Goal: Task Accomplishment & Management: Manage account settings

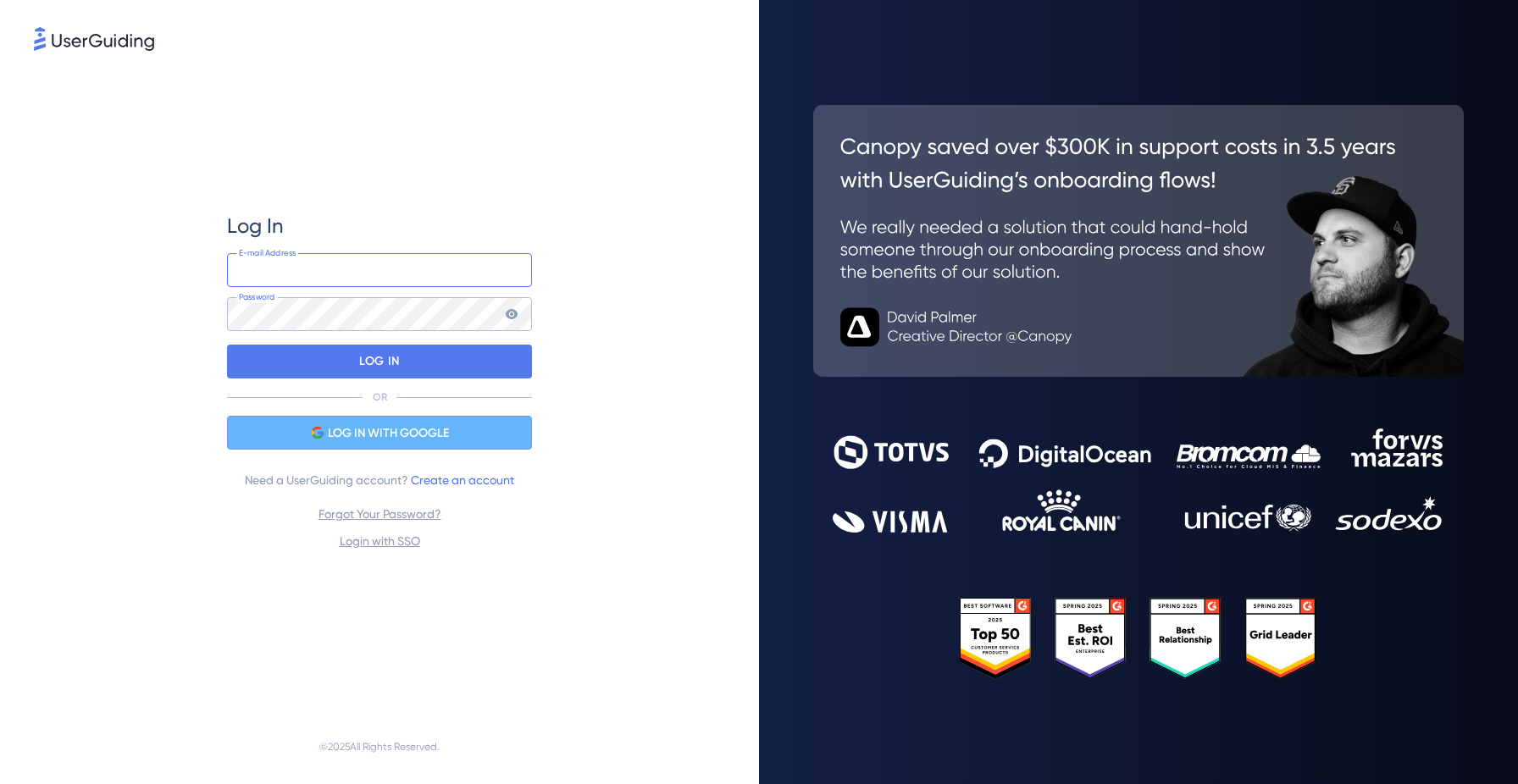
type input "wayman@cognna.com"
click at [375, 441] on span "LOG IN WITH GOOGLE" at bounding box center [388, 433] width 122 height 21
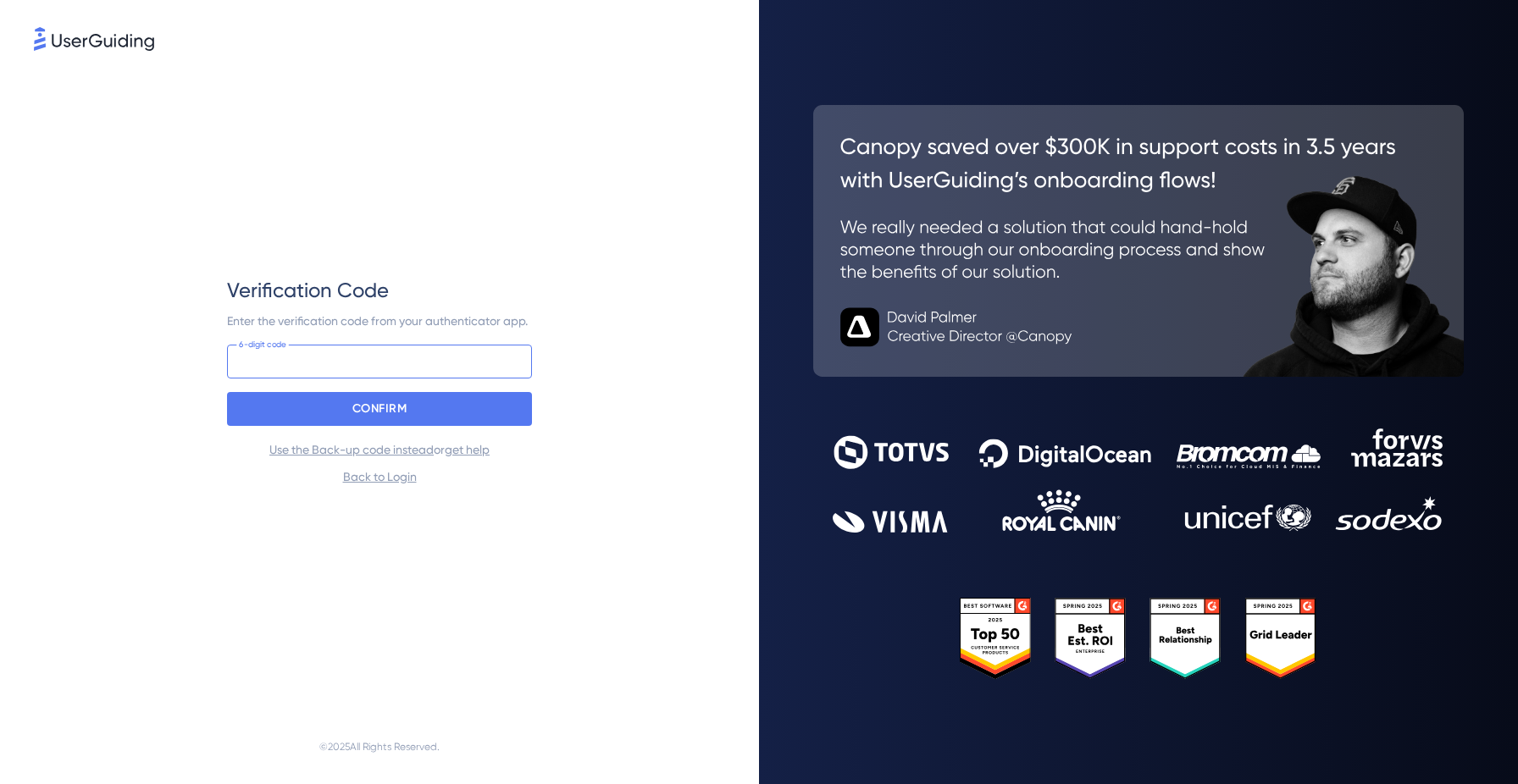
click at [479, 354] on input at bounding box center [379, 362] width 305 height 34
type input "403 251"
click at [462, 407] on div "CONFIRM" at bounding box center [379, 410] width 305 height 34
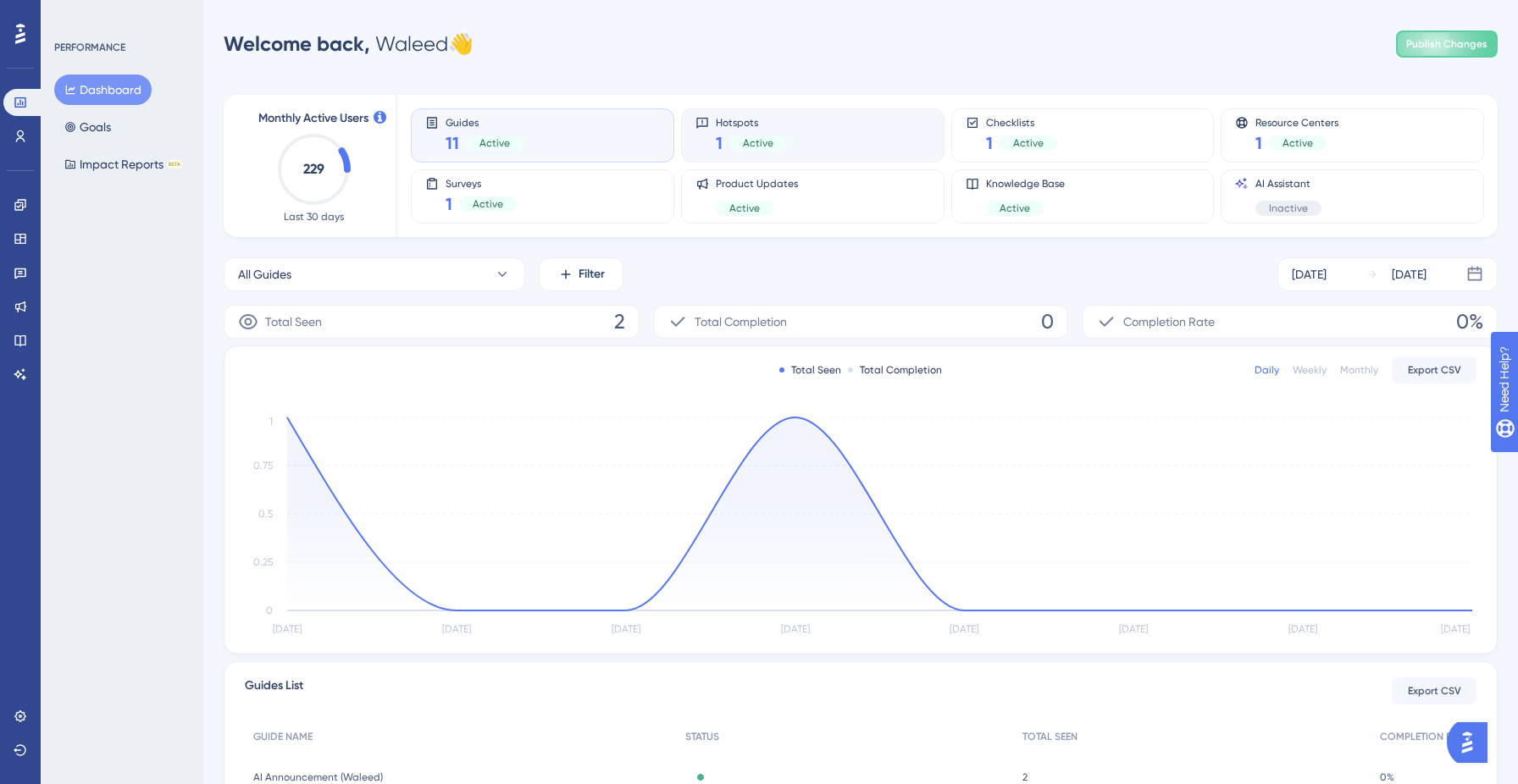
click at [756, 154] on div "1 Active" at bounding box center [751, 143] width 71 height 23
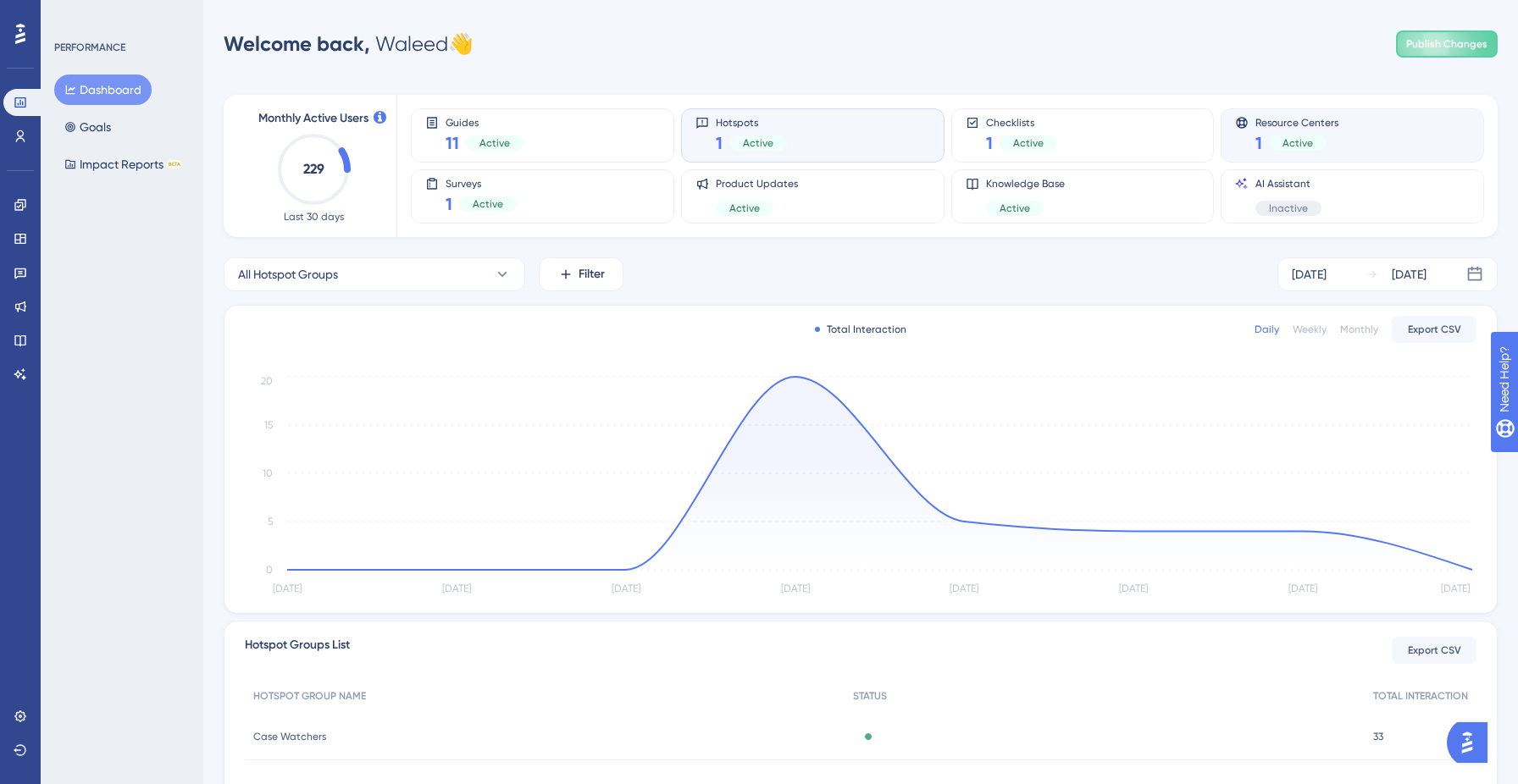
click at [1274, 125] on span "Resource Centers" at bounding box center [1297, 122] width 83 height 12
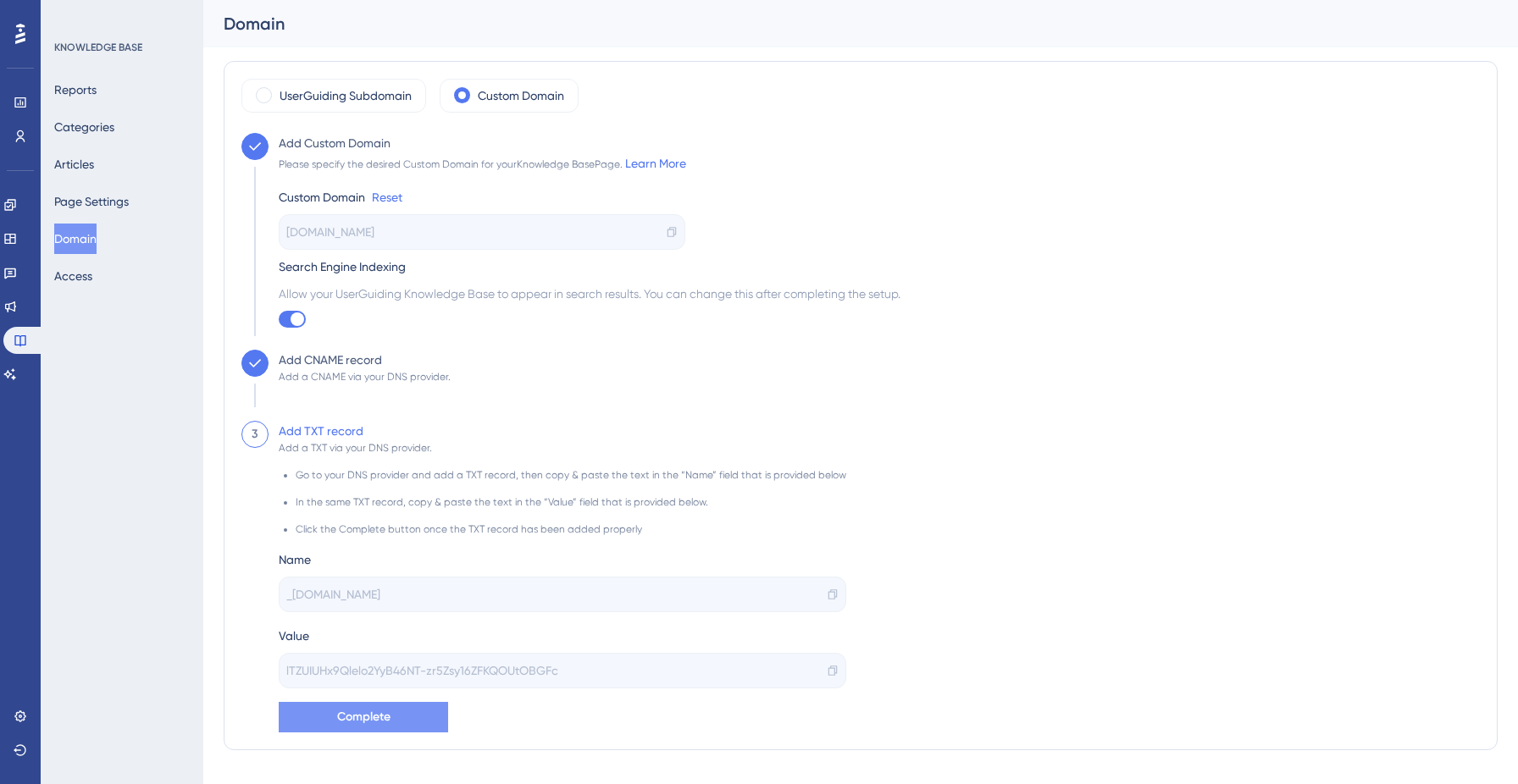
click at [396, 725] on button "Complete" at bounding box center [363, 717] width 169 height 31
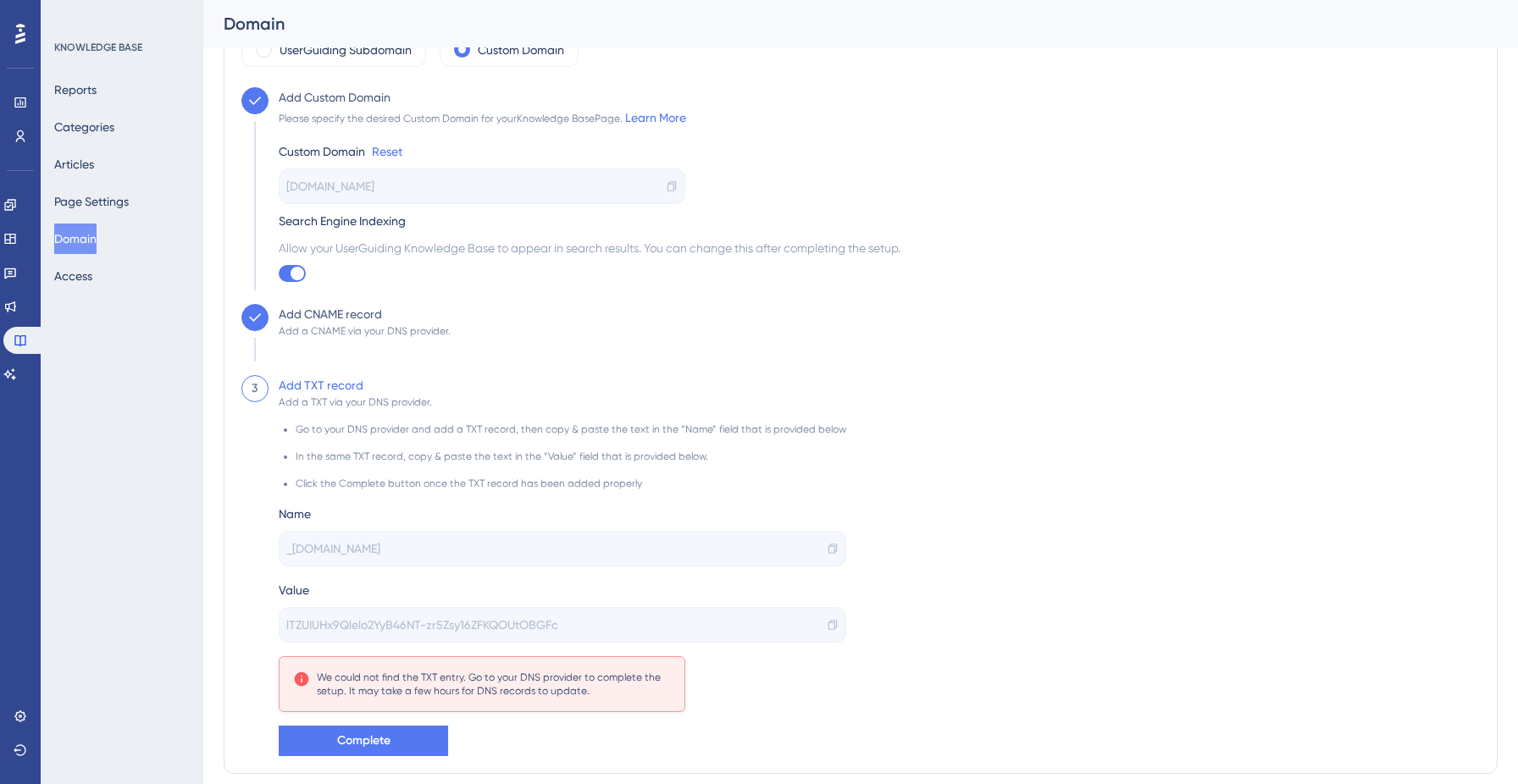
scroll to position [104, 0]
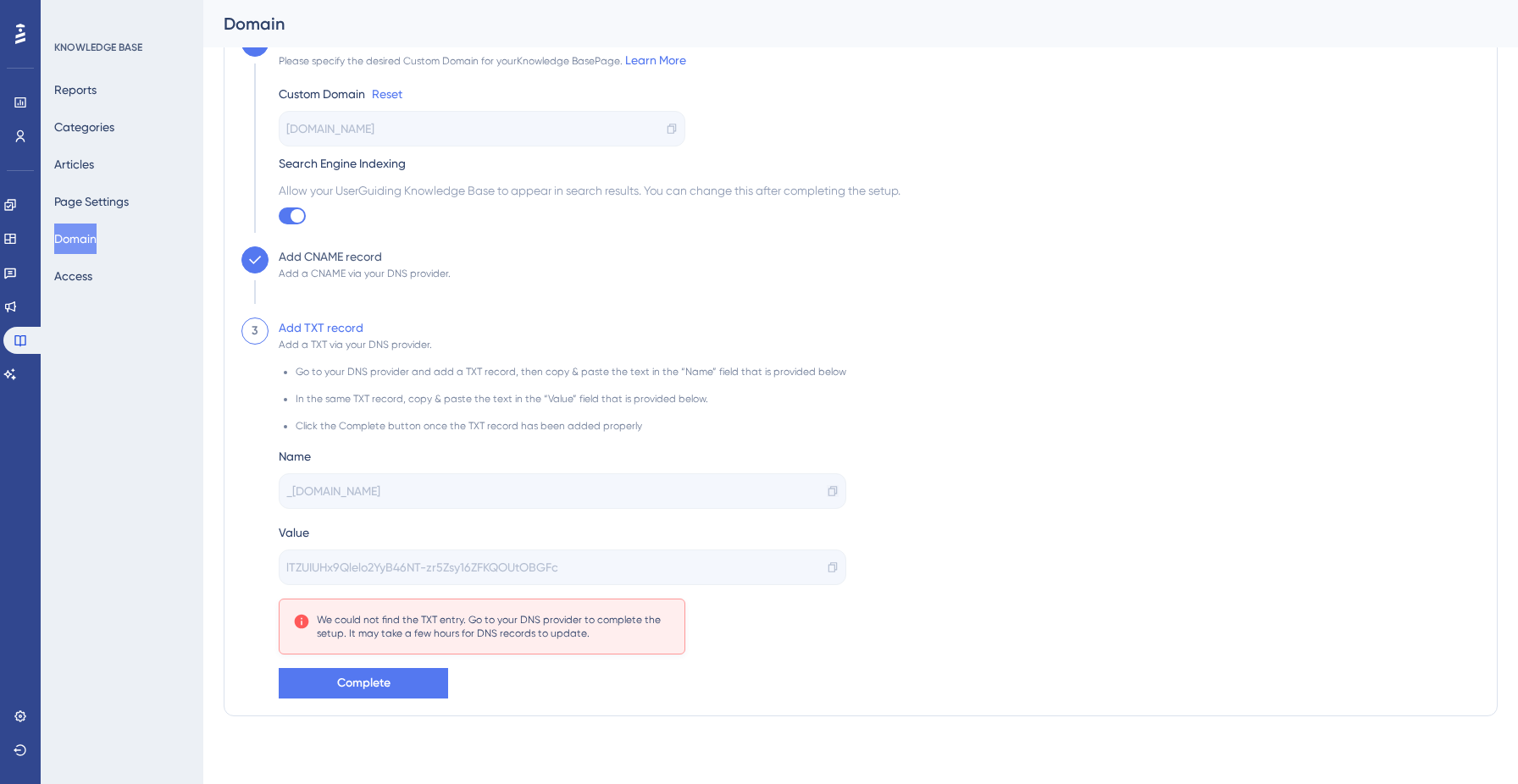
click at [828, 488] on icon at bounding box center [832, 491] width 8 height 10
click at [827, 566] on icon at bounding box center [832, 567] width 12 height 12
copy div
click at [294, 462] on div "Name" at bounding box center [562, 456] width 567 height 21
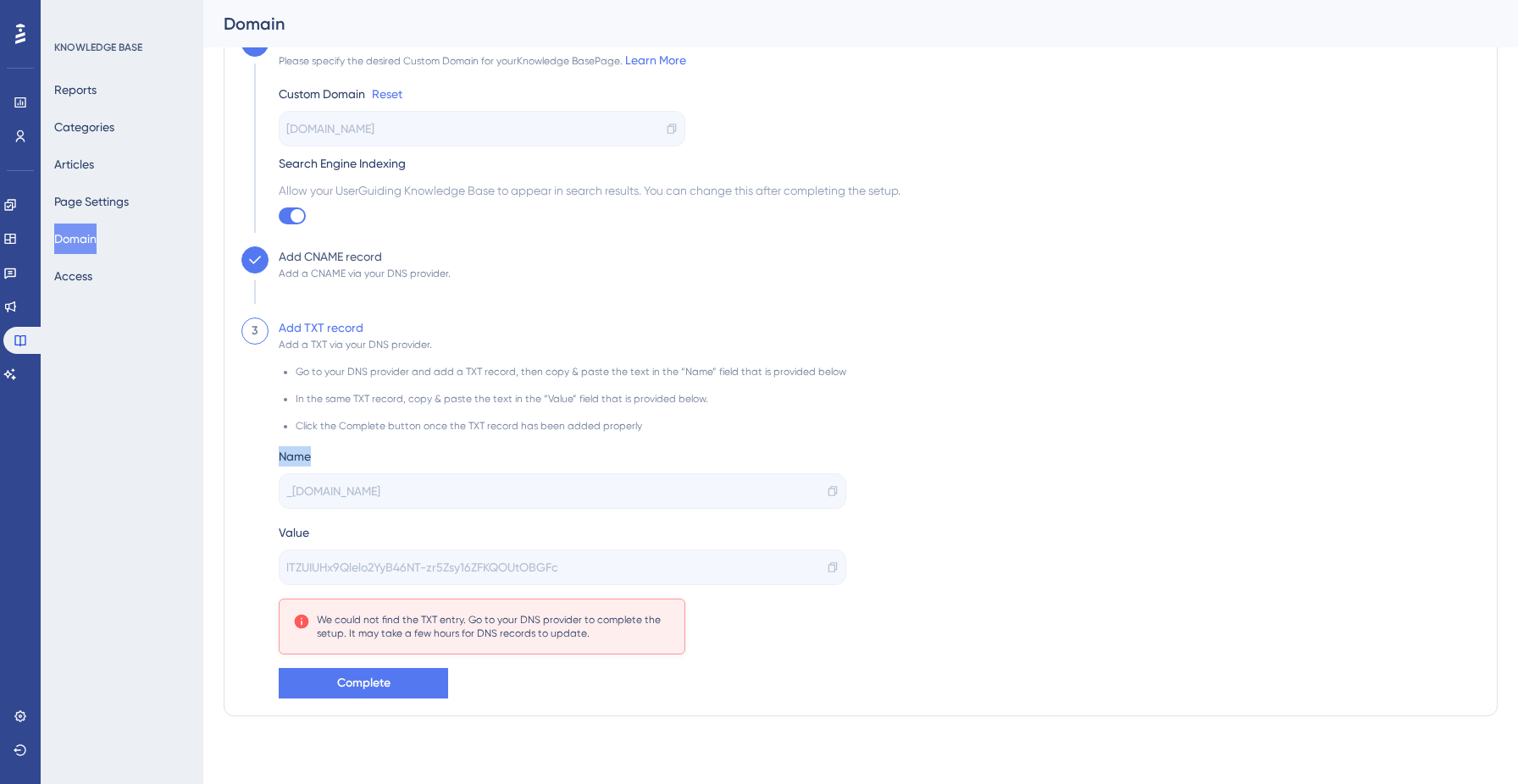
copy div "Name"
click at [291, 217] on div at bounding box center [297, 215] width 14 height 14
click at [278, 217] on input "checkbox" at bounding box center [278, 216] width 1 height 1
checkbox input "false"
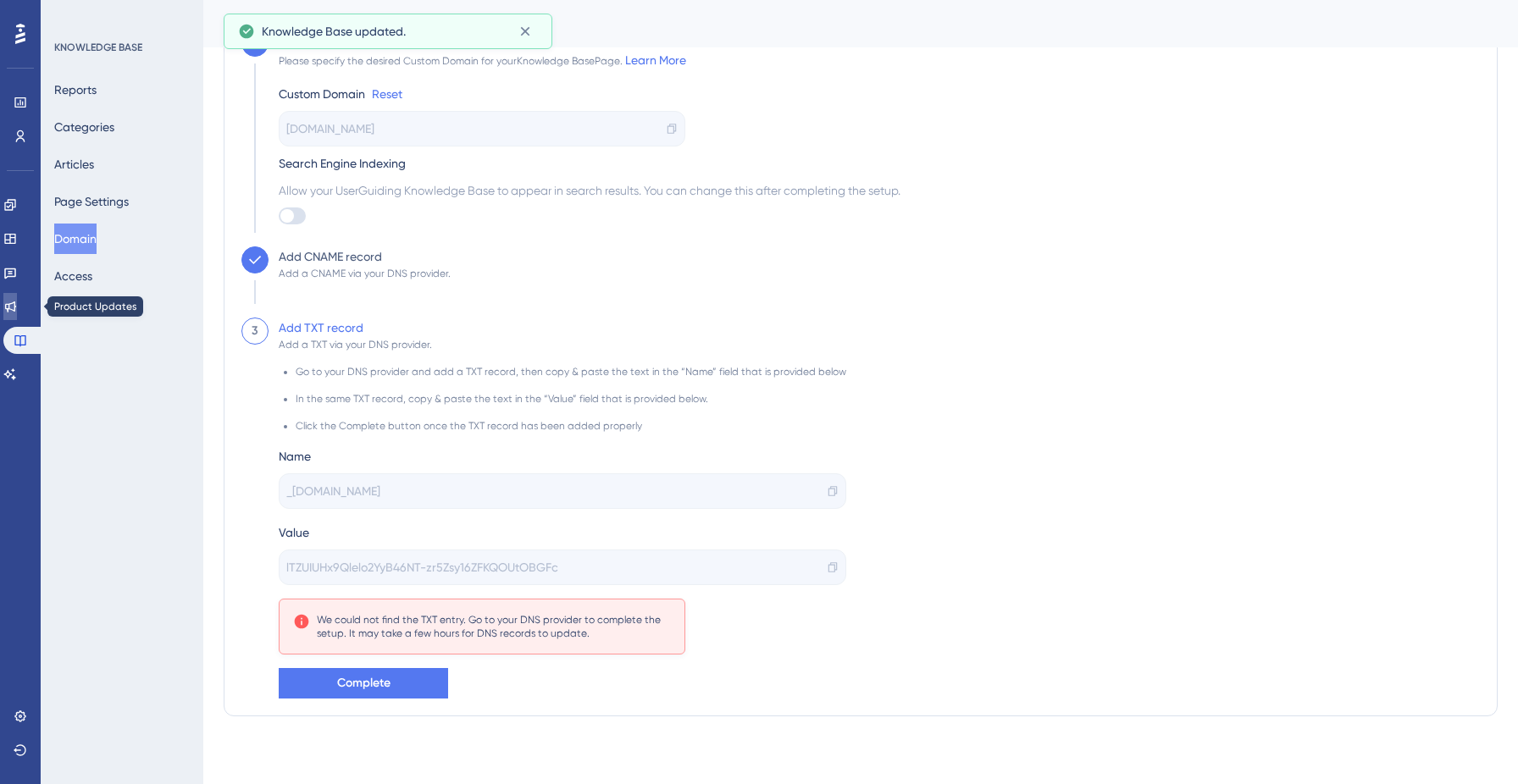
click at [10, 311] on link at bounding box center [10, 306] width 14 height 27
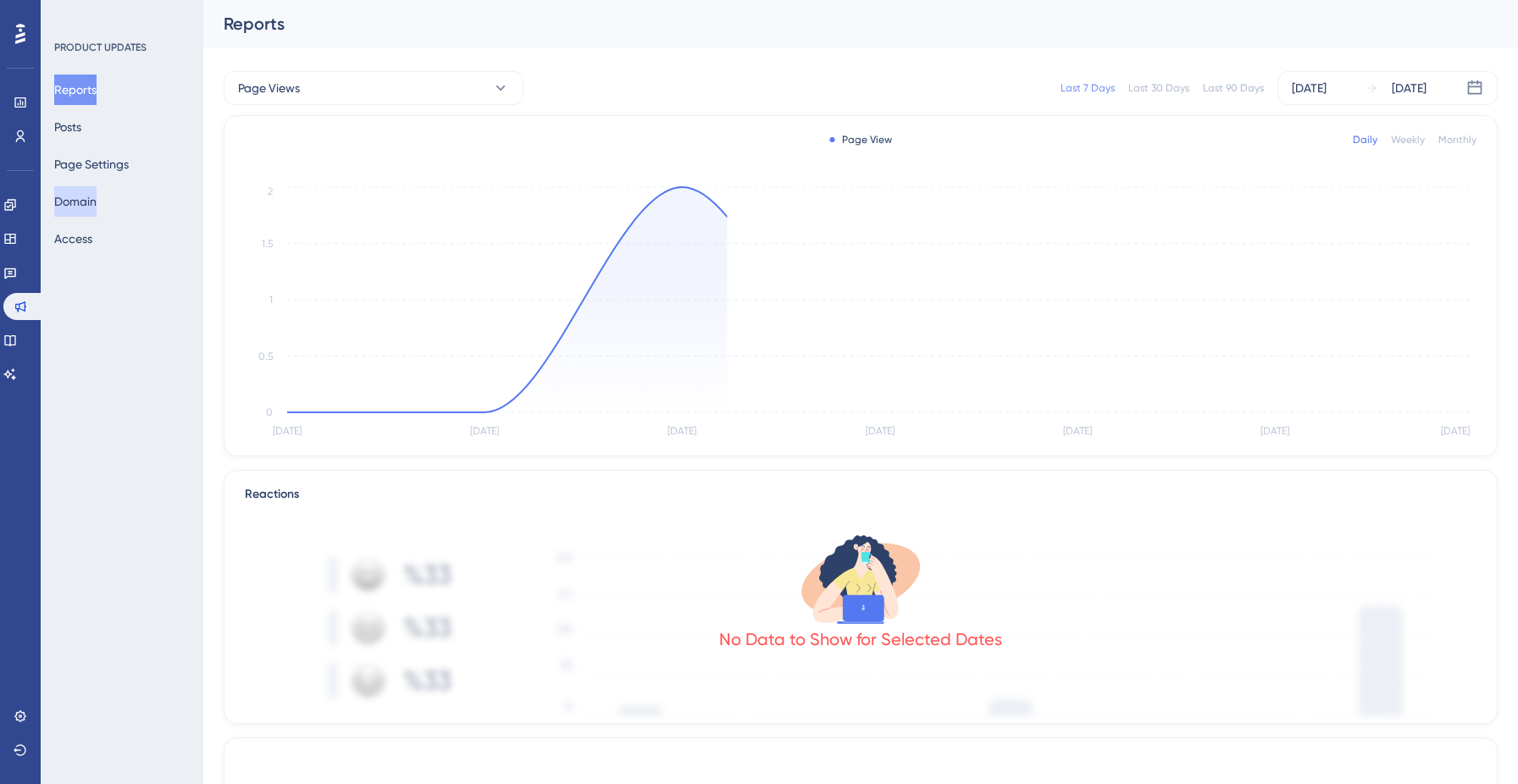
click at [92, 201] on button "Domain" at bounding box center [75, 202] width 42 height 31
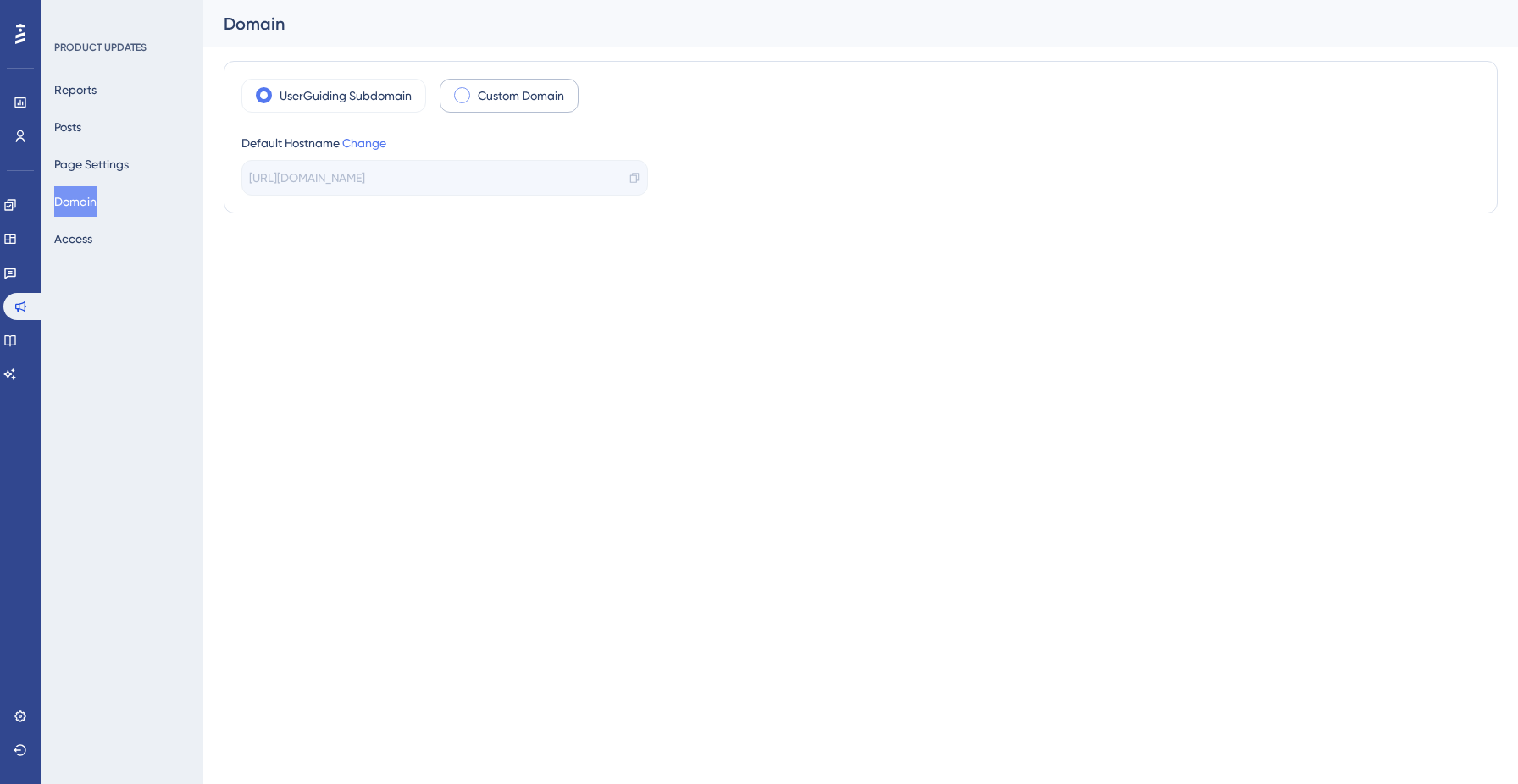
click at [494, 91] on label "Custom Domain" at bounding box center [521, 95] width 86 height 21
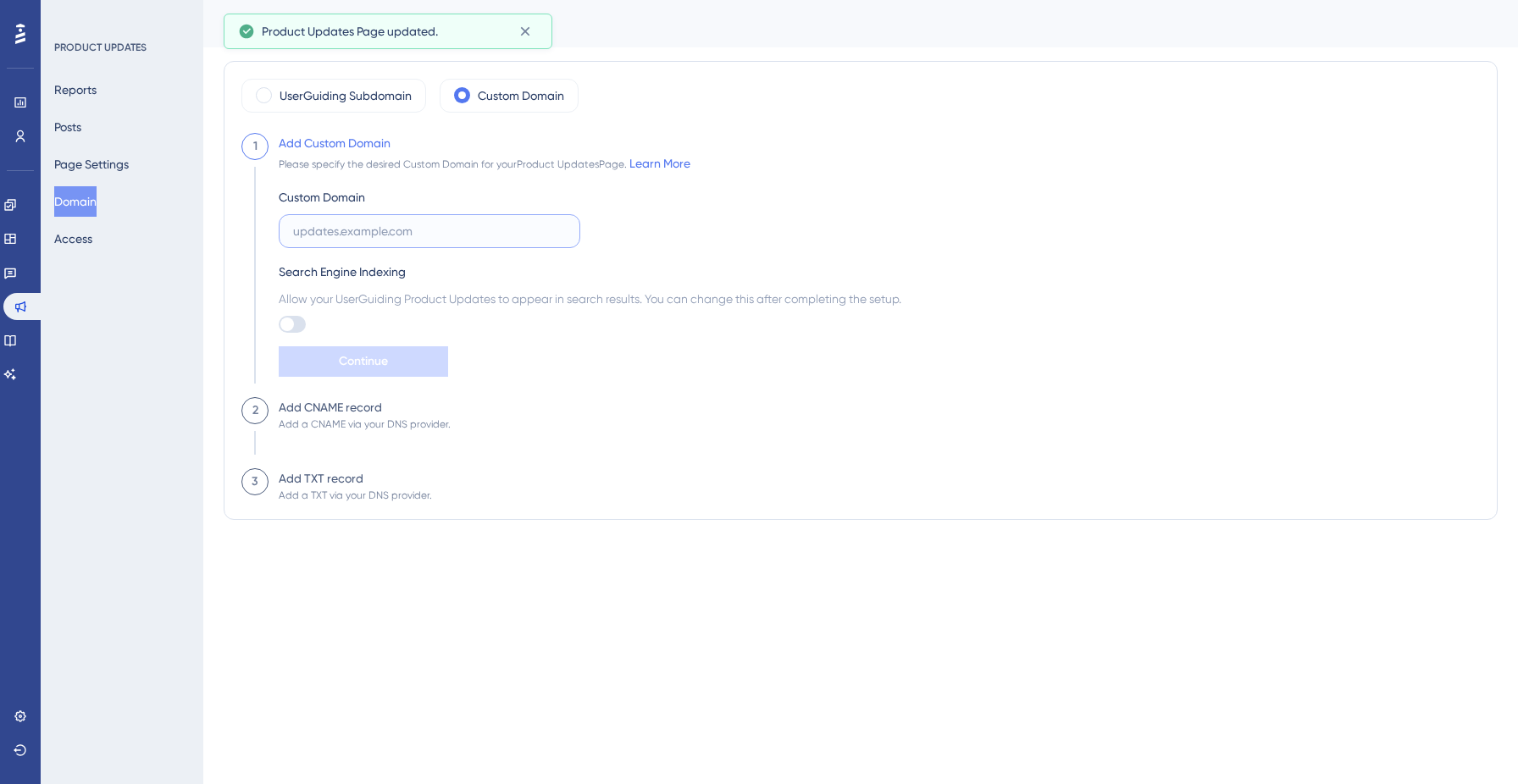
click at [378, 227] on input "text" at bounding box center [429, 230] width 273 height 19
paste input "updates"
type input "updates"
paste input "updates"
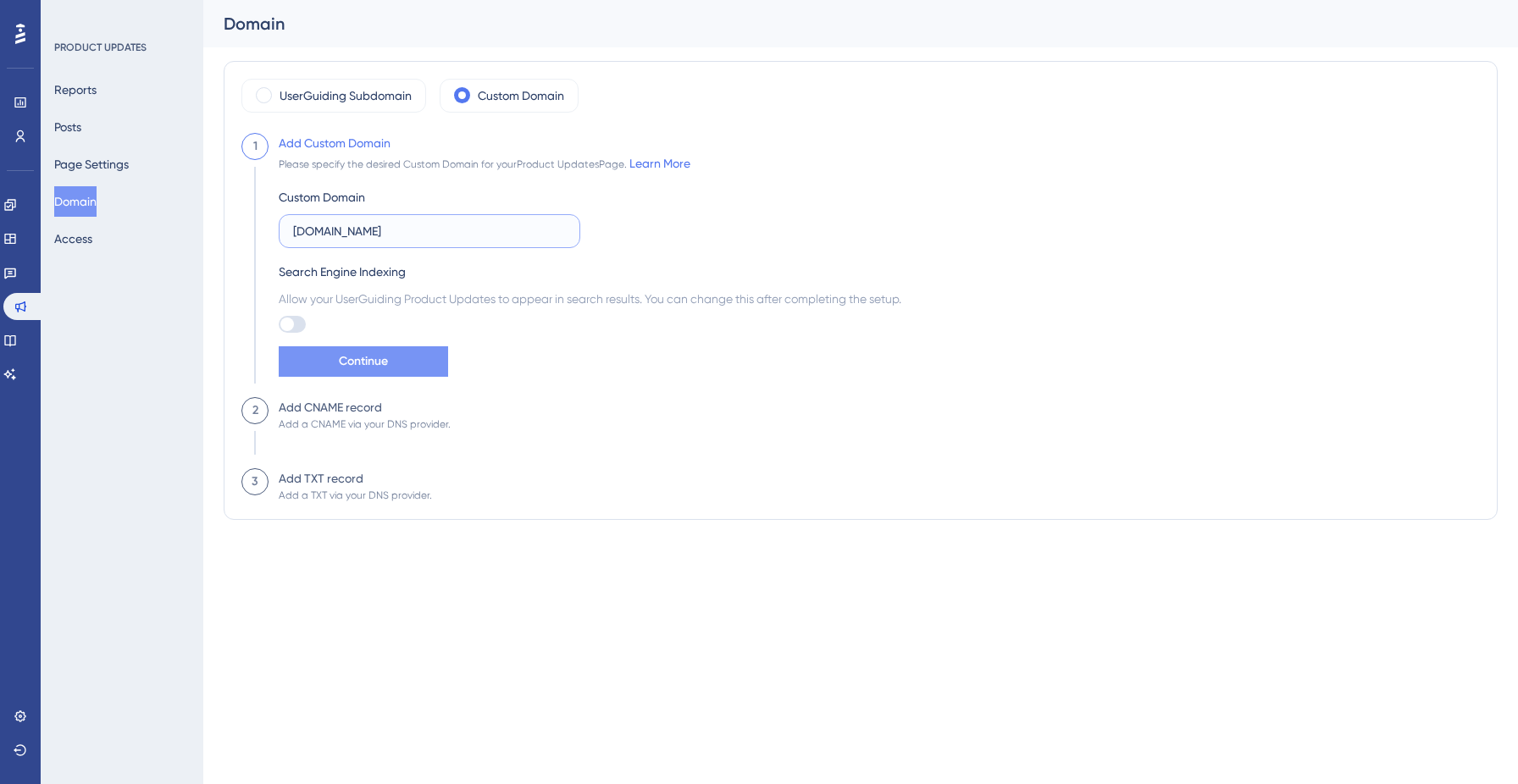
type input "[DOMAIN_NAME]"
click at [369, 361] on span "Continue" at bounding box center [363, 361] width 50 height 21
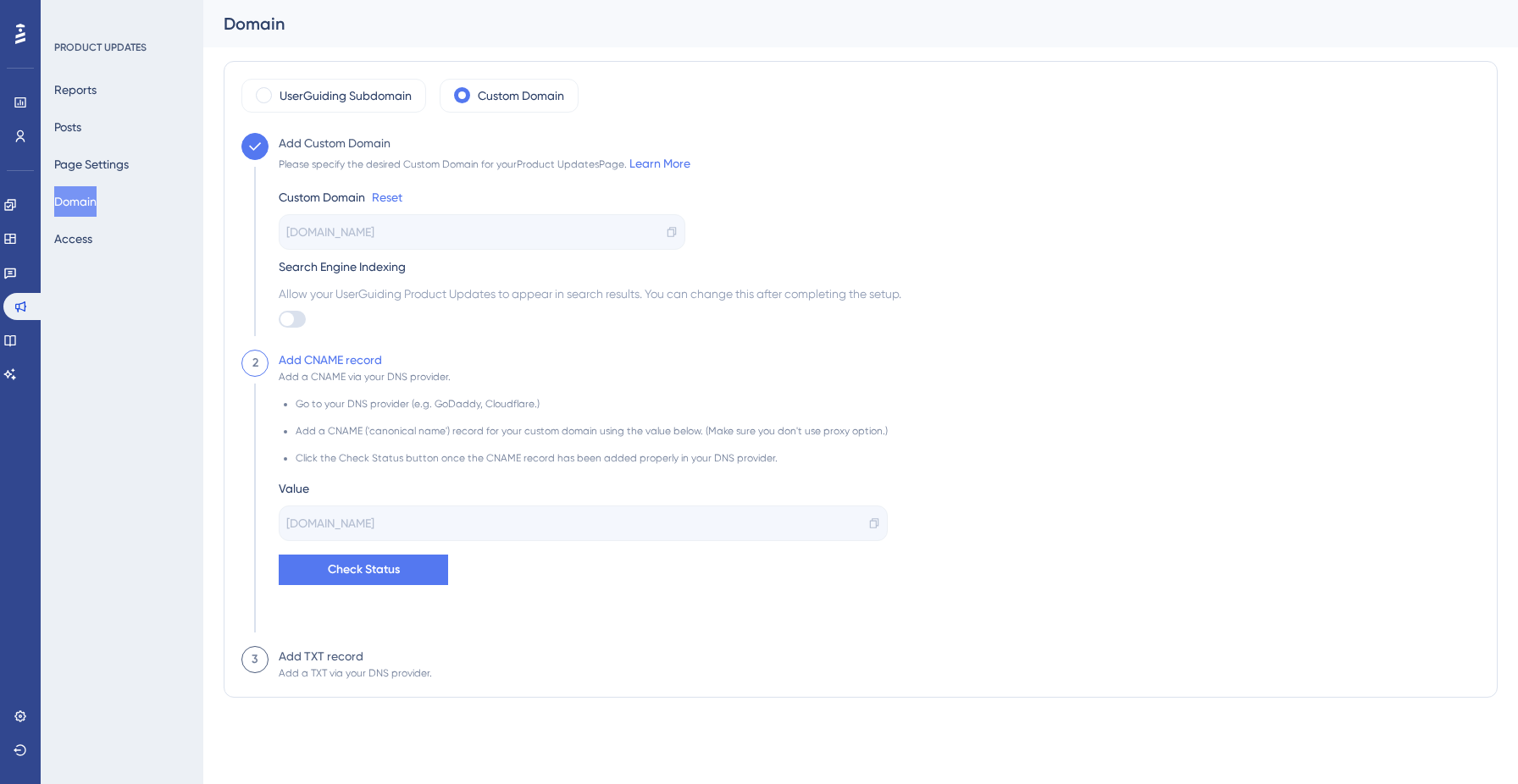
drag, startPoint x: 277, startPoint y: 492, endPoint x: 374, endPoint y: 536, distance: 106.5
click at [374, 536] on div "Add CNAME record Add a CNAME via your DNS provider. Go to your DNS provider (e.…" at bounding box center [578, 498] width 619 height 296
click at [636, 569] on div "Go to your DNS provider (e.g. GoDaddy, Cloudflare.) Add a CNAME ('canonical nam…" at bounding box center [583, 484] width 609 height 202
click at [425, 522] on div "updates.userguiding.com" at bounding box center [583, 524] width 609 height 36
click at [375, 522] on span "updates.userguiding.com" at bounding box center [330, 523] width 88 height 21
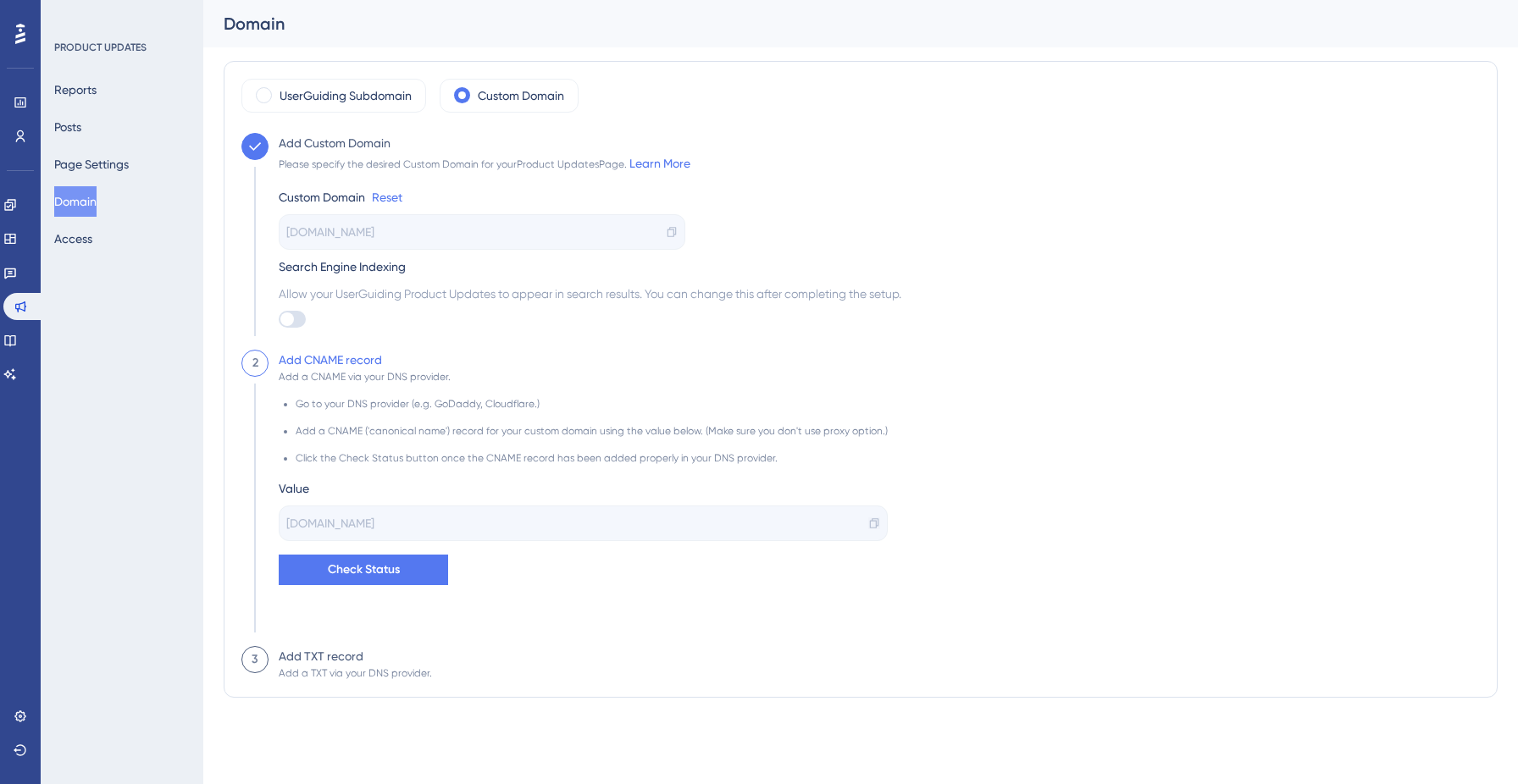
click at [868, 526] on icon at bounding box center [873, 523] width 12 height 12
click at [727, 485] on div "Value" at bounding box center [583, 488] width 609 height 21
click at [671, 231] on icon at bounding box center [671, 231] width 12 height 12
click at [16, 275] on icon at bounding box center [10, 274] width 12 height 11
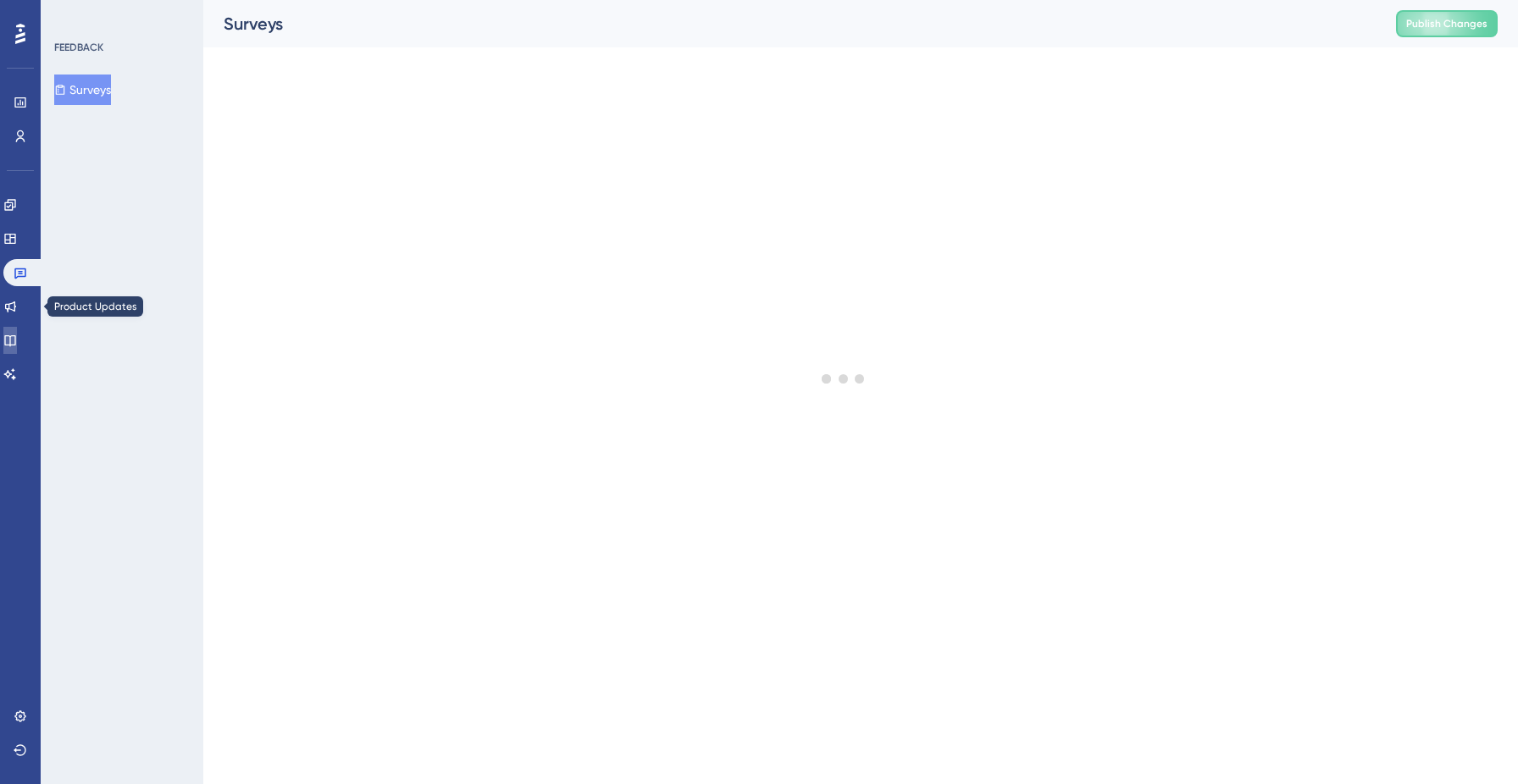
click at [15, 345] on icon at bounding box center [10, 341] width 11 height 11
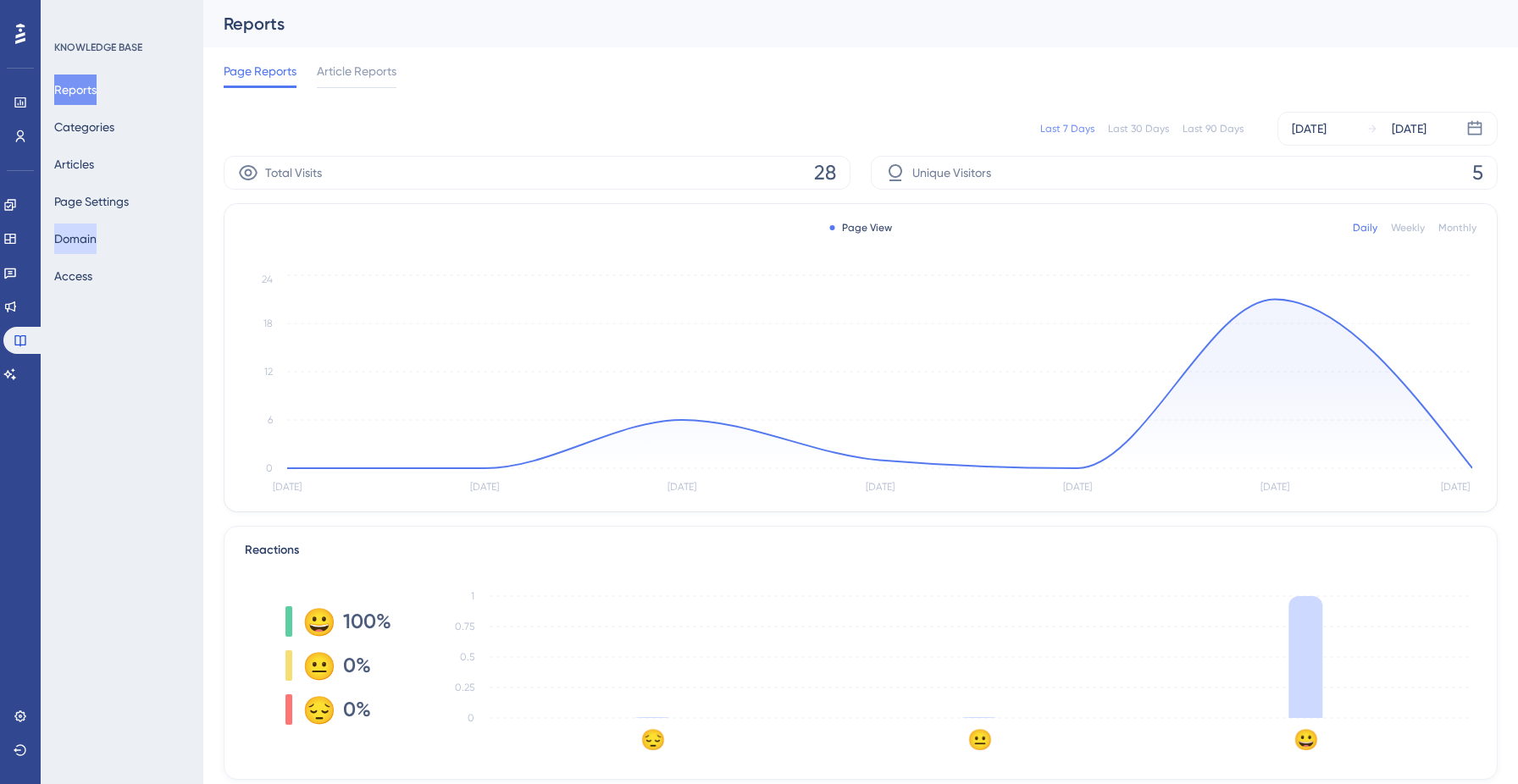
click at [84, 236] on button "Domain" at bounding box center [75, 239] width 42 height 31
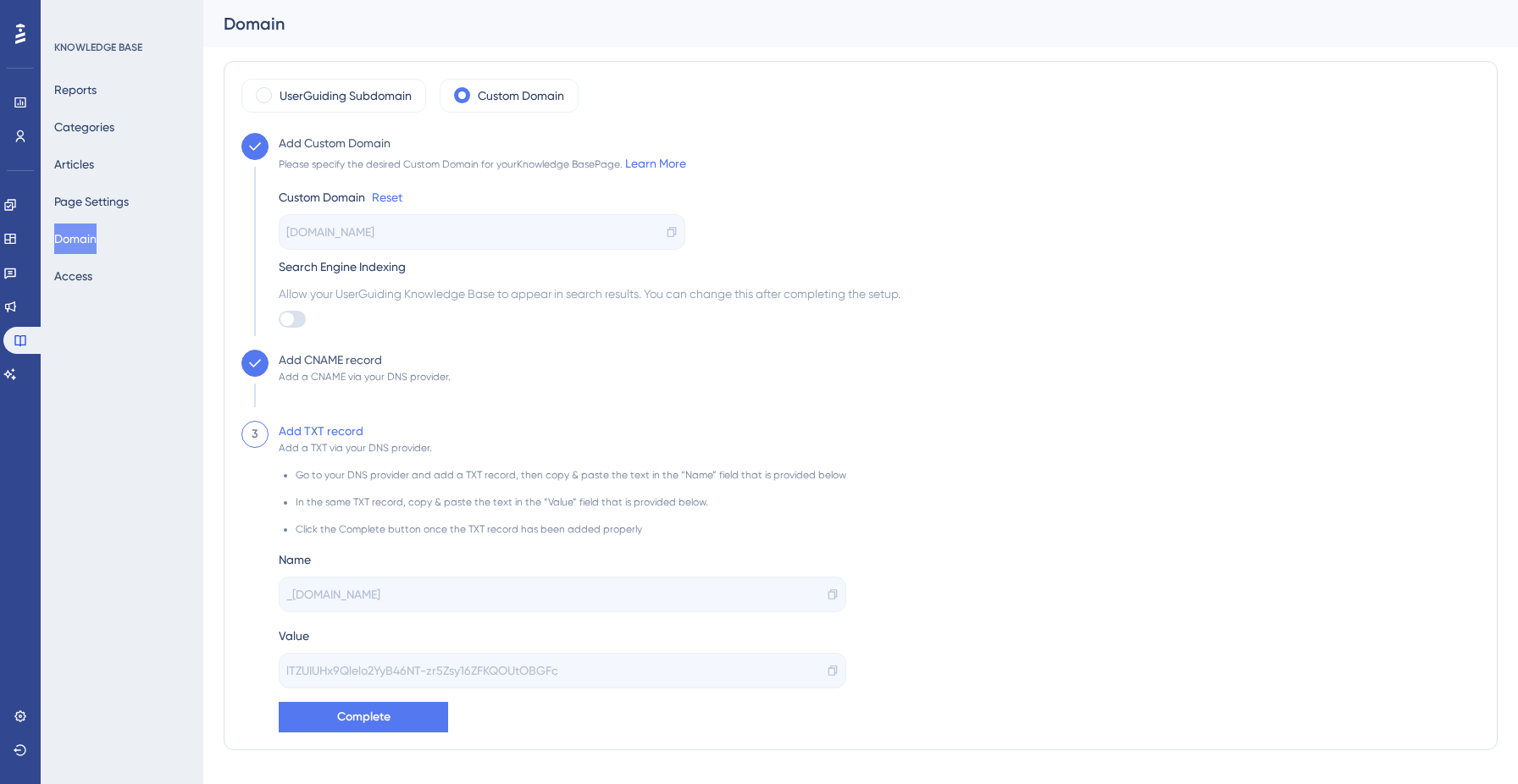
scroll to position [34, 0]
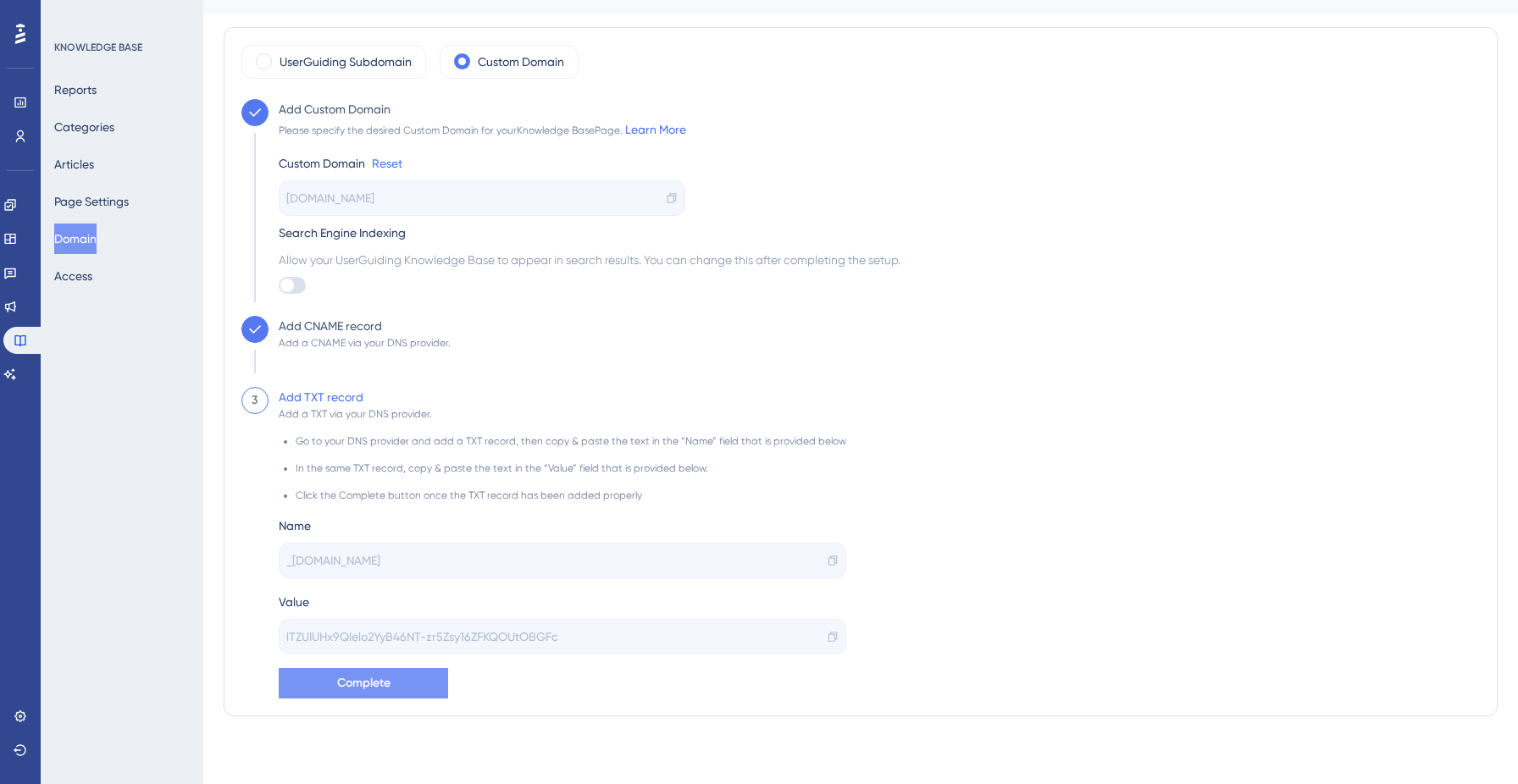
click at [394, 668] on button "Complete" at bounding box center [363, 683] width 169 height 31
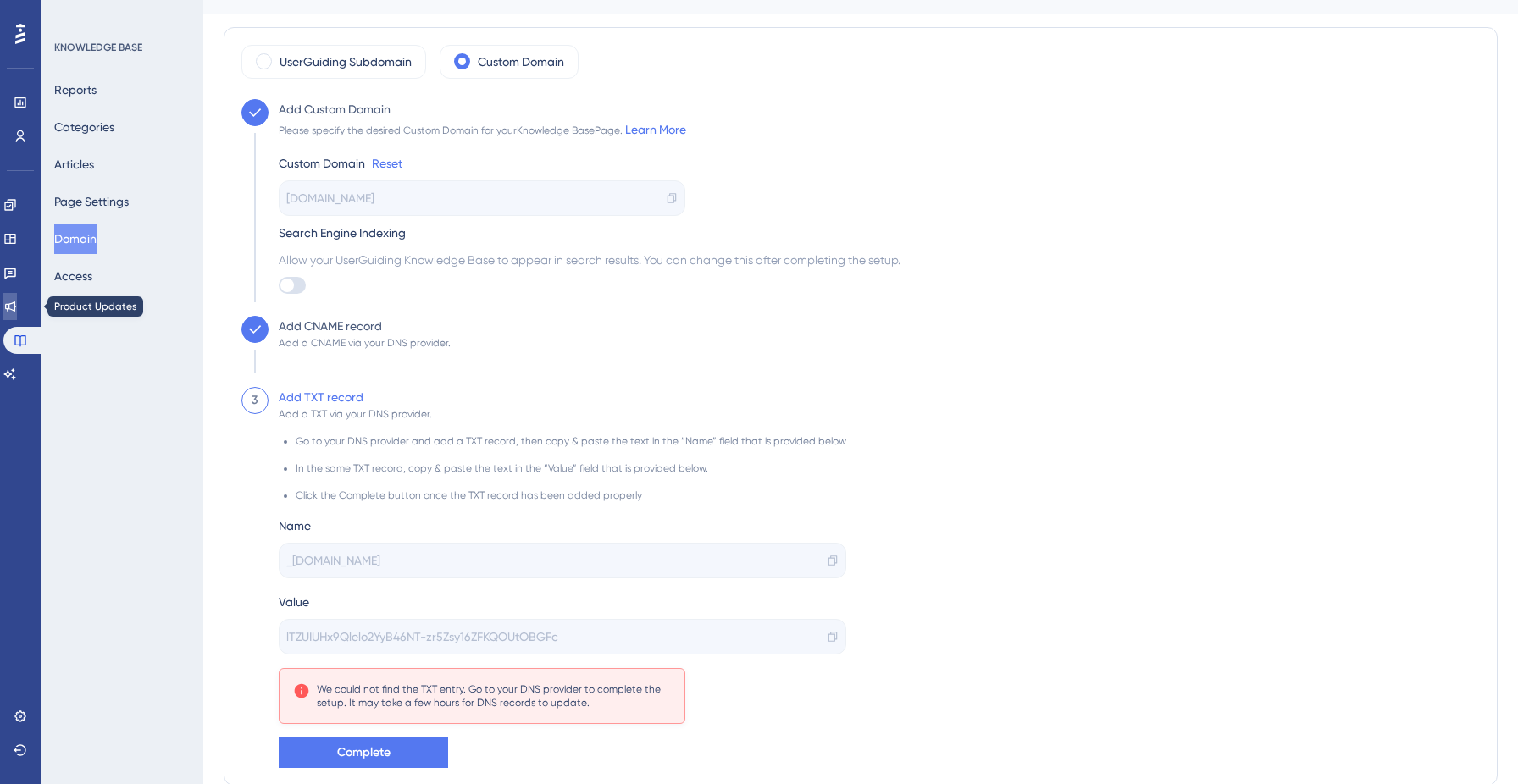
click at [15, 311] on icon at bounding box center [10, 306] width 14 height 14
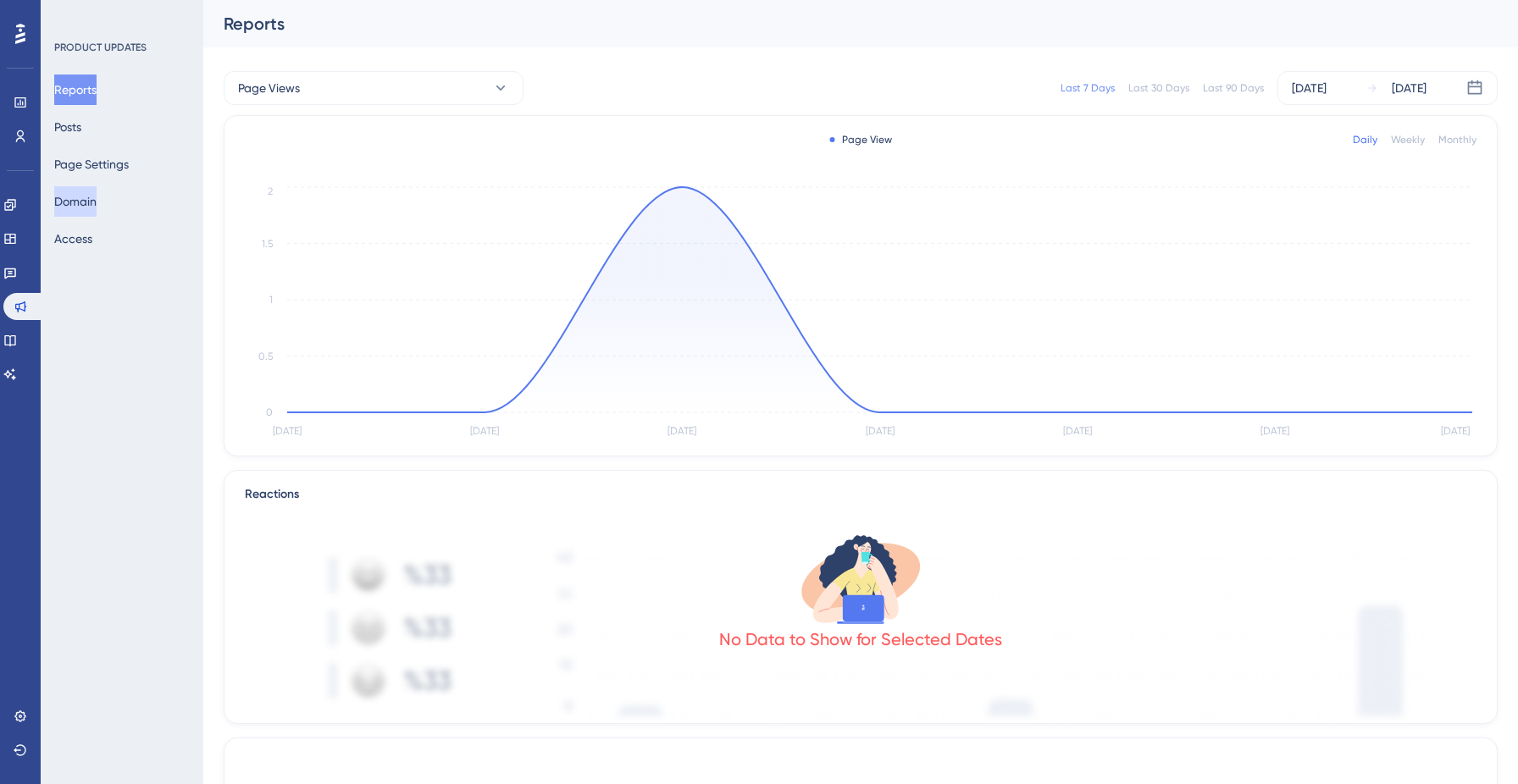
click at [96, 203] on button "Domain" at bounding box center [75, 202] width 42 height 31
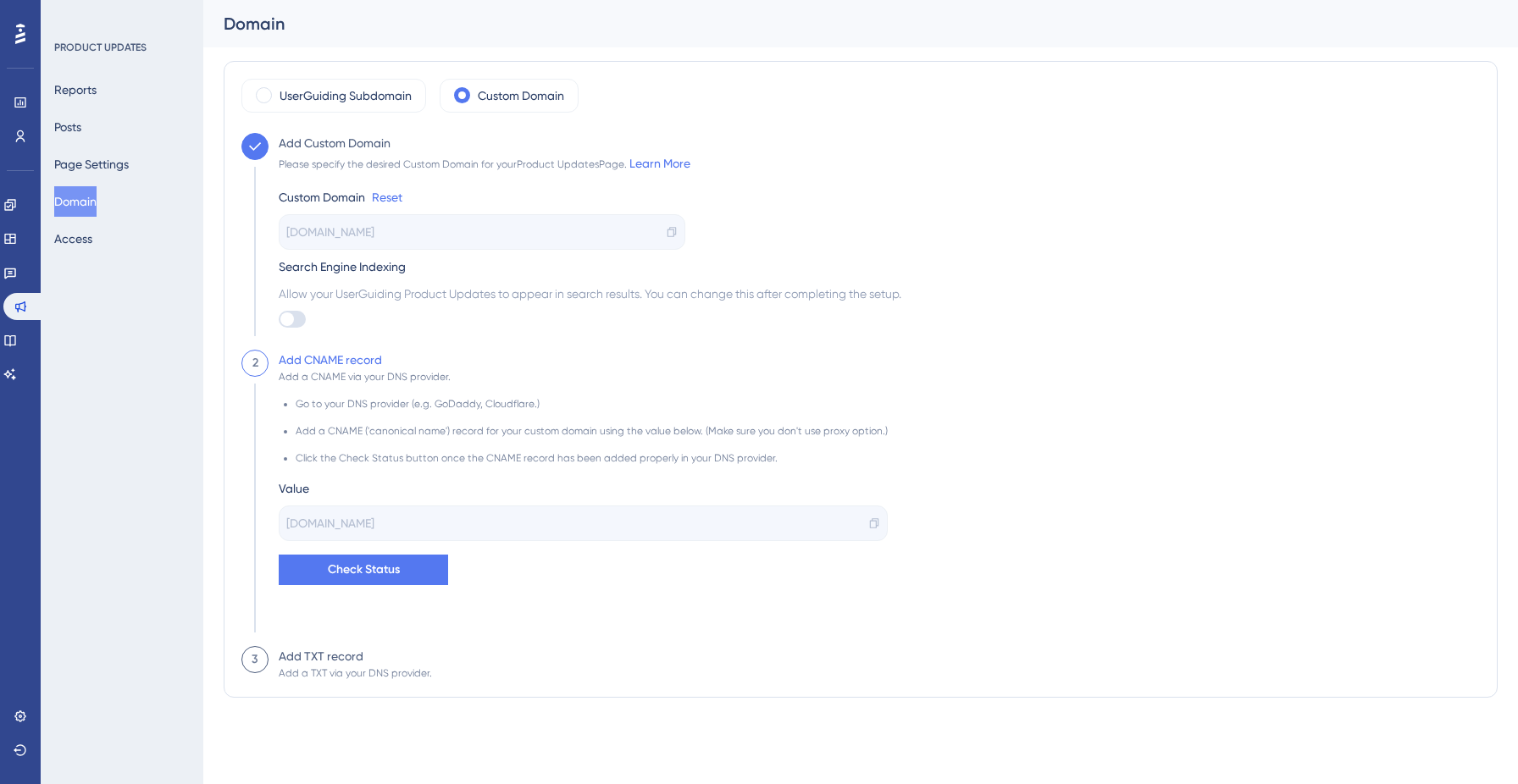
click at [303, 236] on span "[DOMAIN_NAME]" at bounding box center [330, 231] width 88 height 21
click at [326, 236] on span "[DOMAIN_NAME]" at bounding box center [330, 231] width 88 height 21
click at [673, 234] on icon at bounding box center [671, 231] width 12 height 12
click at [868, 522] on icon at bounding box center [873, 523] width 12 height 12
click at [13, 351] on link at bounding box center [10, 340] width 14 height 27
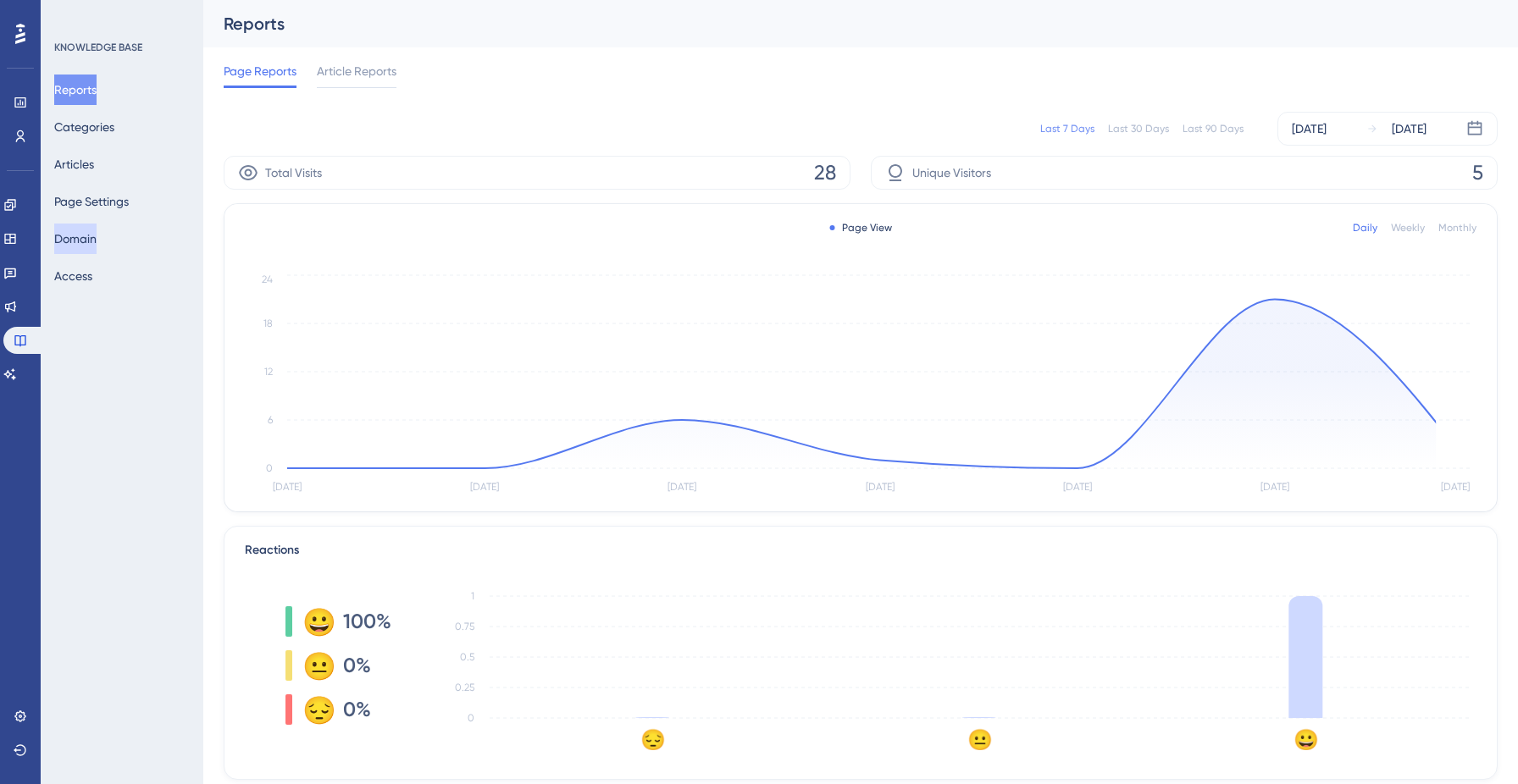
click at [69, 248] on button "Domain" at bounding box center [75, 239] width 42 height 31
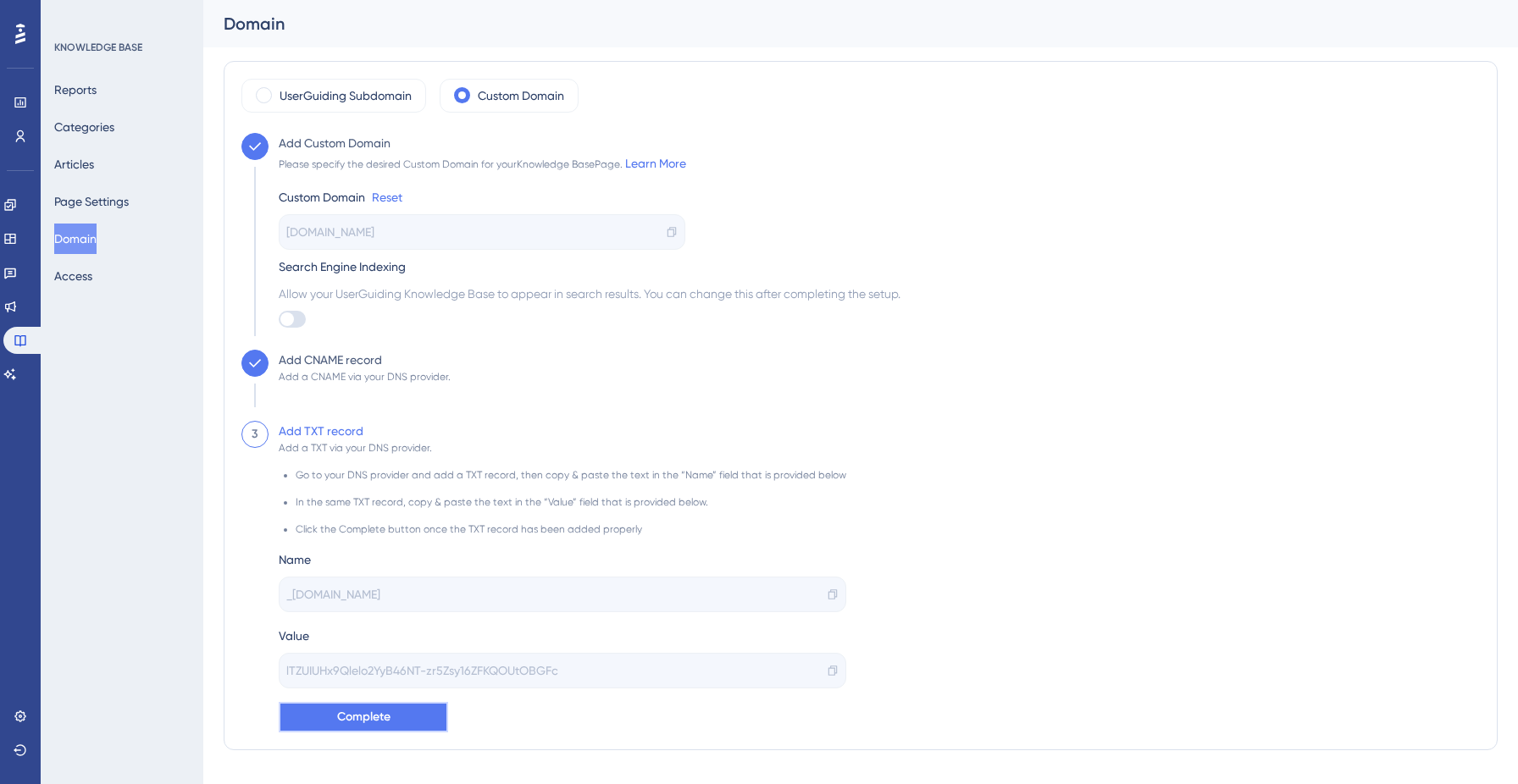
click at [348, 730] on button "Complete" at bounding box center [363, 717] width 169 height 31
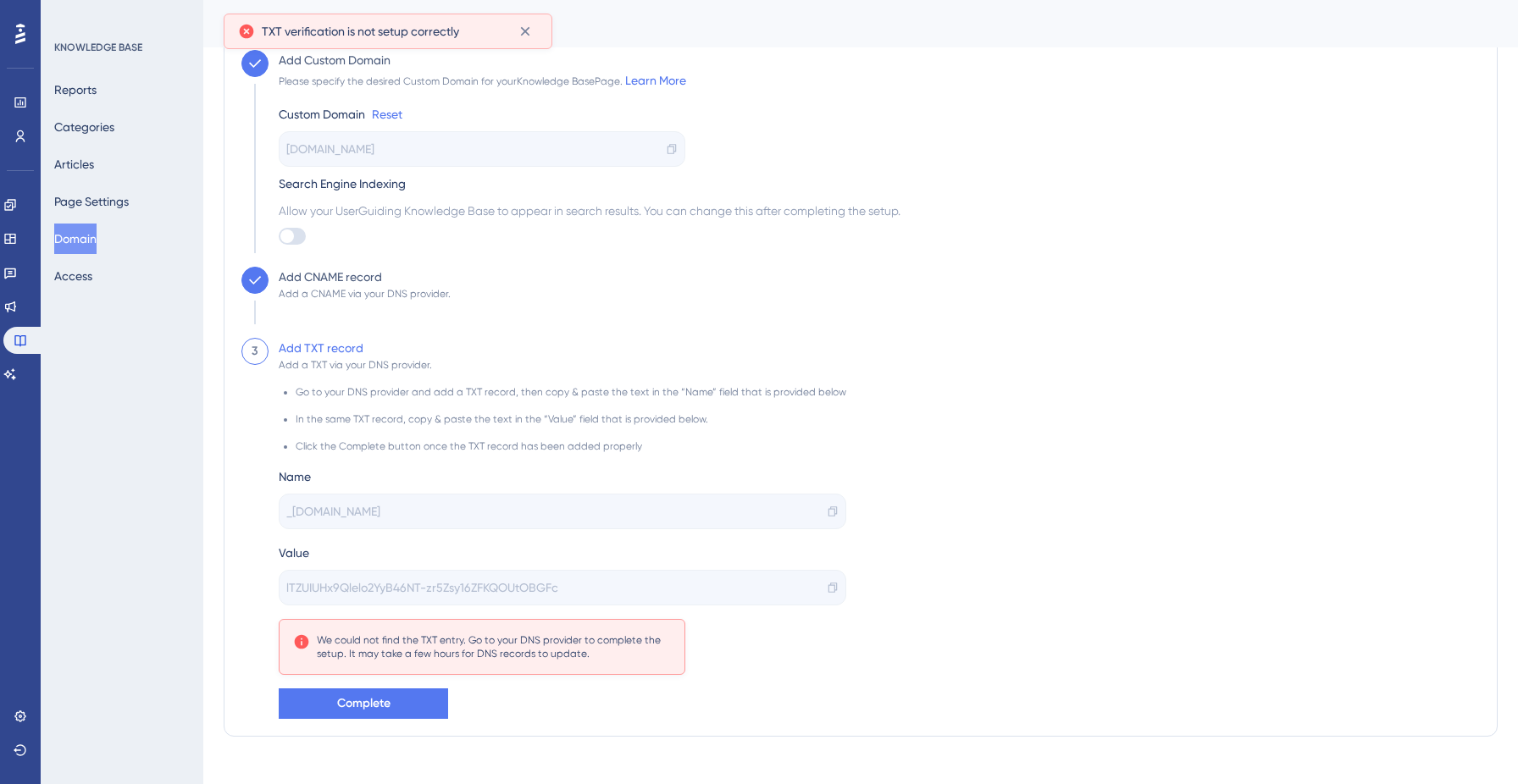
scroll to position [86, 0]
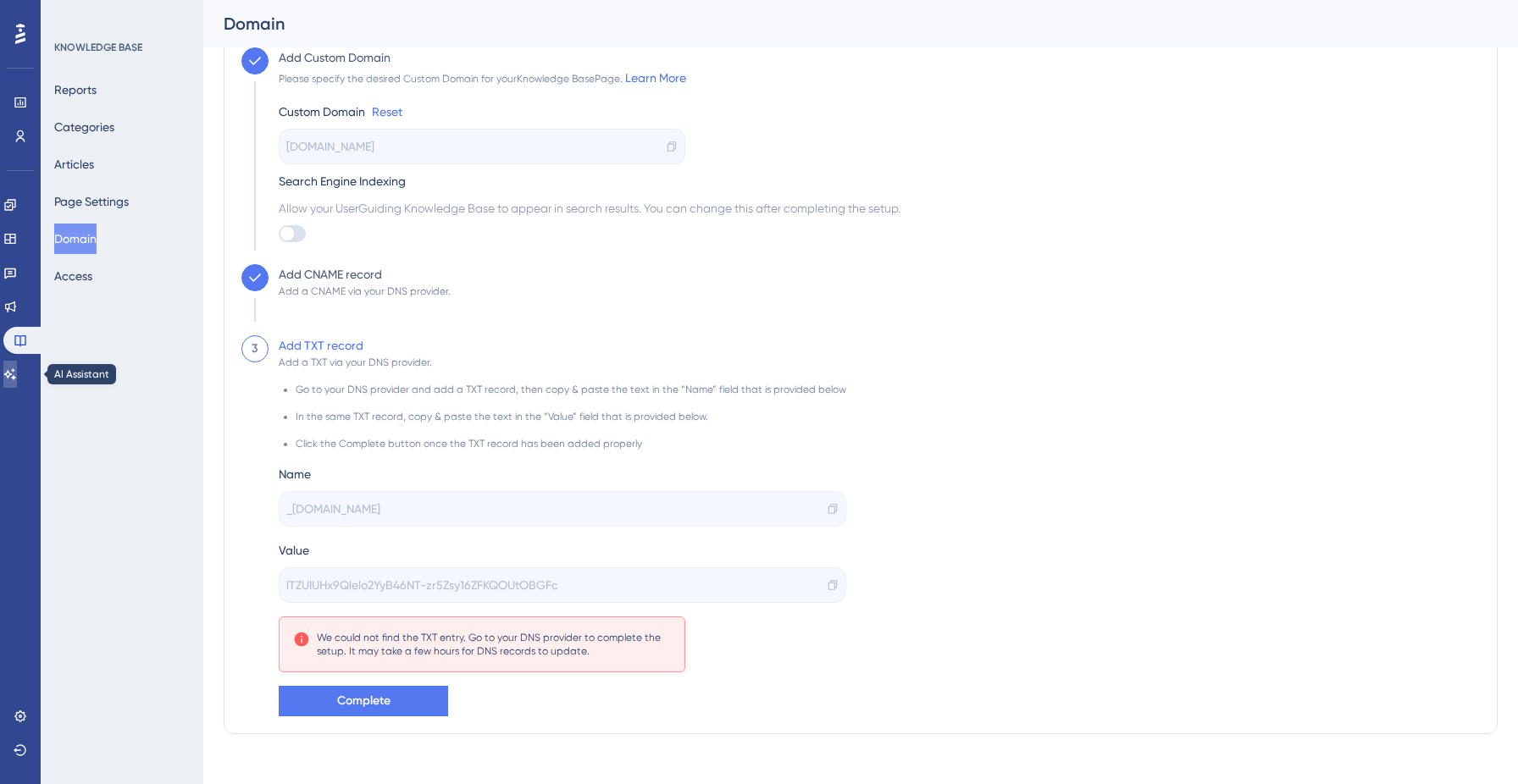
click at [17, 374] on link at bounding box center [10, 374] width 14 height 27
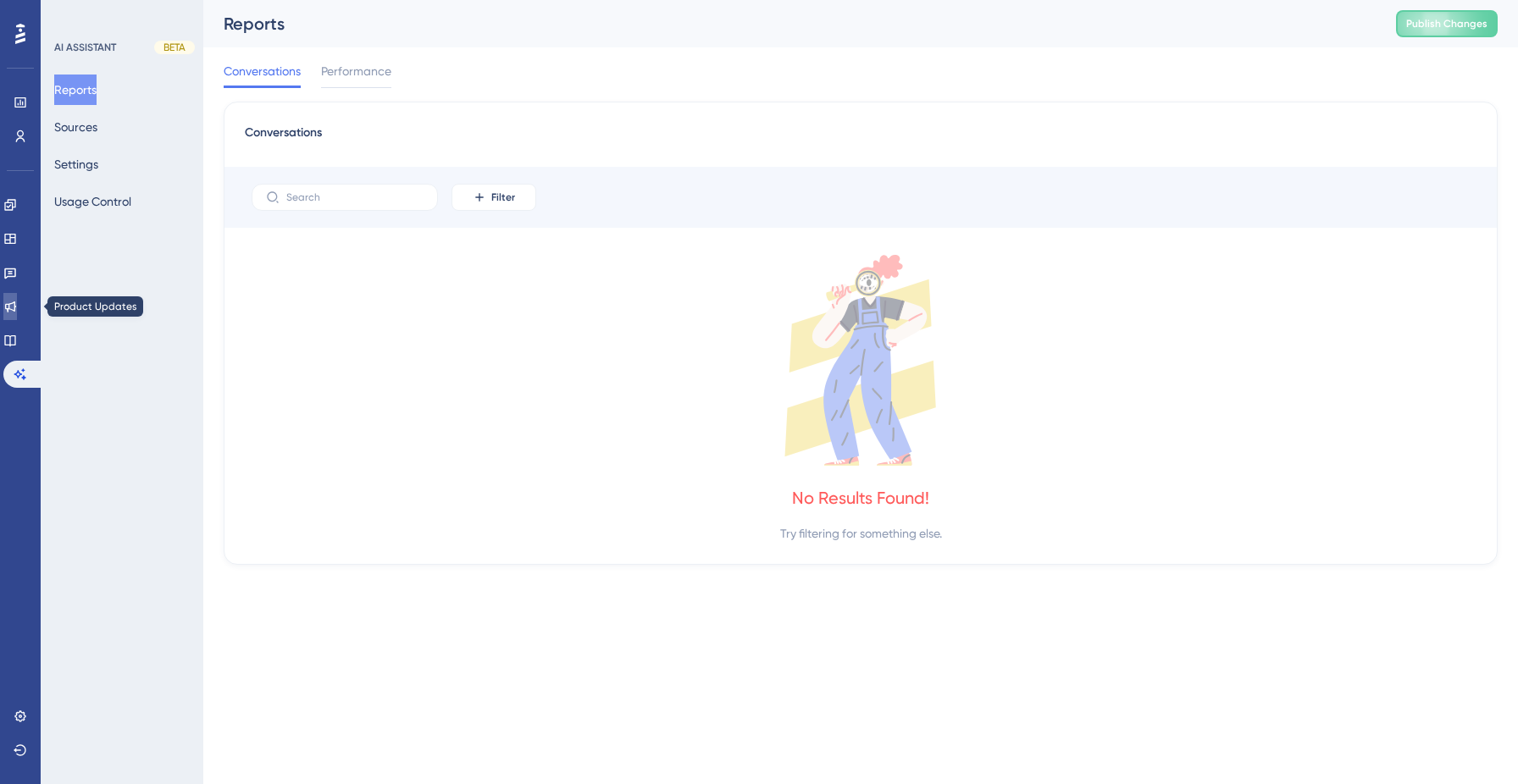
click at [17, 314] on link at bounding box center [10, 306] width 14 height 27
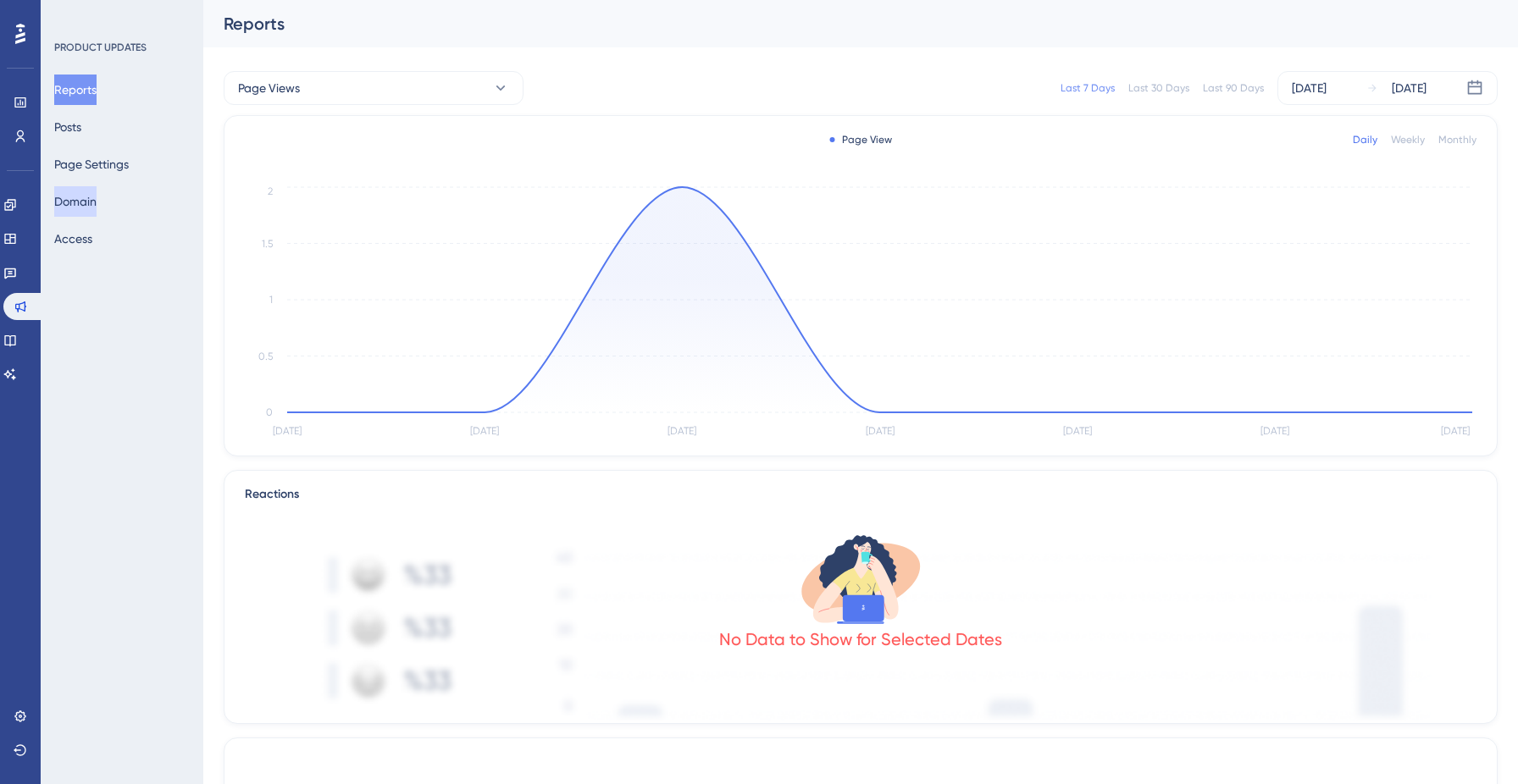
click at [96, 207] on button "Domain" at bounding box center [75, 202] width 42 height 31
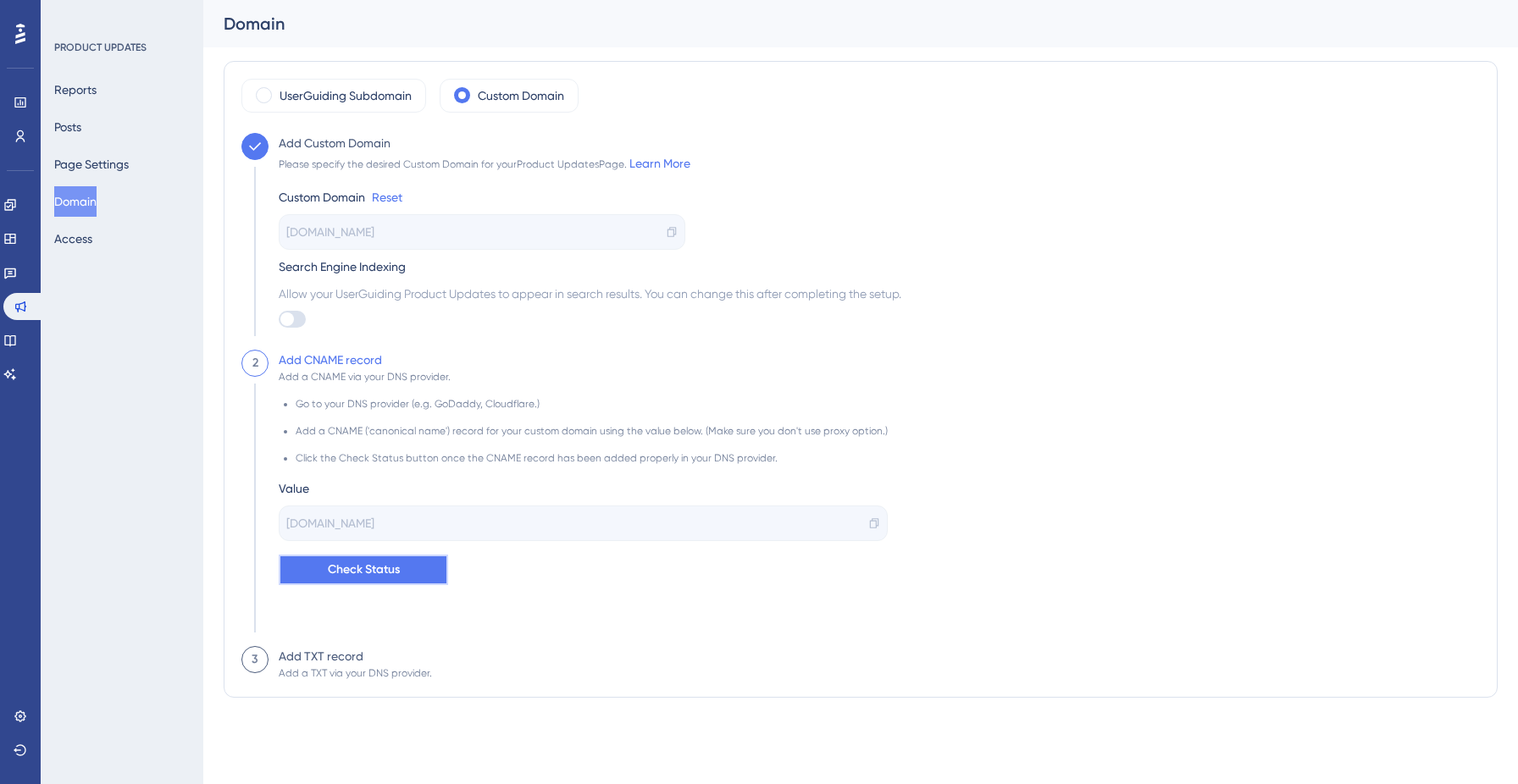
click at [402, 572] on button "Check Status" at bounding box center [363, 570] width 169 height 31
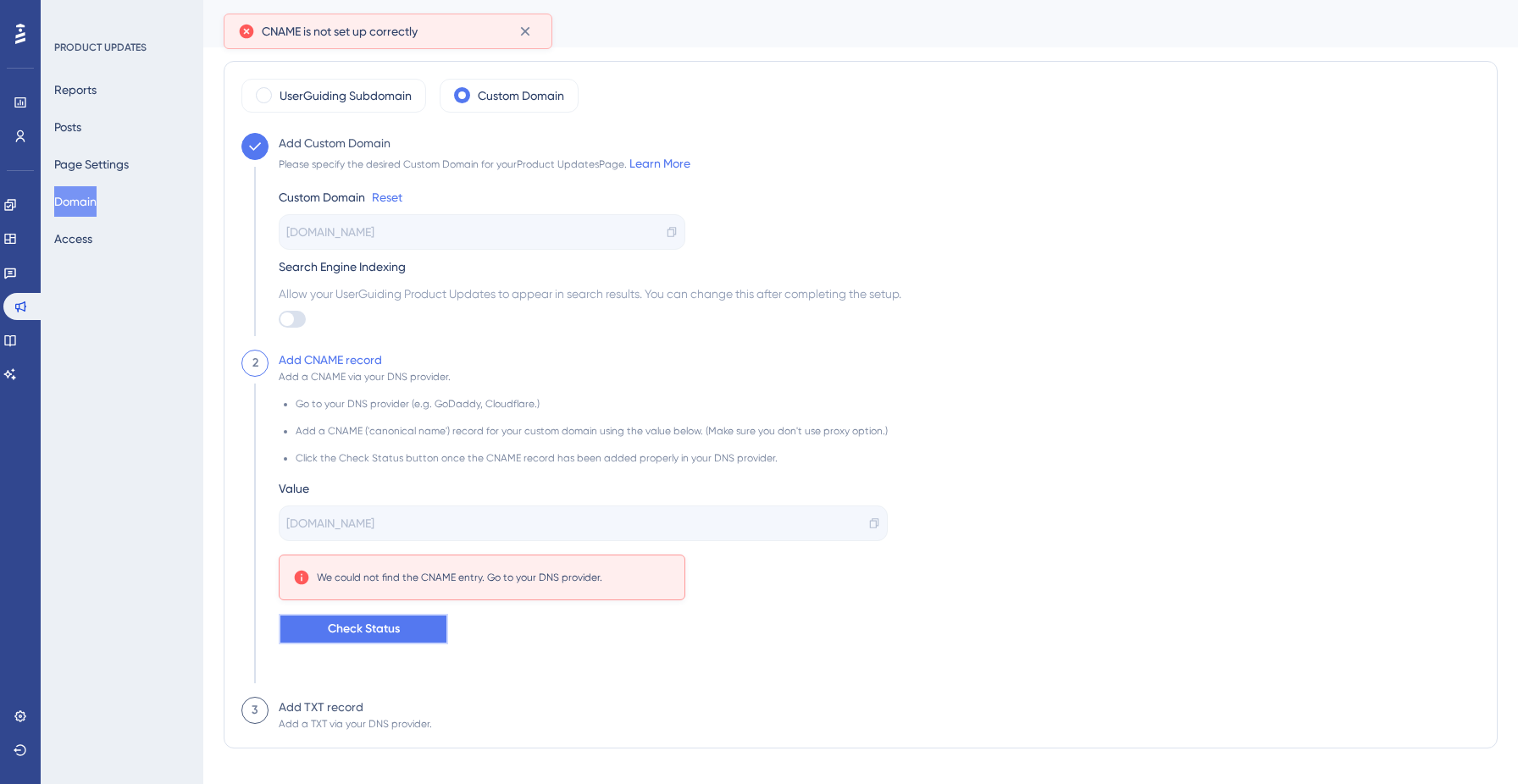
click at [403, 621] on button "Check Status" at bounding box center [363, 629] width 169 height 31
click at [350, 630] on span "Check Status" at bounding box center [364, 629] width 72 height 21
click at [355, 633] on span "Check Status" at bounding box center [364, 629] width 72 height 21
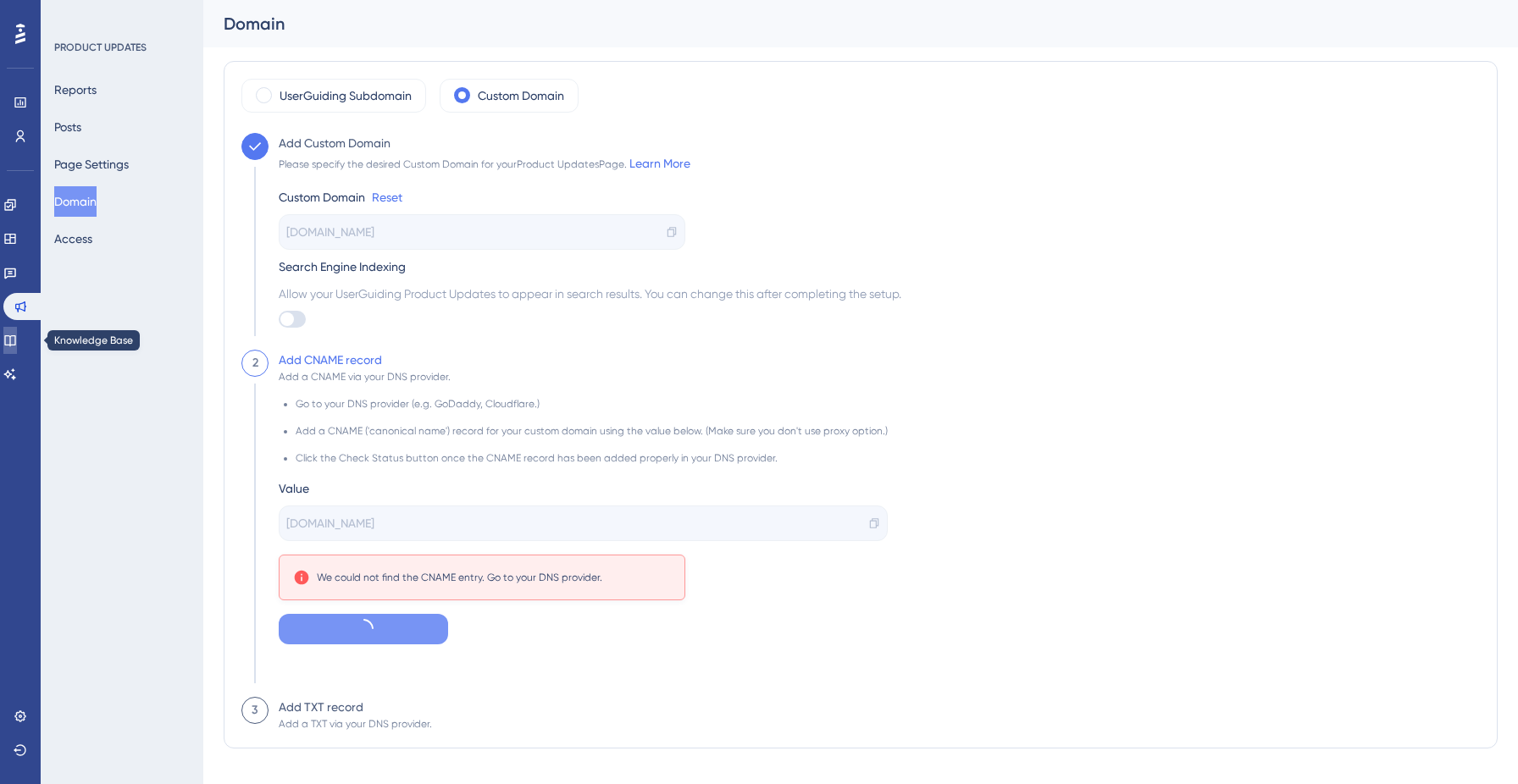
click at [17, 337] on icon at bounding box center [10, 340] width 14 height 14
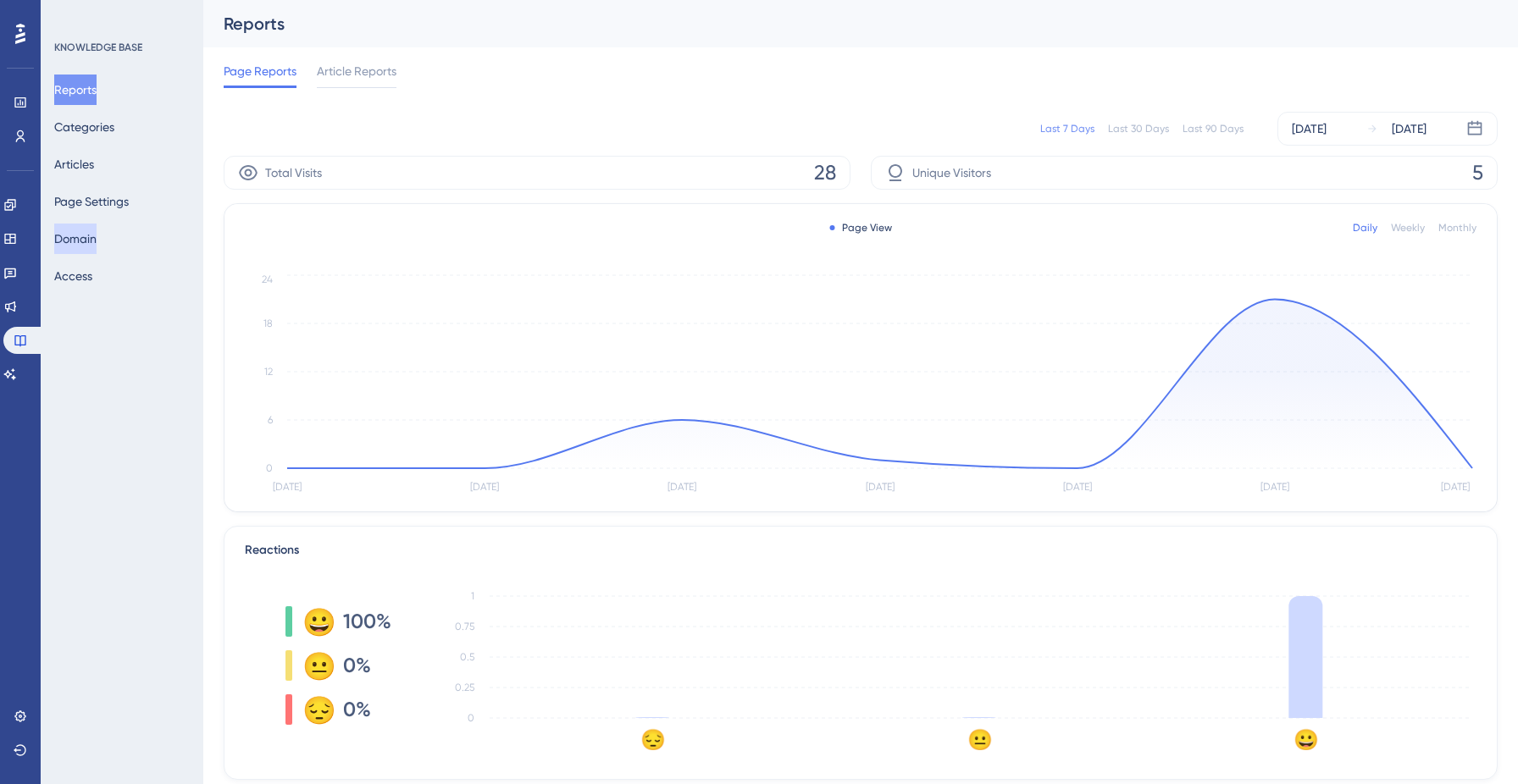
click at [96, 242] on button "Domain" at bounding box center [75, 239] width 42 height 31
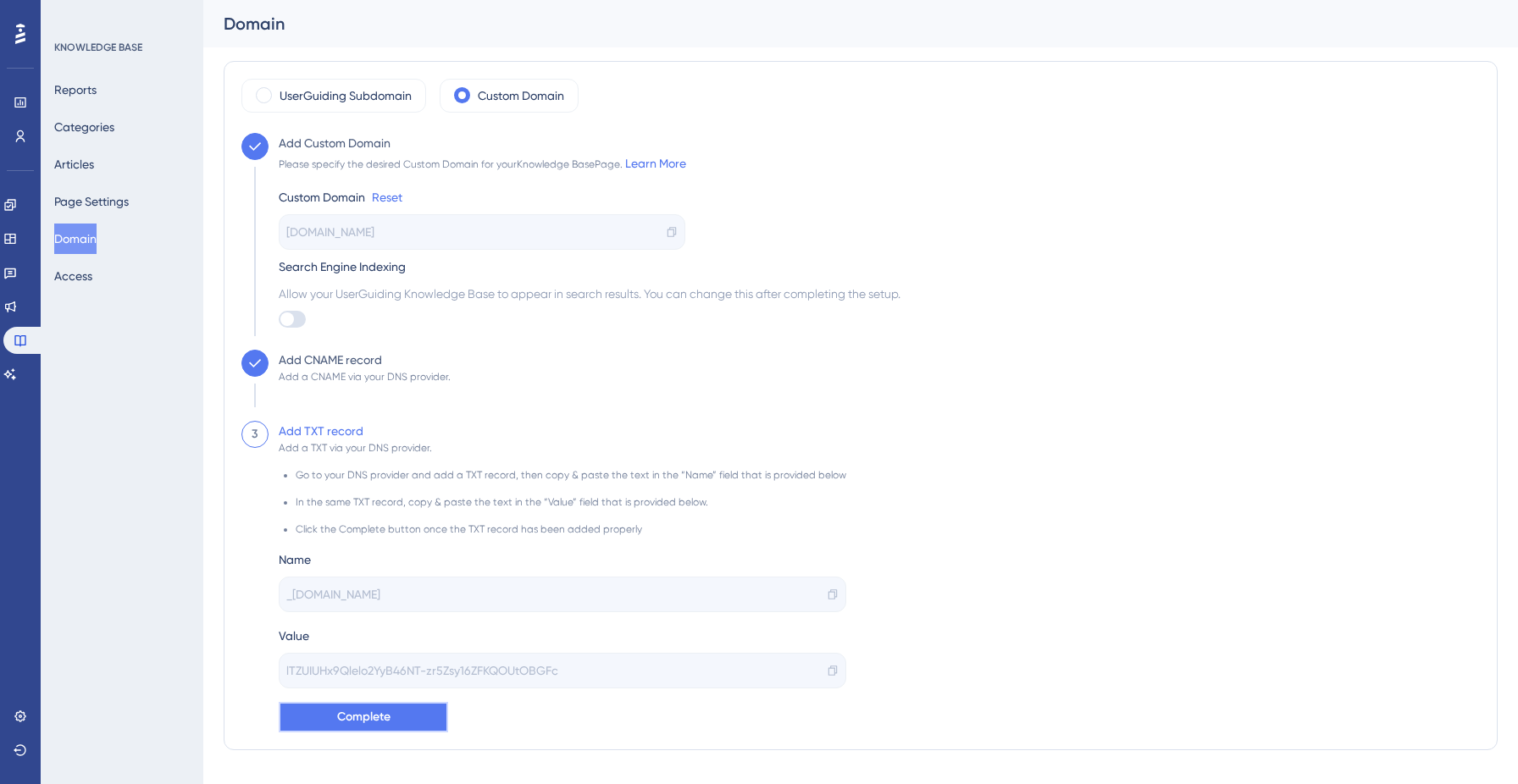
click at [365, 706] on button "Complete" at bounding box center [363, 717] width 169 height 31
click at [394, 721] on button "Complete" at bounding box center [363, 717] width 169 height 31
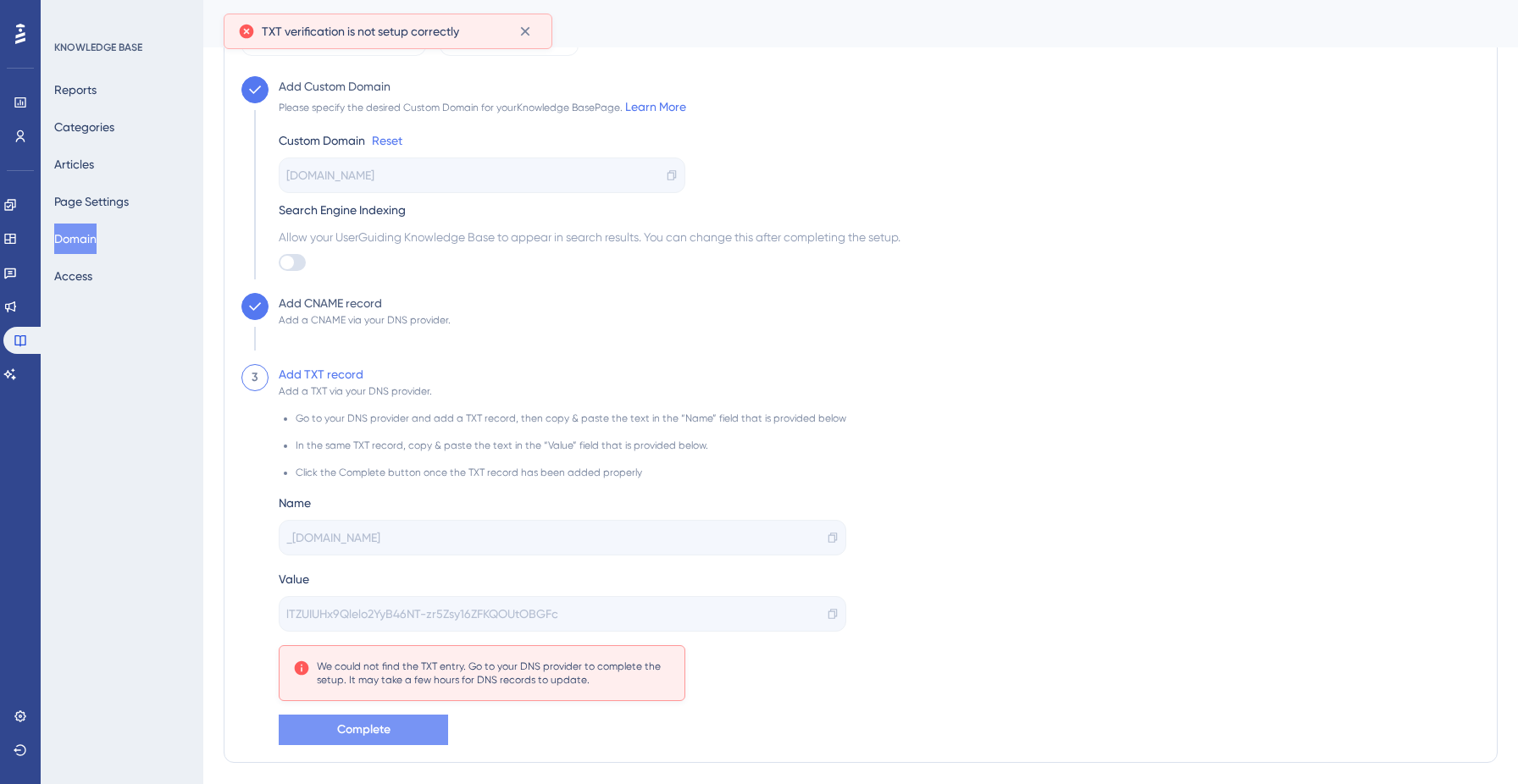
scroll to position [65, 0]
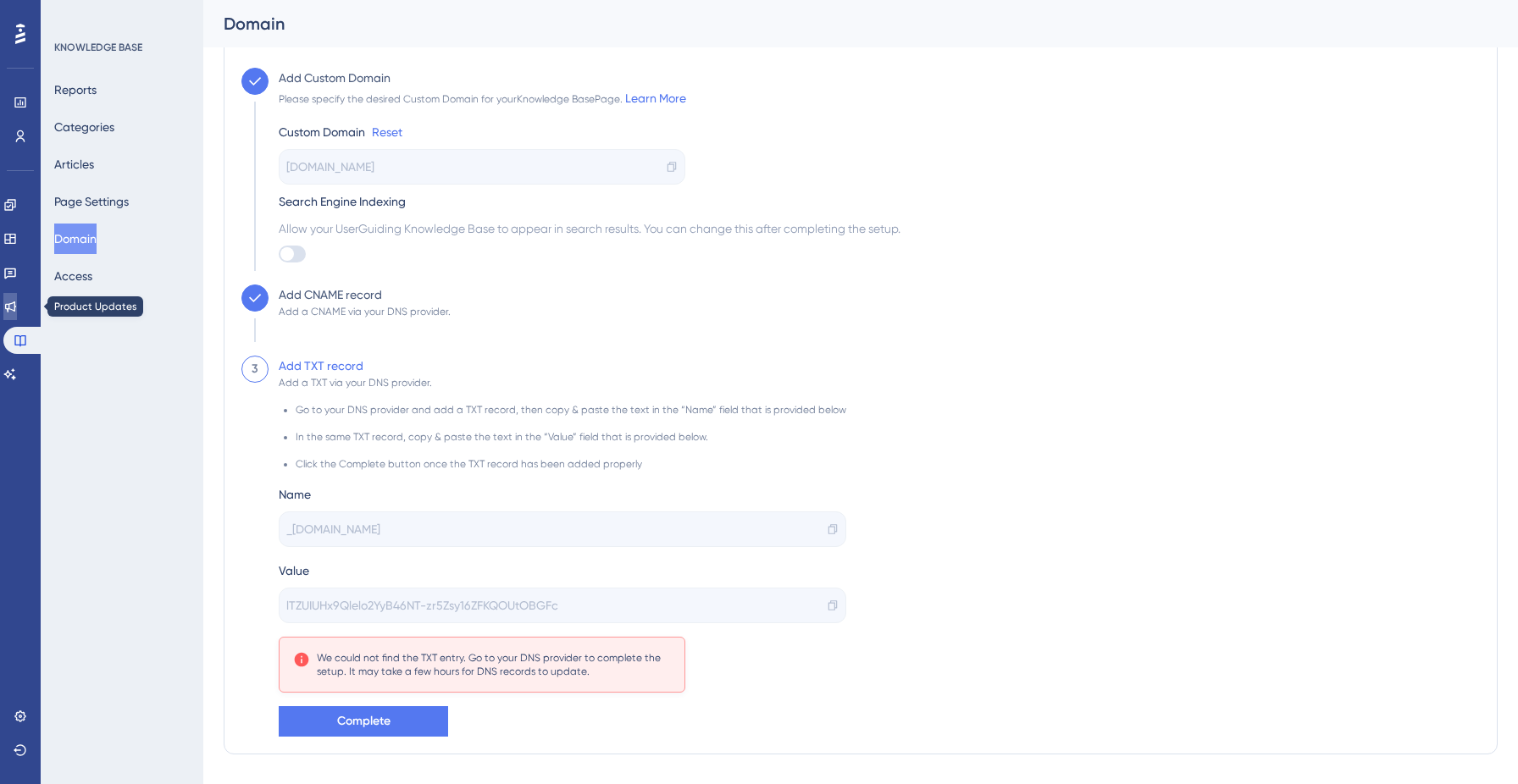
click at [17, 314] on link at bounding box center [10, 306] width 14 height 27
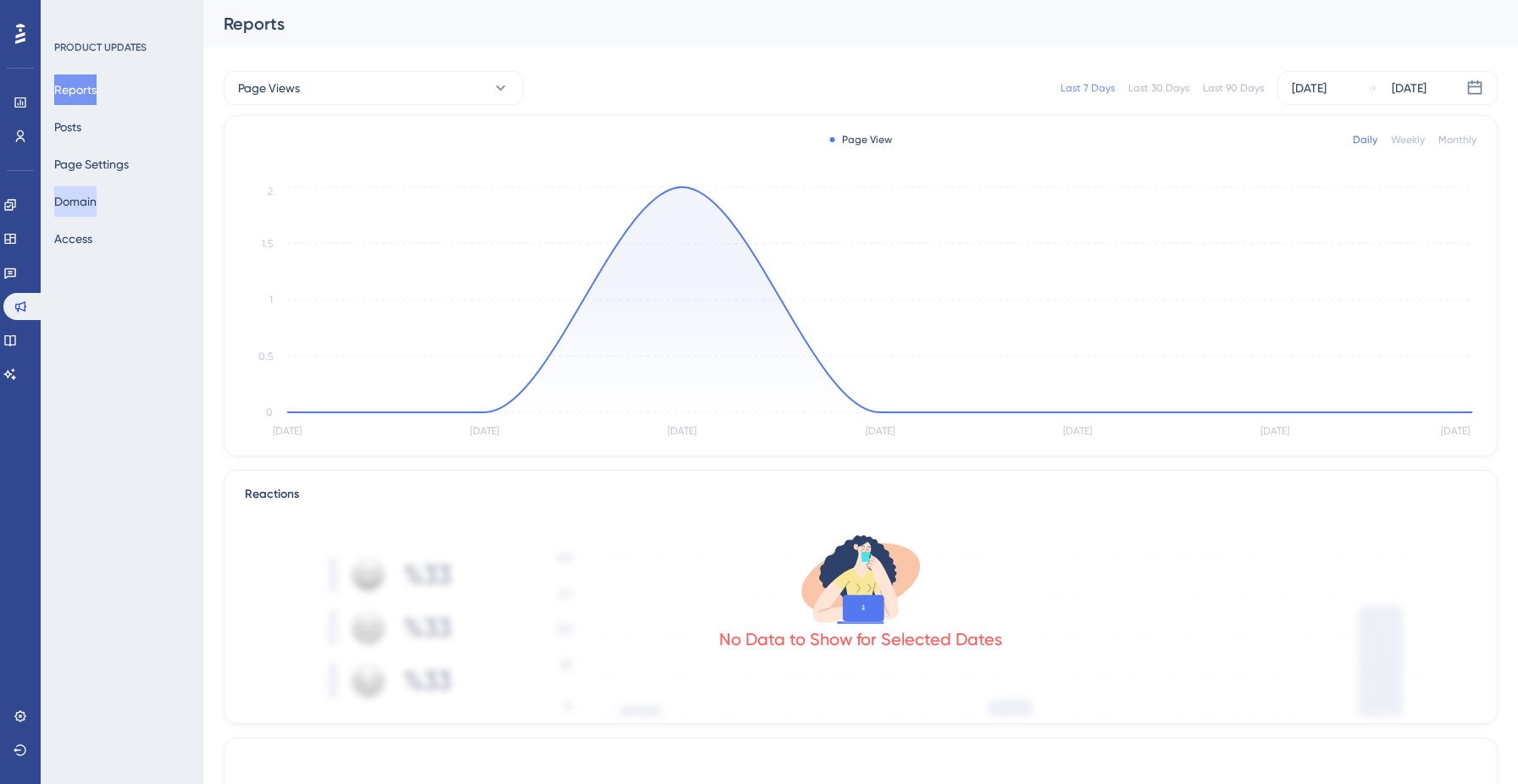
click at [80, 185] on div "Reports Posts Page Settings Domain Access" at bounding box center [122, 164] width 137 height 179
click at [85, 197] on button "Domain" at bounding box center [75, 202] width 42 height 31
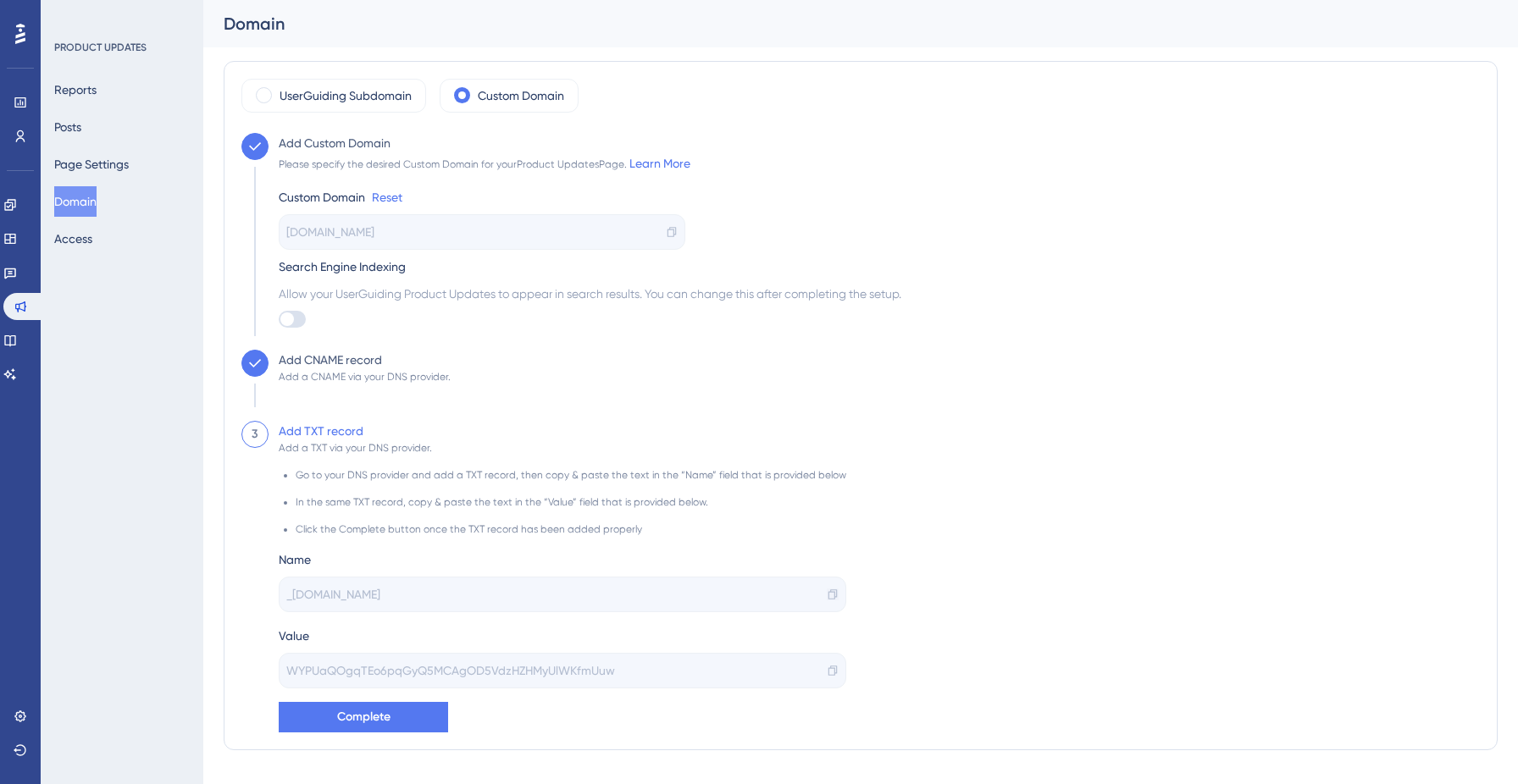
click at [827, 592] on icon at bounding box center [832, 594] width 12 height 12
click at [827, 673] on icon at bounding box center [832, 670] width 12 height 12
click at [14, 335] on icon at bounding box center [10, 340] width 14 height 14
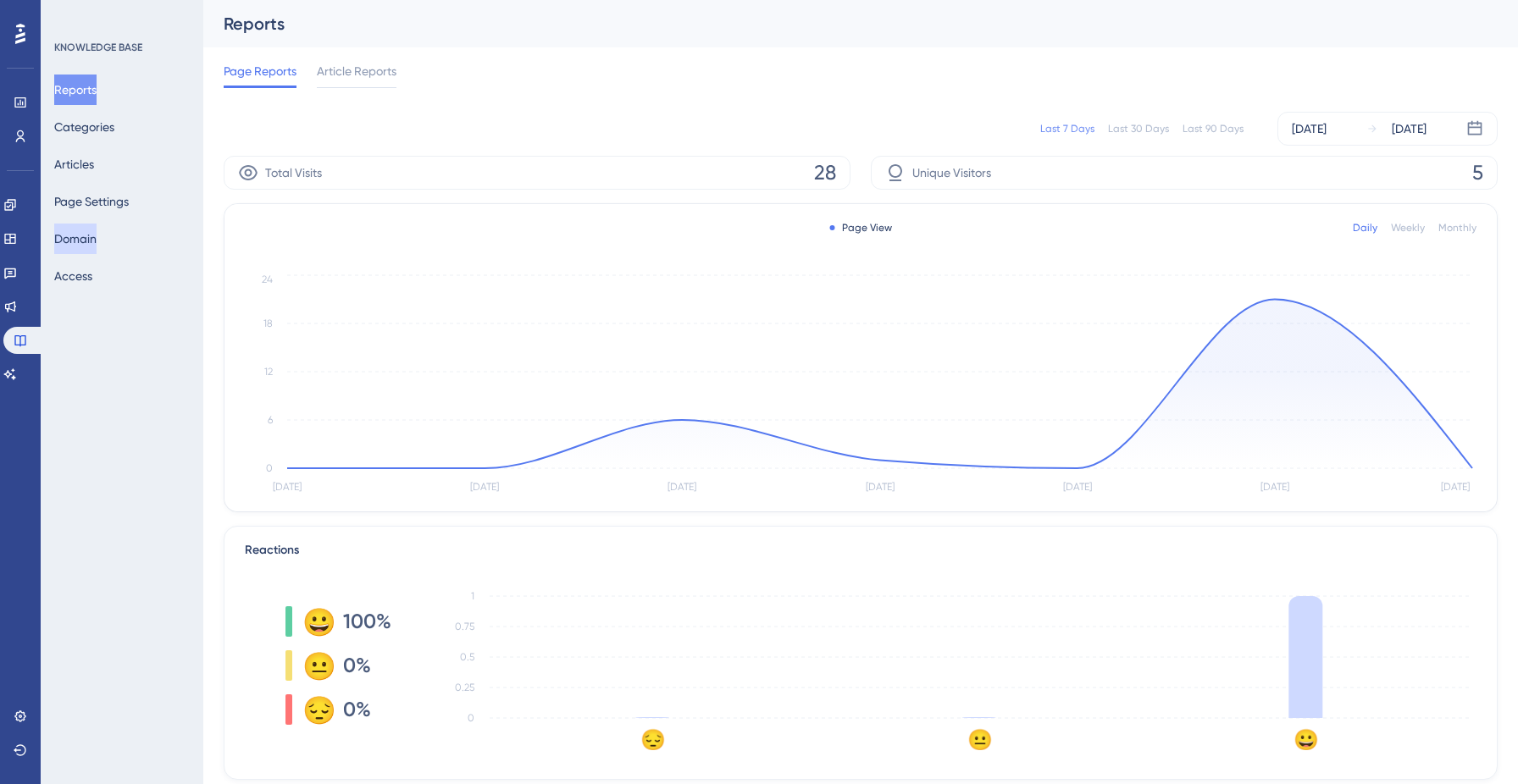
click at [95, 252] on button "Domain" at bounding box center [75, 239] width 42 height 31
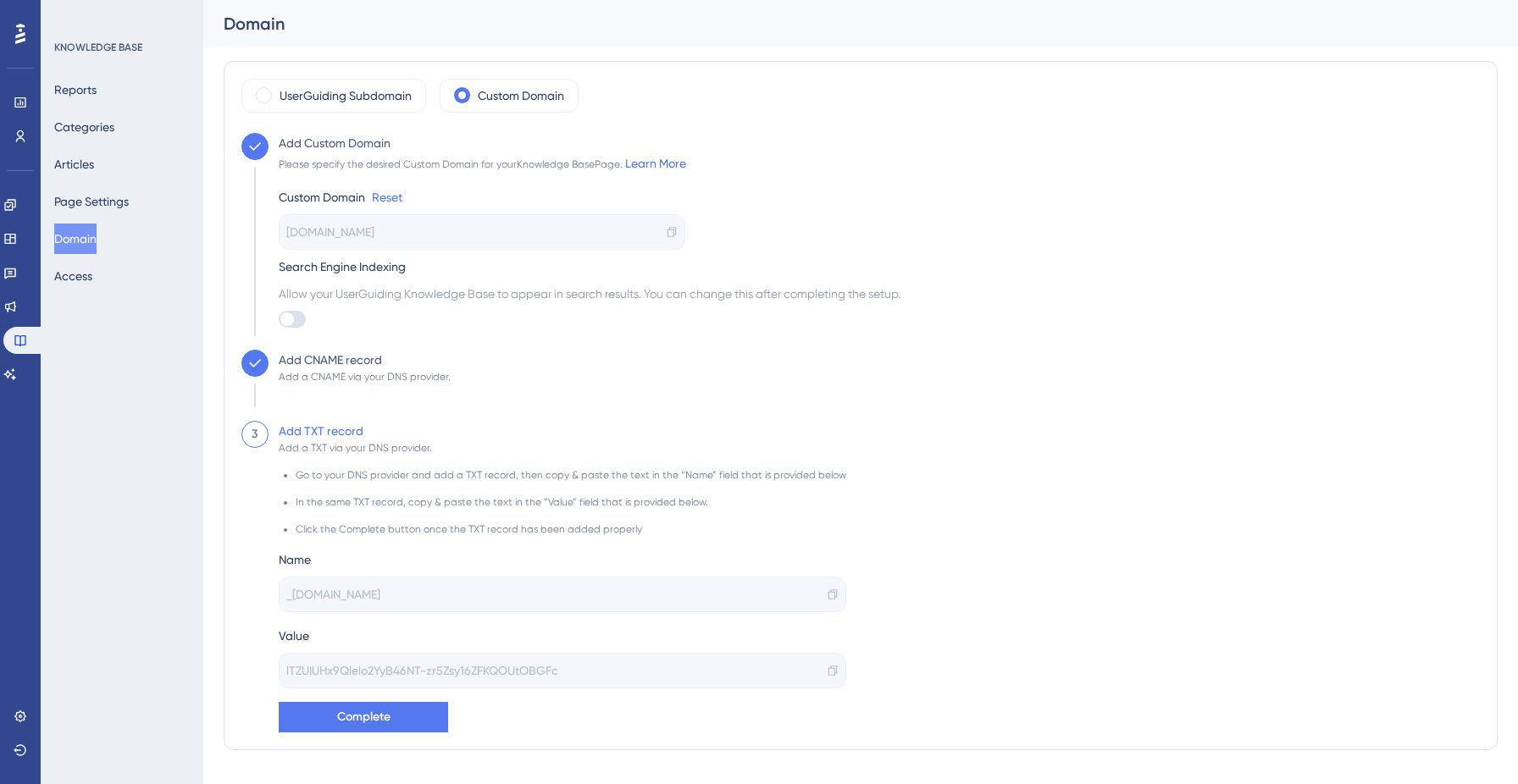
scroll to position [34, 0]
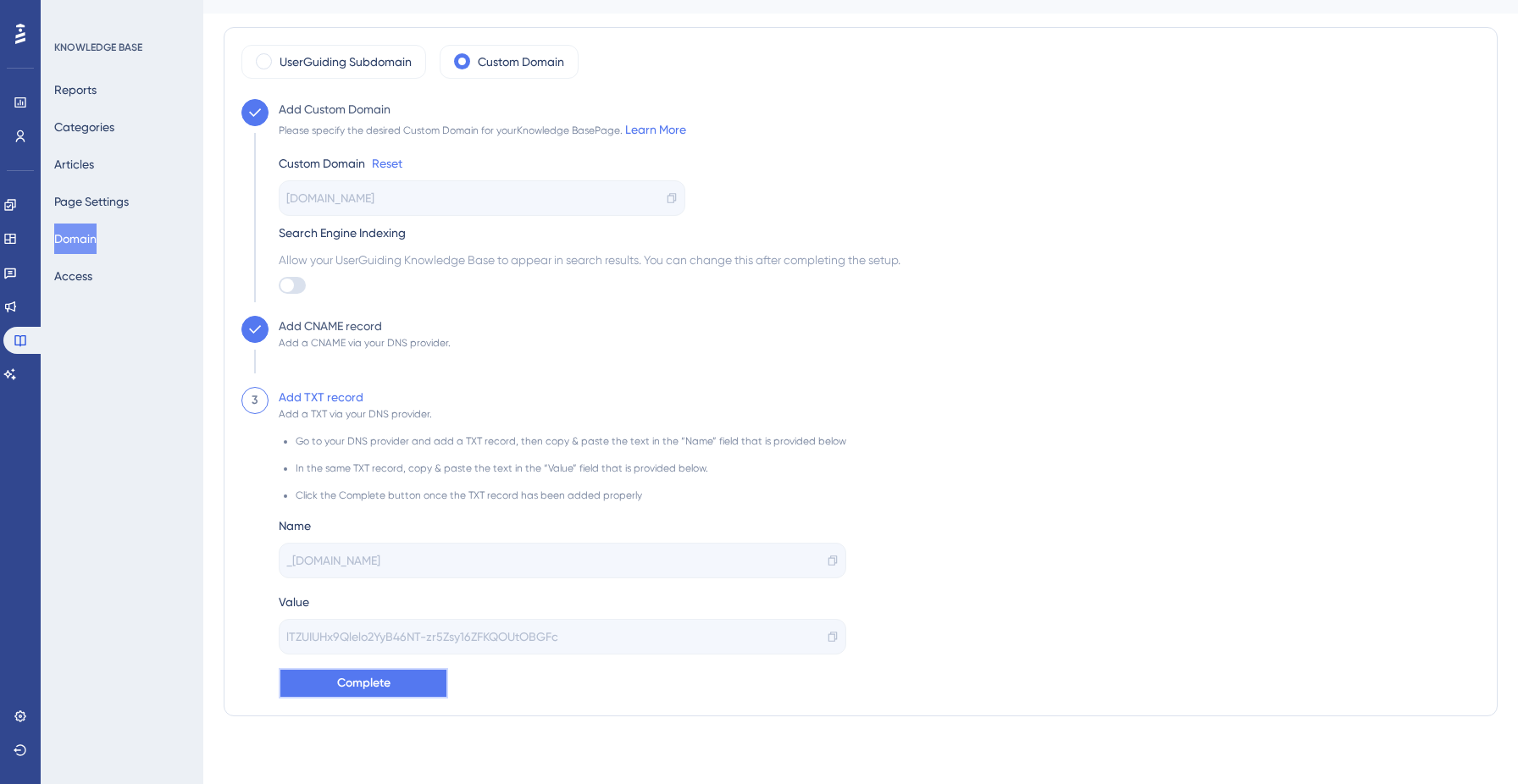
click at [339, 673] on span "Complete" at bounding box center [363, 683] width 53 height 21
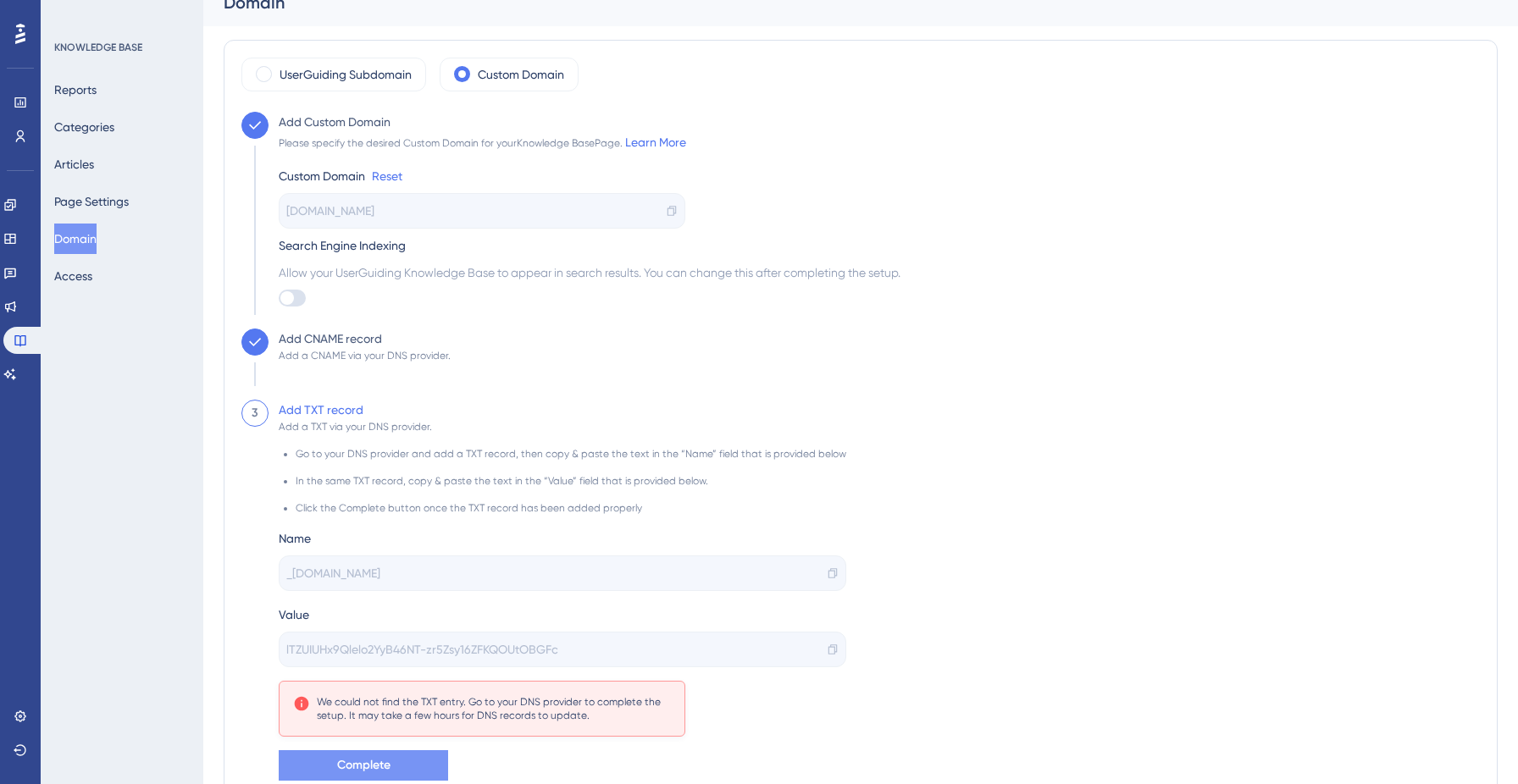
scroll to position [28, 0]
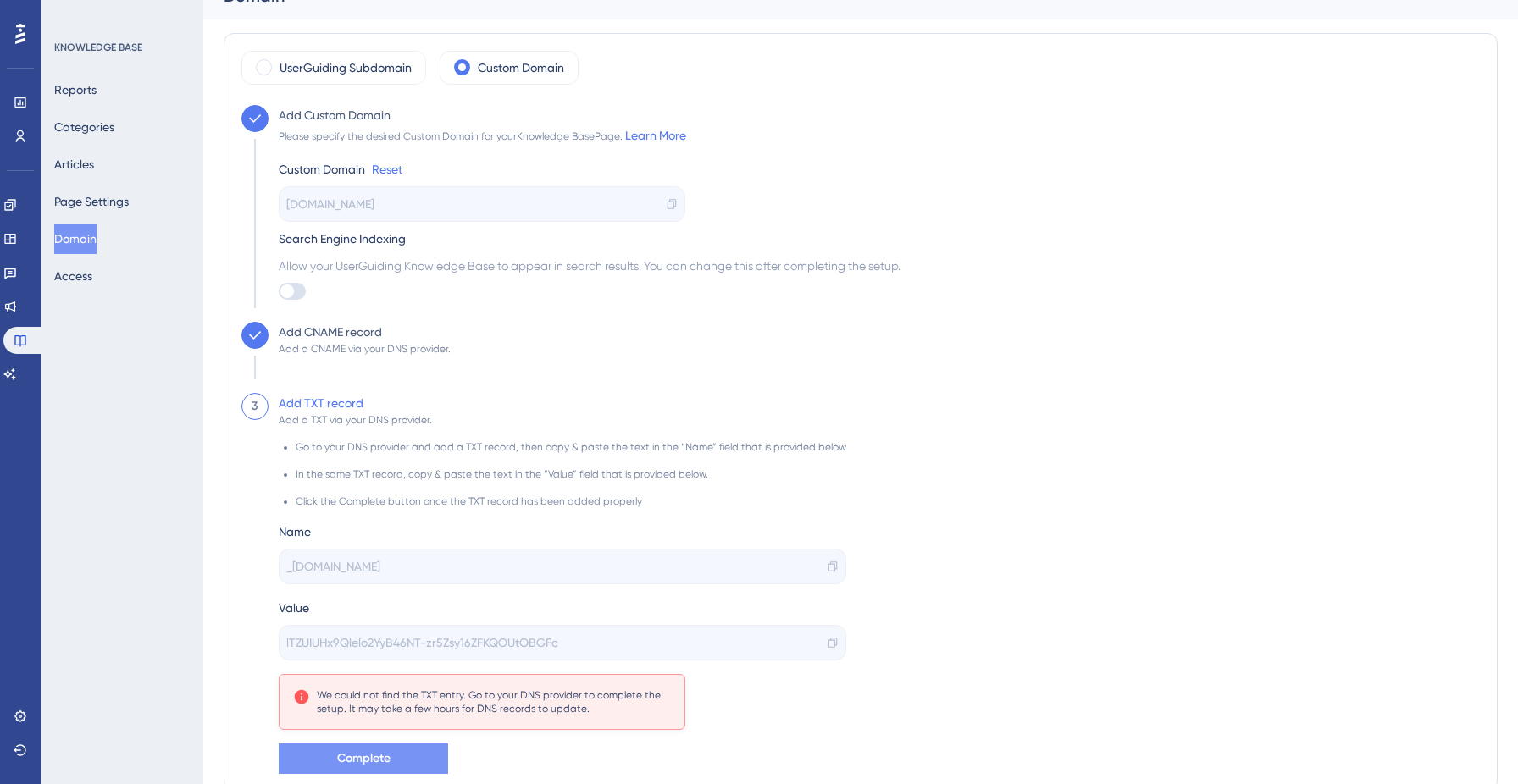
click at [90, 227] on button "Domain" at bounding box center [75, 239] width 42 height 31
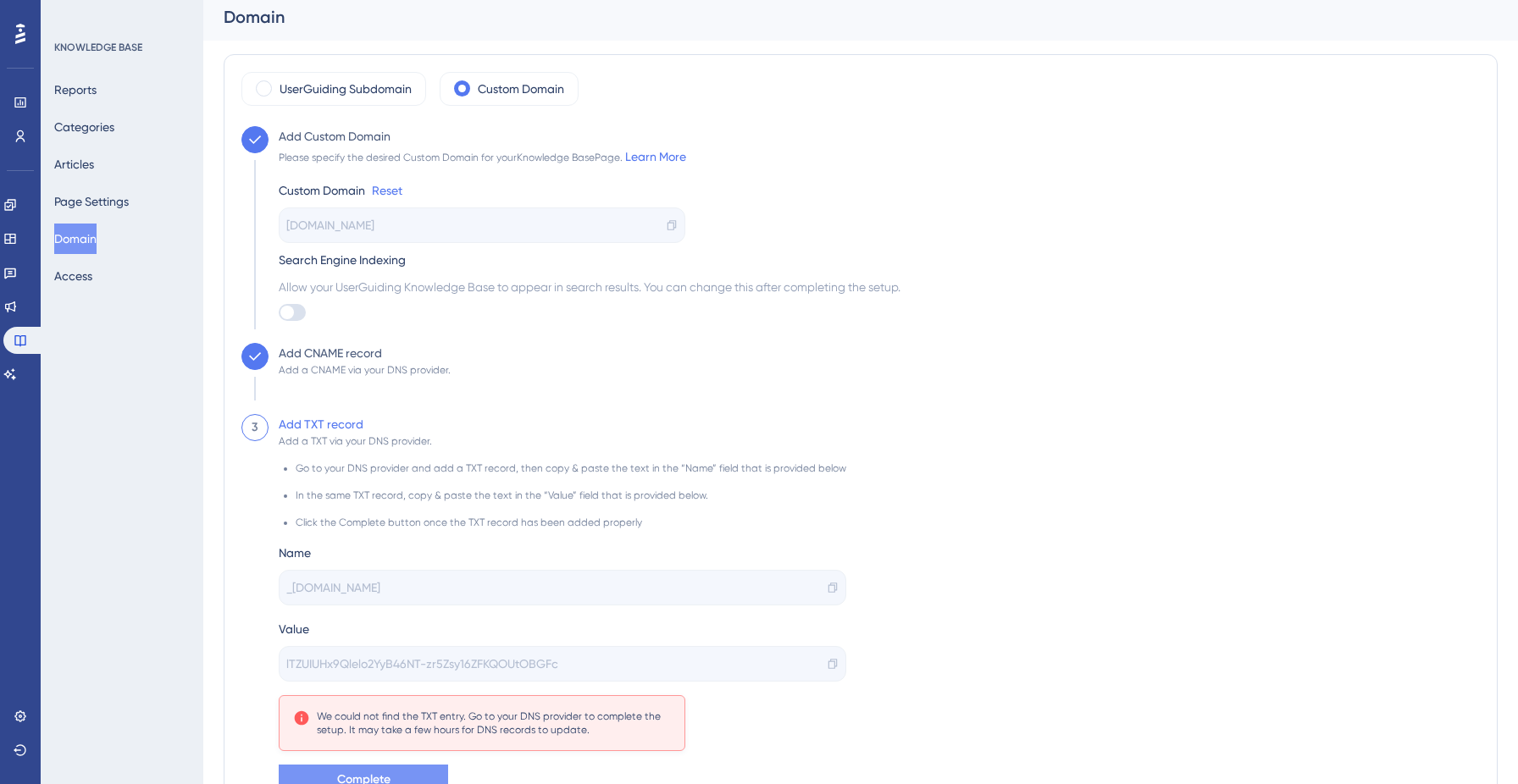
scroll to position [0, 0]
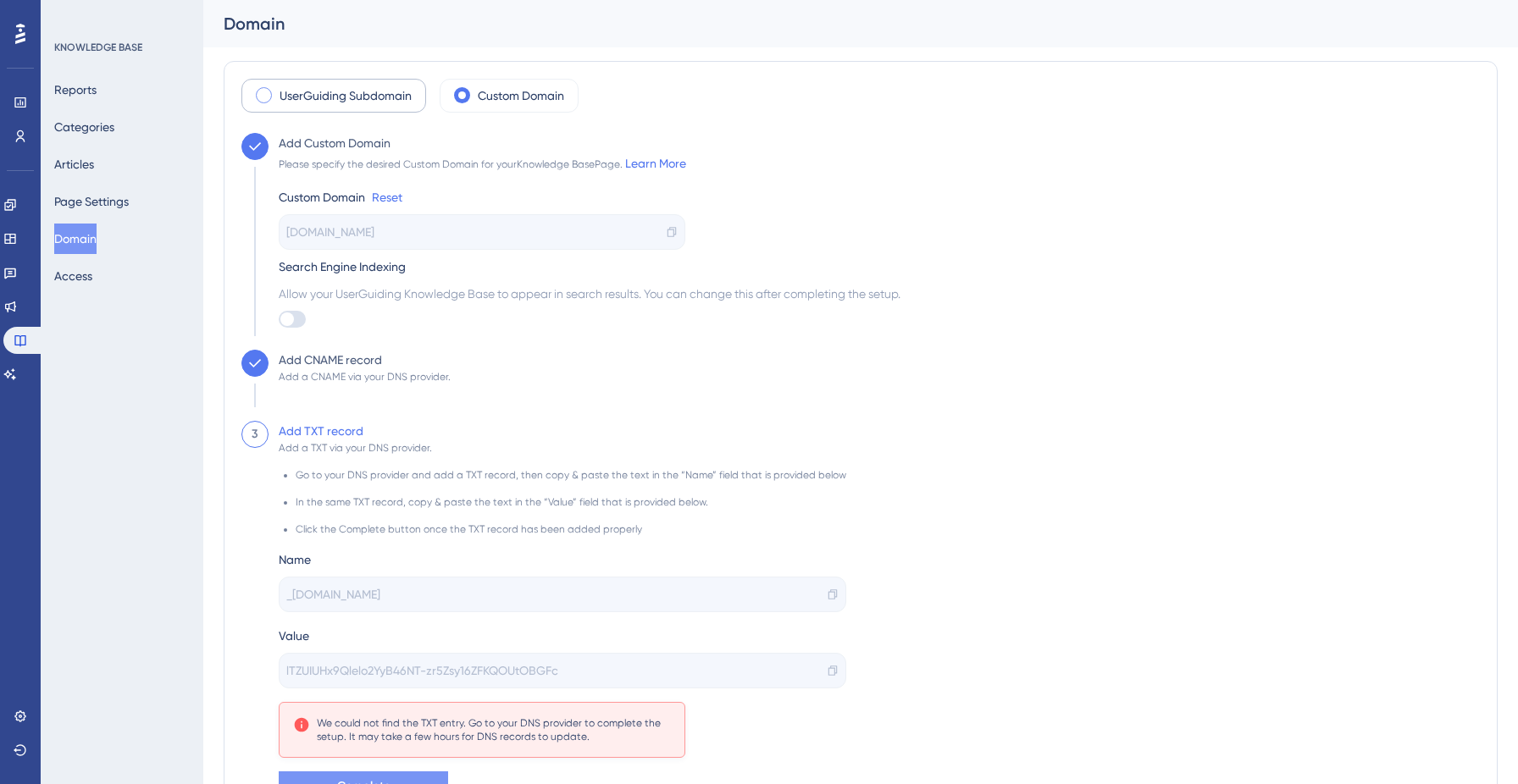
click at [356, 103] on label "UserGuiding Subdomain" at bounding box center [345, 95] width 132 height 21
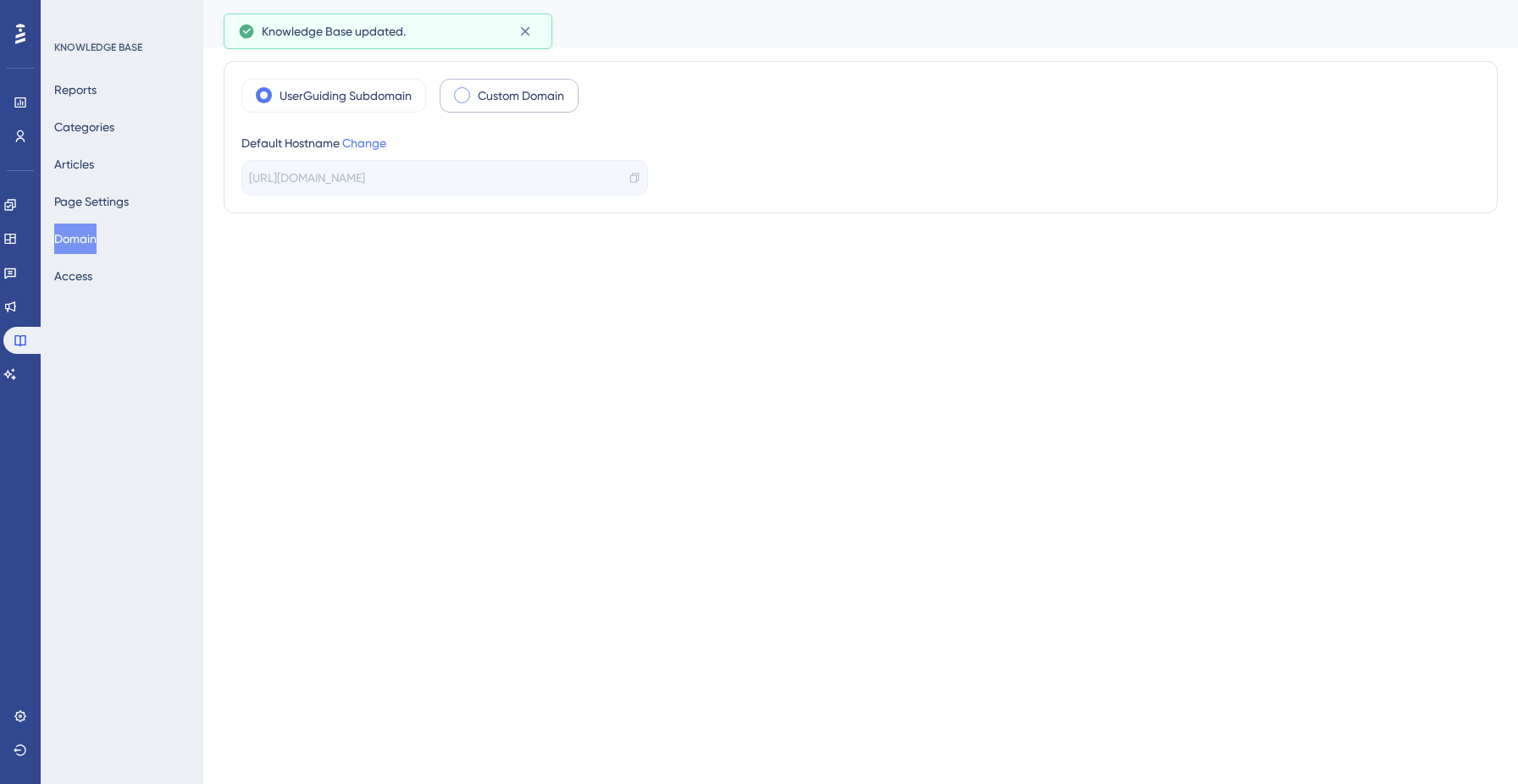
click at [483, 98] on label "Custom Domain" at bounding box center [521, 95] width 86 height 21
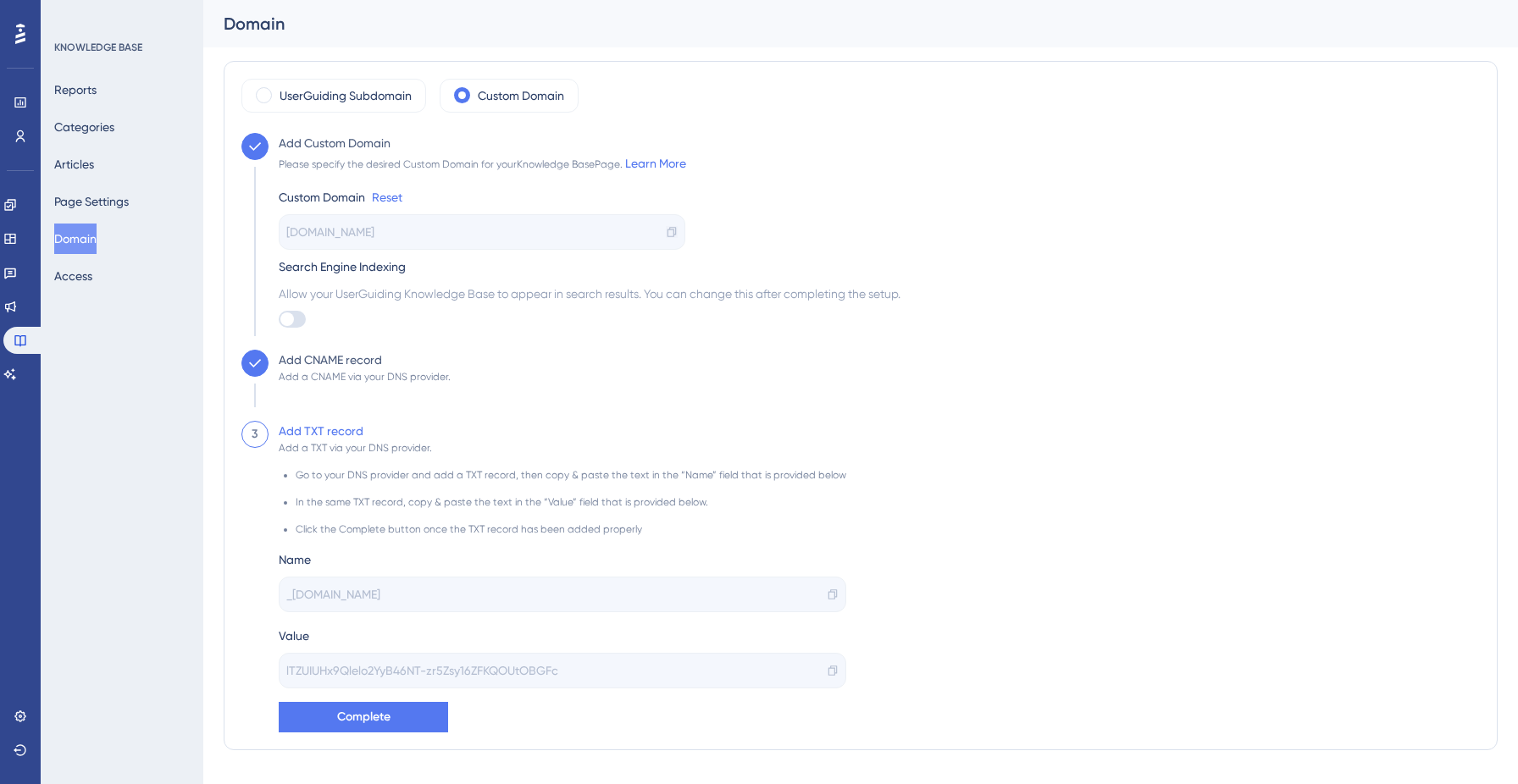
click at [671, 230] on icon at bounding box center [671, 231] width 12 height 12
click at [346, 723] on span "Complete" at bounding box center [363, 716] width 53 height 21
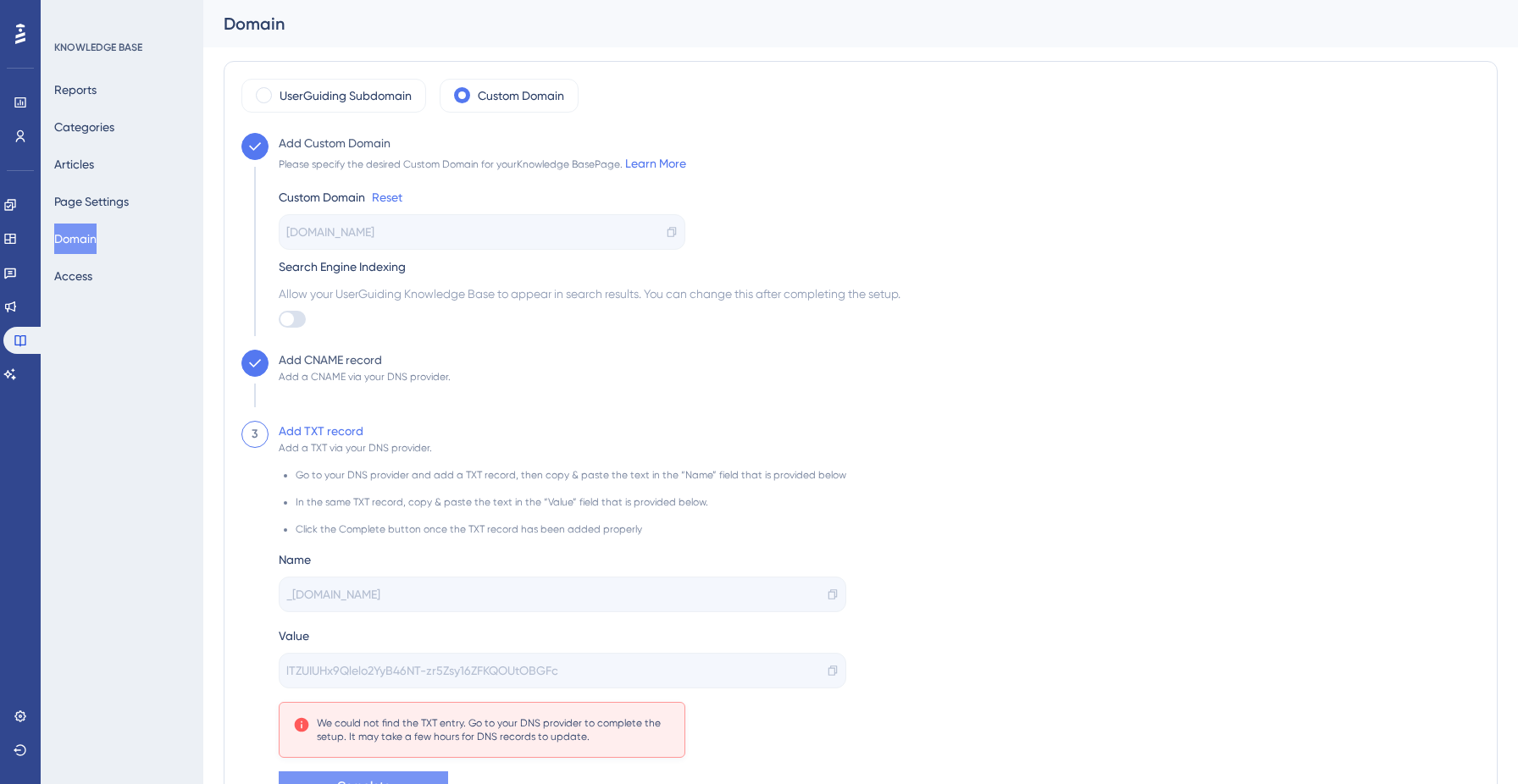
click at [383, 229] on div "help.cognna.com" at bounding box center [482, 232] width 407 height 36
click at [381, 197] on link "Reset" at bounding box center [387, 197] width 31 height 21
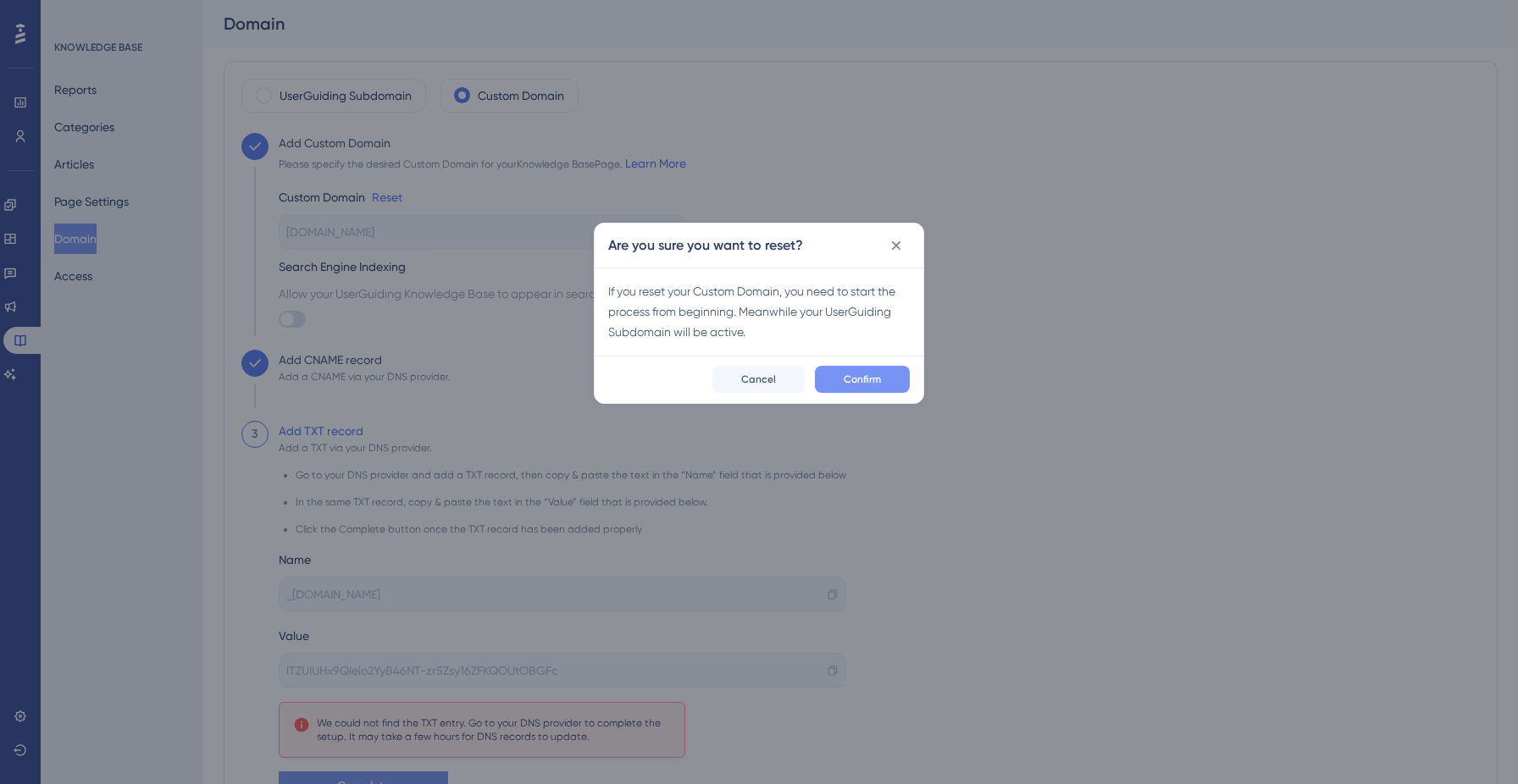
click at [879, 376] on span "Confirm" at bounding box center [862, 379] width 37 height 14
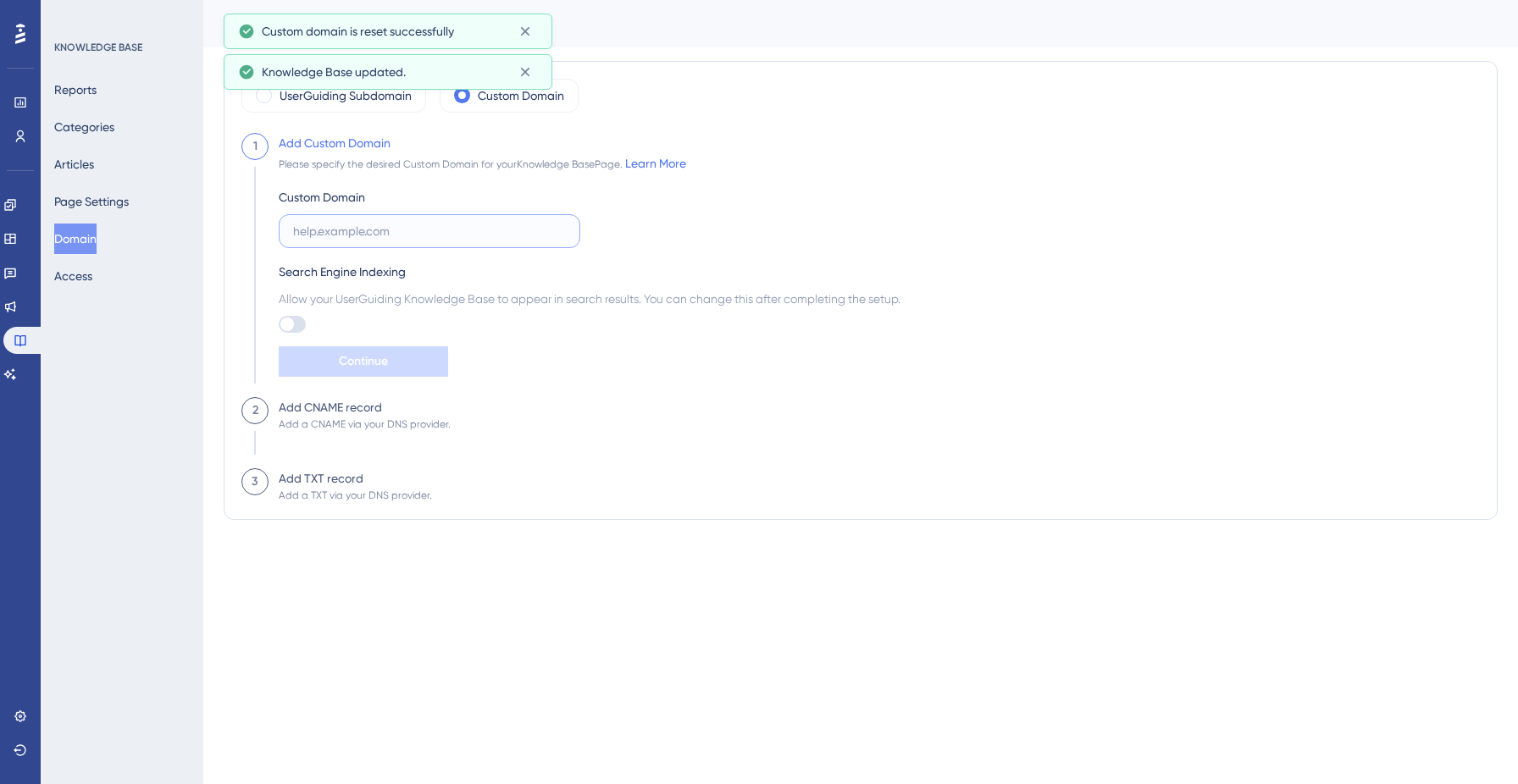
click at [413, 236] on input "text" at bounding box center [429, 230] width 273 height 19
paste input "help.cognna.com"
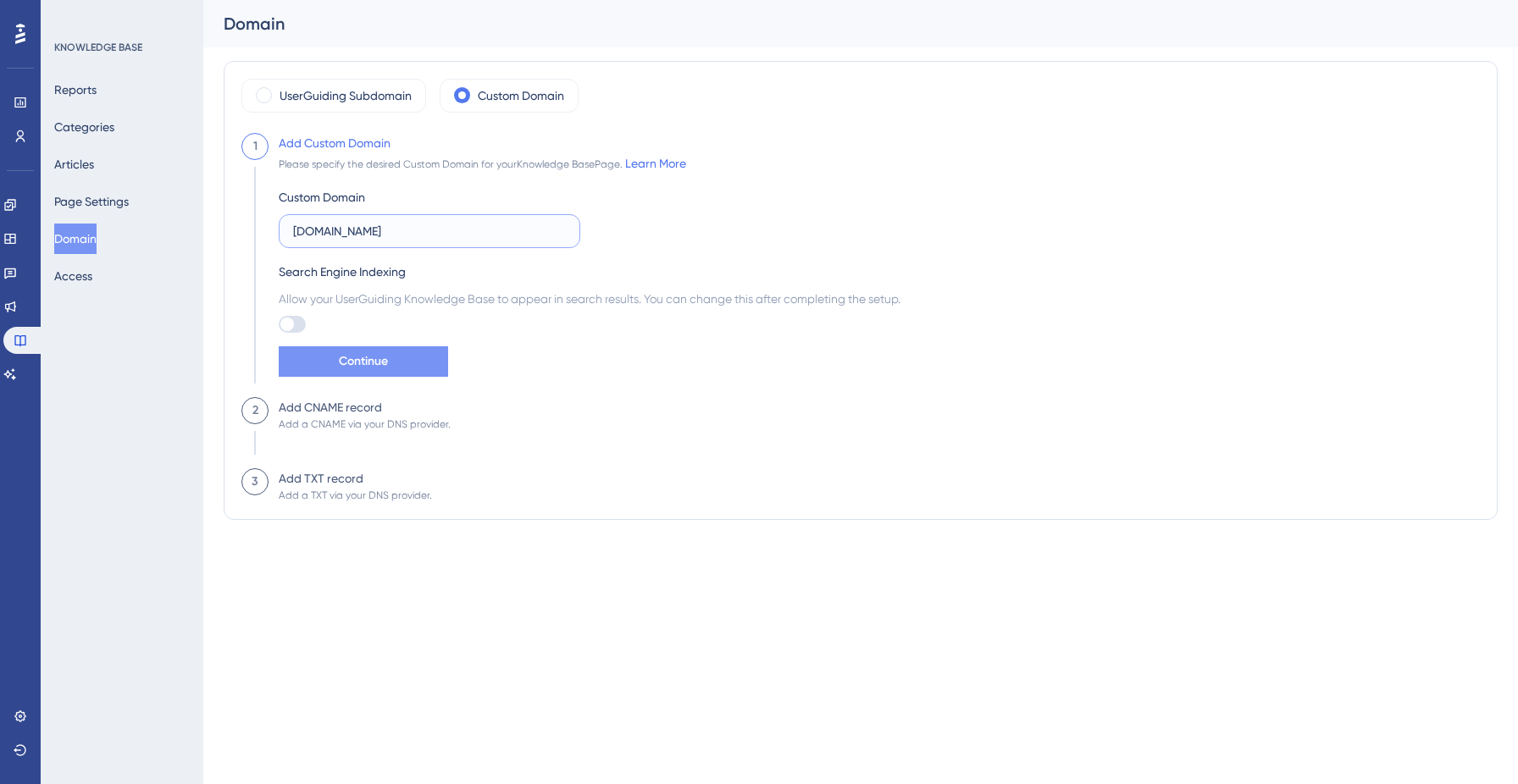
type input "help.cognna.com"
click at [380, 356] on span "Continue" at bounding box center [363, 361] width 50 height 21
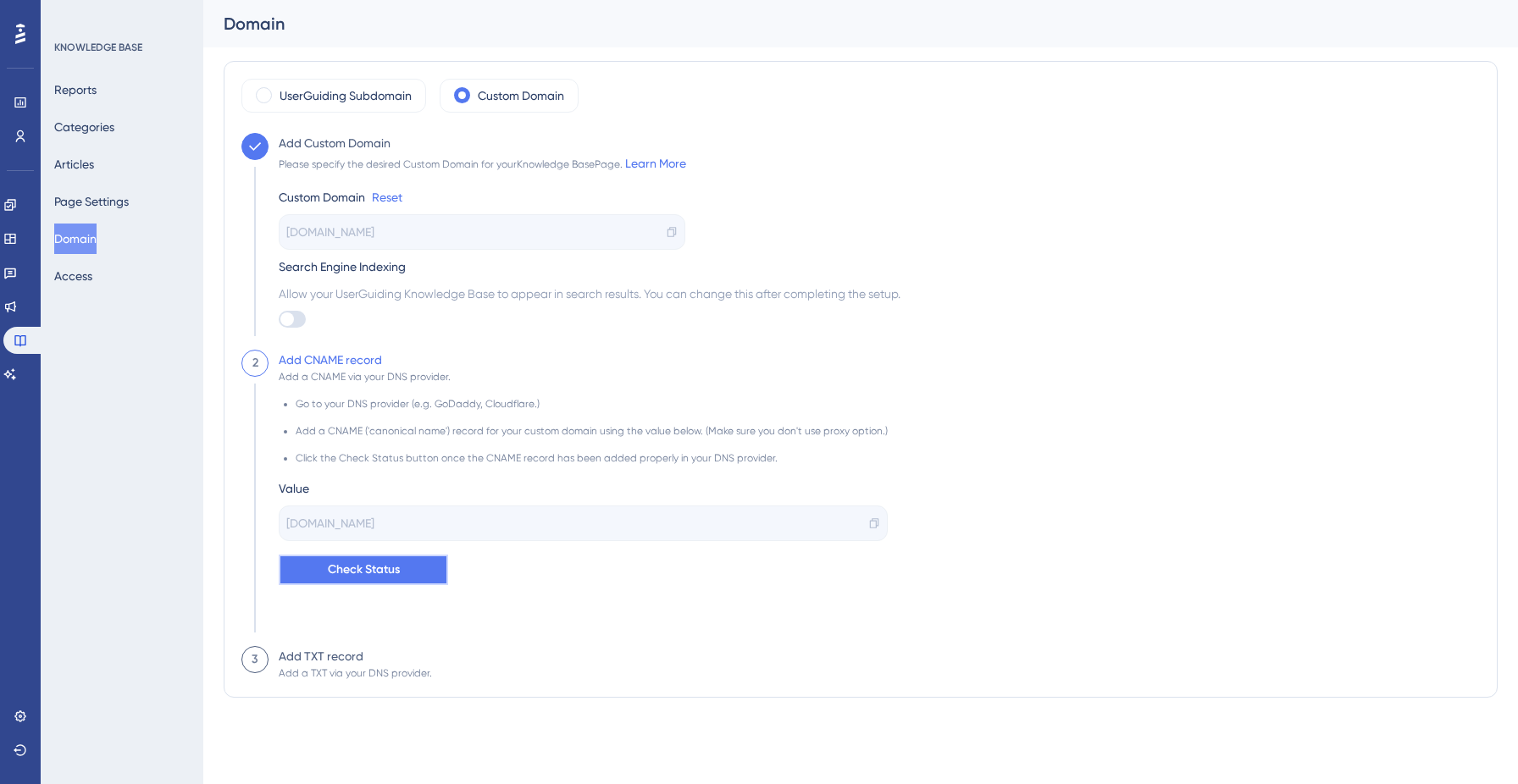
click at [403, 578] on button "Check Status" at bounding box center [363, 570] width 169 height 31
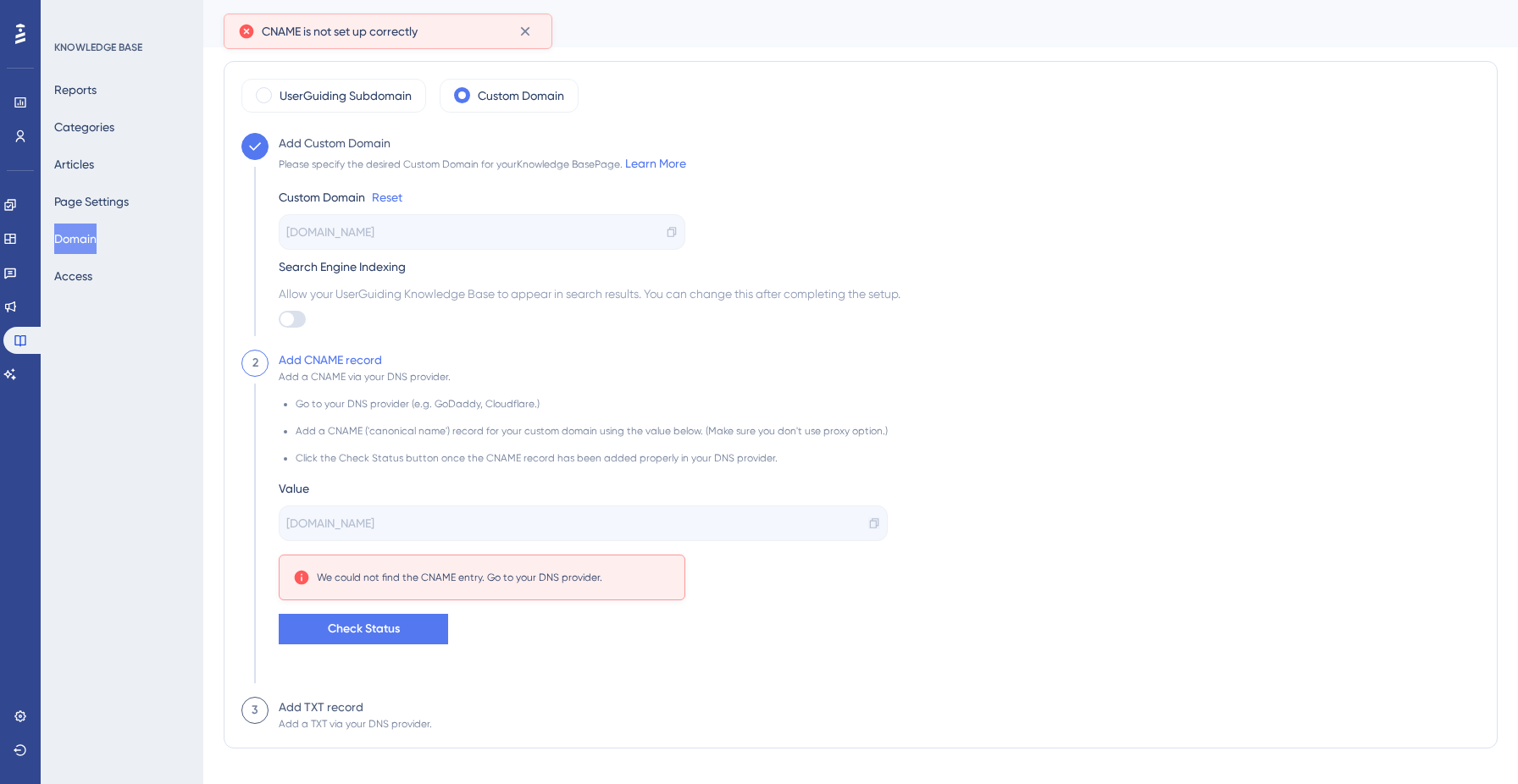
click at [868, 523] on icon at bounding box center [873, 523] width 12 height 12
click at [307, 364] on div "Add CNAME record" at bounding box center [330, 360] width 104 height 21
drag, startPoint x: 307, startPoint y: 364, endPoint x: 354, endPoint y: 363, distance: 47.0
click at [355, 363] on div "Add CNAME record" at bounding box center [330, 360] width 104 height 21
copy div "CNAME record"
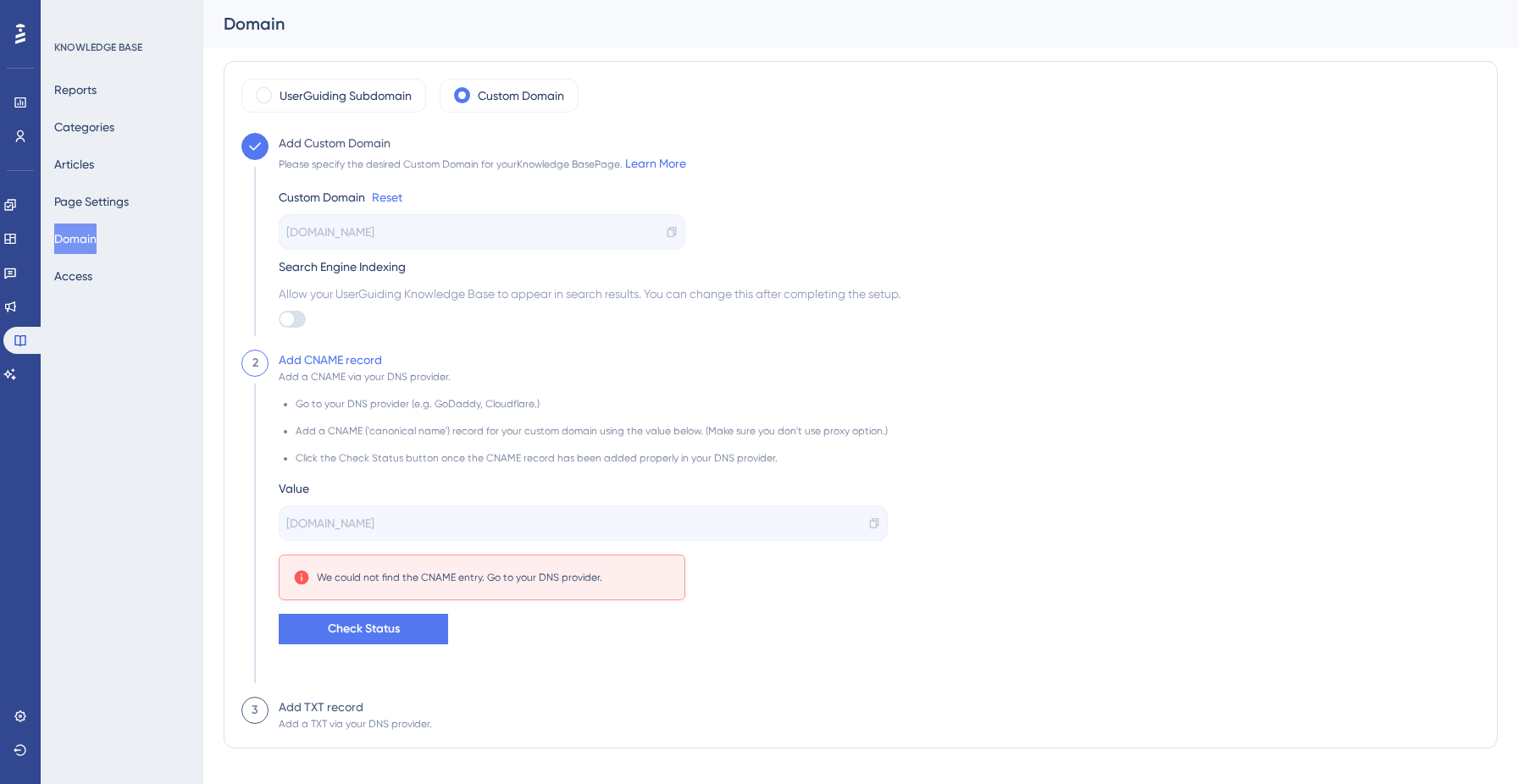
click at [671, 233] on icon at bounding box center [671, 231] width 12 height 12
click at [16, 309] on icon at bounding box center [11, 307] width 11 height 11
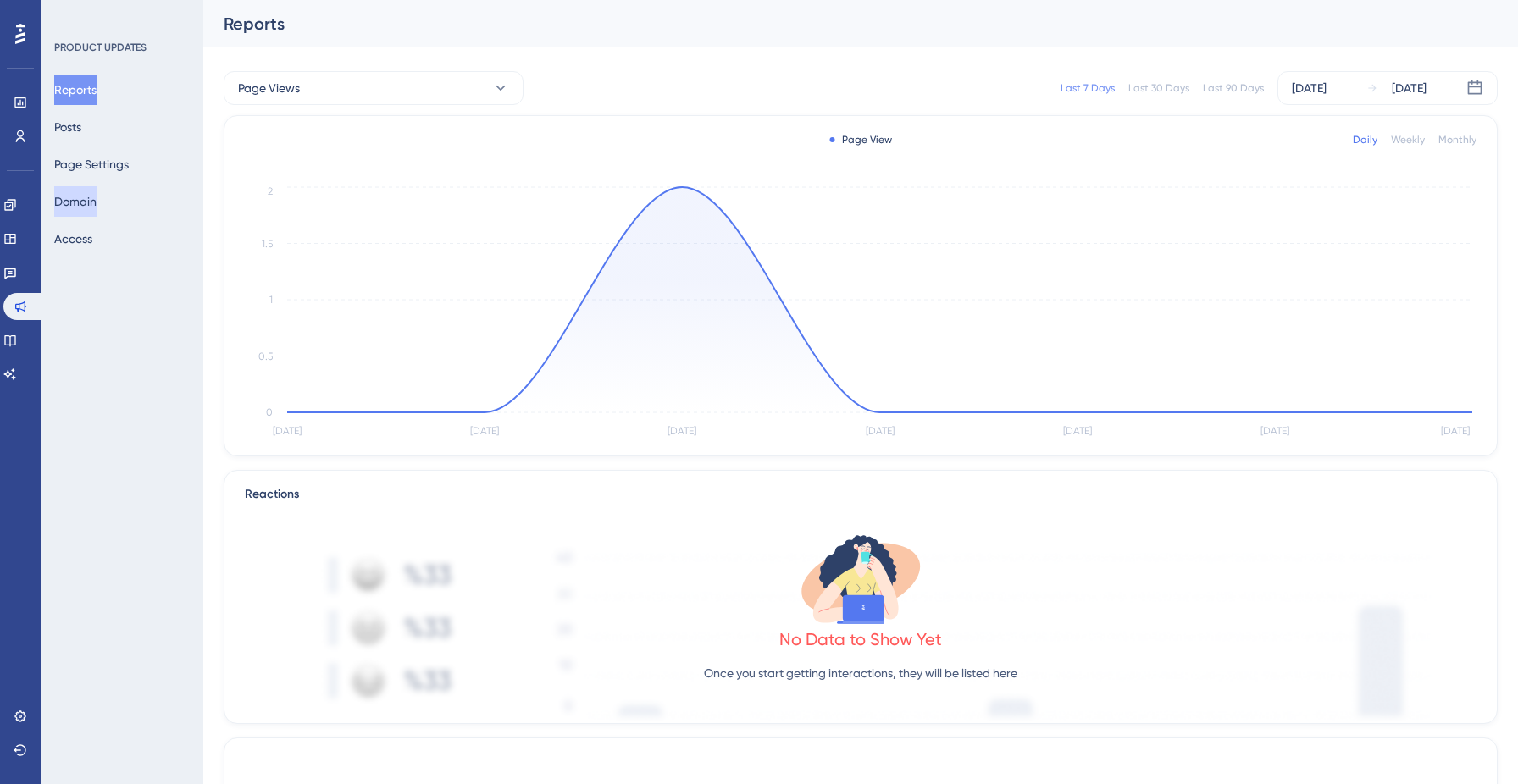
click at [93, 203] on button "Domain" at bounding box center [75, 202] width 42 height 31
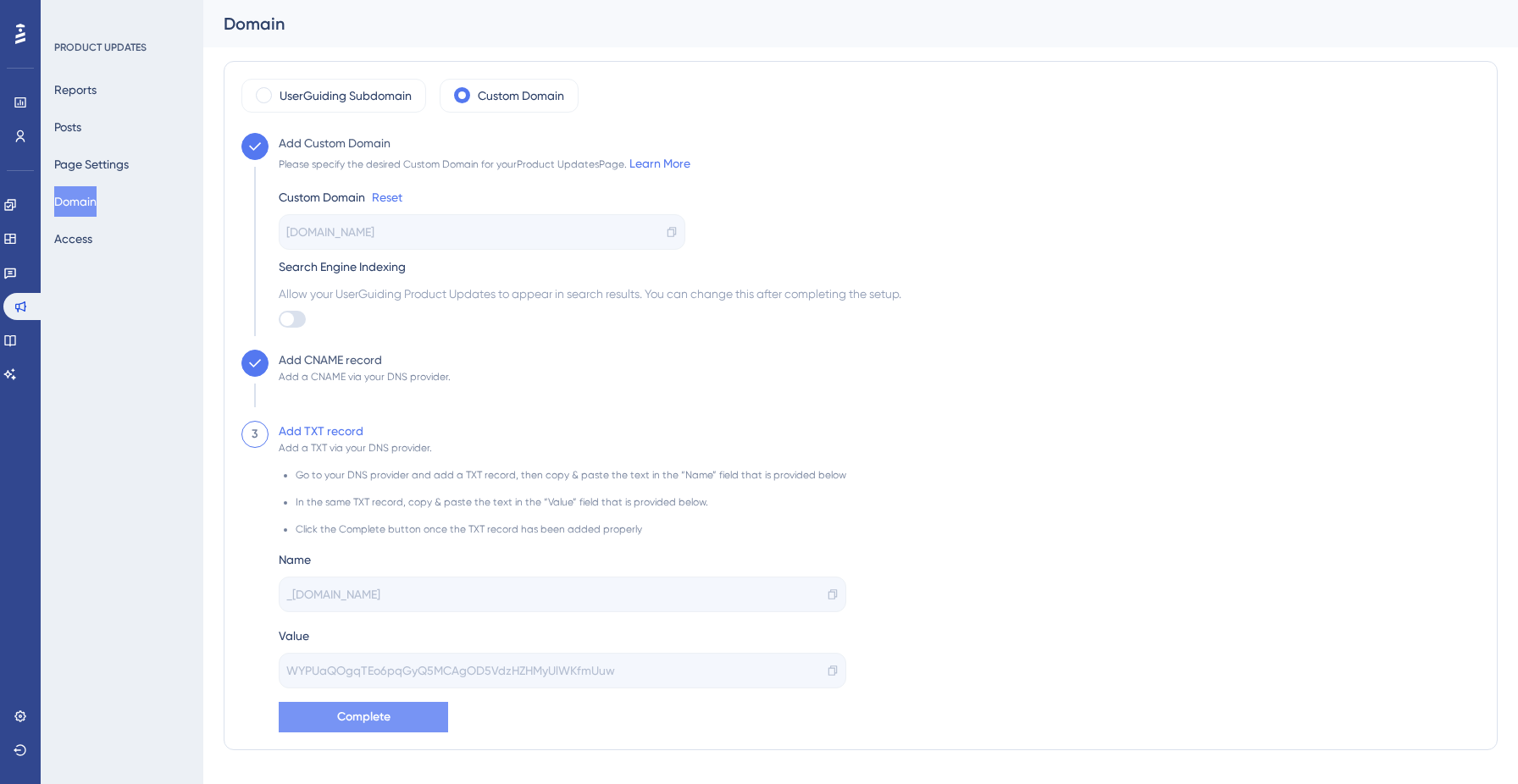
click at [411, 717] on button "Complete" at bounding box center [363, 717] width 169 height 31
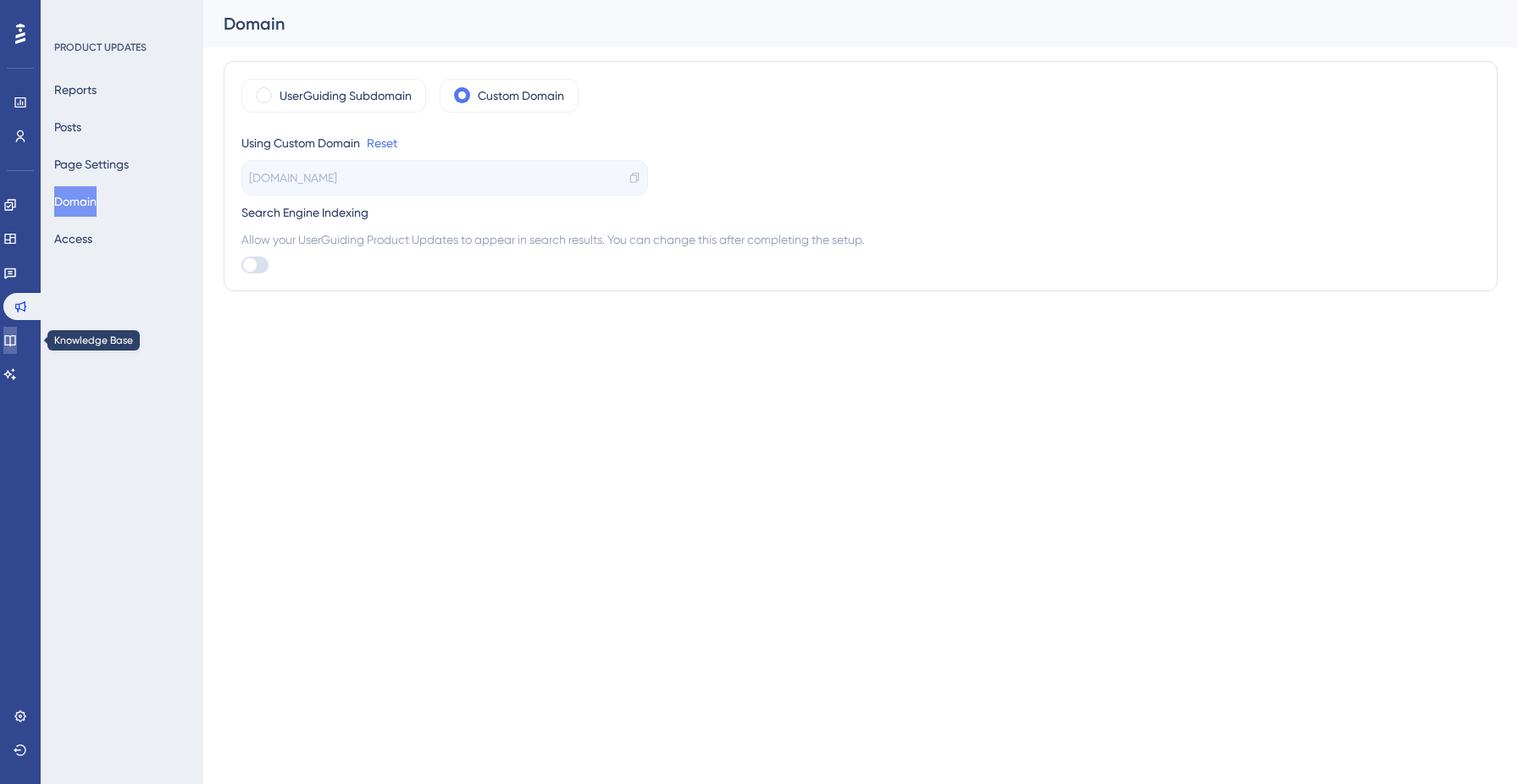
click at [17, 332] on link at bounding box center [10, 340] width 14 height 27
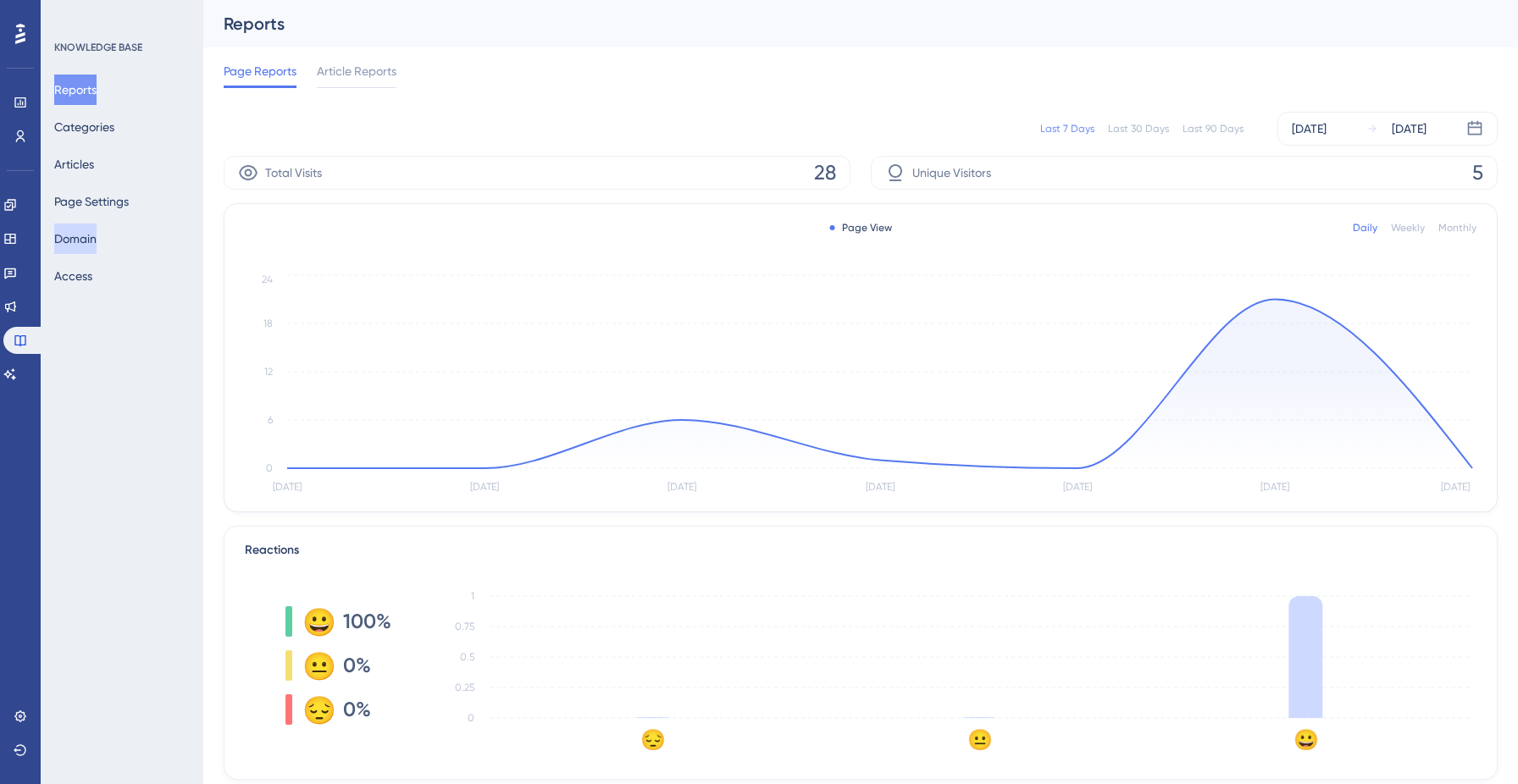
click at [93, 233] on button "Domain" at bounding box center [75, 239] width 42 height 31
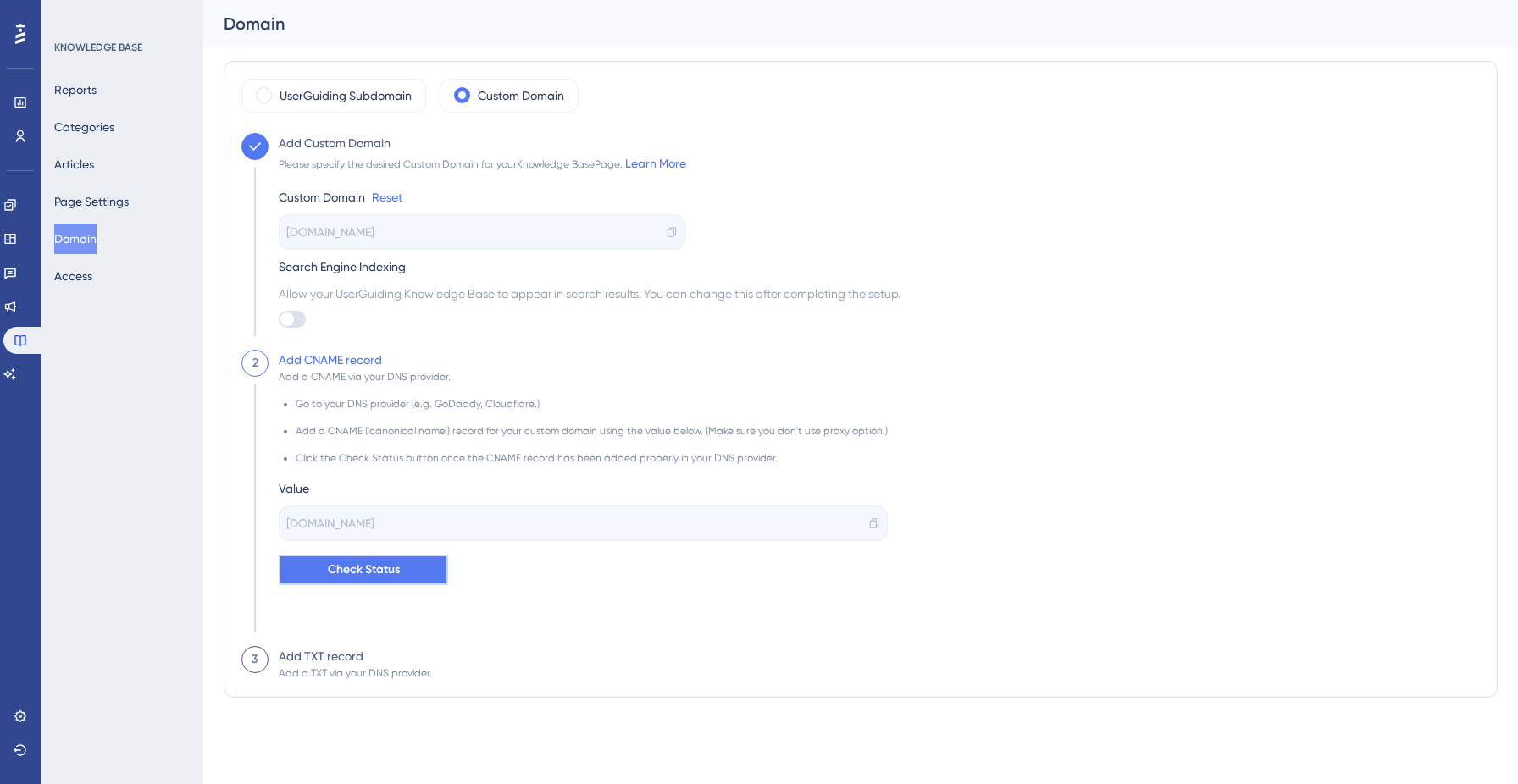
click at [384, 568] on span "Check Status" at bounding box center [364, 570] width 72 height 21
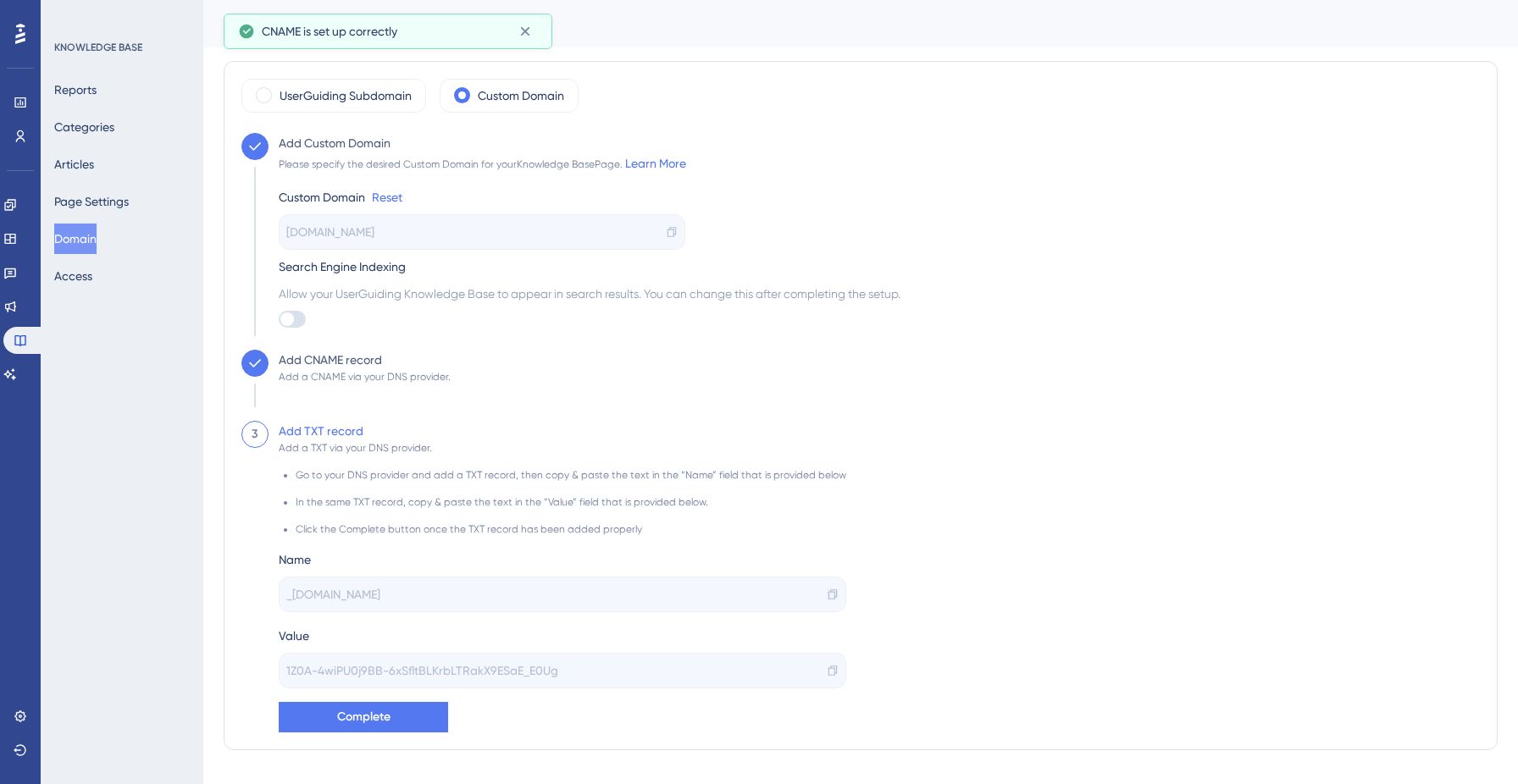
click at [827, 595] on icon at bounding box center [832, 594] width 12 height 12
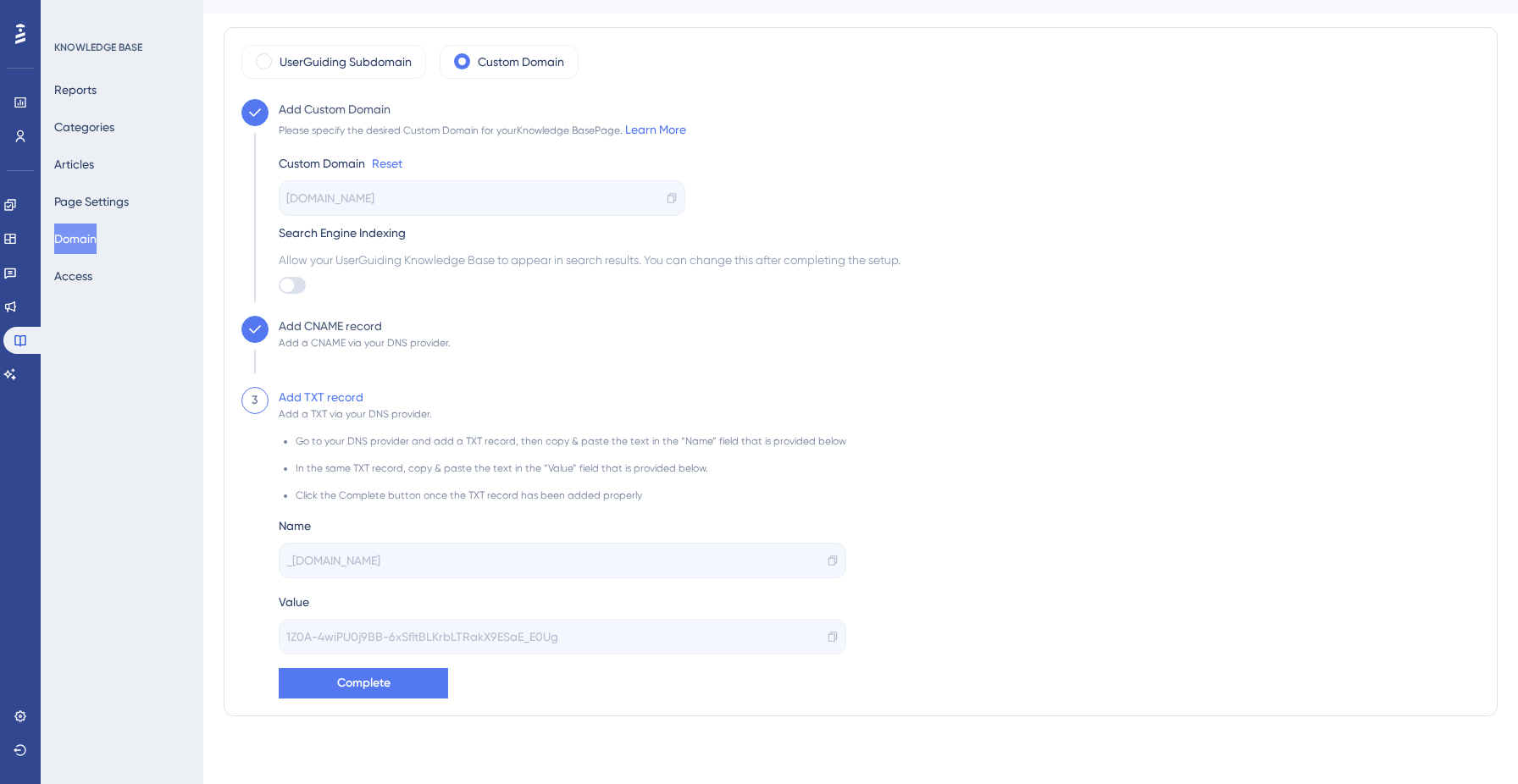
click at [814, 639] on div "1Z0A-4wiPU0j9BB-6xSfltBLKrbLTRakX9ESaE_E0Ug" at bounding box center [562, 637] width 567 height 36
click at [827, 635] on icon at bounding box center [832, 636] width 12 height 12
click at [17, 302] on icon at bounding box center [10, 306] width 14 height 14
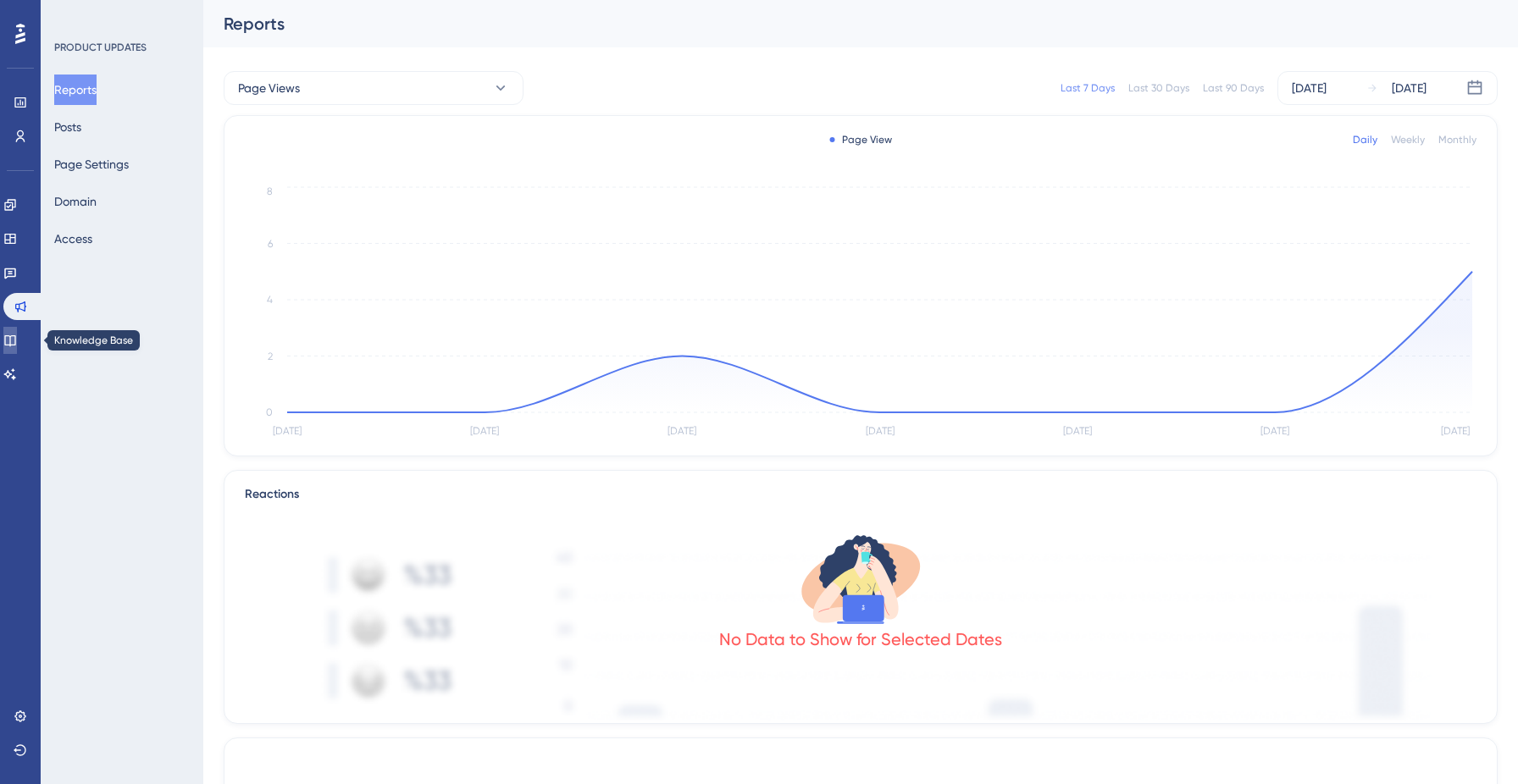
click at [12, 339] on link at bounding box center [10, 340] width 14 height 27
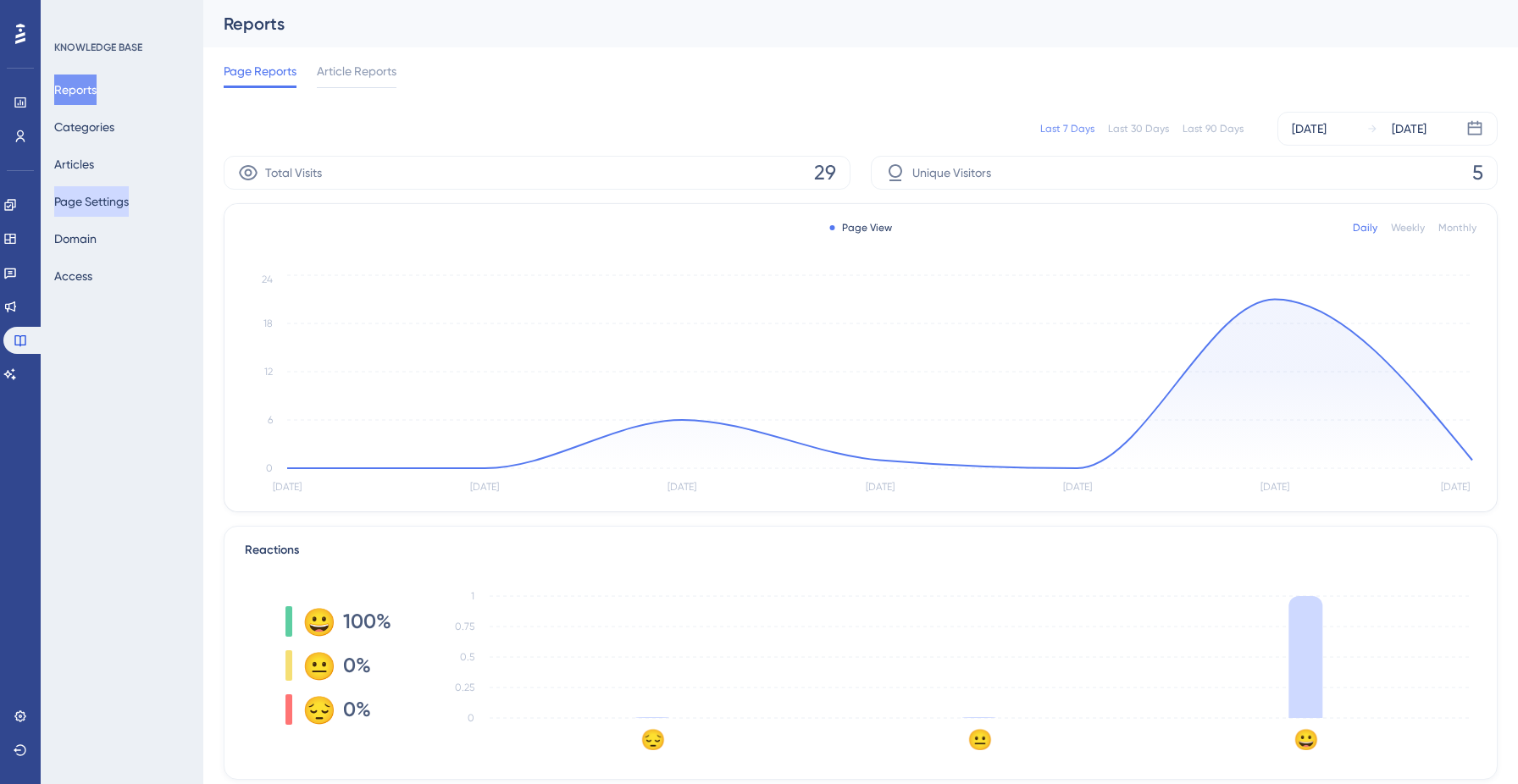
click at [108, 198] on button "Page Settings" at bounding box center [91, 202] width 75 height 31
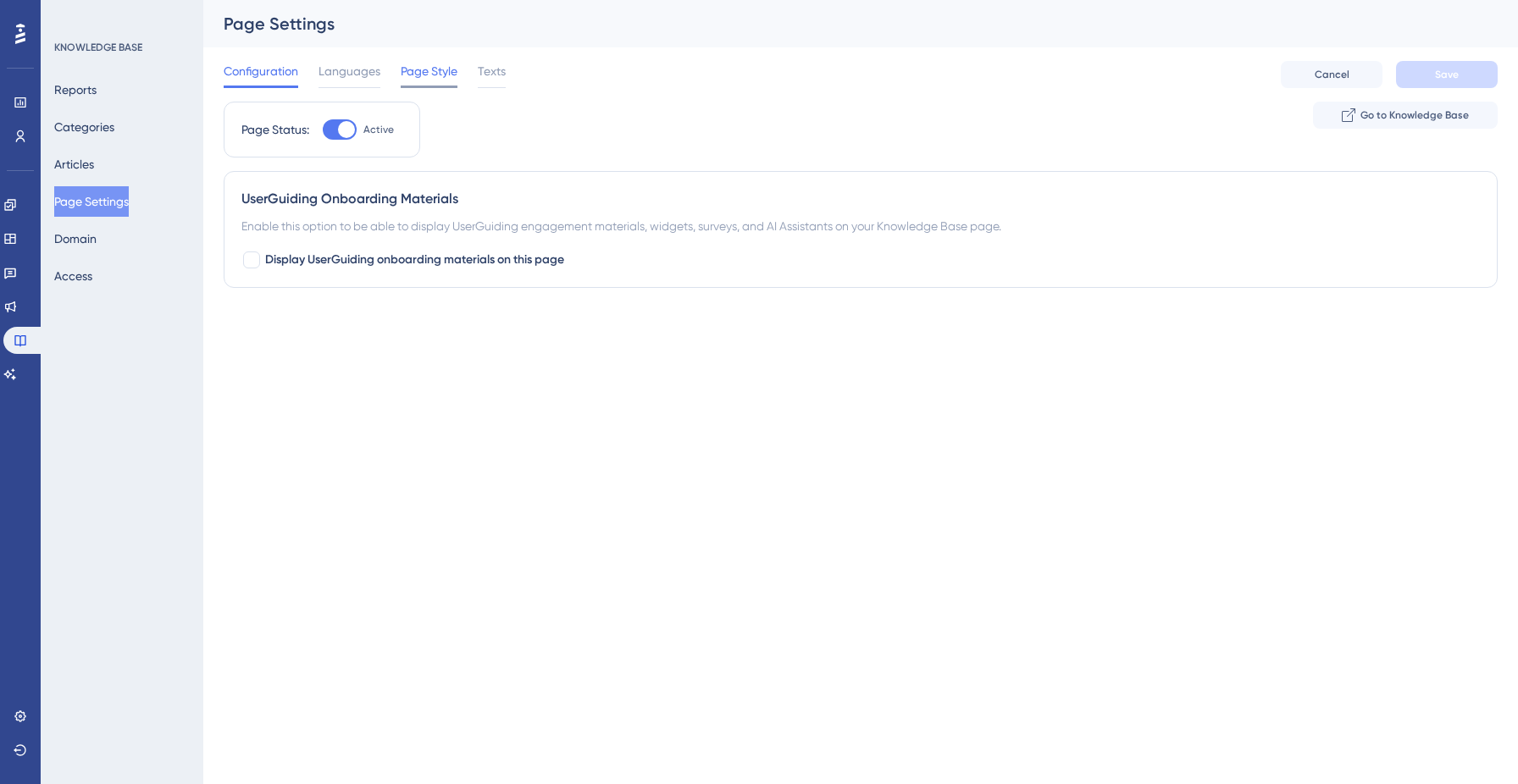
click at [433, 69] on span "Page Style" at bounding box center [429, 71] width 57 height 21
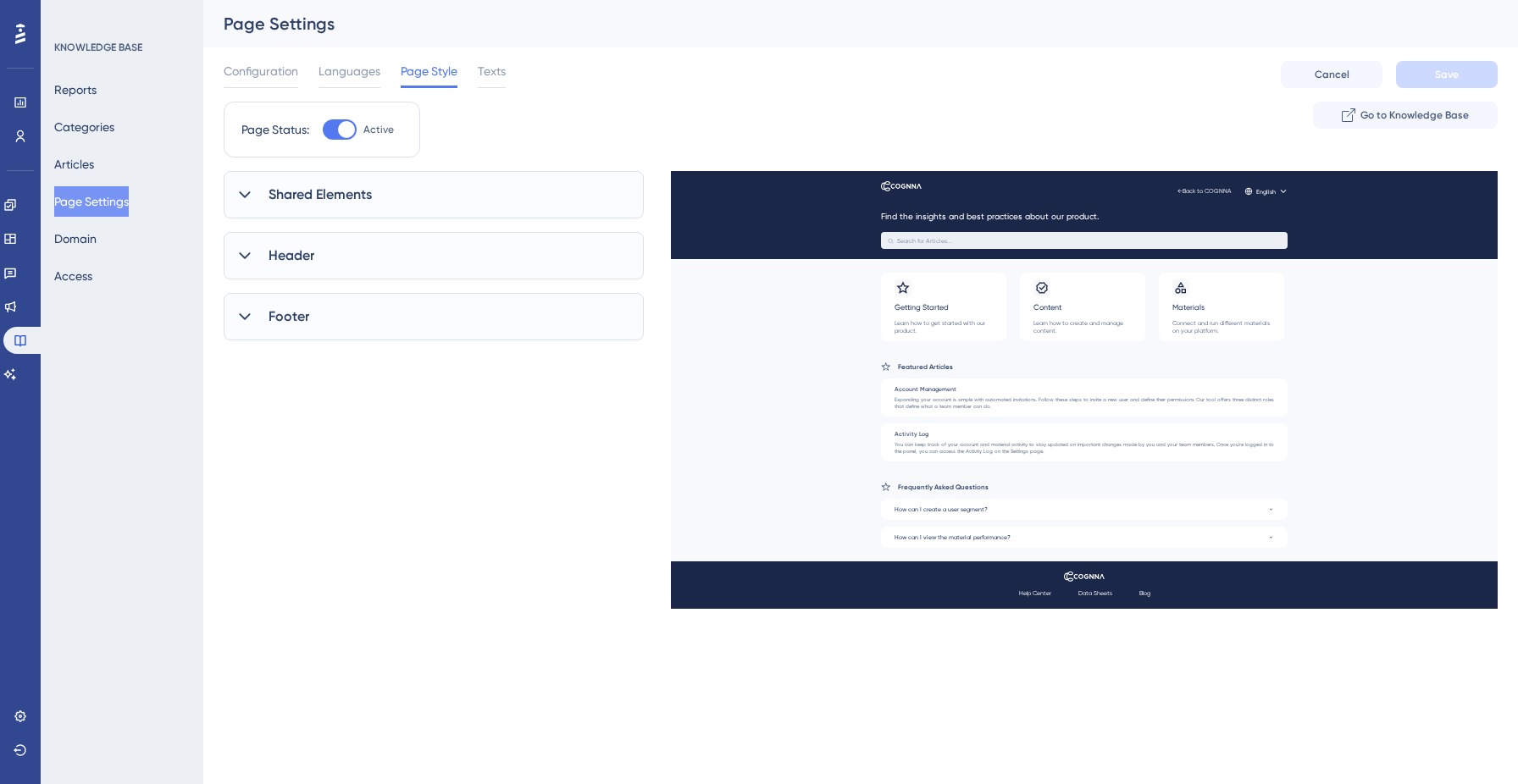
click at [246, 193] on icon at bounding box center [244, 194] width 17 height 17
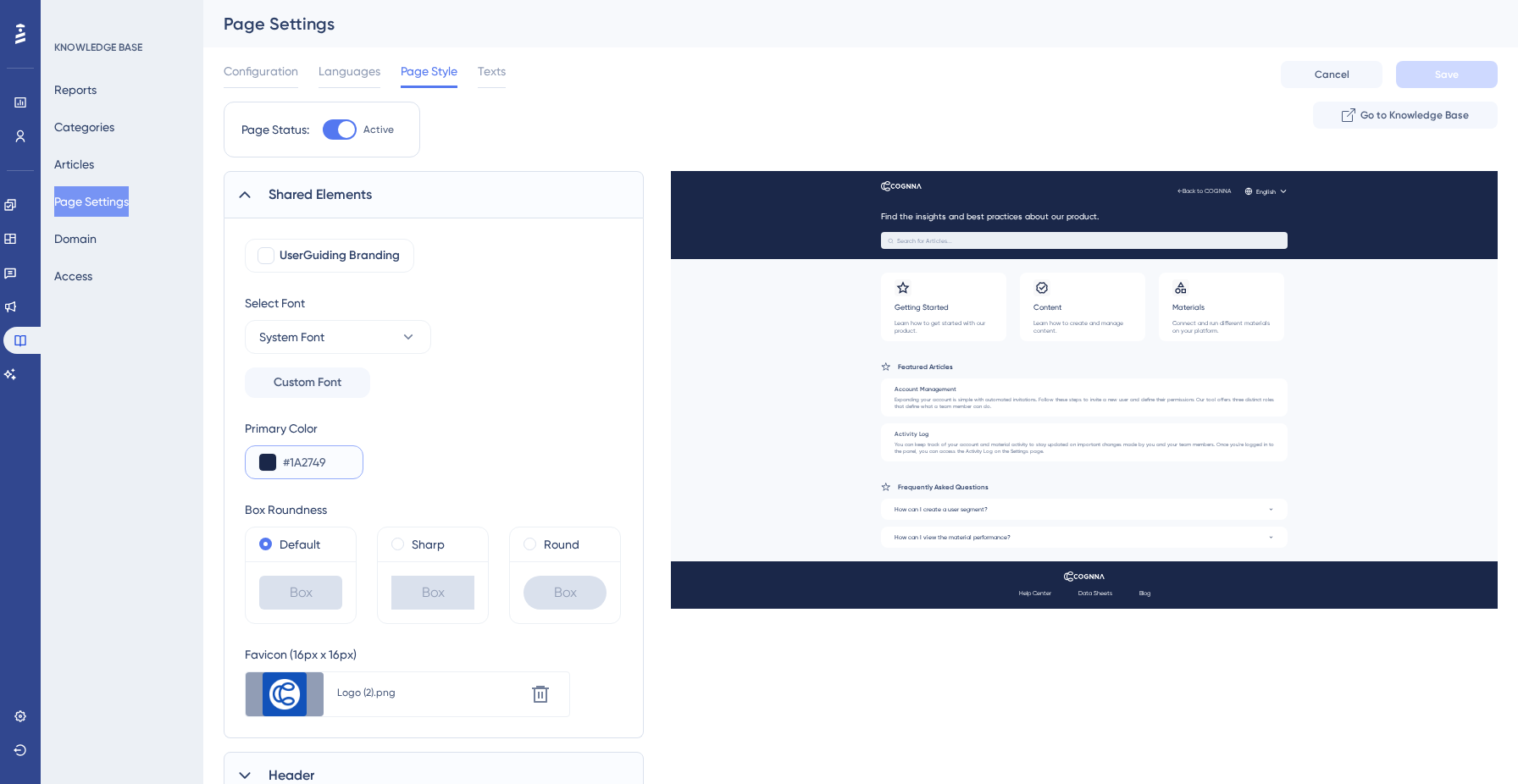
drag, startPoint x: 344, startPoint y: 464, endPoint x: 281, endPoint y: 465, distance: 63.0
click at [281, 465] on div "#1A2749" at bounding box center [304, 463] width 119 height 34
click at [82, 246] on button "Domain" at bounding box center [75, 239] width 42 height 31
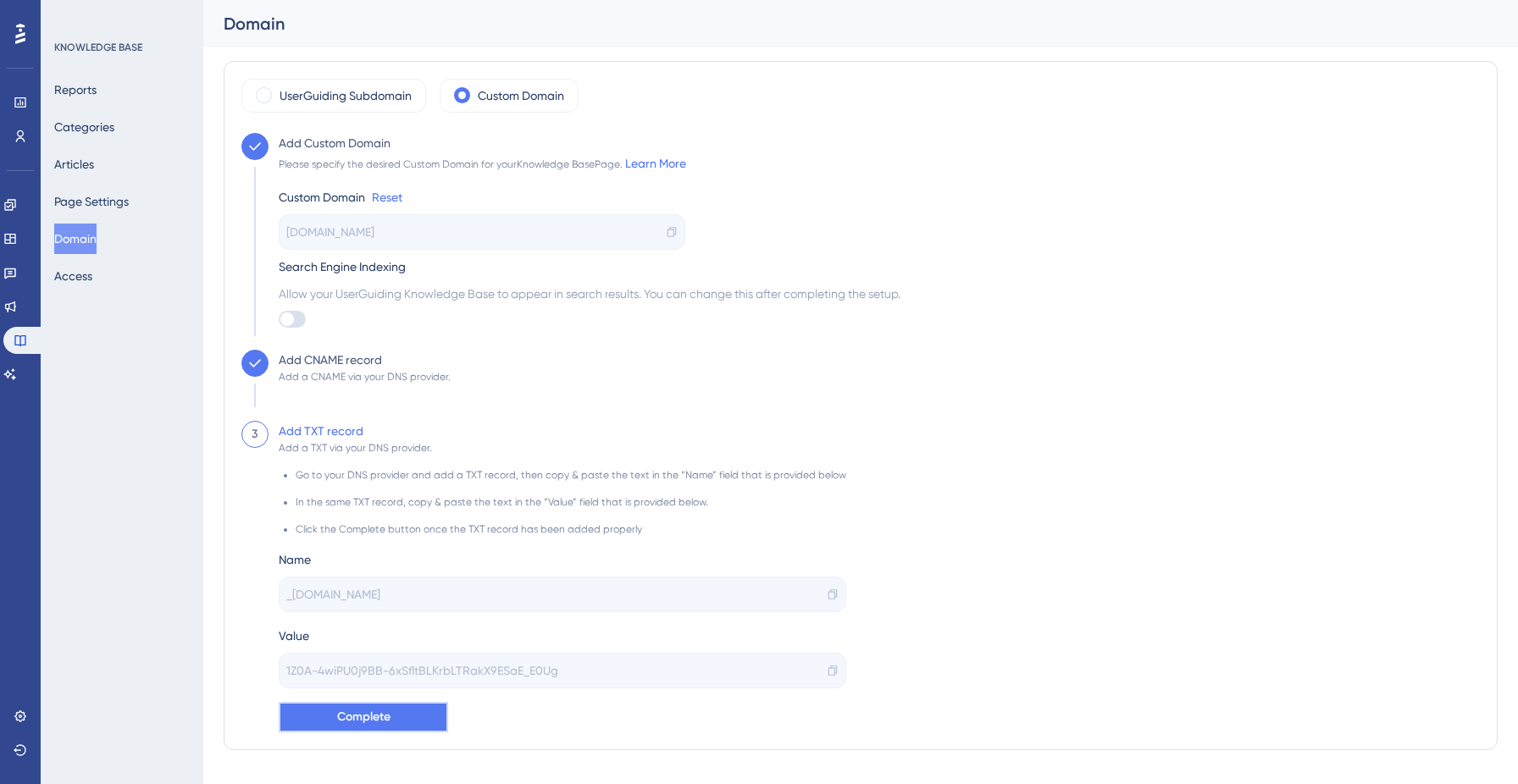
click at [420, 720] on button "Complete" at bounding box center [363, 717] width 169 height 31
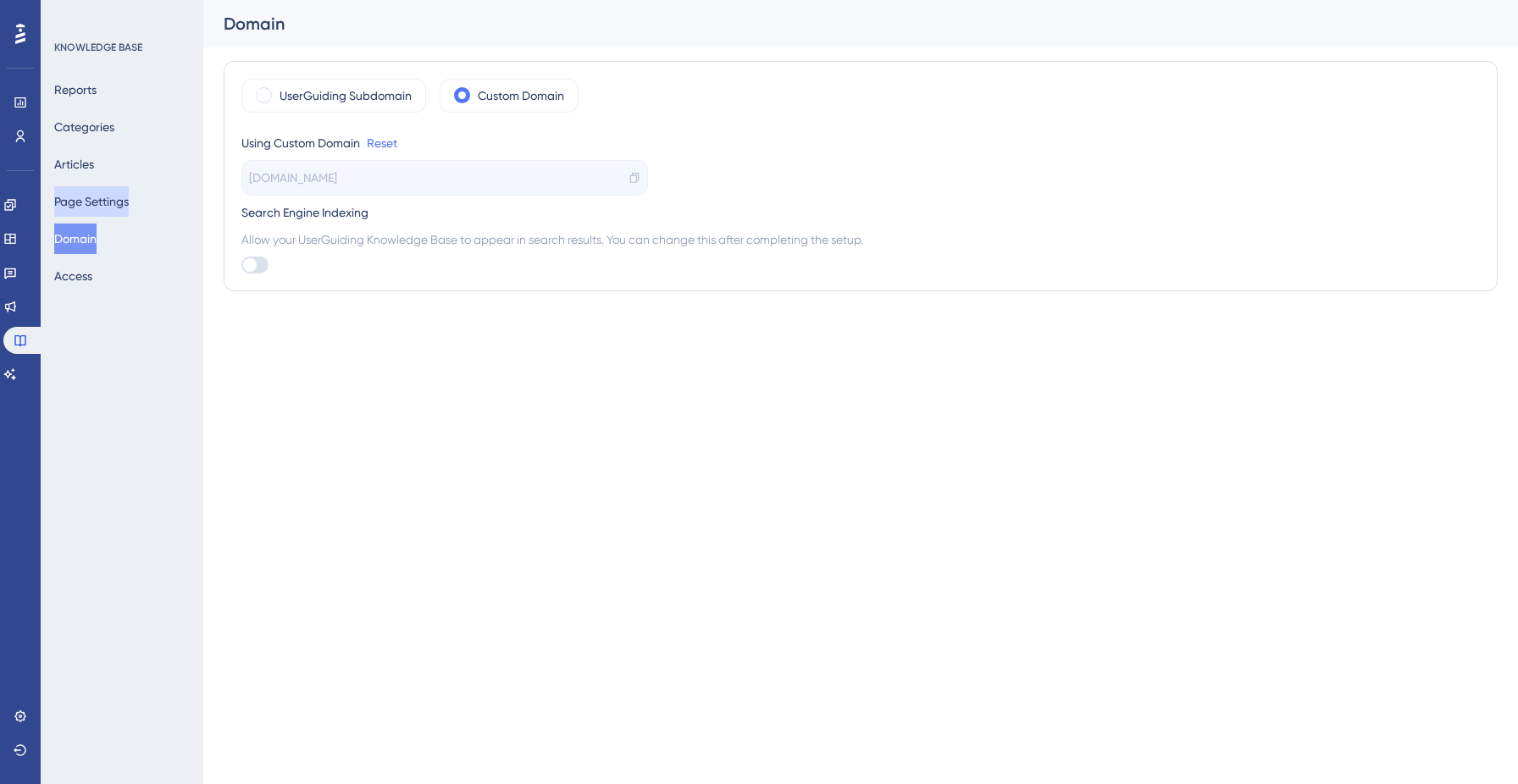
click at [99, 202] on button "Page Settings" at bounding box center [91, 202] width 75 height 31
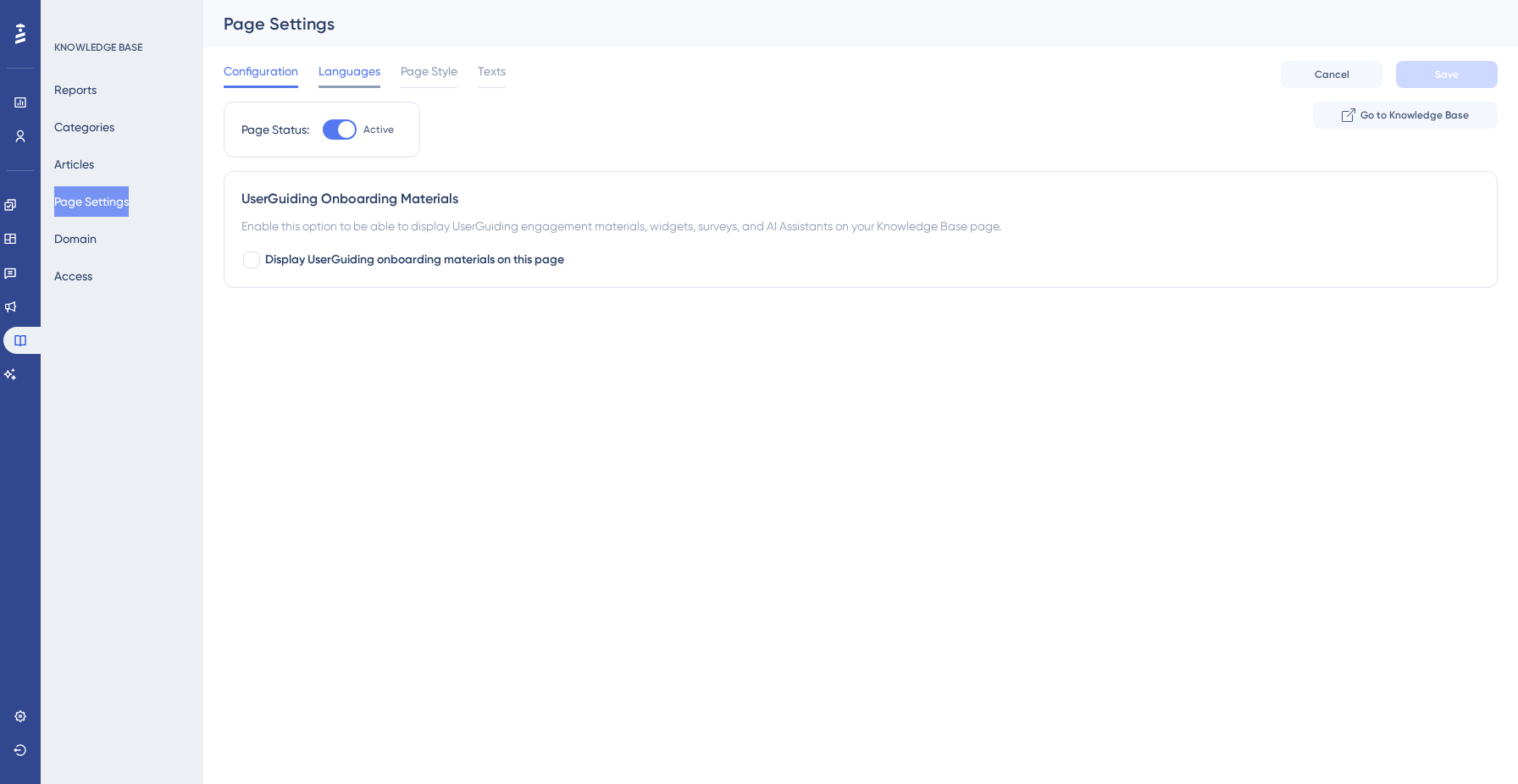
click at [342, 78] on span "Languages" at bounding box center [349, 71] width 62 height 21
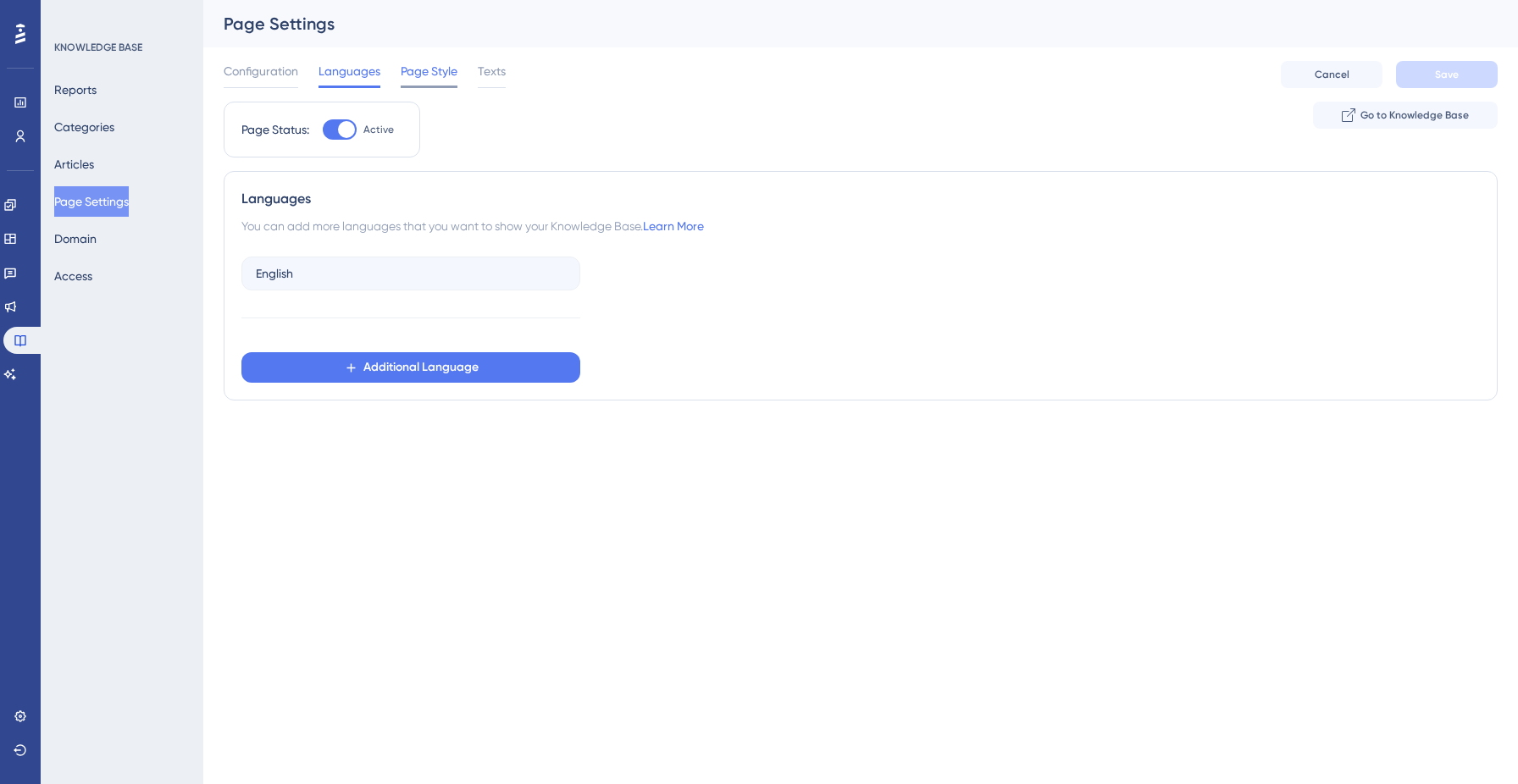
click at [406, 78] on span "Page Style" at bounding box center [429, 71] width 57 height 21
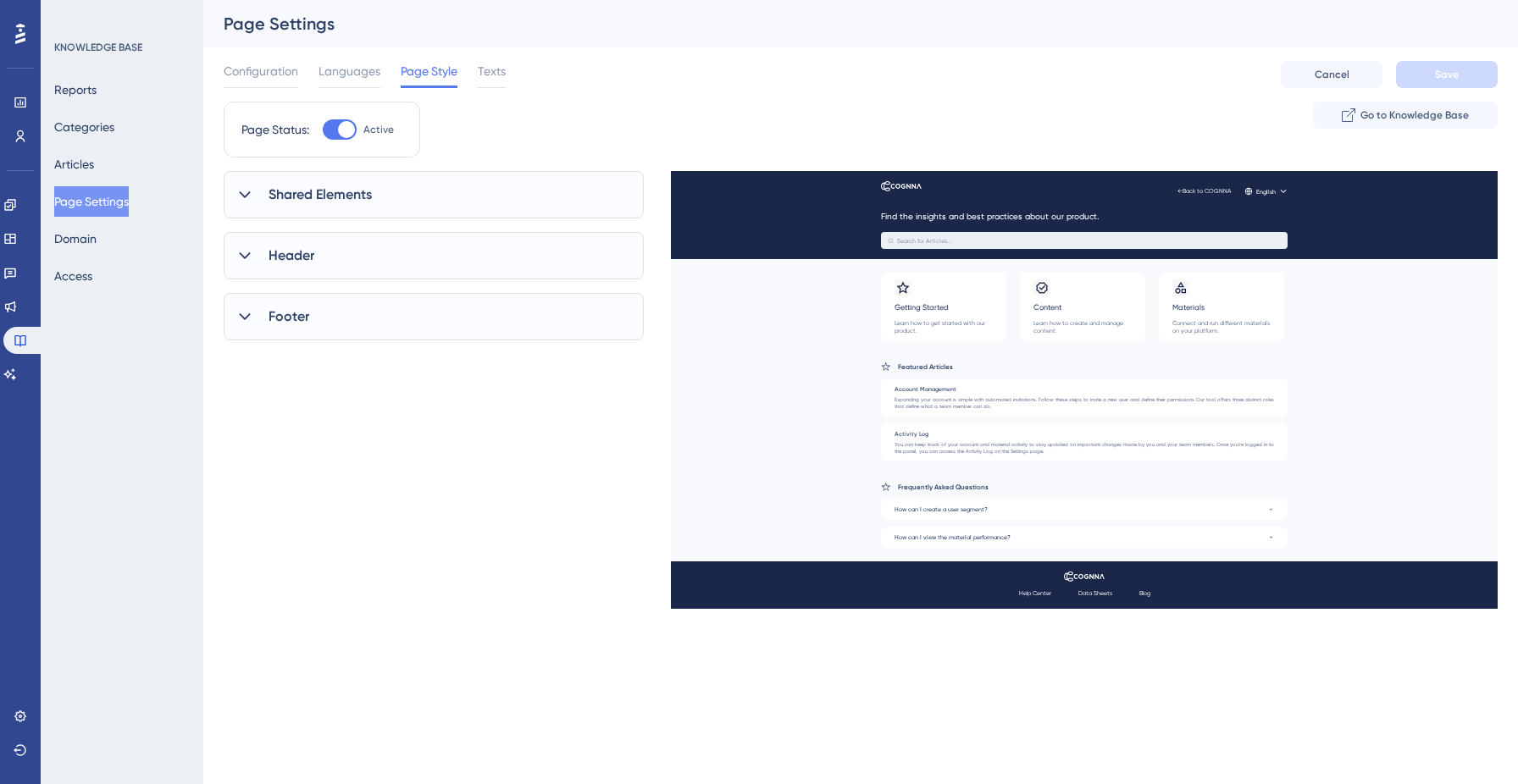
click at [247, 193] on icon at bounding box center [244, 194] width 17 height 17
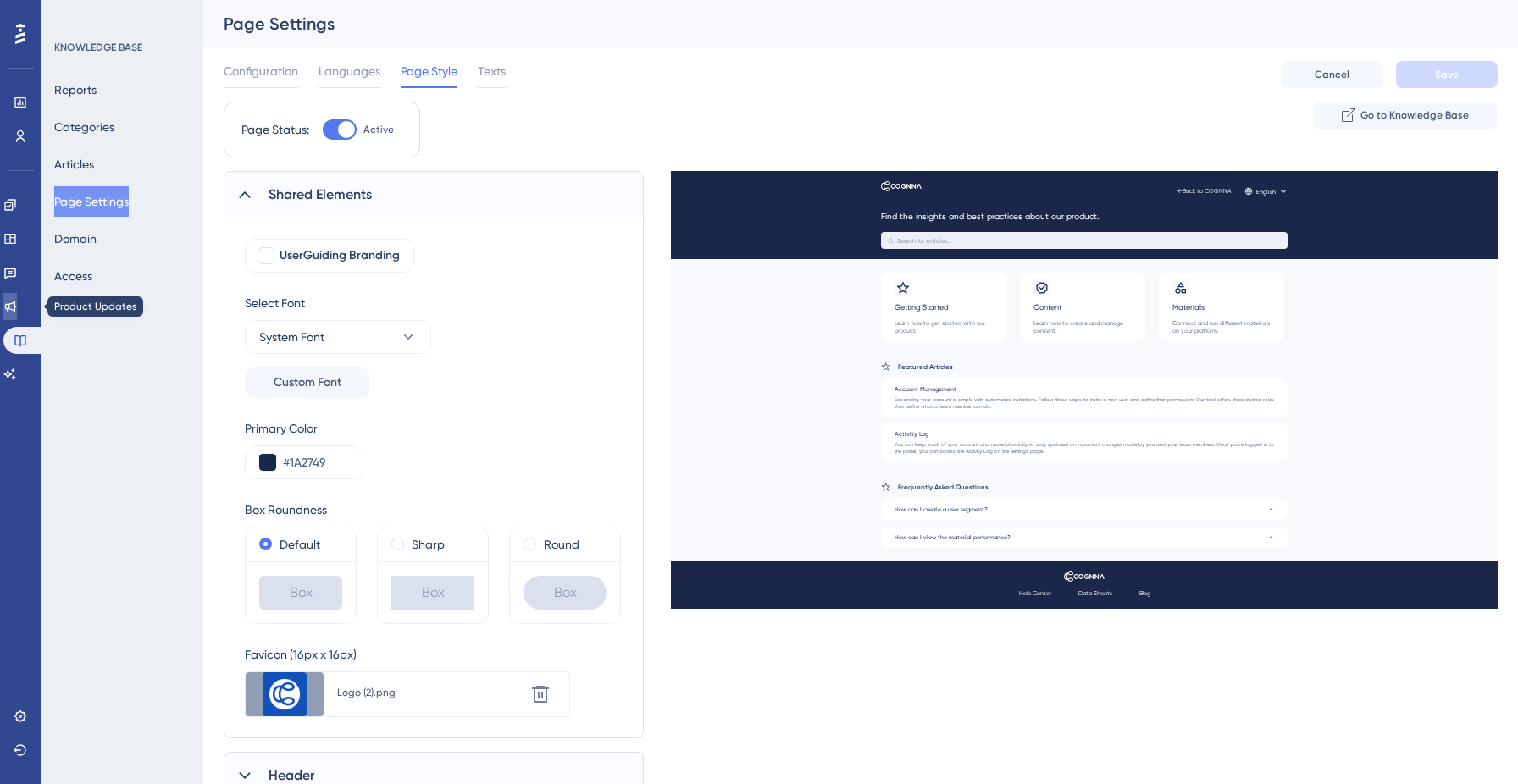
click at [15, 313] on link at bounding box center [10, 306] width 14 height 27
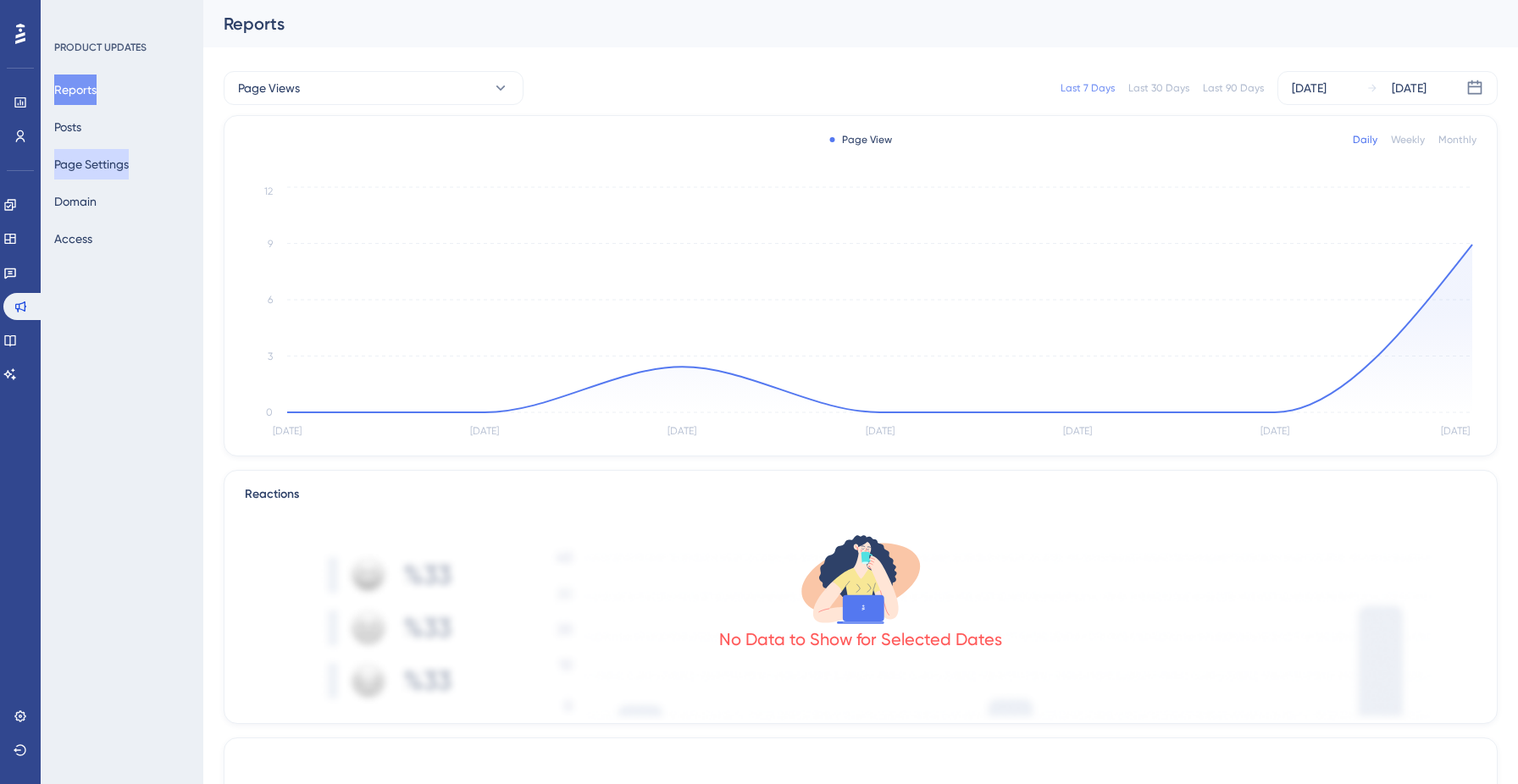
click at [106, 155] on button "Page Settings" at bounding box center [91, 165] width 75 height 31
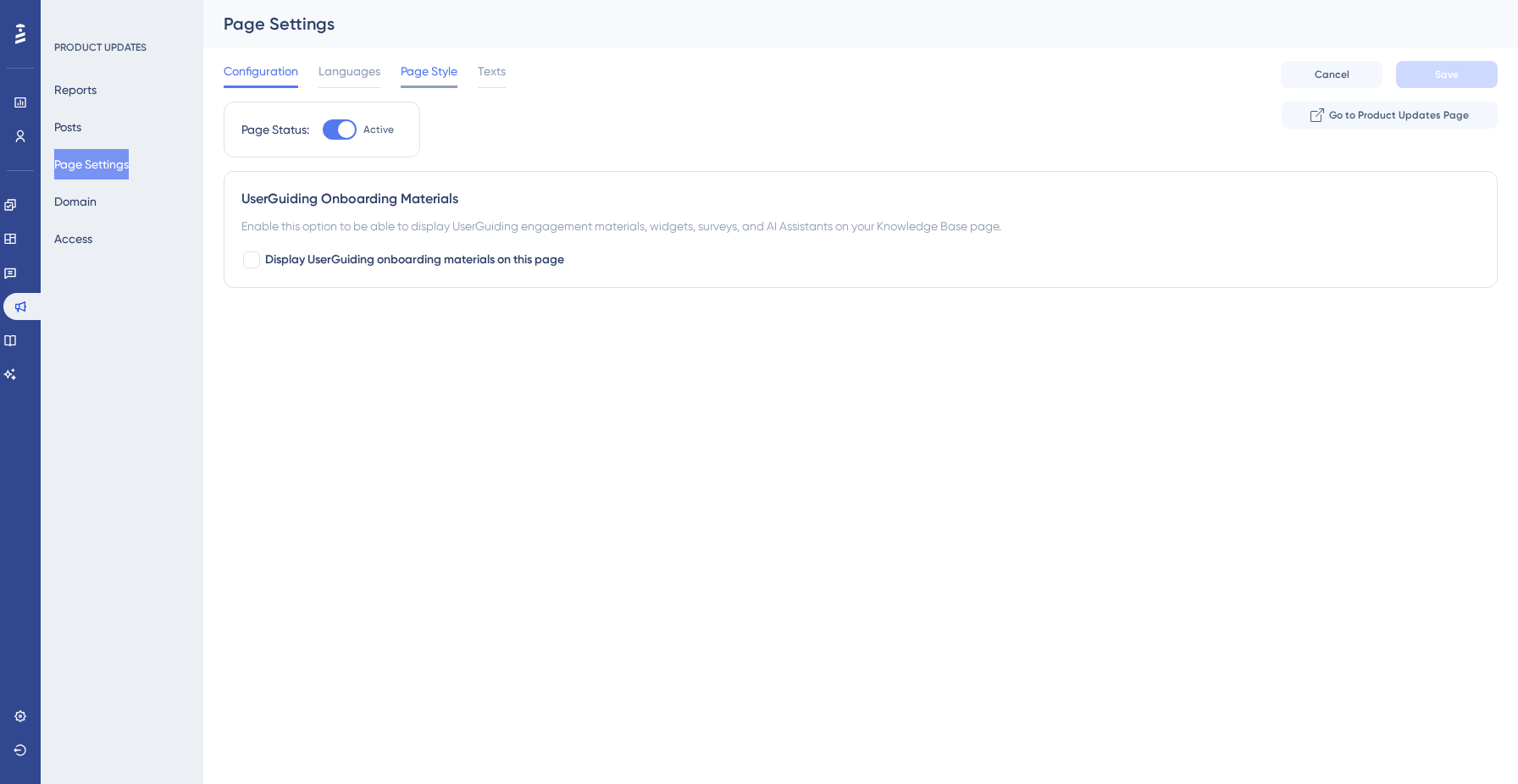
click at [427, 71] on span "Page Style" at bounding box center [429, 71] width 57 height 21
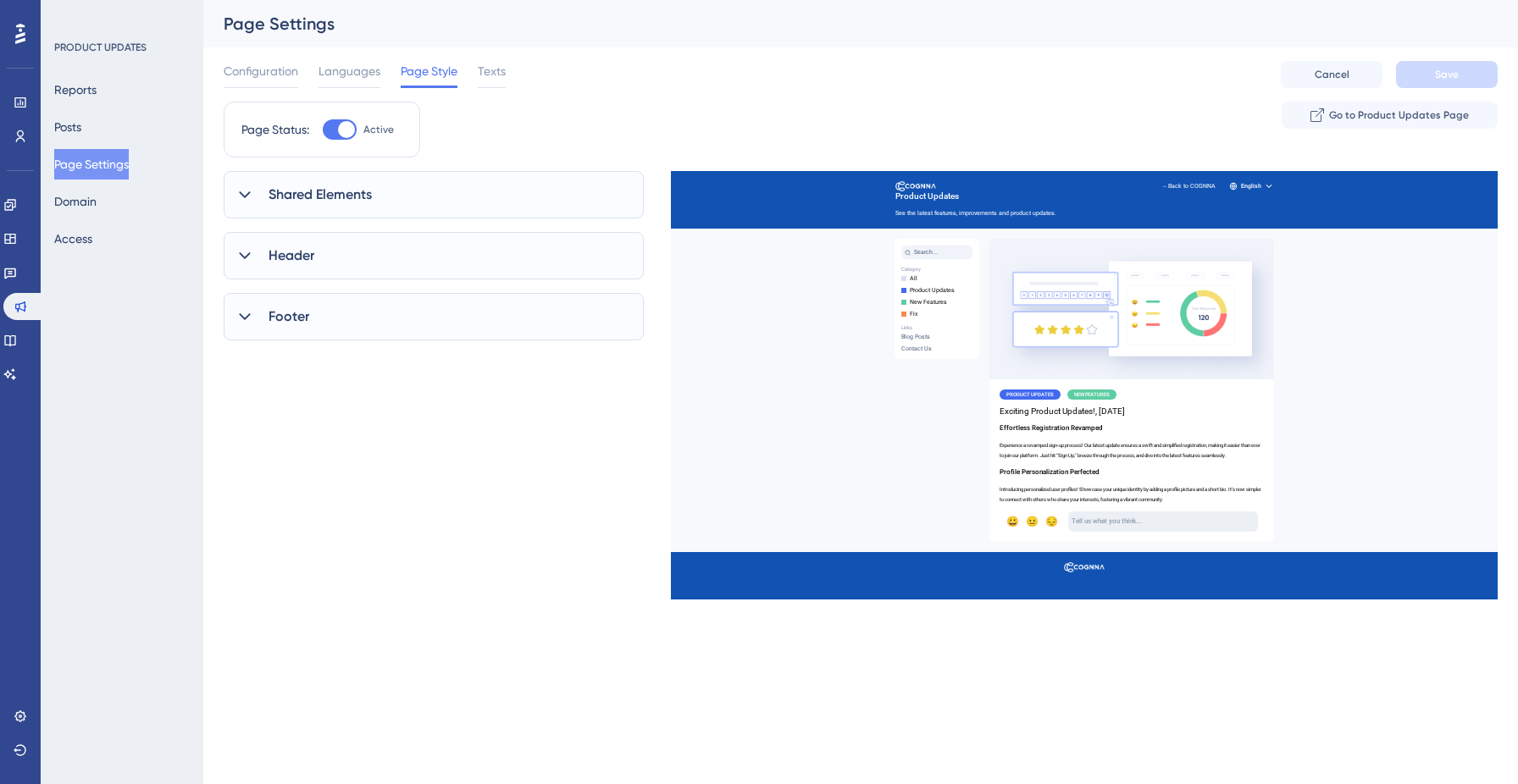
click at [333, 192] on span "Shared Elements" at bounding box center [320, 194] width 104 height 21
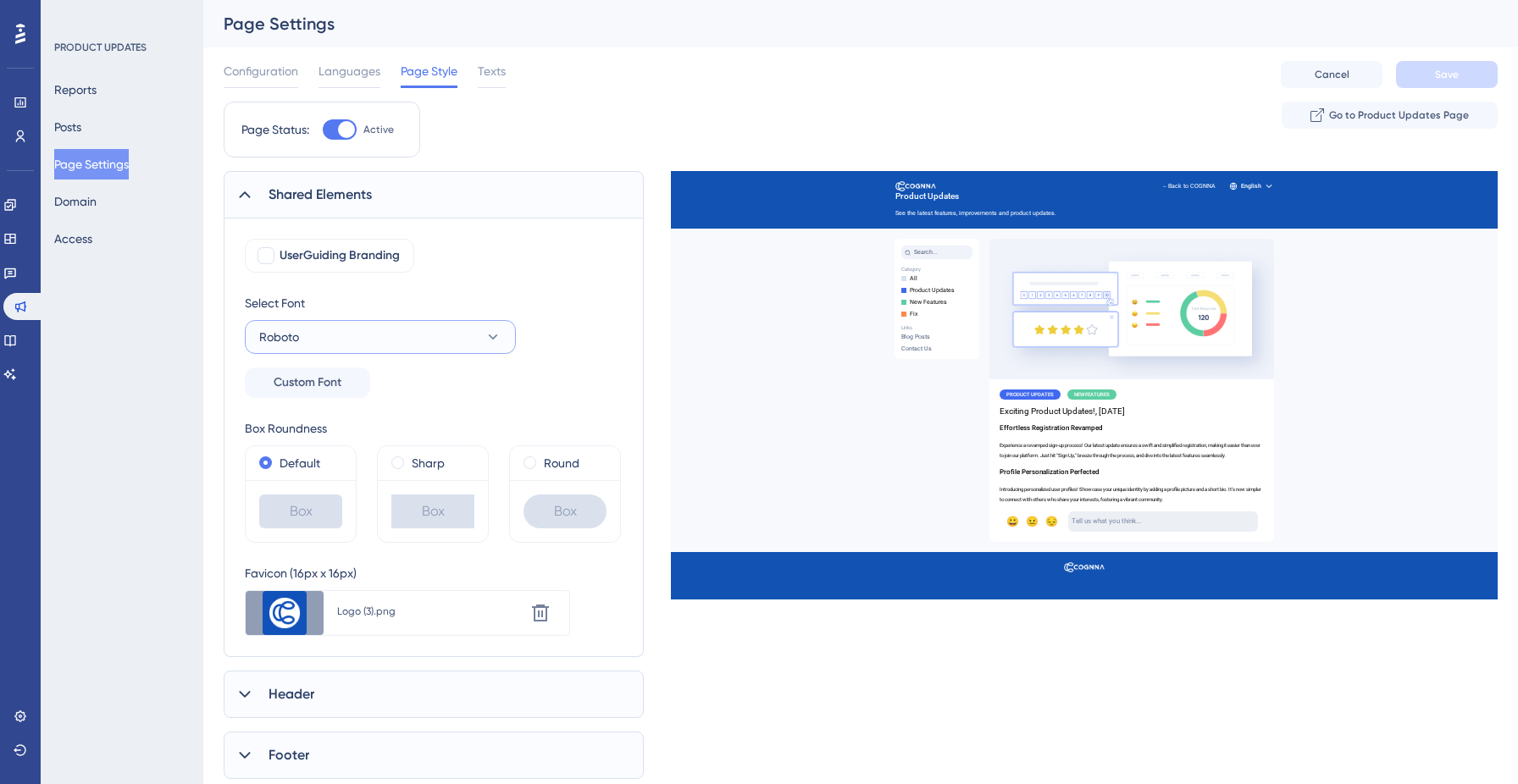
click at [376, 336] on button "Roboto" at bounding box center [380, 338] width 271 height 34
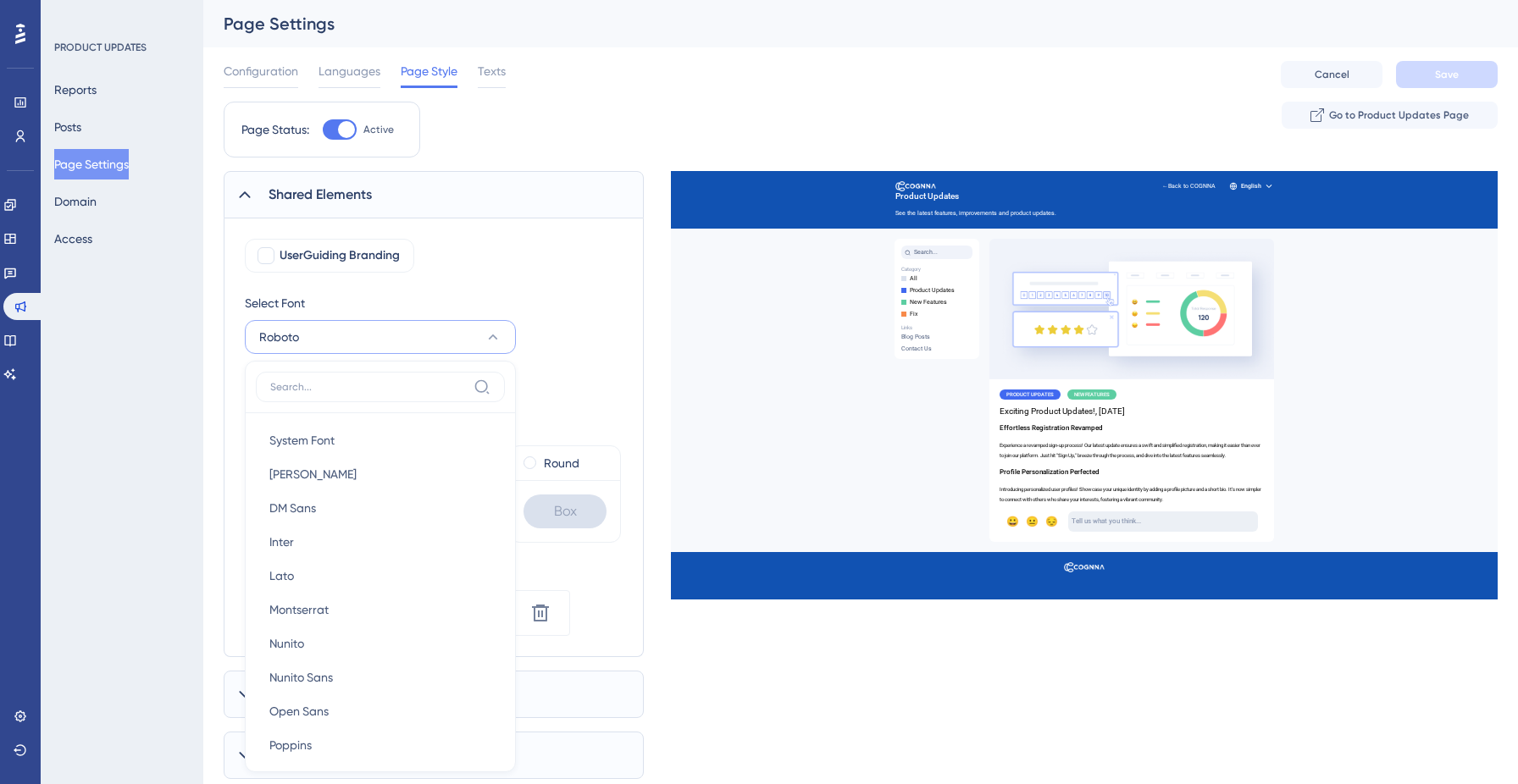
scroll to position [175, 0]
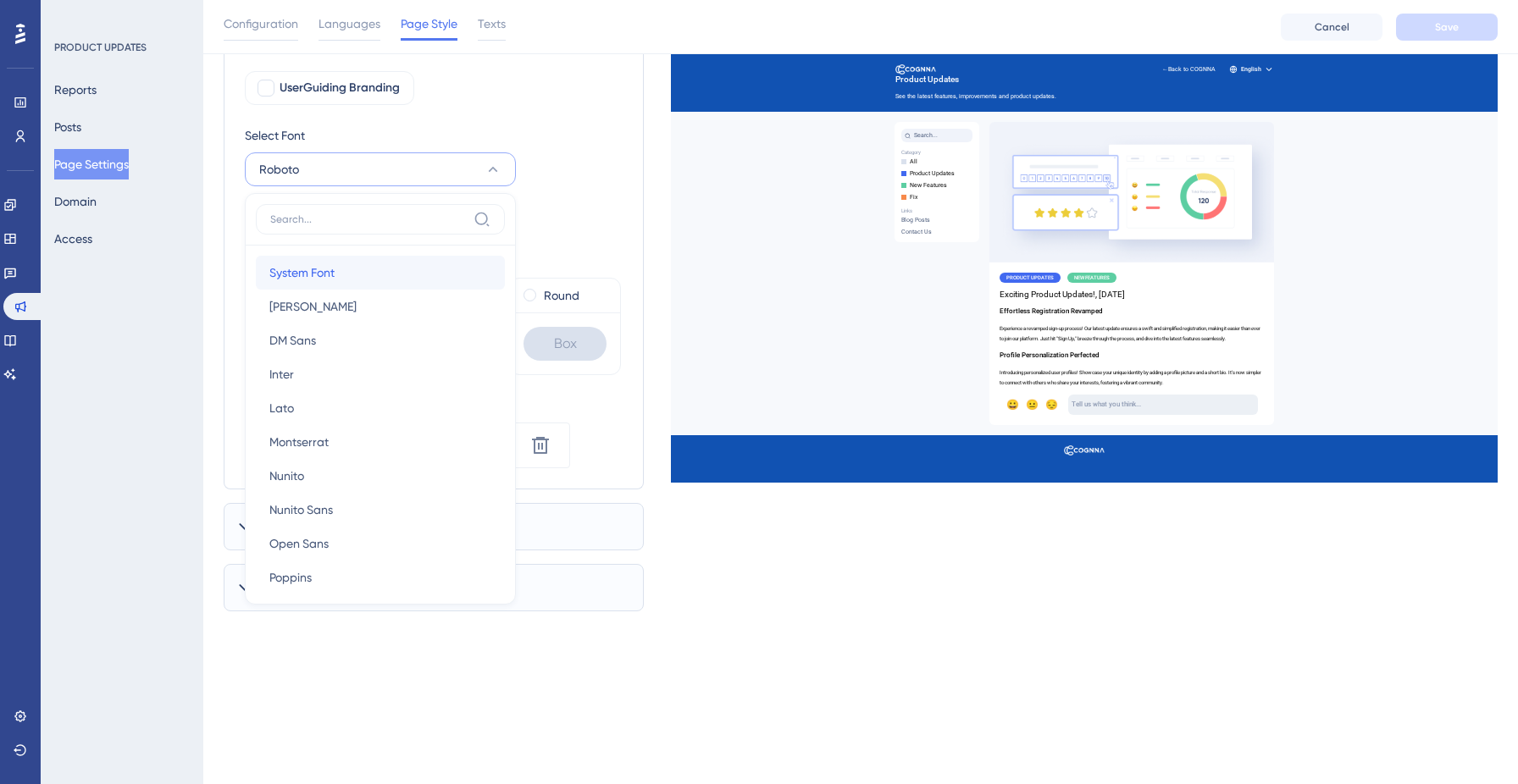
click at [350, 268] on button "System Font System Font" at bounding box center [380, 273] width 249 height 34
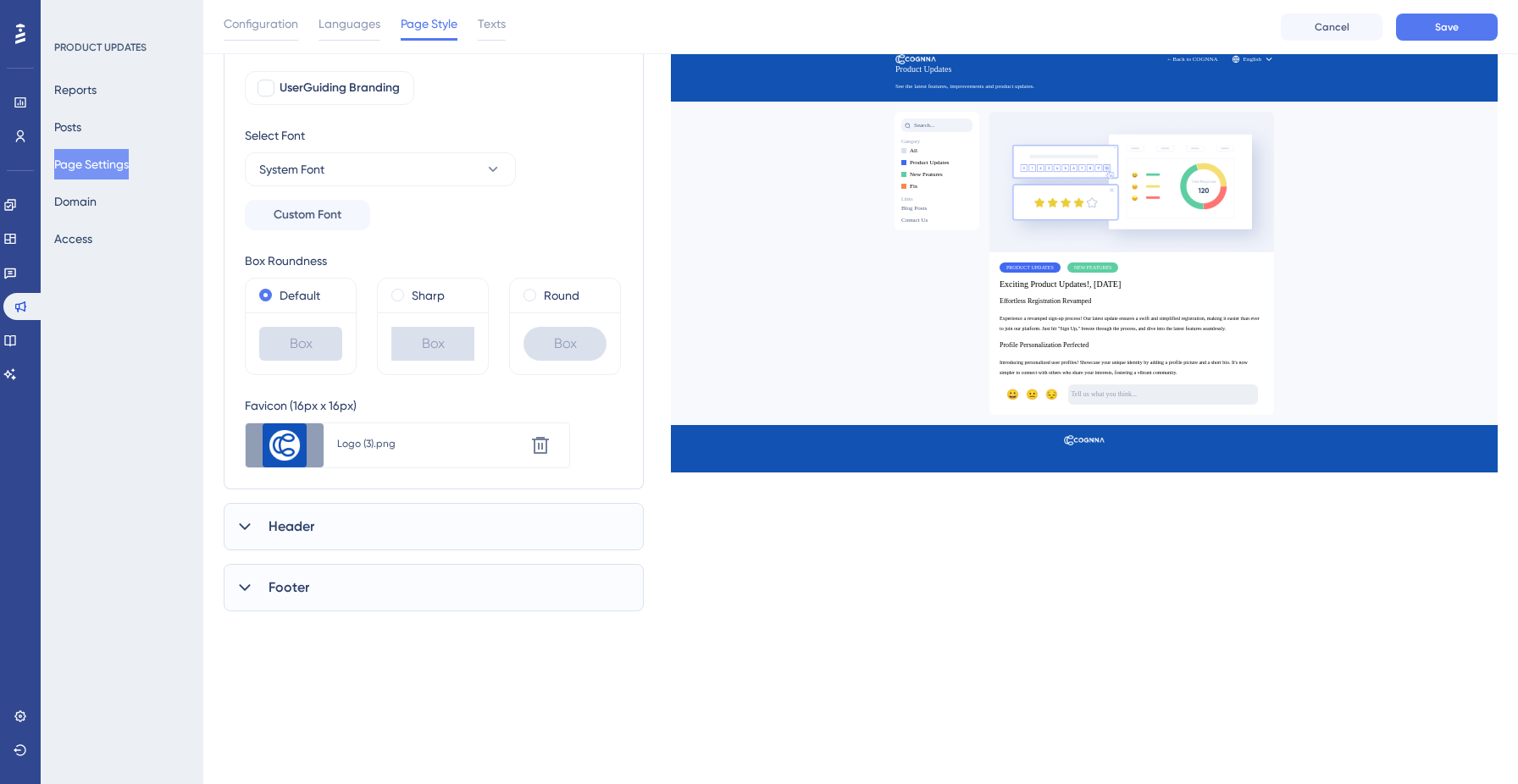
click at [1437, 67] on div at bounding box center [1084, 223] width 827 height 338
click at [1437, 31] on span "Save" at bounding box center [1447, 27] width 23 height 14
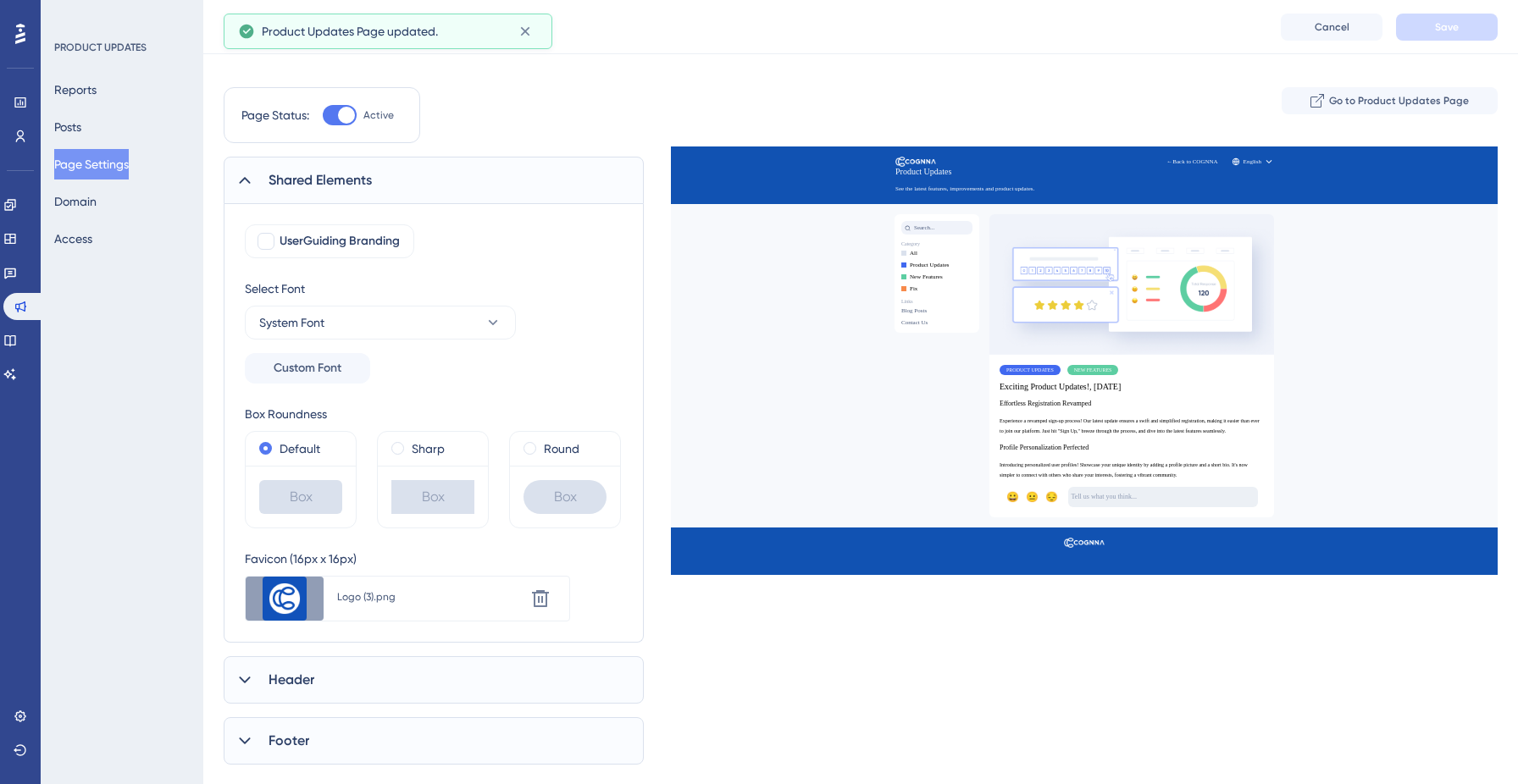
scroll to position [0, 0]
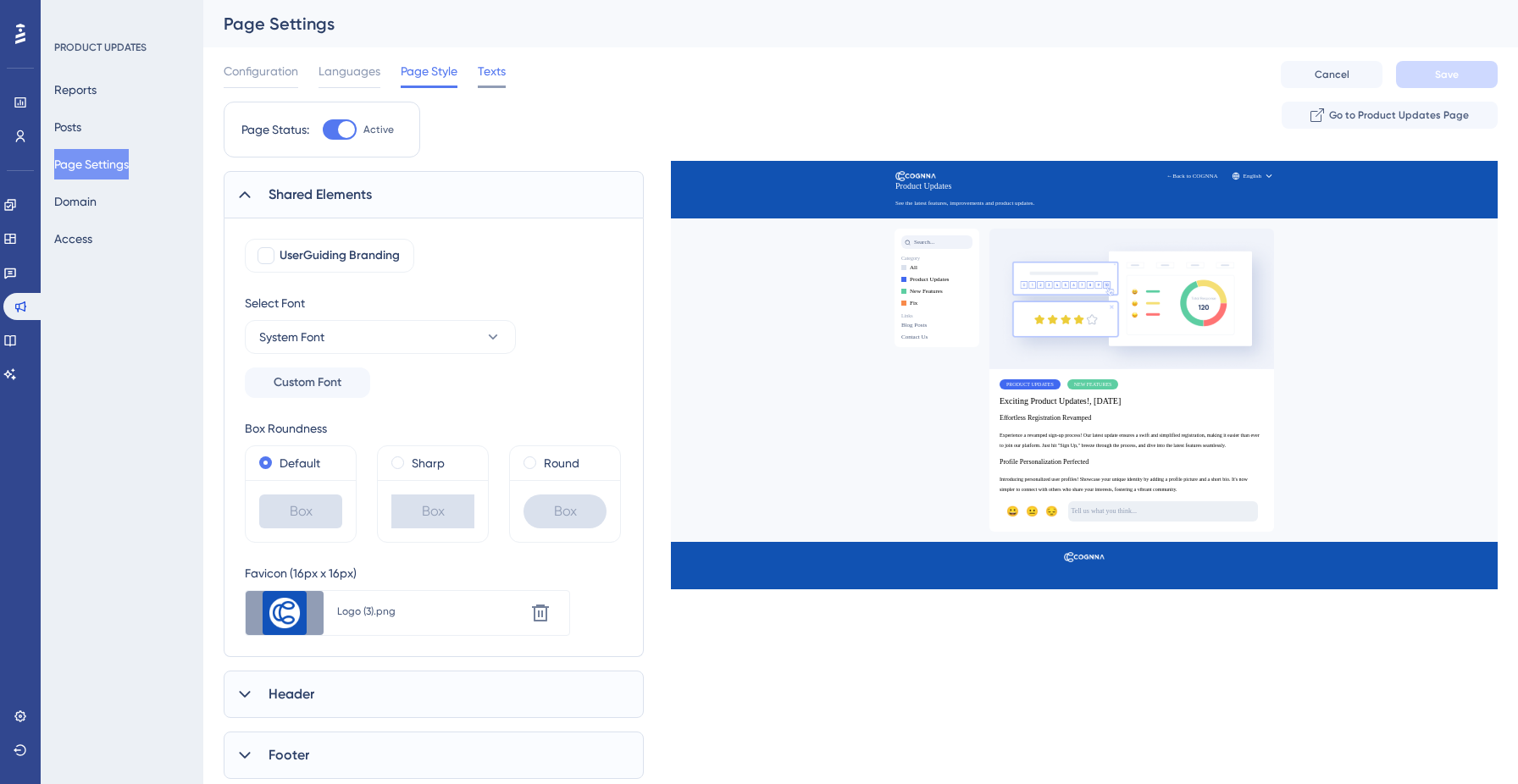
click at [494, 77] on span "Texts" at bounding box center [492, 71] width 28 height 21
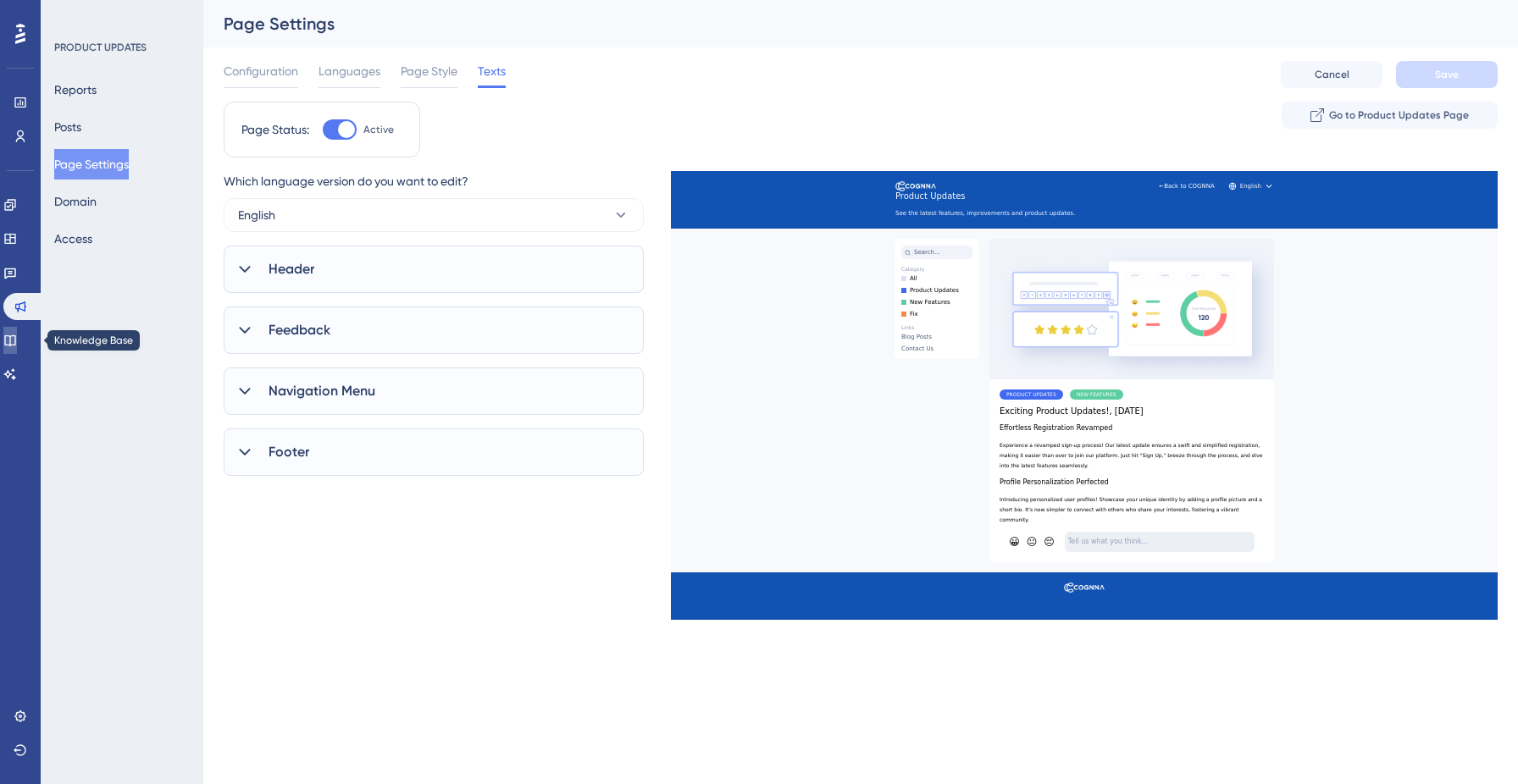
click at [14, 343] on icon at bounding box center [10, 340] width 14 height 14
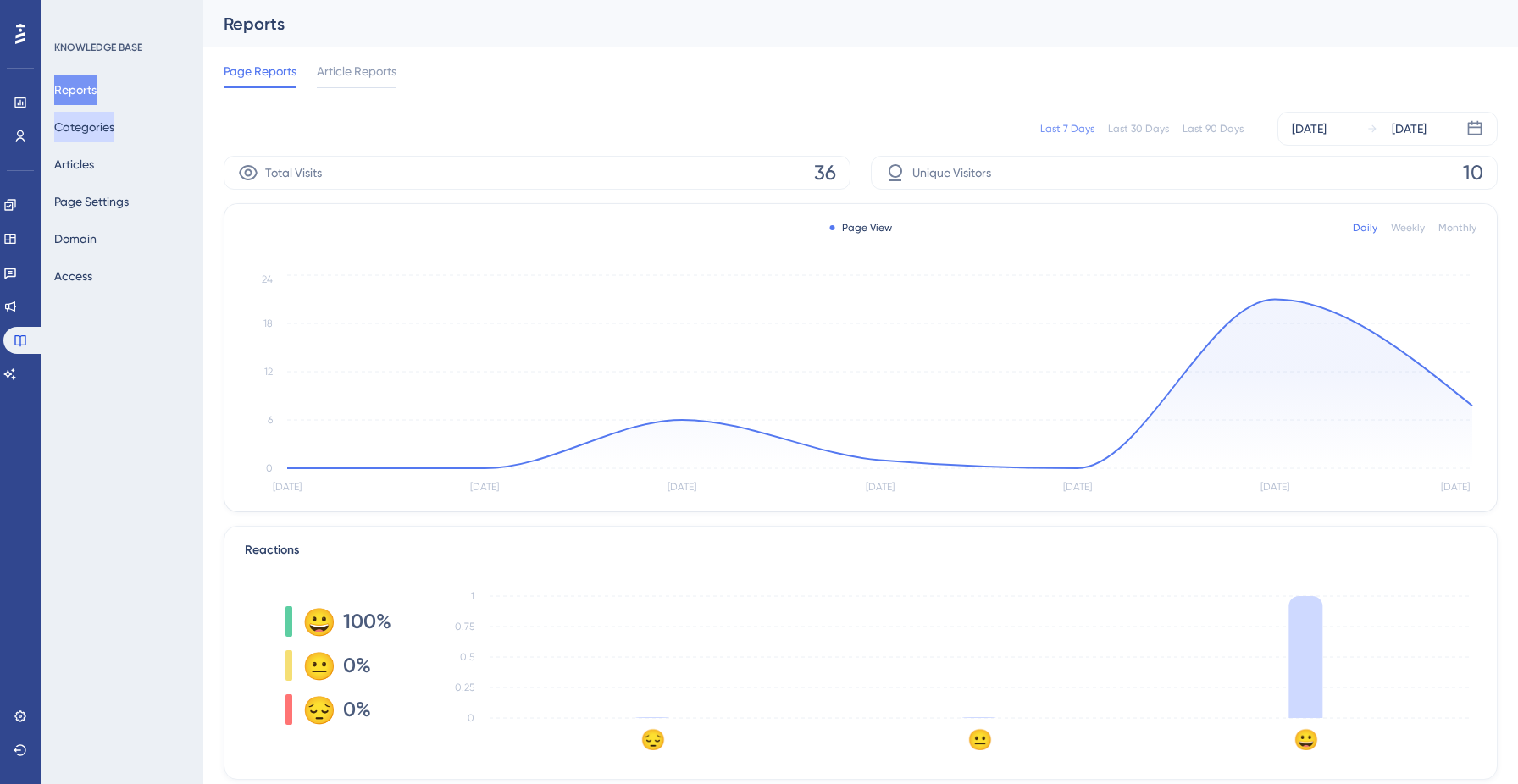
click at [108, 134] on button "Categories" at bounding box center [84, 127] width 60 height 31
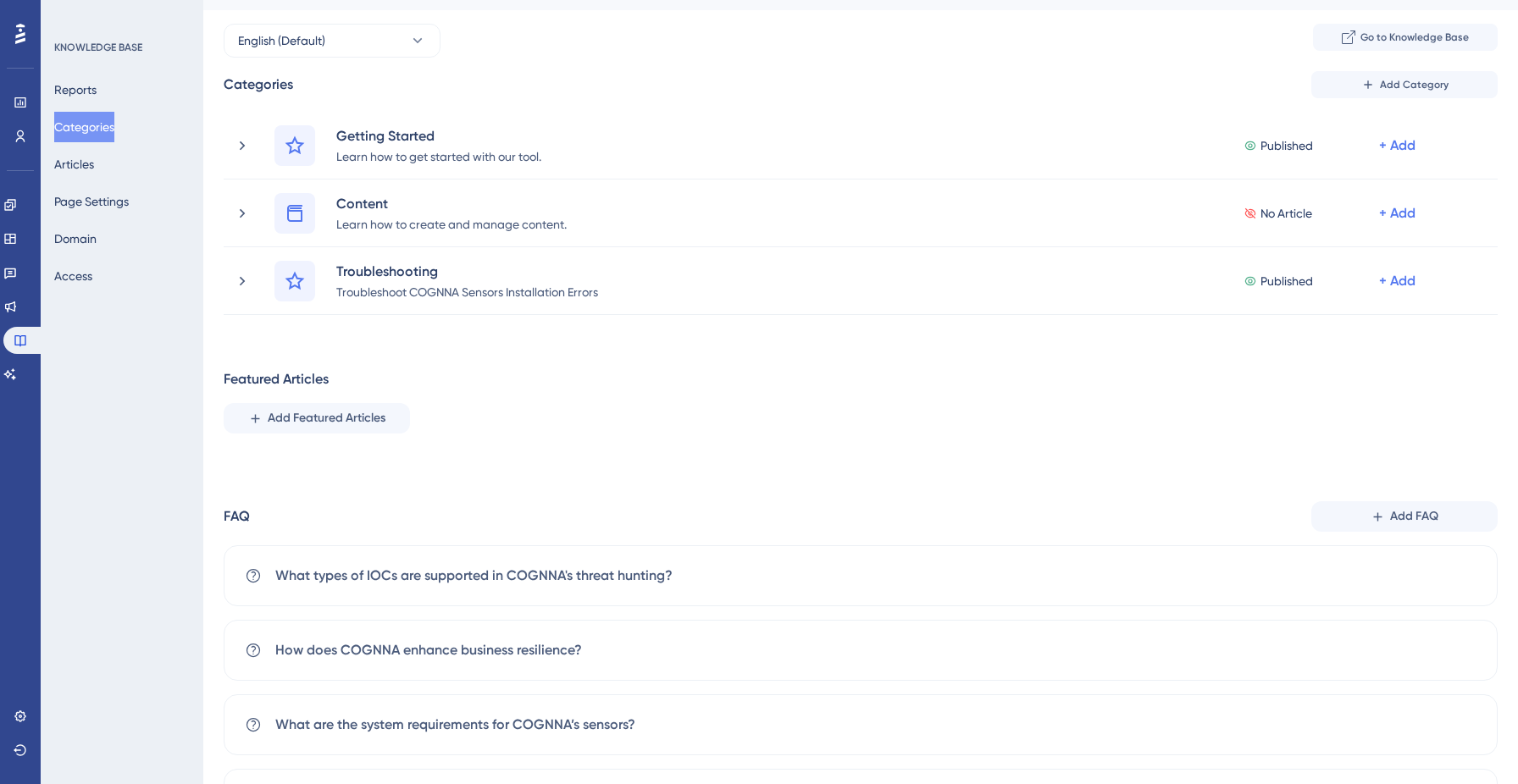
scroll to position [38, 0]
click at [348, 421] on span "Add Featured Articles" at bounding box center [326, 417] width 118 height 21
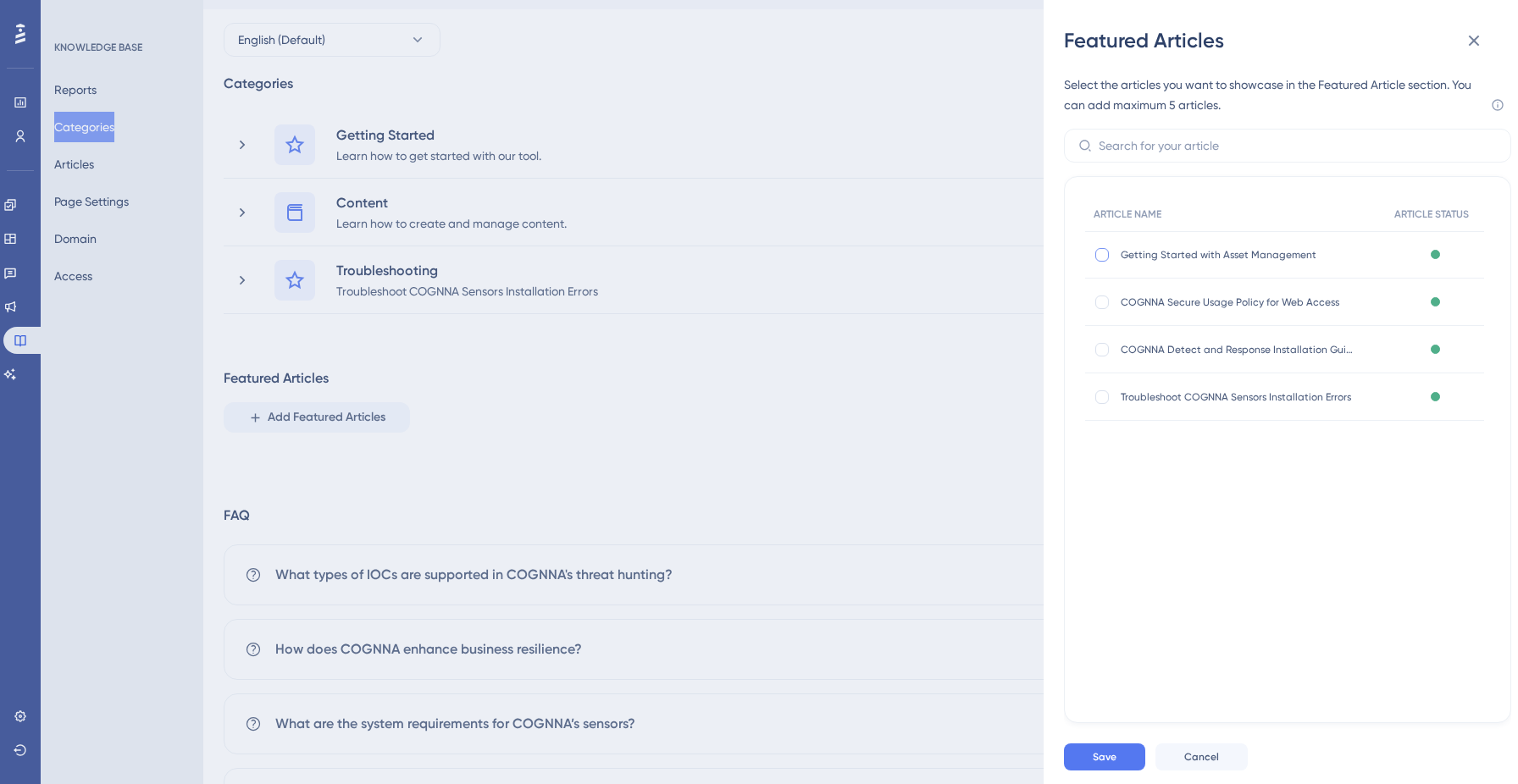
click at [1103, 250] on div at bounding box center [1101, 255] width 14 height 14
checkbox input "true"
click at [1116, 754] on span "Save" at bounding box center [1104, 756] width 23 height 14
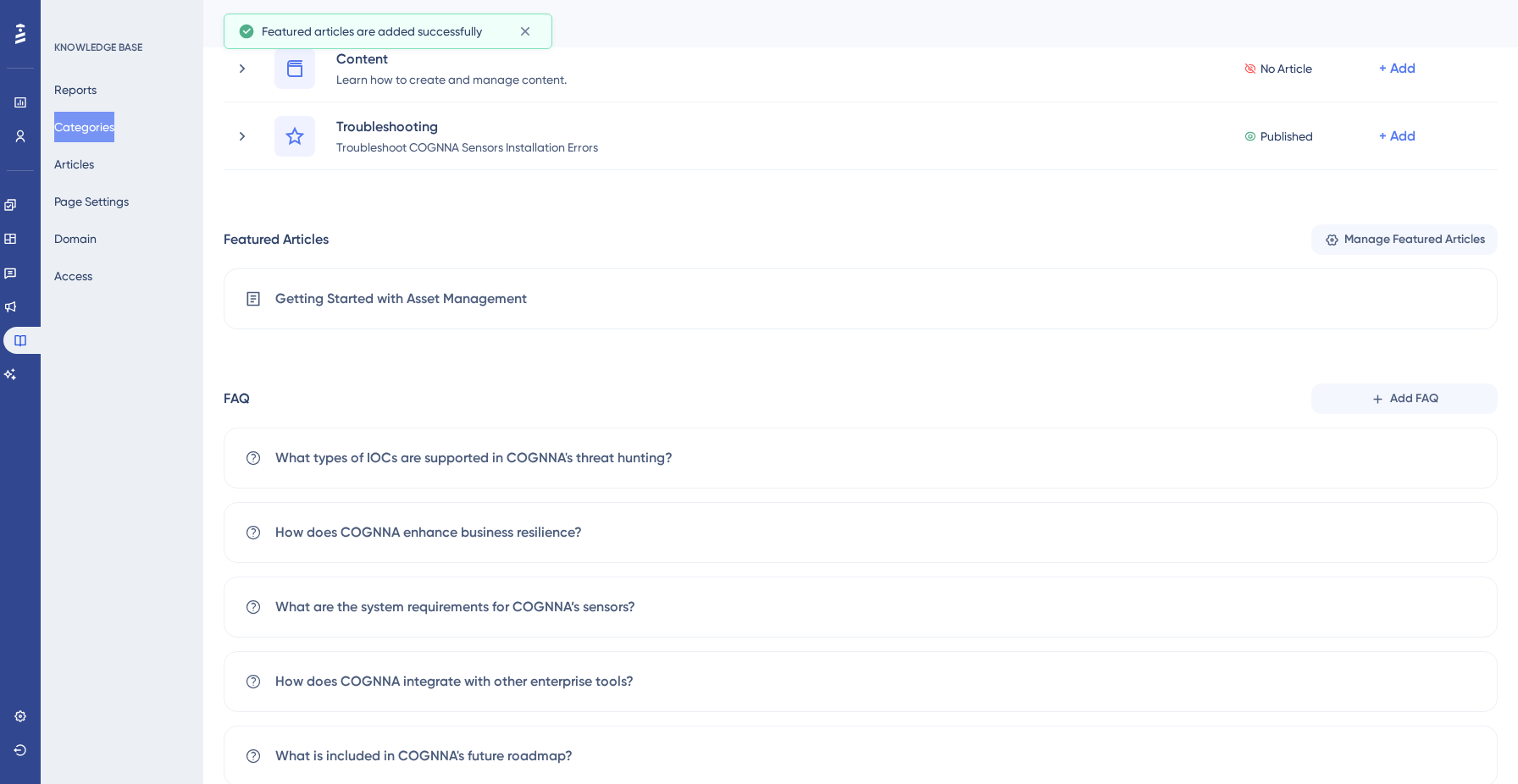
scroll to position [0, 0]
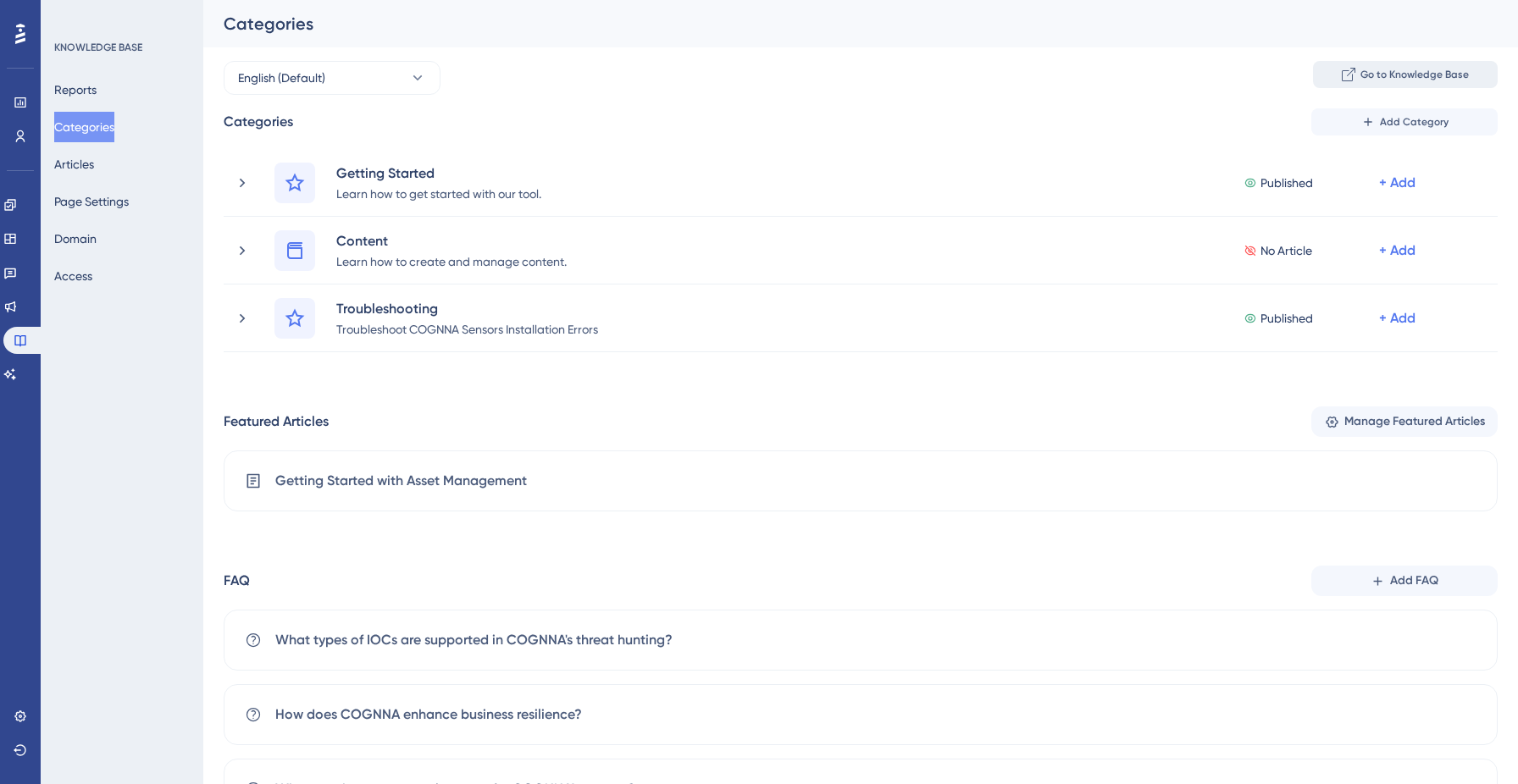
click at [1360, 86] on button "Go to Knowledge Base" at bounding box center [1405, 75] width 185 height 27
click at [1422, 412] on span "Manage Featured Articles" at bounding box center [1414, 421] width 140 height 21
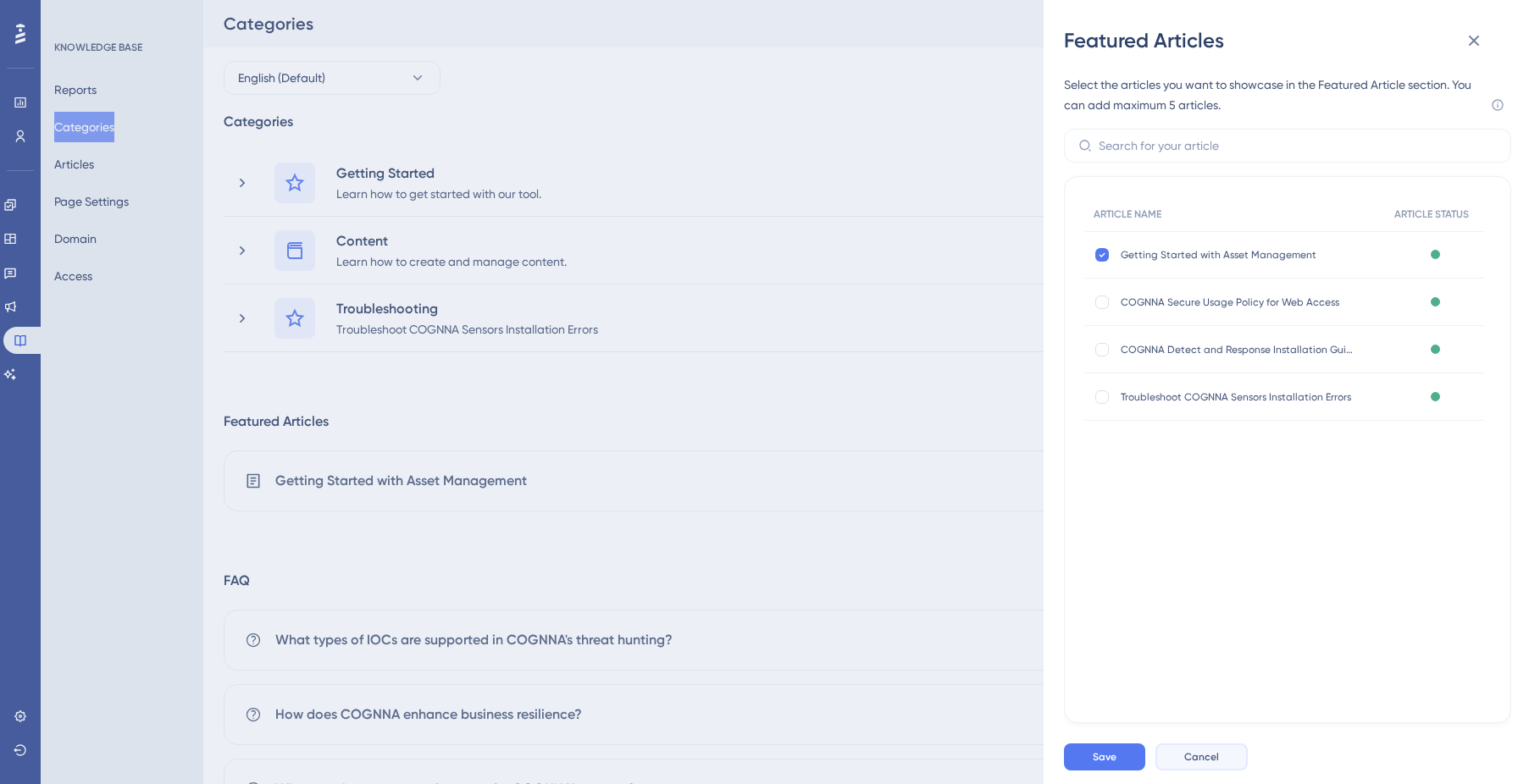
click at [1193, 761] on span "Cancel" at bounding box center [1201, 756] width 35 height 14
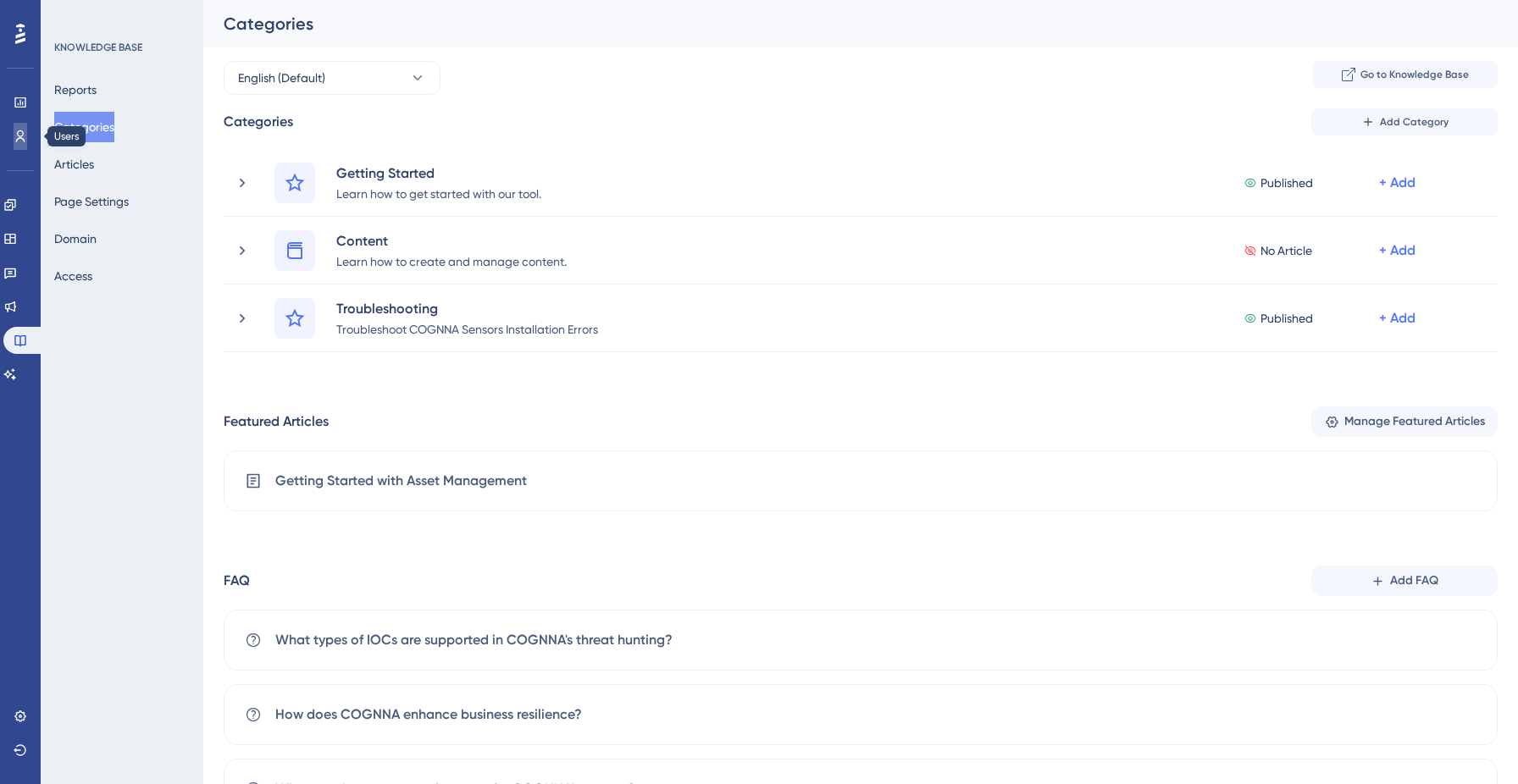
click at [17, 140] on icon at bounding box center [20, 136] width 14 height 14
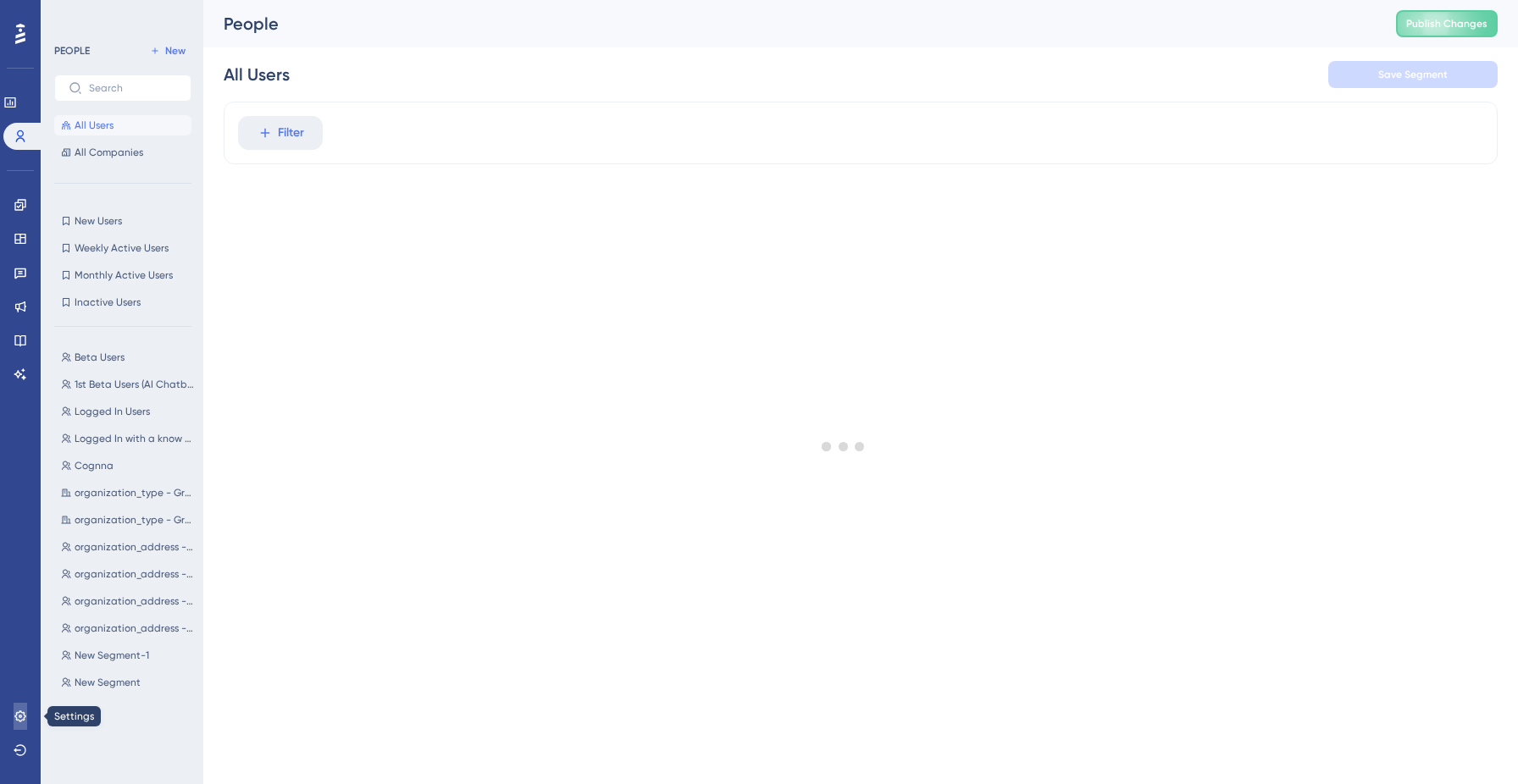
click at [14, 721] on link at bounding box center [20, 716] width 14 height 27
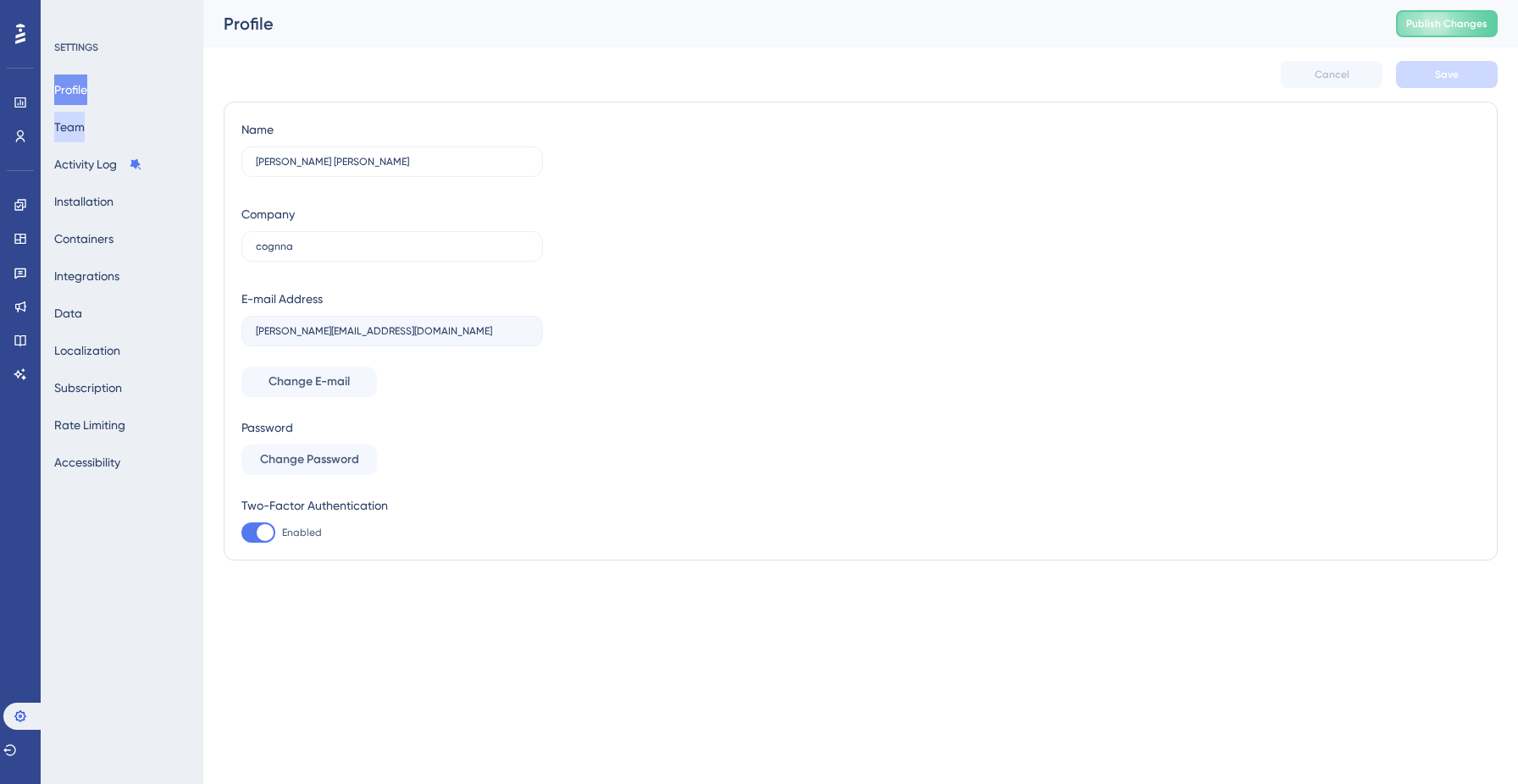
click at [85, 135] on button "Team" at bounding box center [69, 127] width 31 height 31
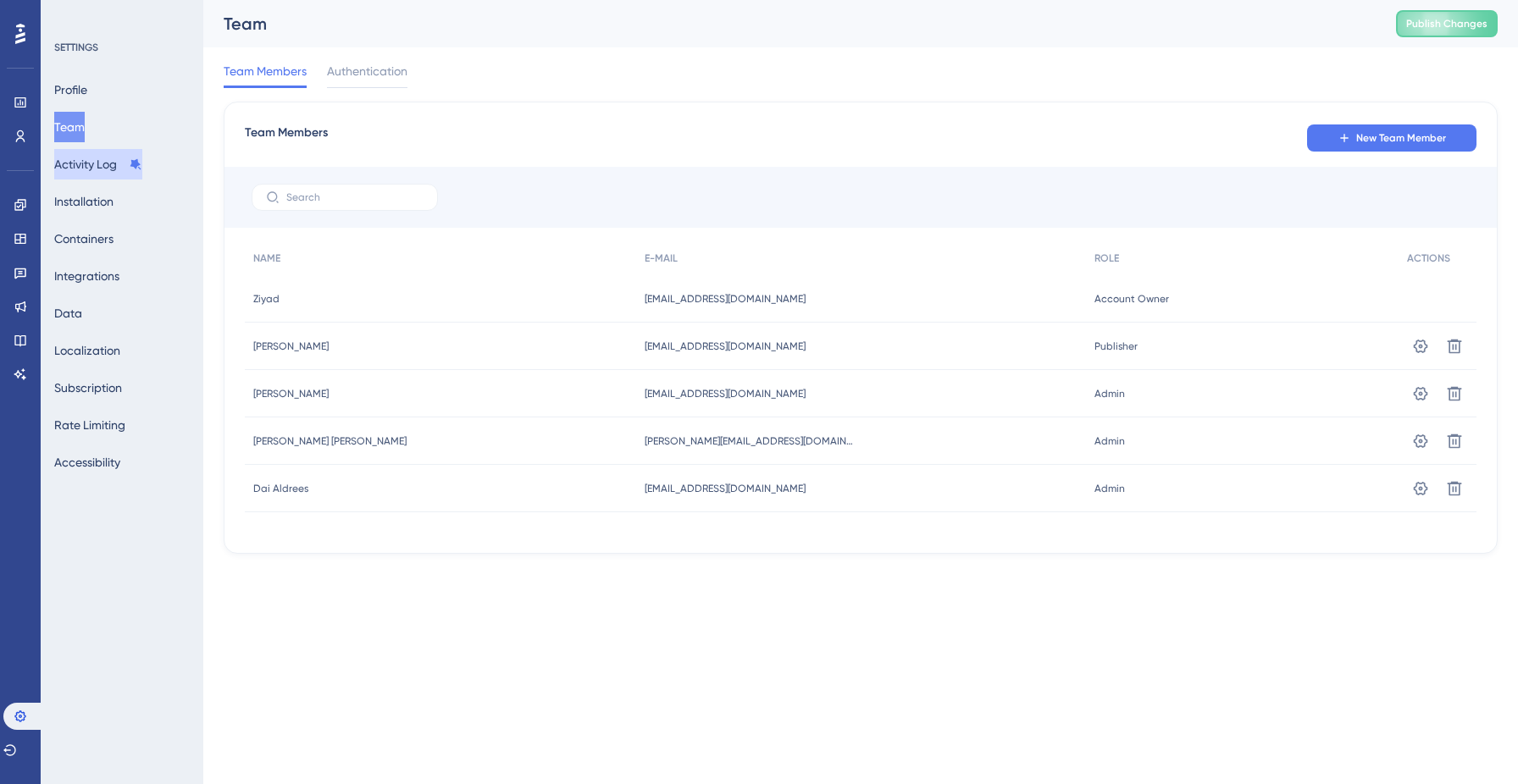
click at [107, 161] on button "Activity Log" at bounding box center [98, 165] width 88 height 31
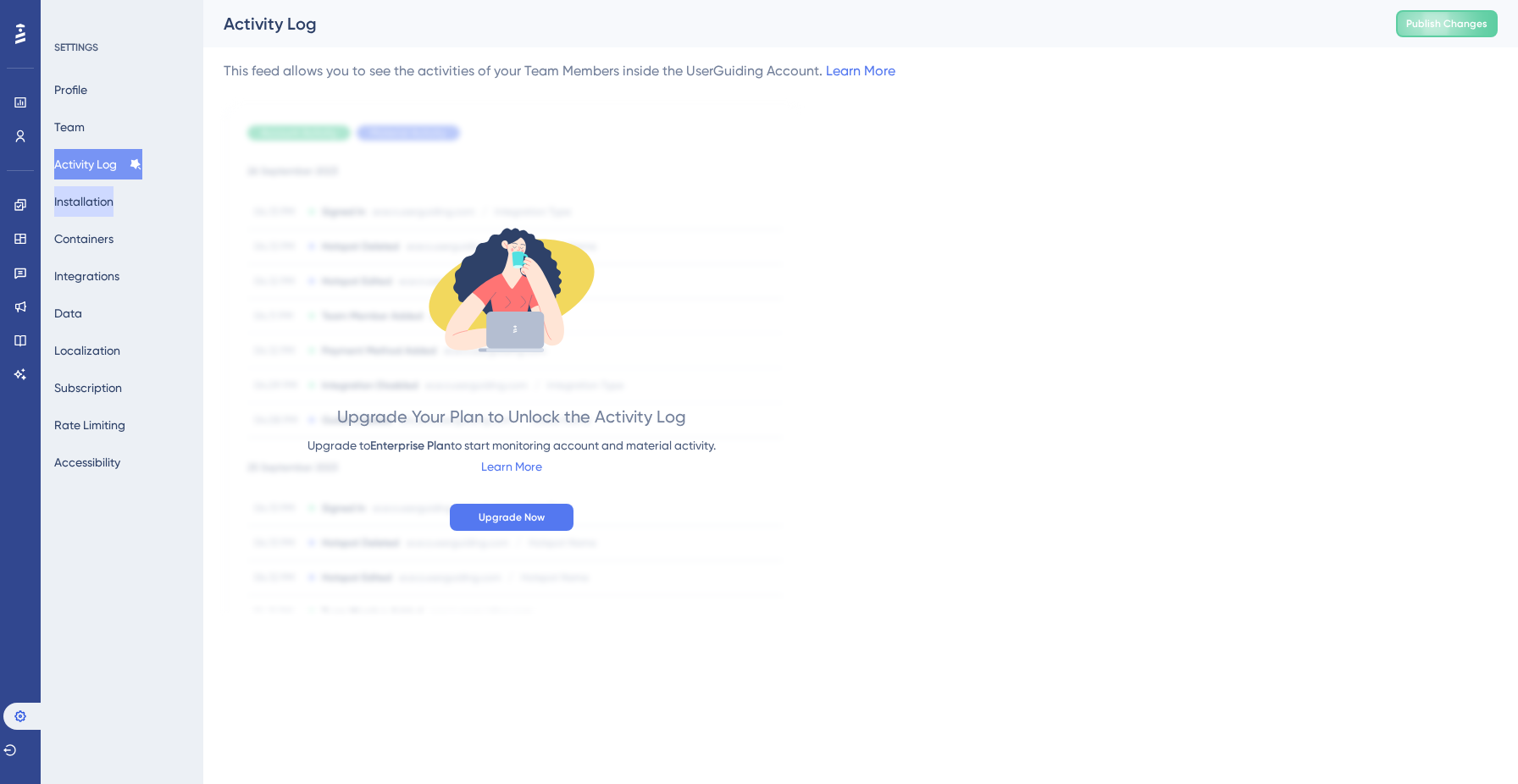
click at [94, 206] on button "Installation" at bounding box center [84, 202] width 59 height 31
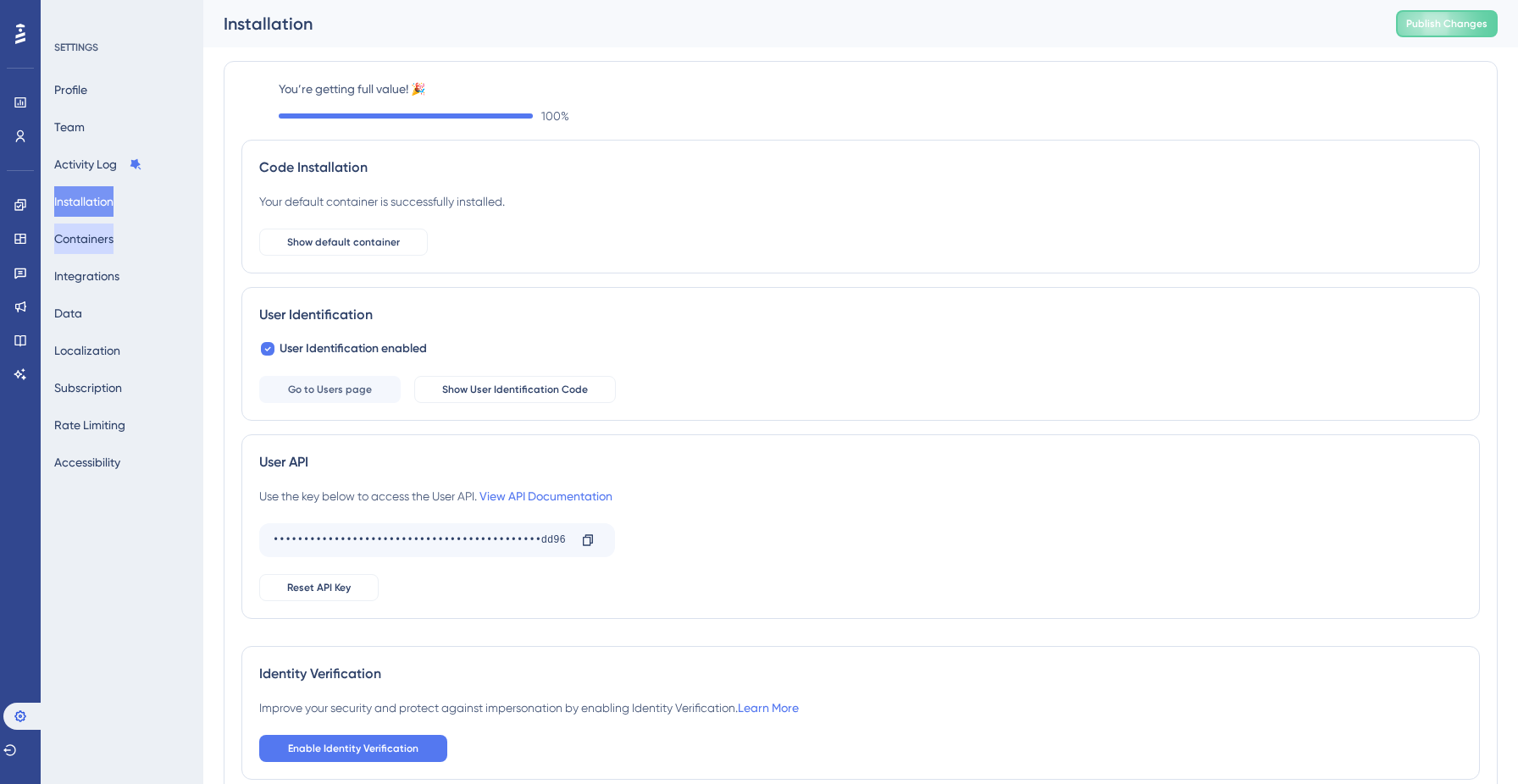
click at [92, 239] on button "Containers" at bounding box center [84, 239] width 59 height 31
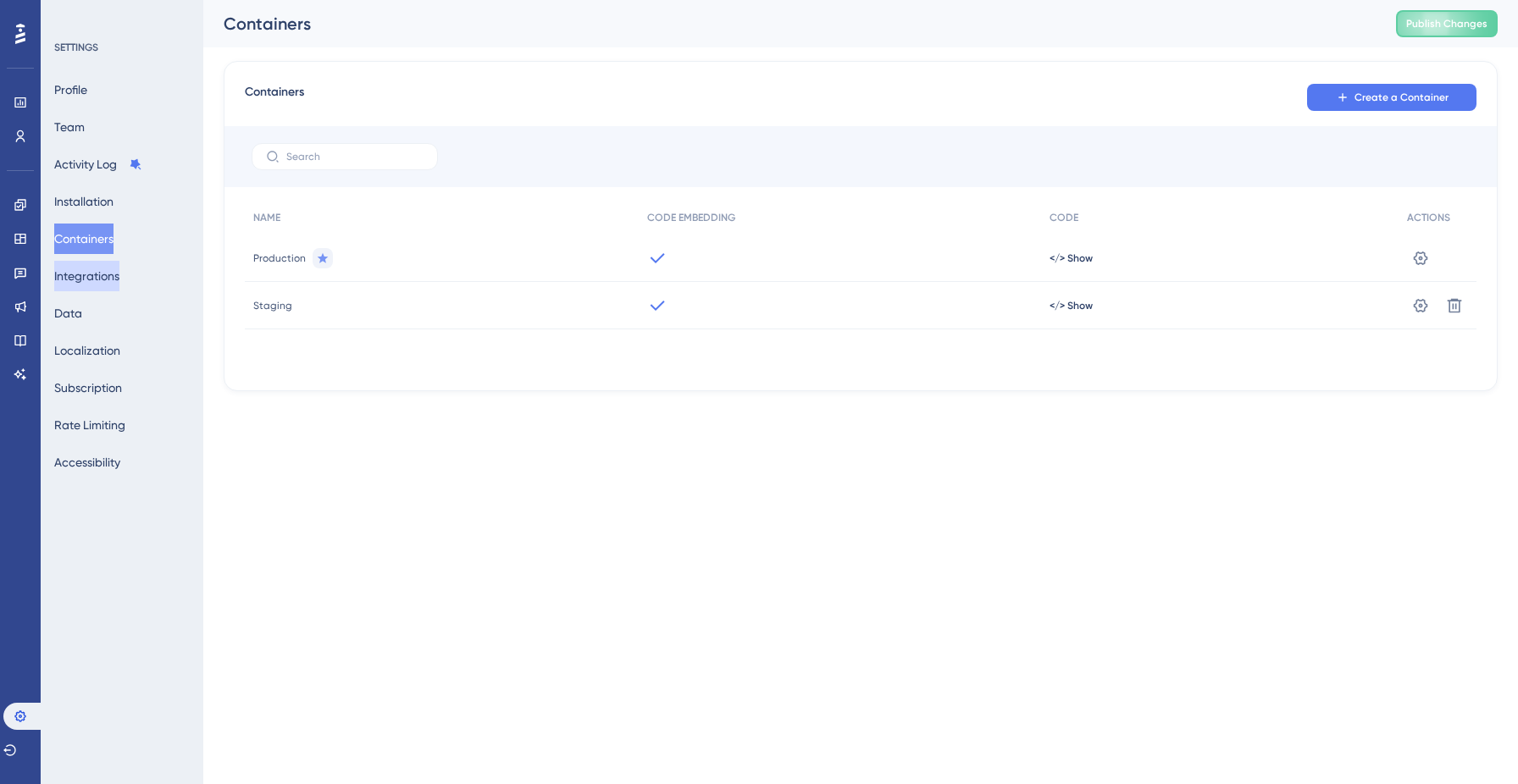
click at [93, 272] on button "Integrations" at bounding box center [86, 276] width 65 height 31
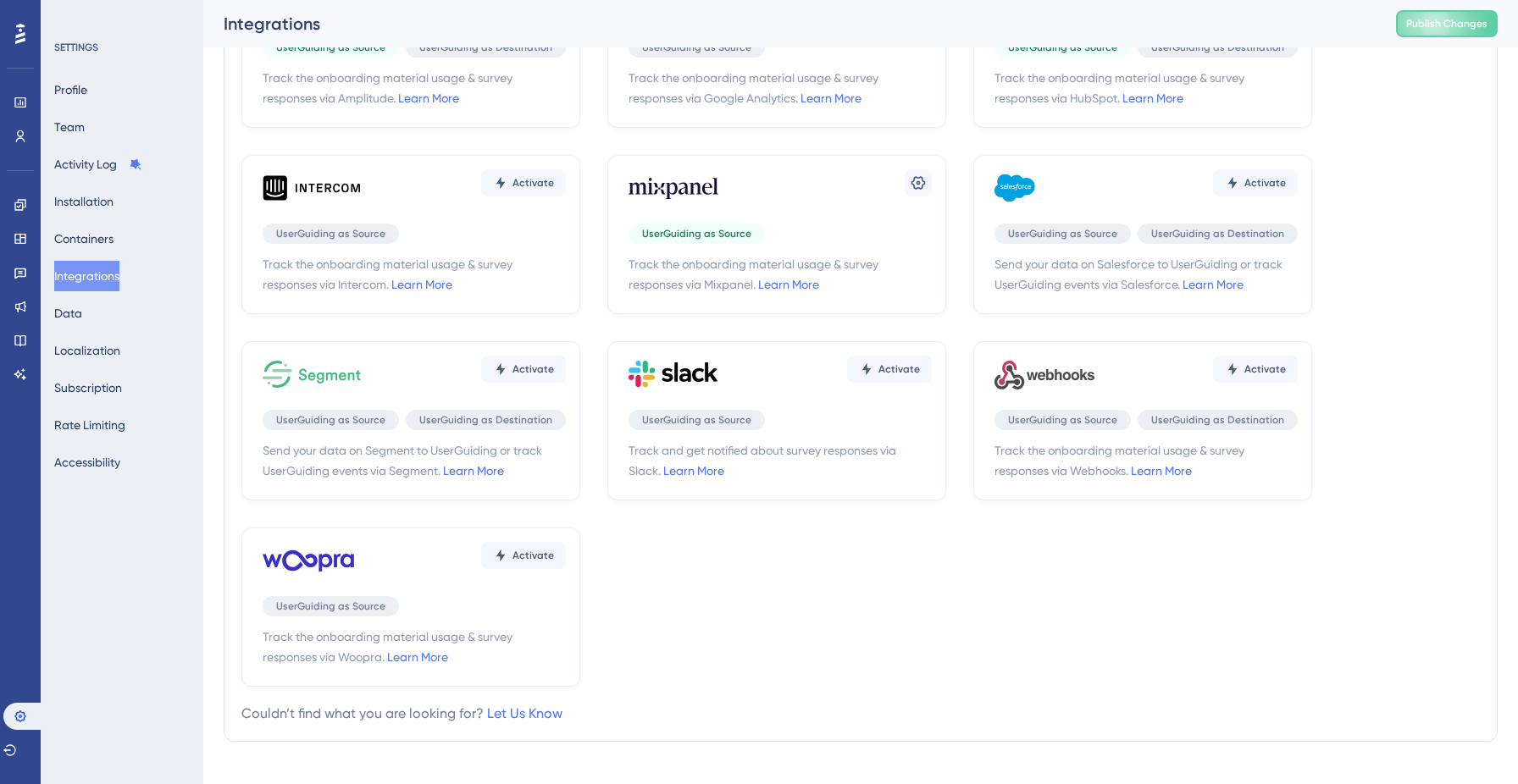
scroll to position [181, 0]
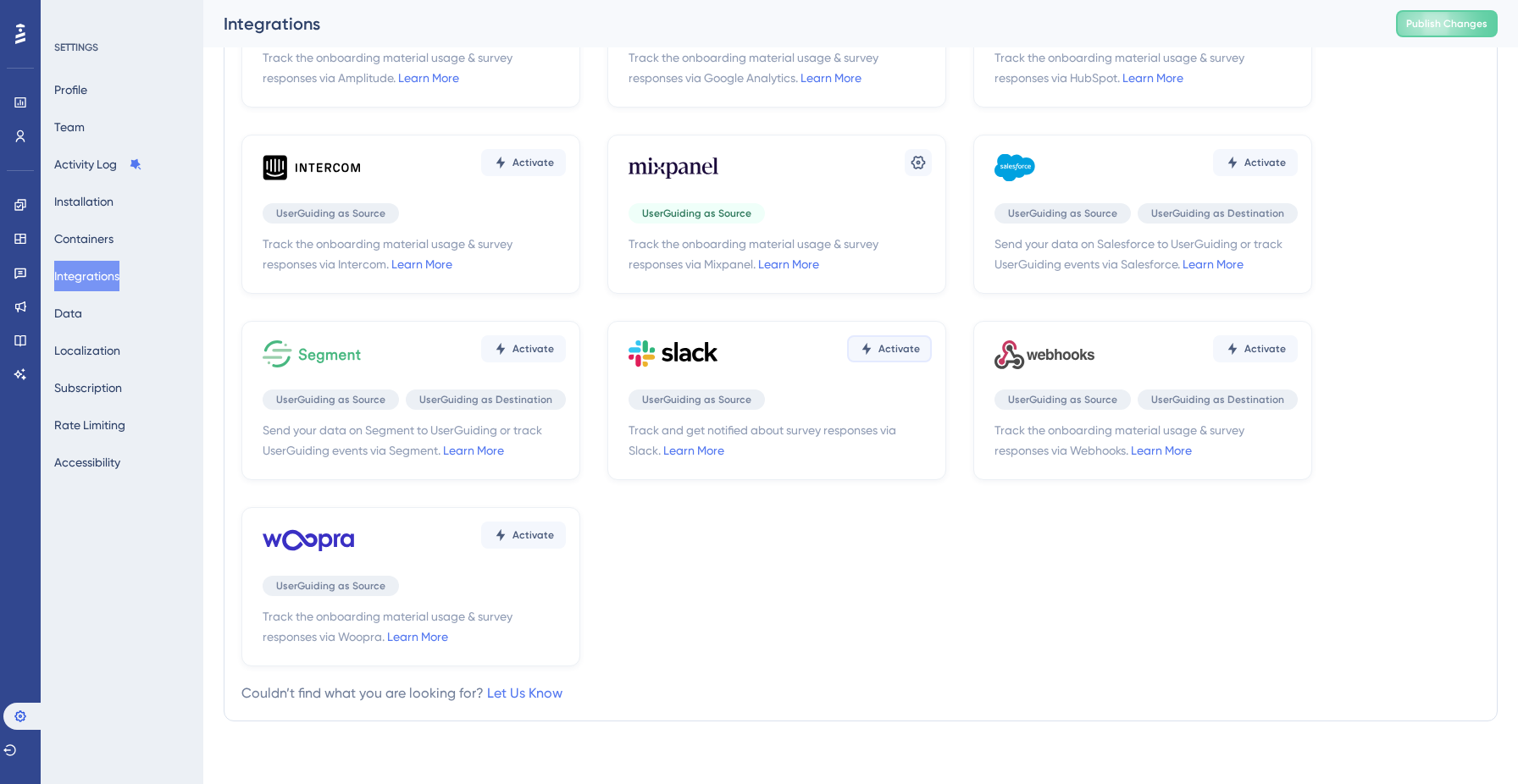
click at [903, 350] on span "Activate" at bounding box center [899, 348] width 41 height 14
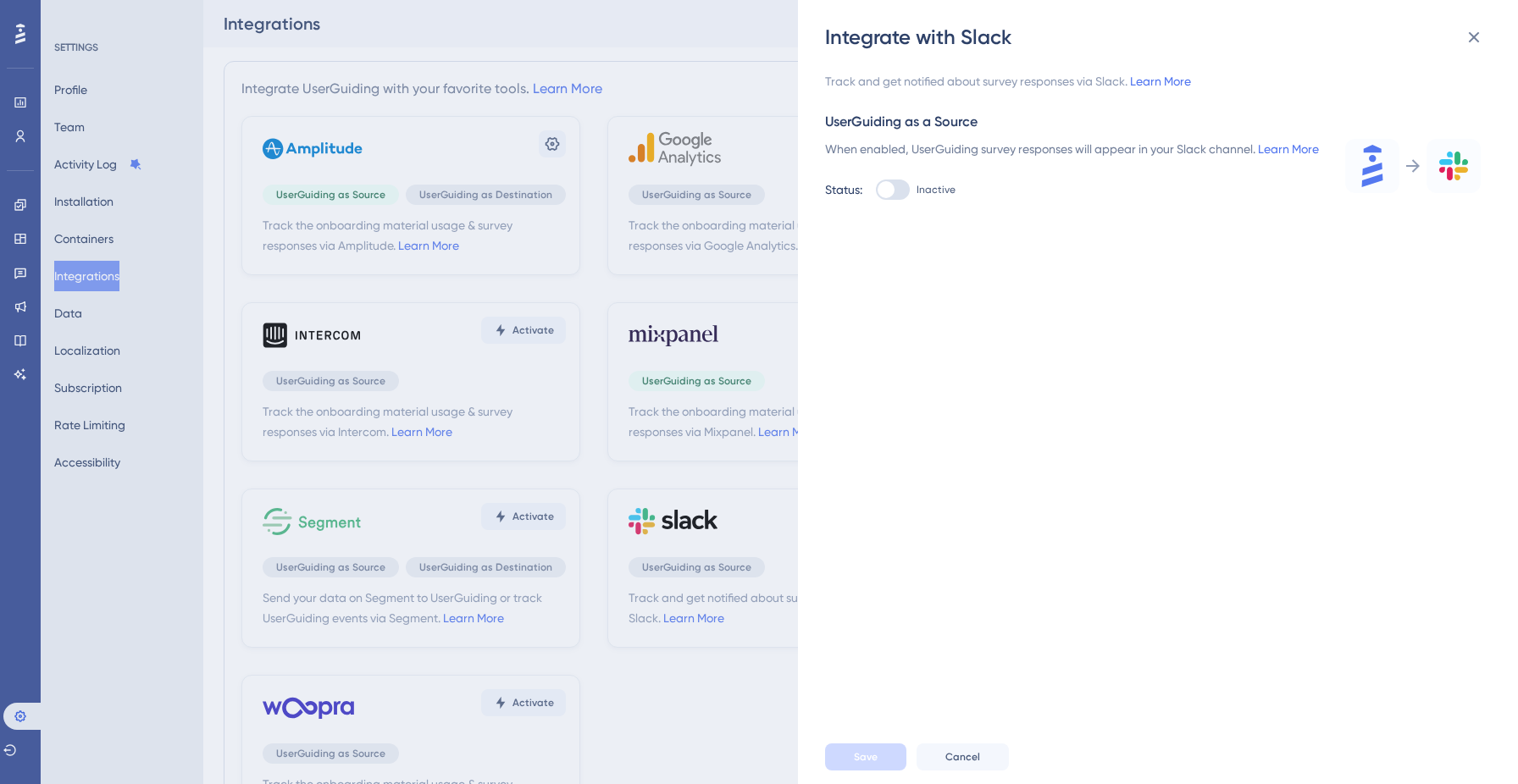
click at [907, 200] on div at bounding box center [893, 189] width 34 height 21
click at [876, 191] on input "Inactive" at bounding box center [875, 190] width 1 height 1
checkbox input "true"
click at [955, 769] on button "Cancel" at bounding box center [962, 757] width 93 height 27
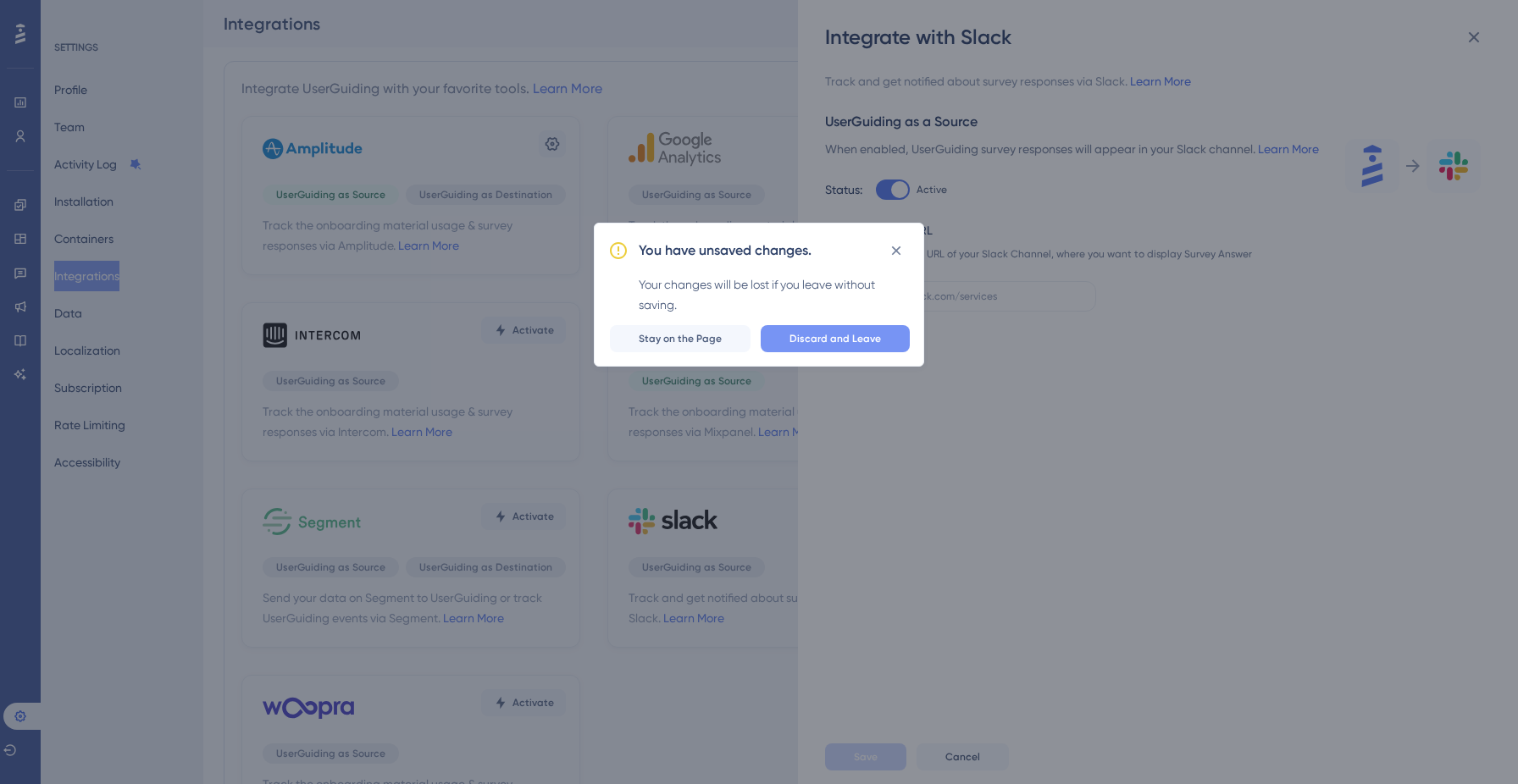
click at [821, 335] on span "Discard and Leave" at bounding box center [836, 338] width 92 height 14
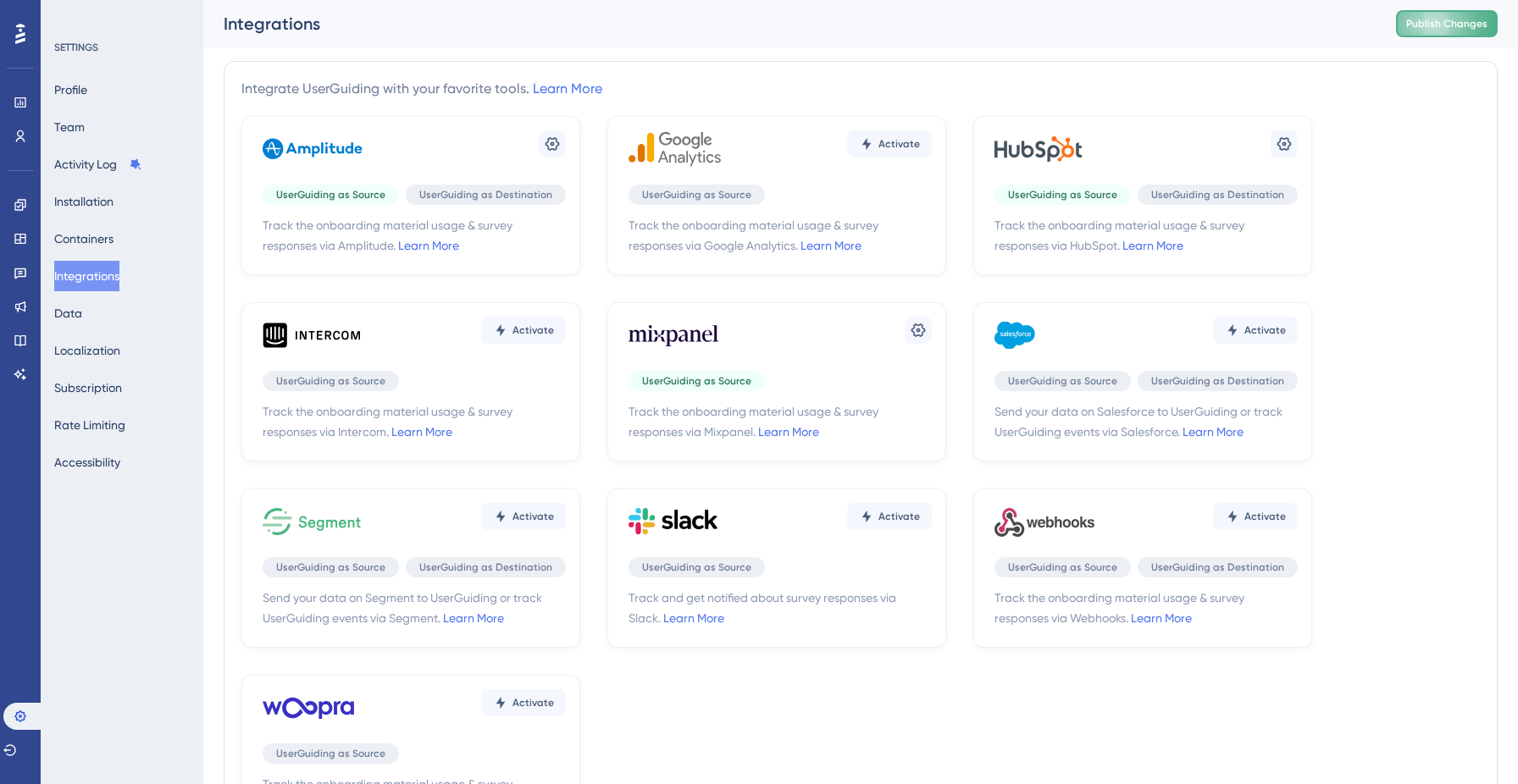
click at [1446, 31] on button "Publish Changes" at bounding box center [1446, 23] width 102 height 27
click at [19, 211] on icon at bounding box center [20, 204] width 14 height 14
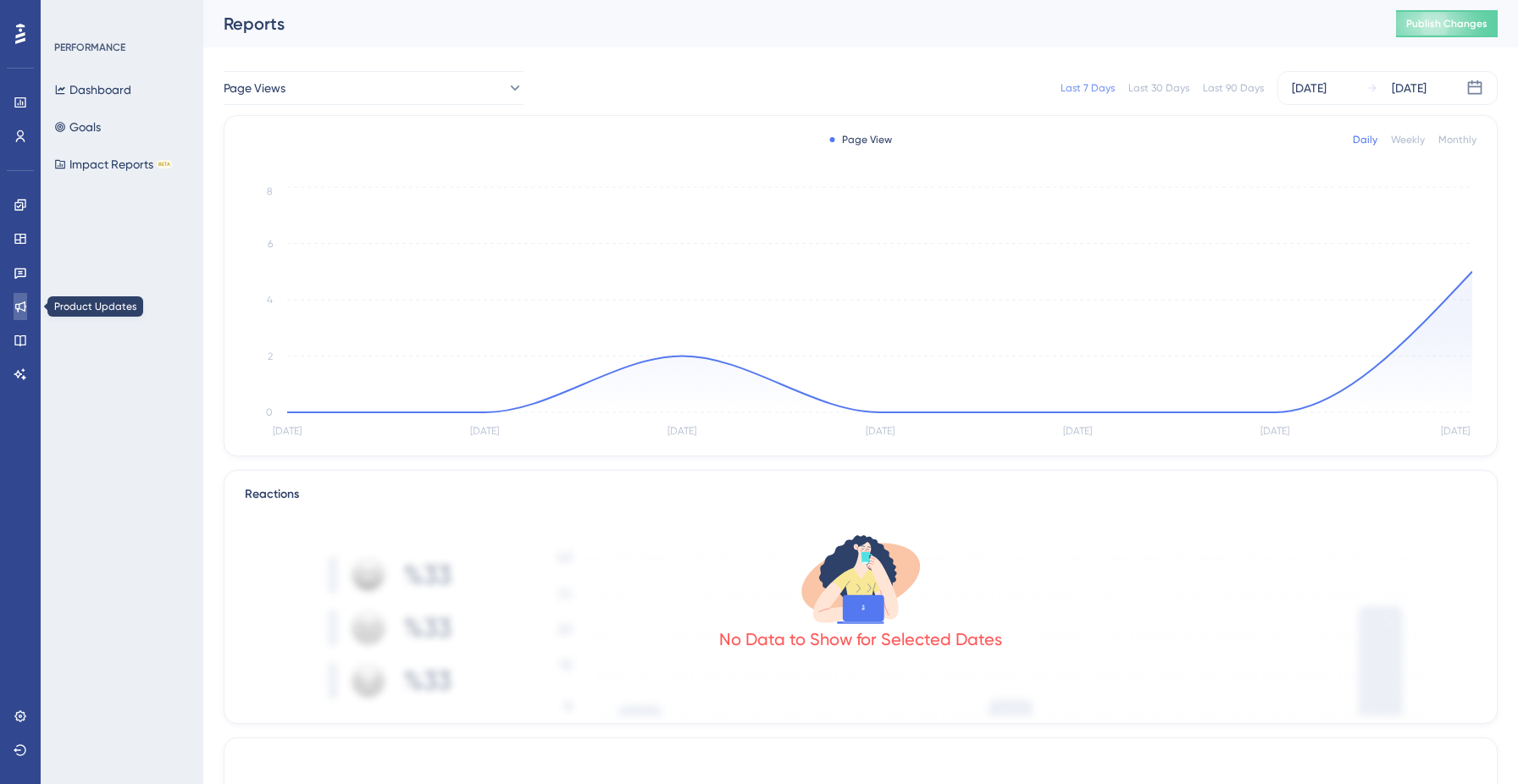
click at [19, 307] on icon at bounding box center [21, 307] width 11 height 11
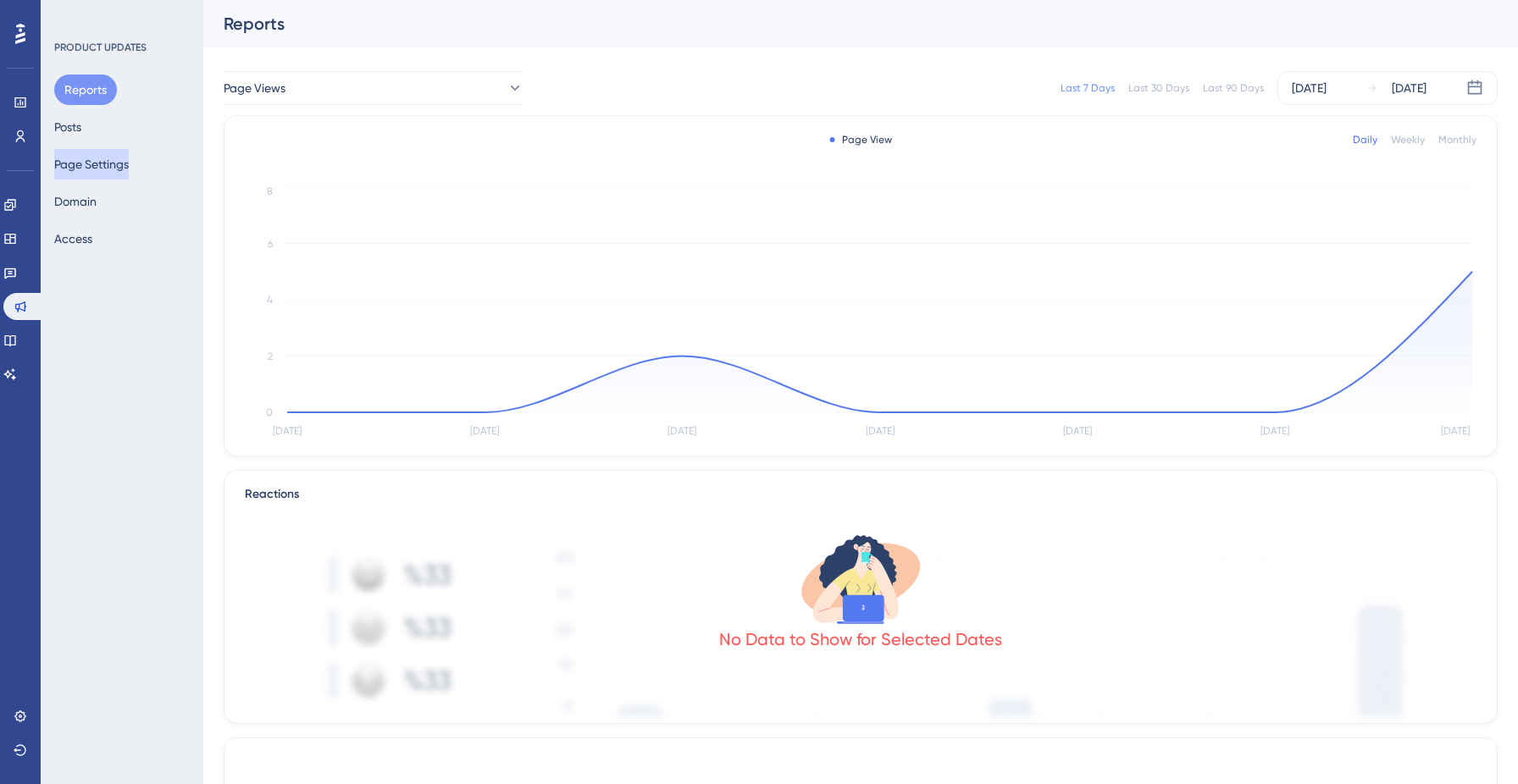
click at [94, 161] on button "Page Settings" at bounding box center [91, 165] width 75 height 31
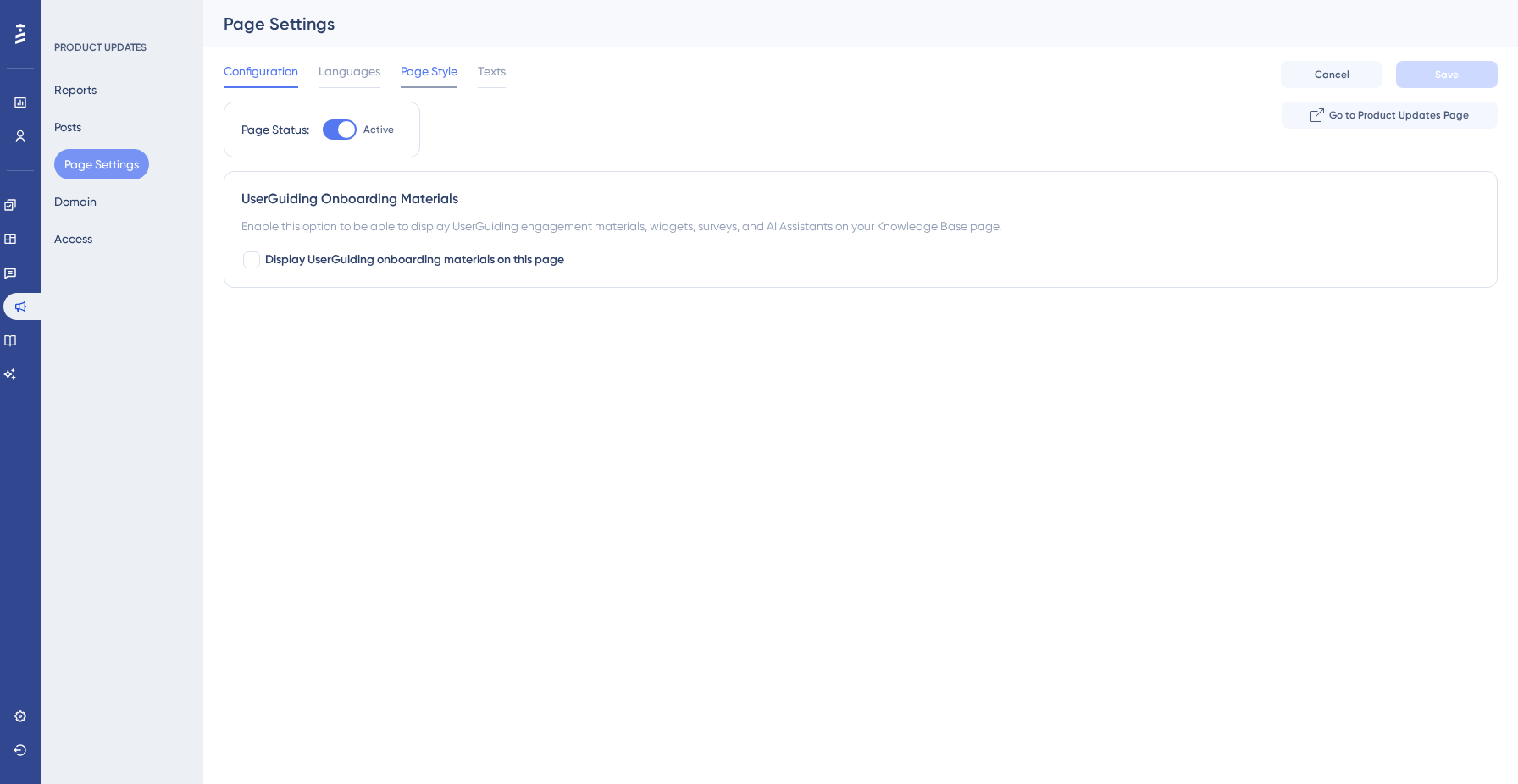
click at [425, 66] on span "Page Style" at bounding box center [429, 71] width 57 height 21
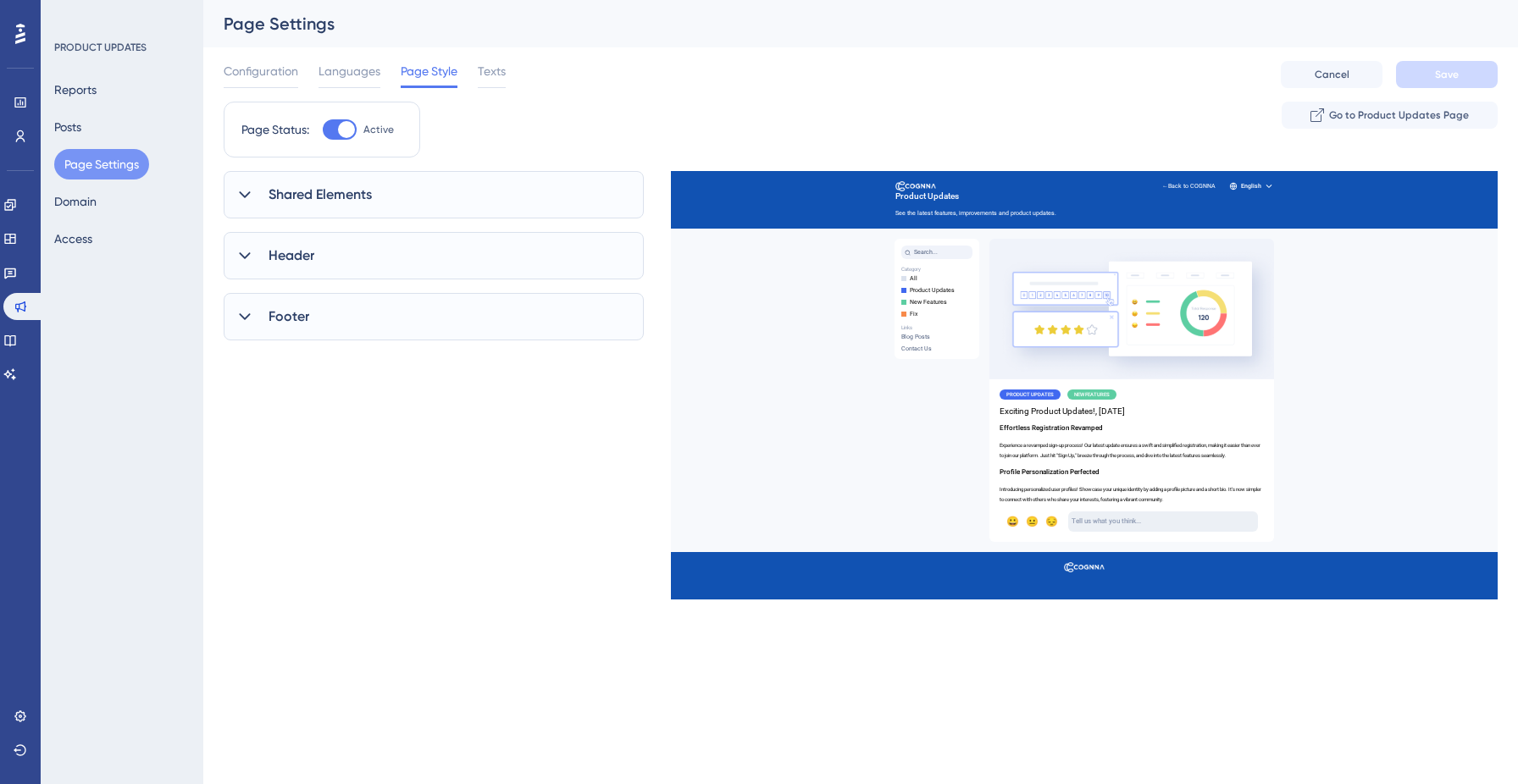
click at [248, 190] on icon at bounding box center [244, 194] width 17 height 17
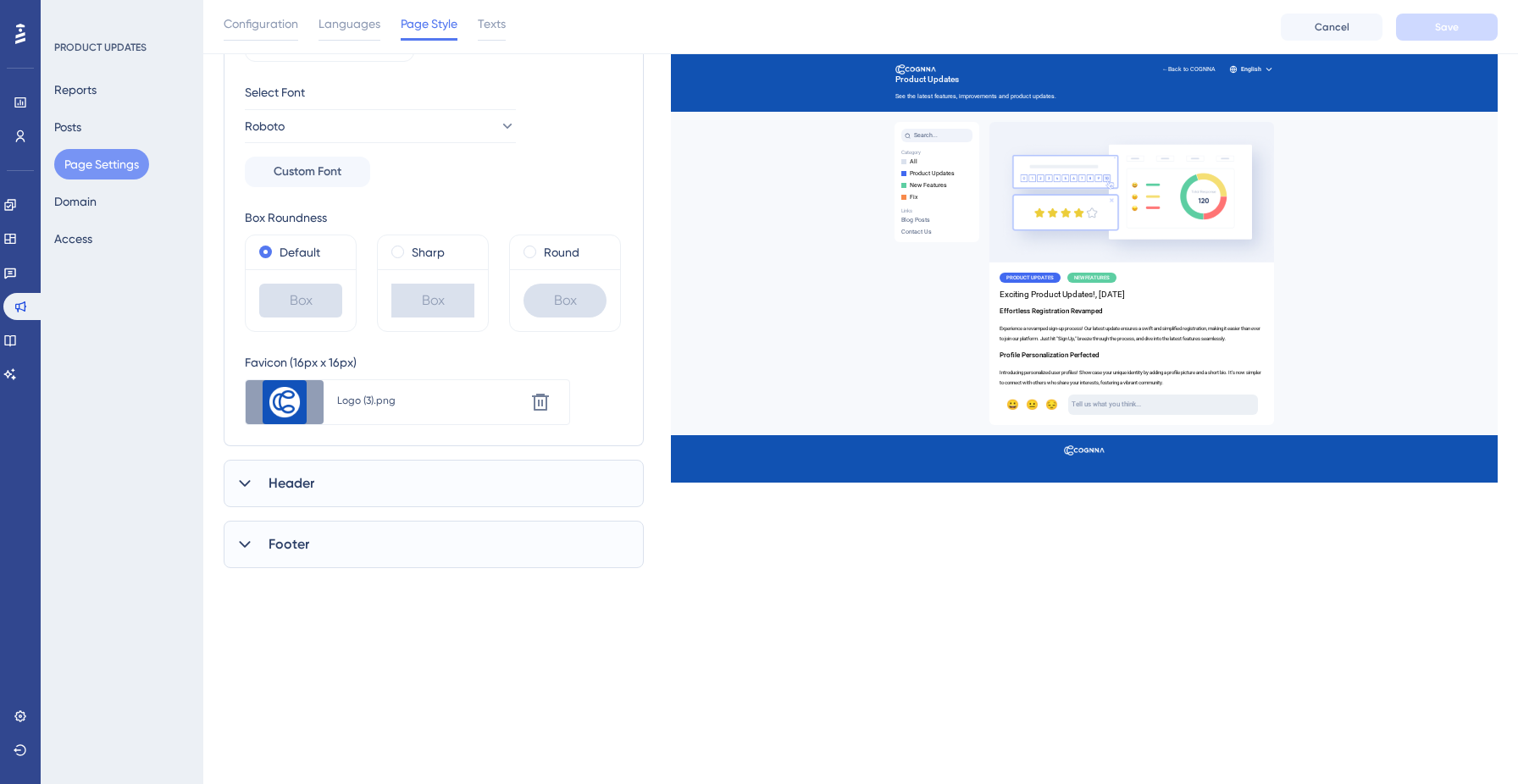
click at [239, 492] on div at bounding box center [245, 483] width 21 height 21
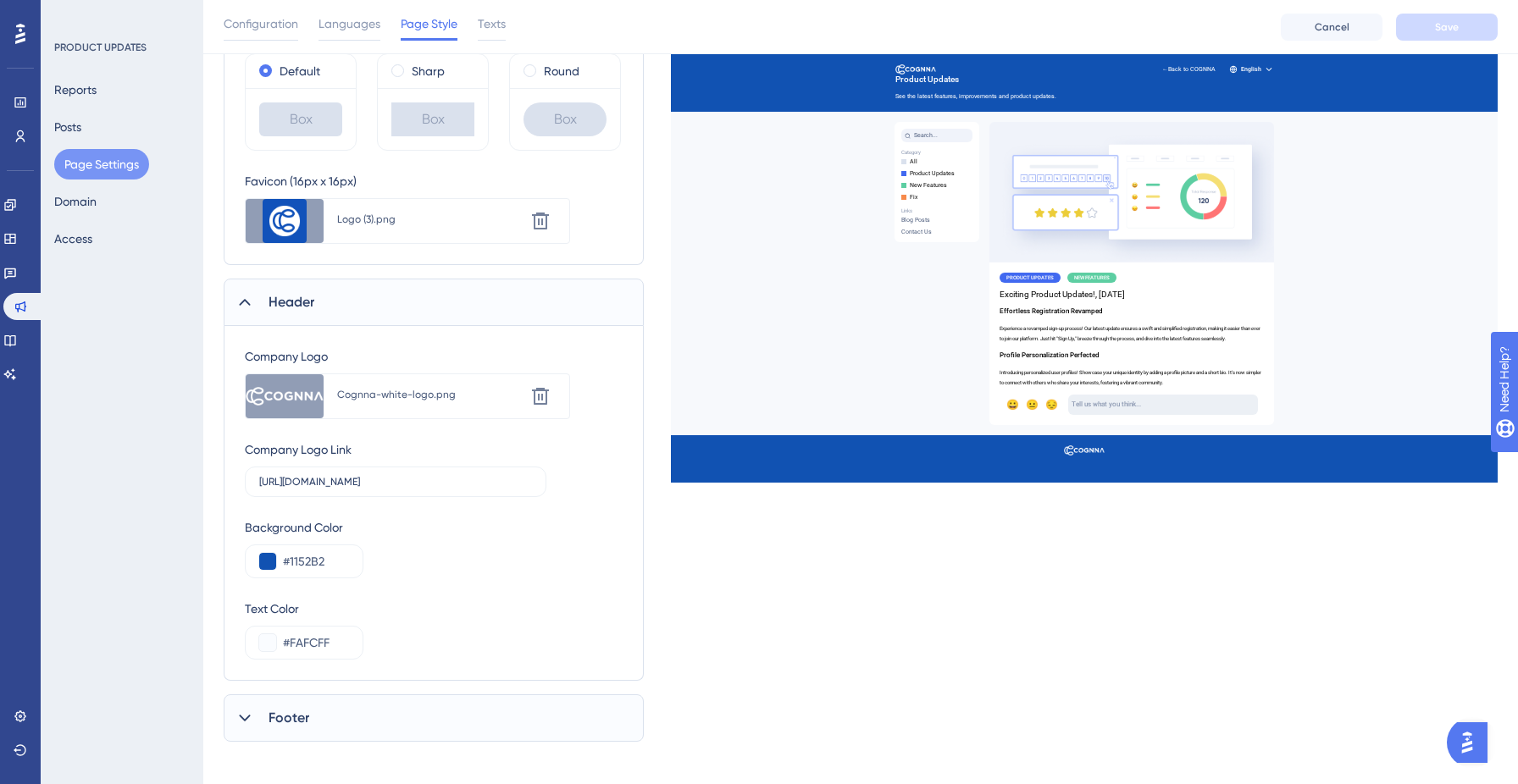
scroll to position [408, 0]
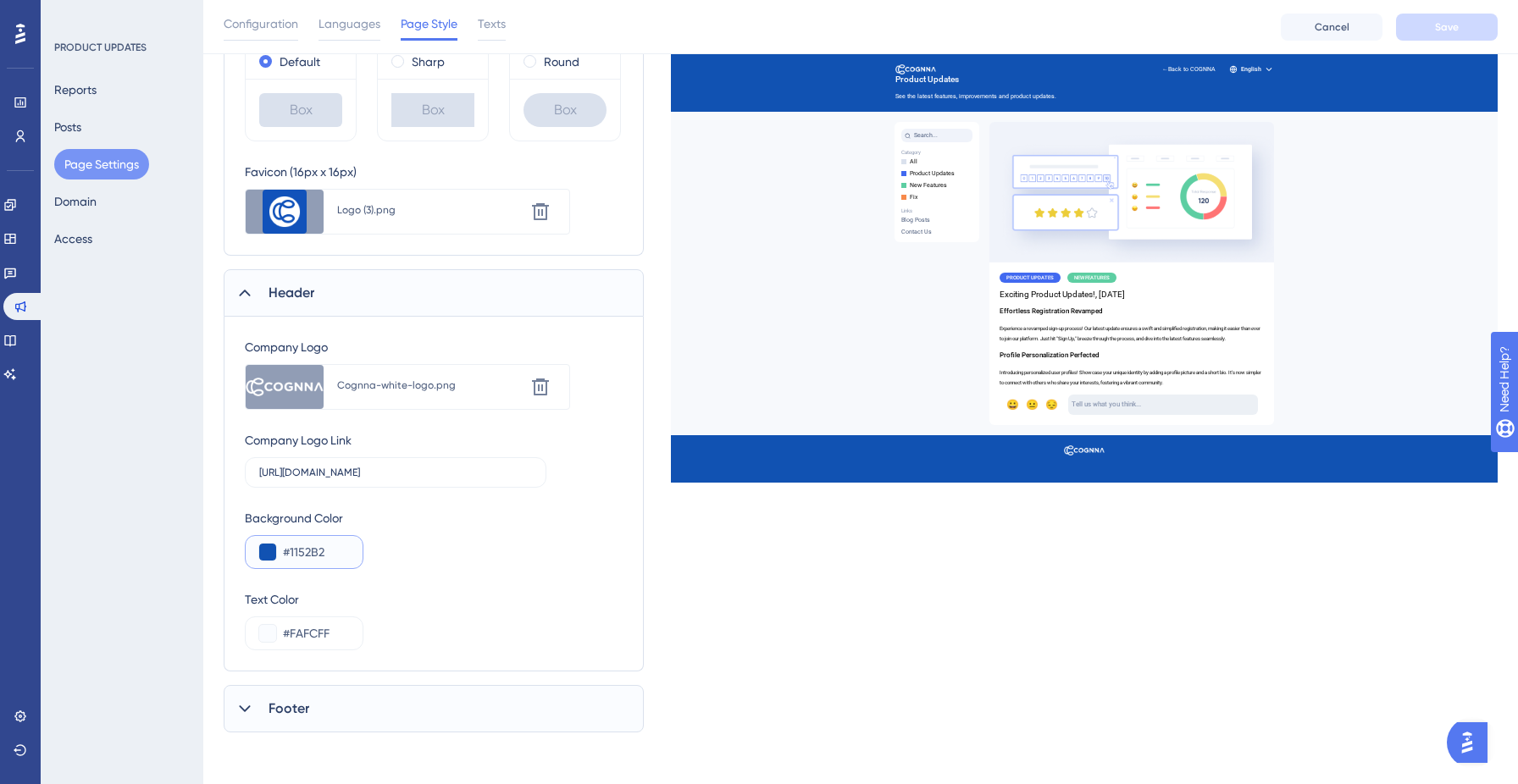
drag, startPoint x: 325, startPoint y: 550, endPoint x: 285, endPoint y: 551, distance: 40.0
click at [285, 551] on input "#1152B2" at bounding box center [315, 552] width 66 height 21
paste input "A2749"
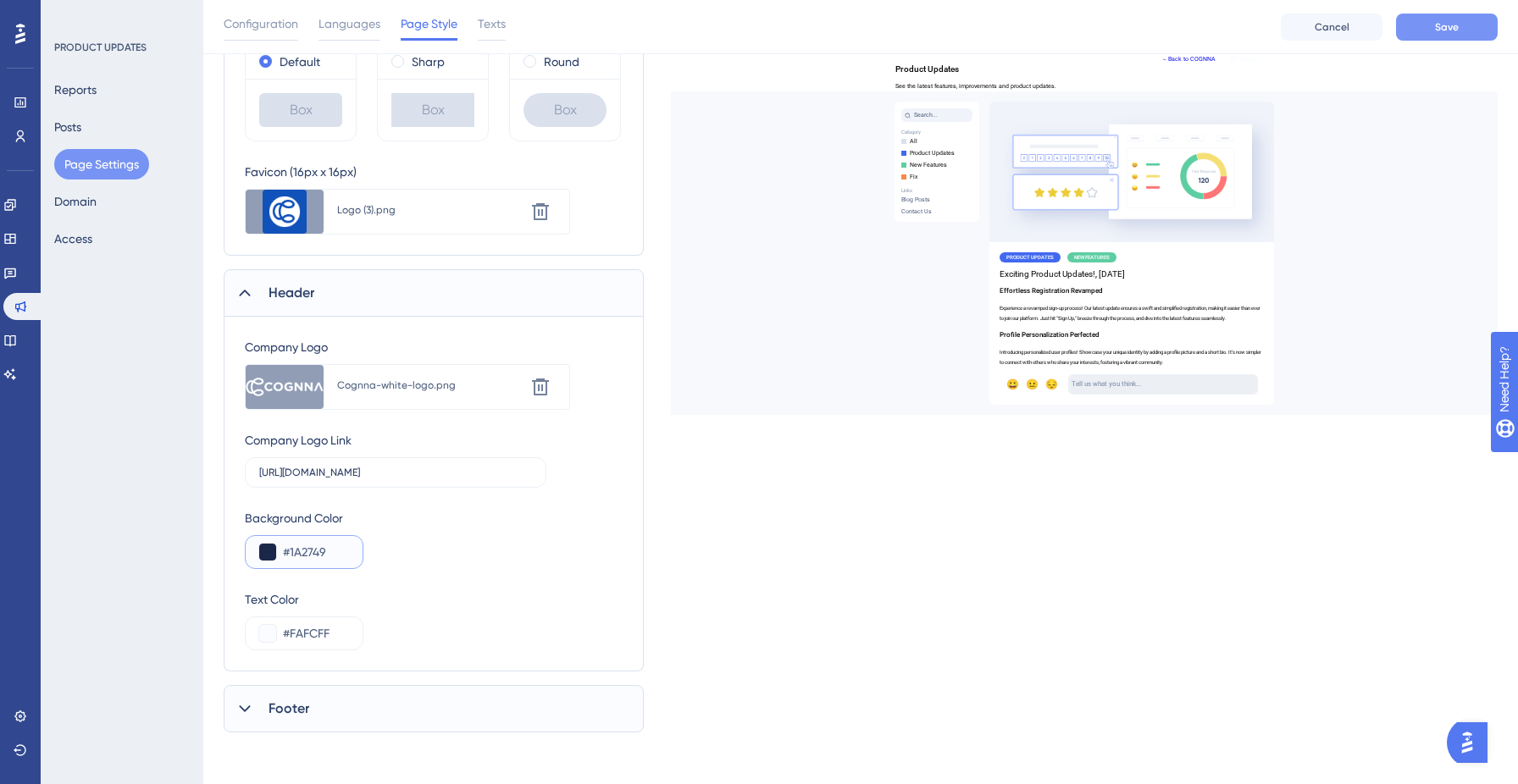
type input "#1A2749"
click at [1458, 28] on span "Save" at bounding box center [1447, 27] width 23 height 14
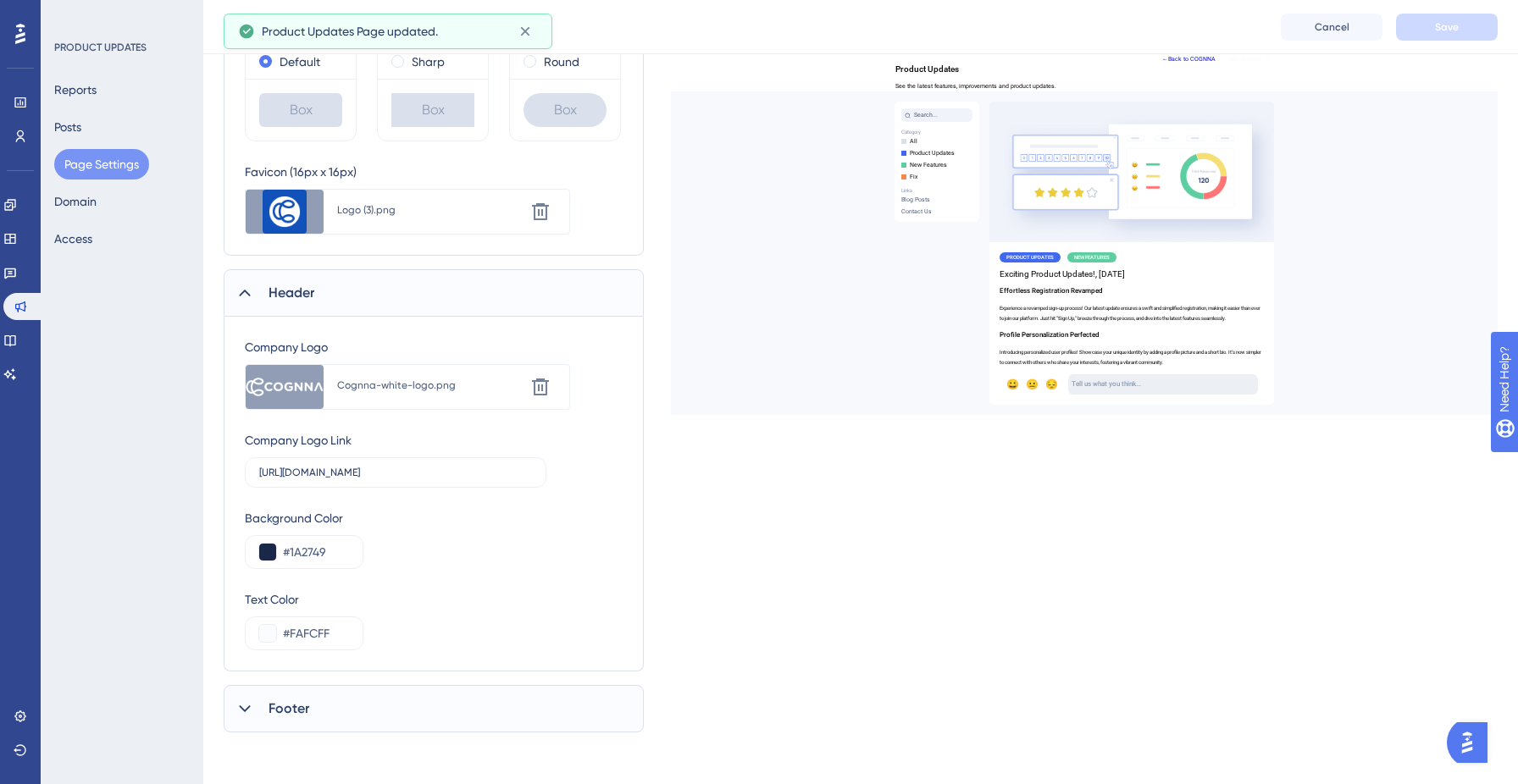
click at [241, 717] on div at bounding box center [245, 708] width 21 height 21
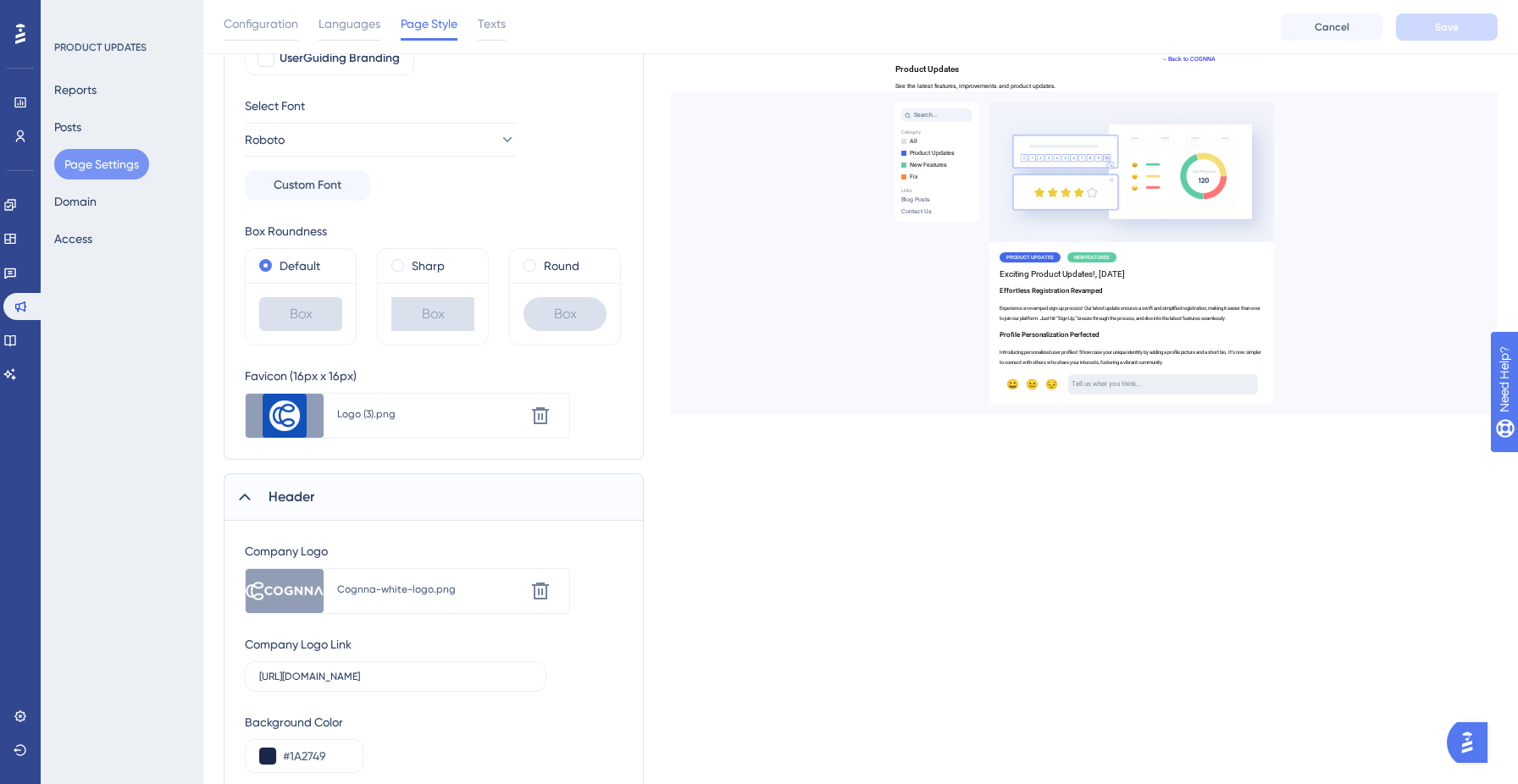
scroll to position [0, 0]
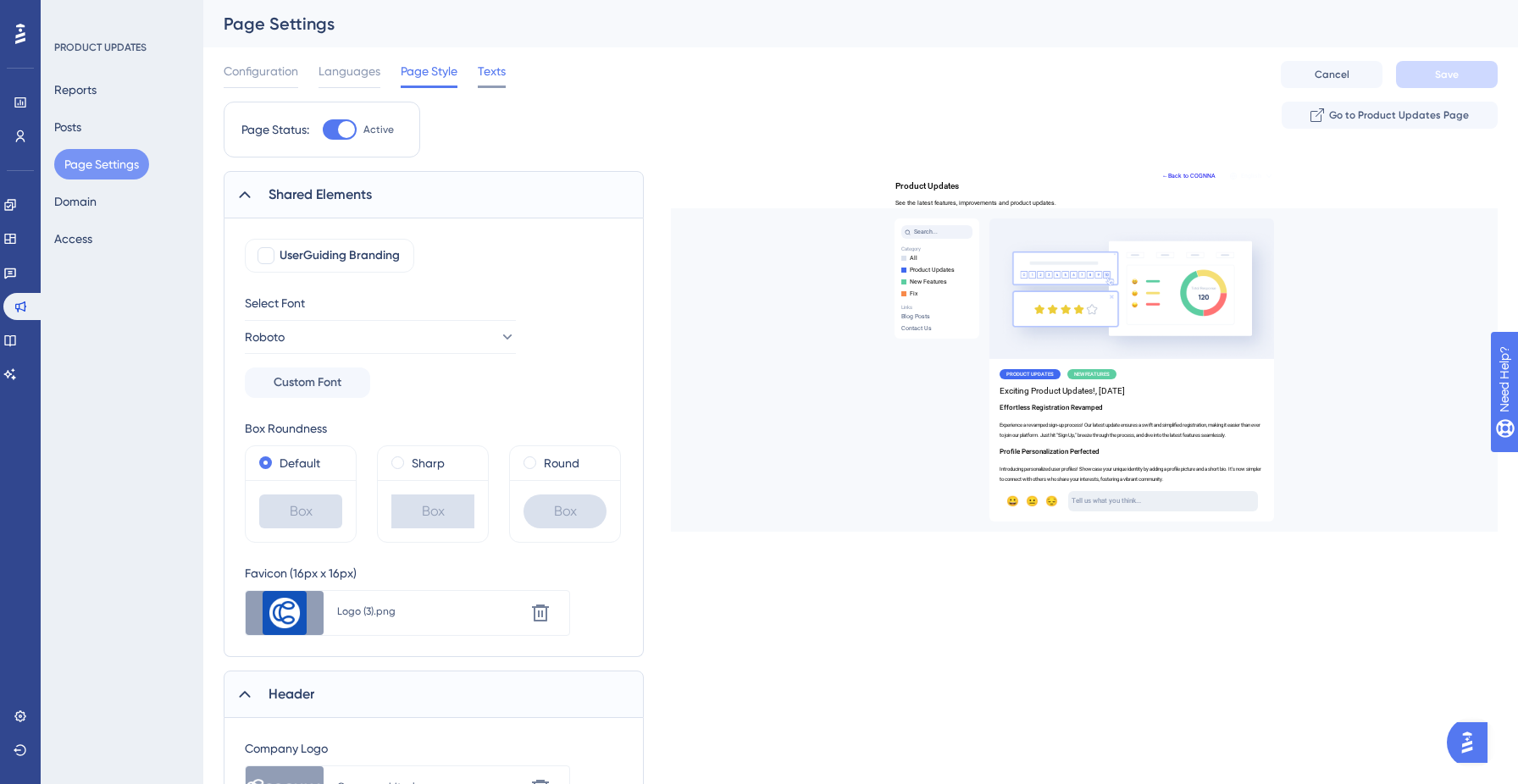
click at [481, 72] on span "Texts" at bounding box center [492, 71] width 28 height 21
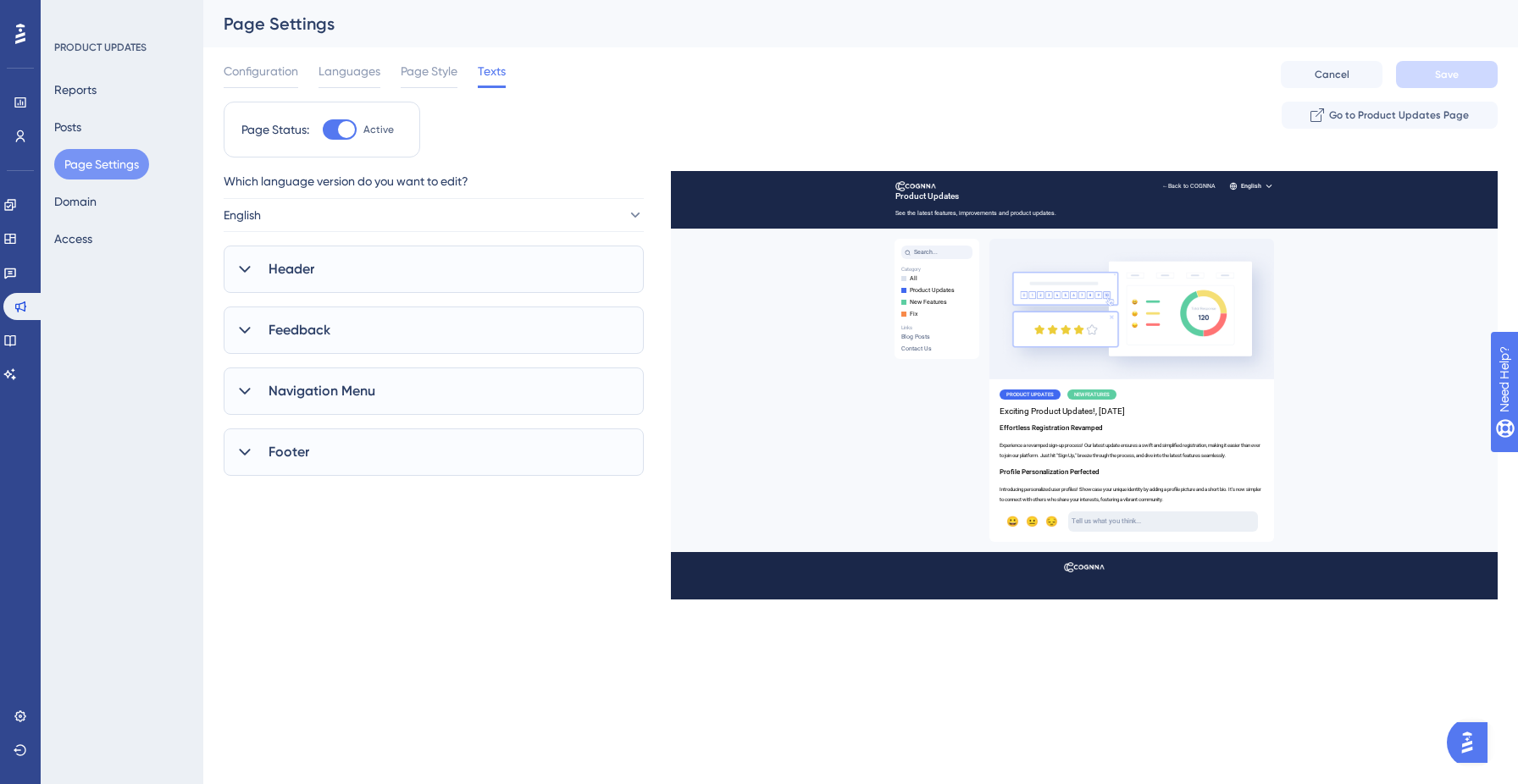
click at [360, 259] on div "Header" at bounding box center [433, 269] width 420 height 48
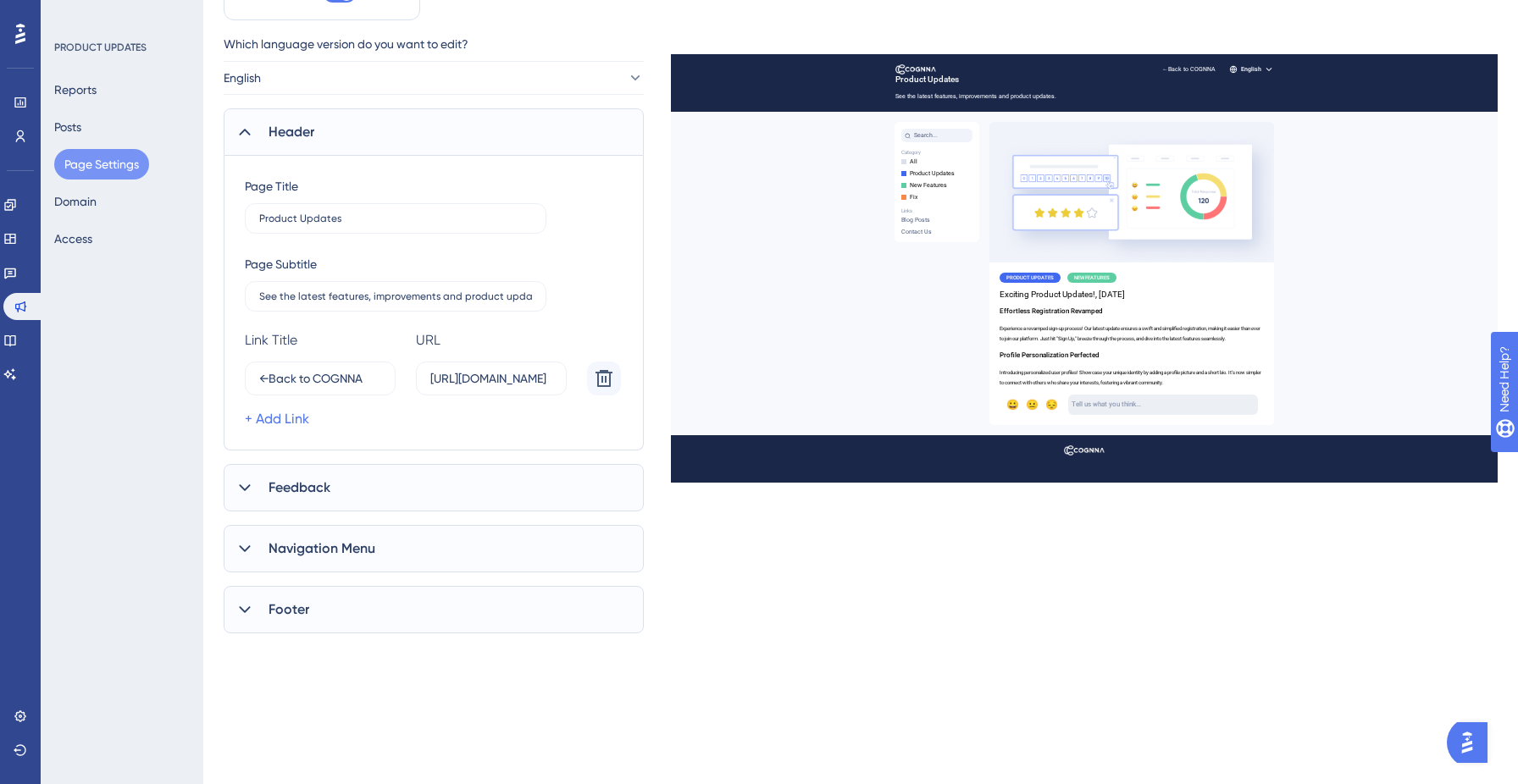
scroll to position [154, 0]
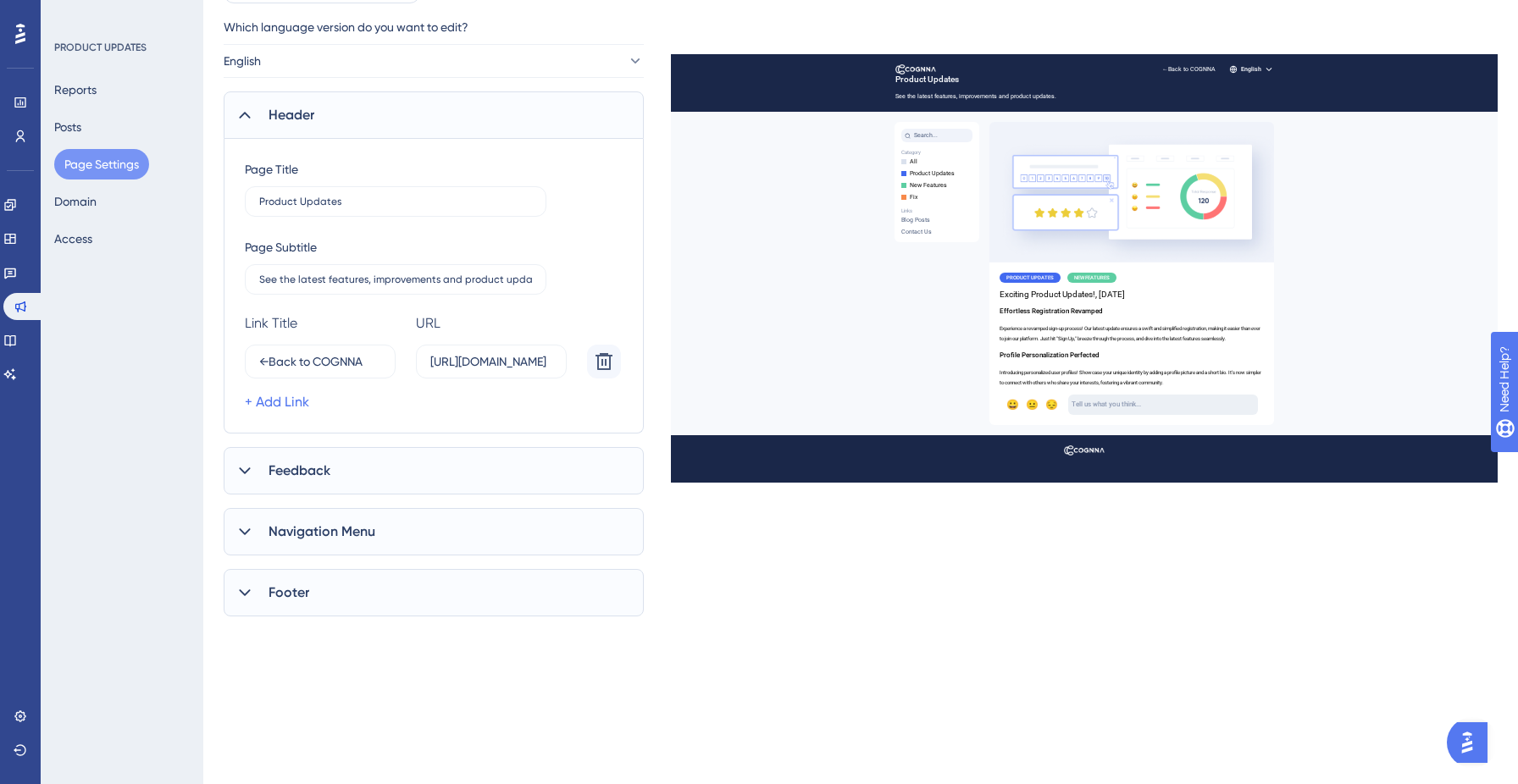
click at [290, 472] on span "Feedback" at bounding box center [299, 471] width 62 height 21
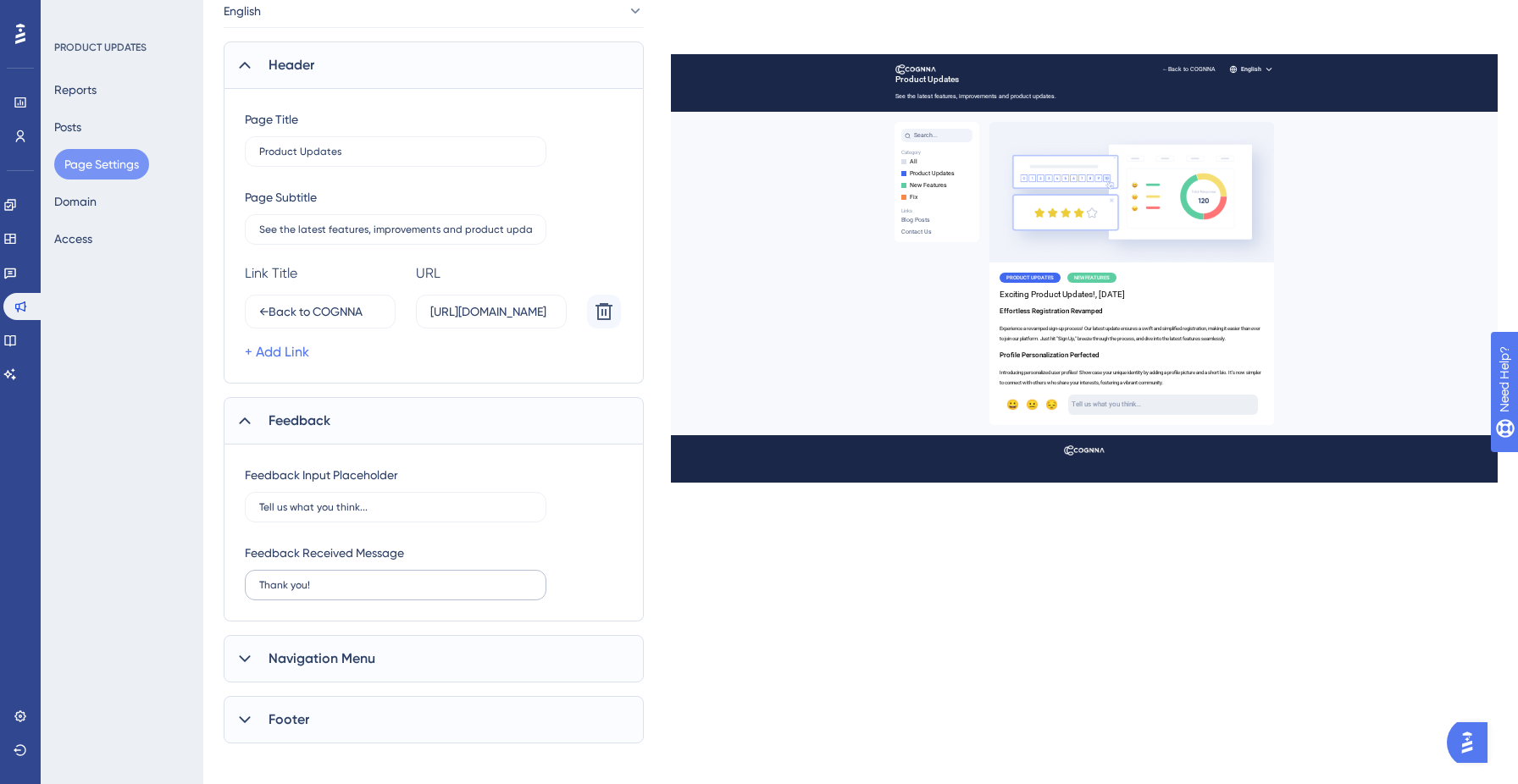
scroll to position [223, 0]
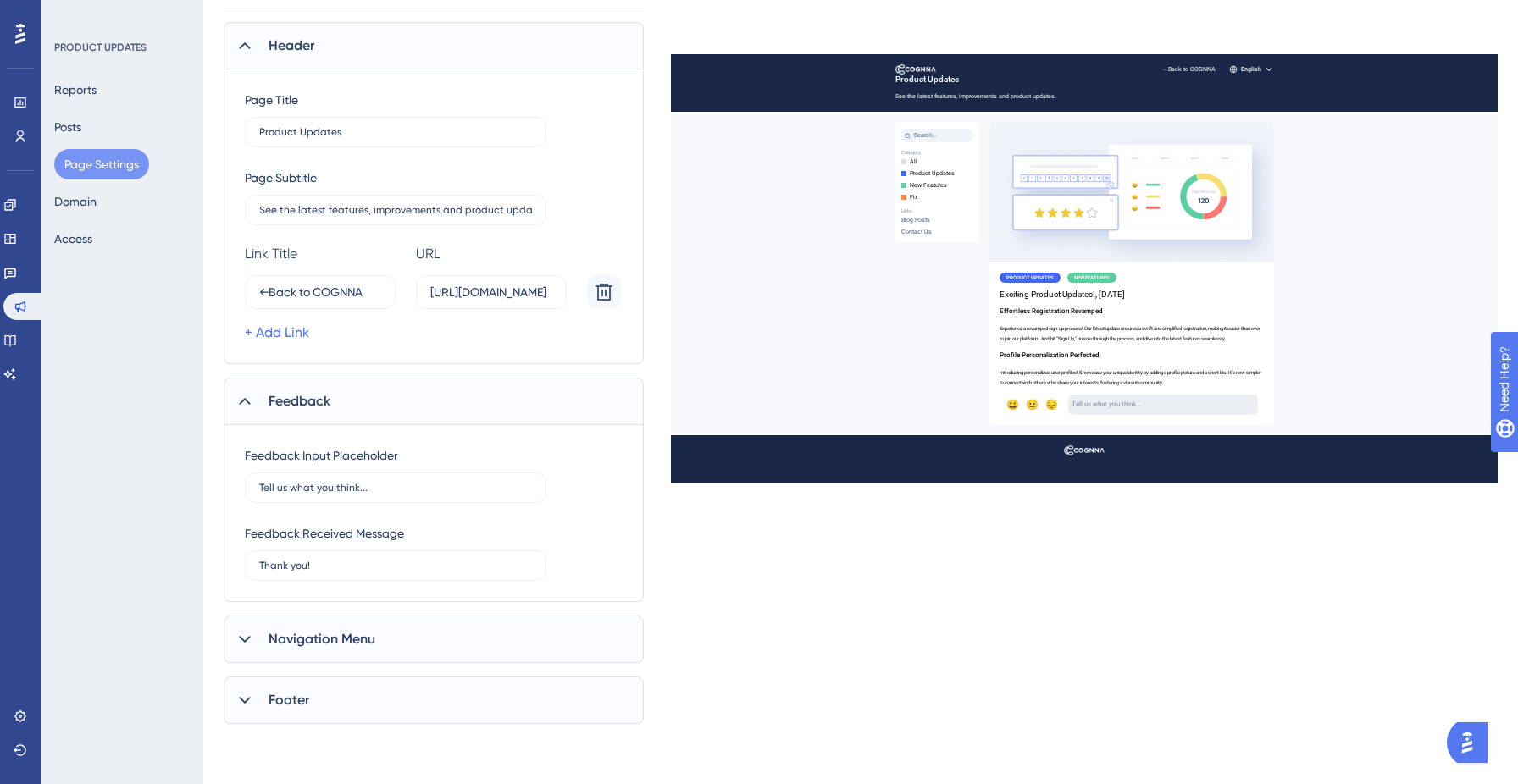
click at [307, 632] on span "Navigation Menu" at bounding box center [321, 639] width 107 height 21
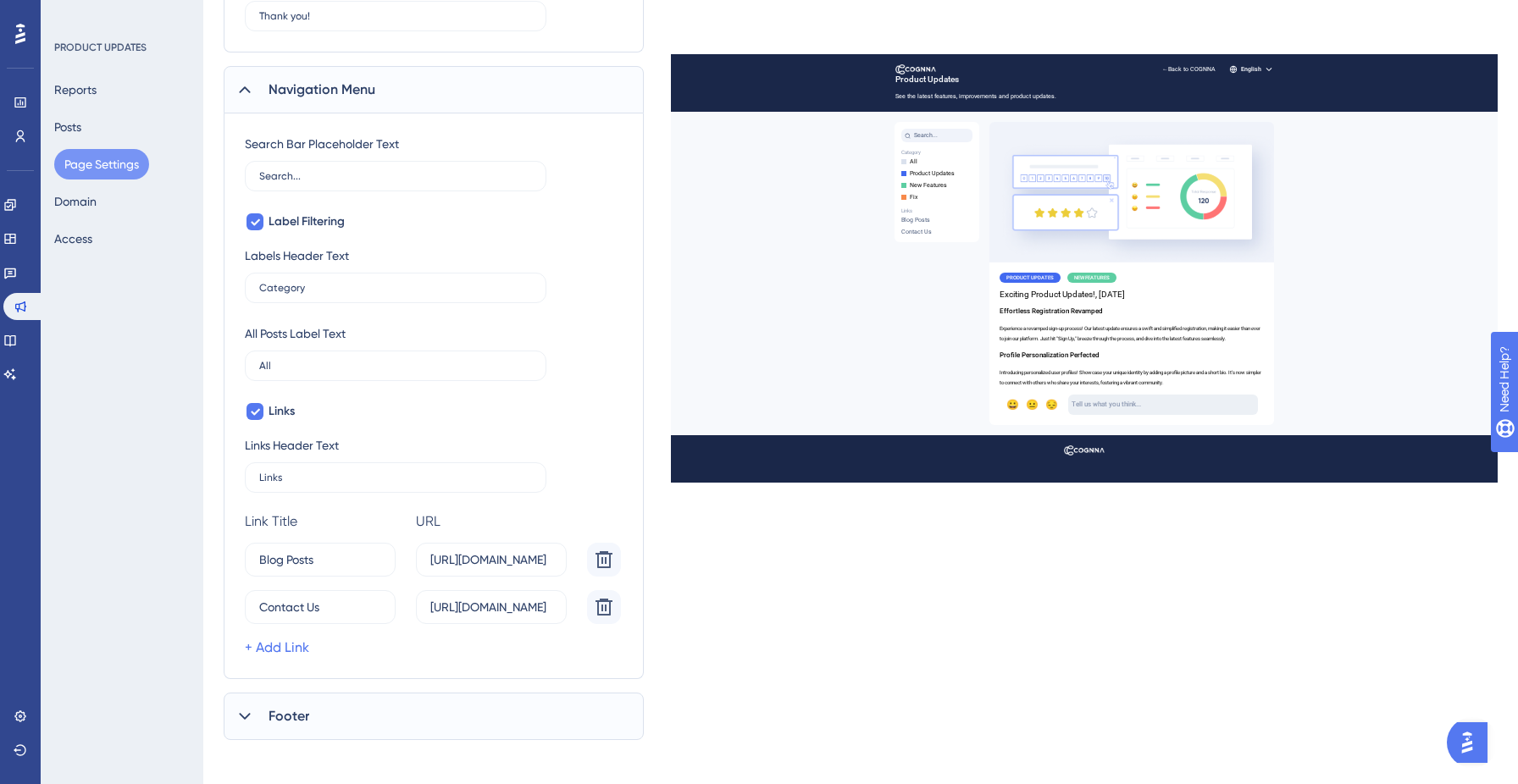
scroll to position [777, 0]
click at [491, 565] on label "[URL][DOMAIN_NAME]" at bounding box center [491, 556] width 150 height 34
click at [491, 565] on input "[URL][DOMAIN_NAME]" at bounding box center [491, 556] width 122 height 19
click at [490, 605] on input "[URL][DOMAIN_NAME]" at bounding box center [491, 603] width 122 height 19
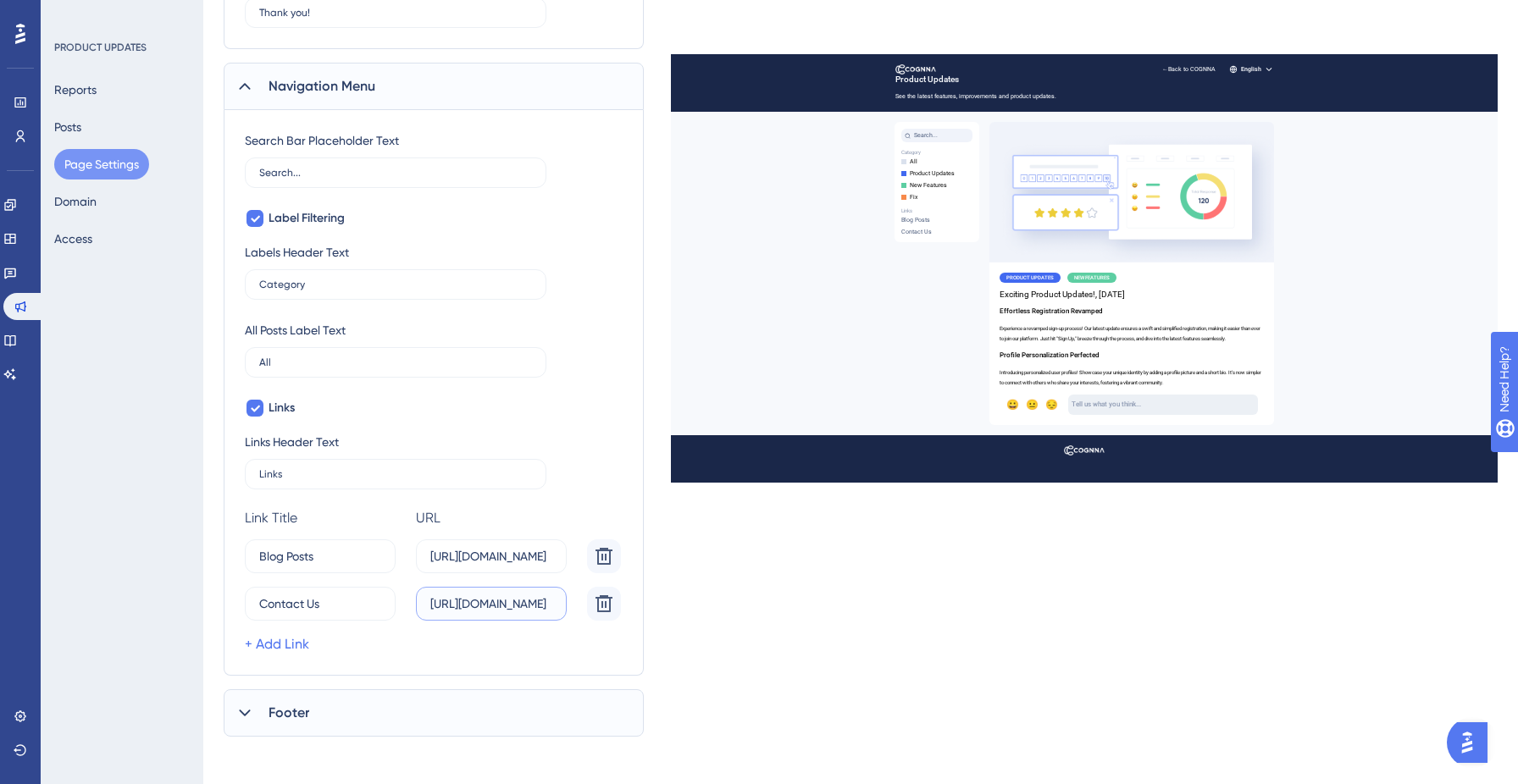
scroll to position [0, 0]
click at [490, 605] on input "[URL][DOMAIN_NAME]" at bounding box center [491, 603] width 122 height 19
click at [96, 207] on button "Domain" at bounding box center [75, 202] width 42 height 31
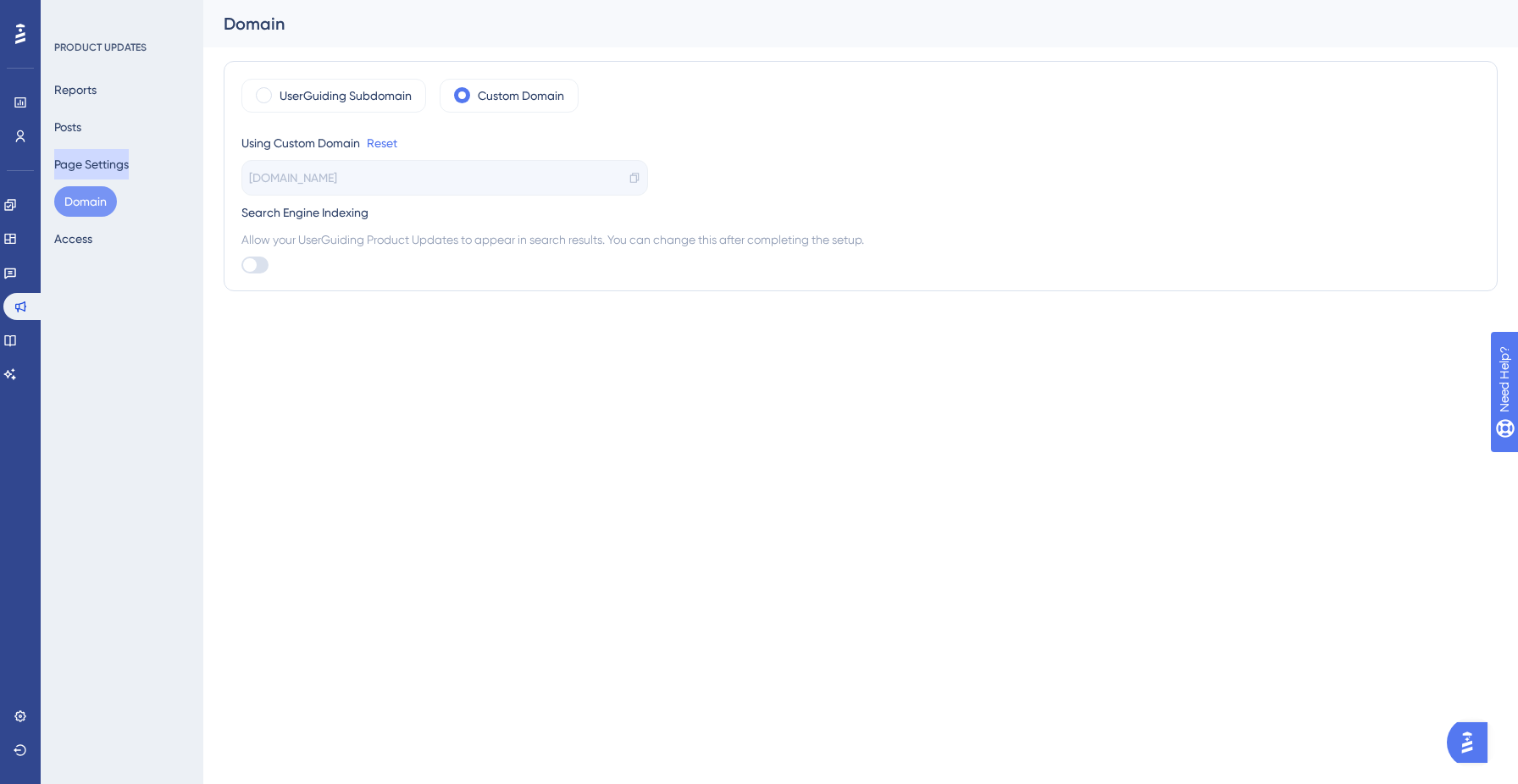
click at [110, 160] on button "Page Settings" at bounding box center [91, 165] width 75 height 31
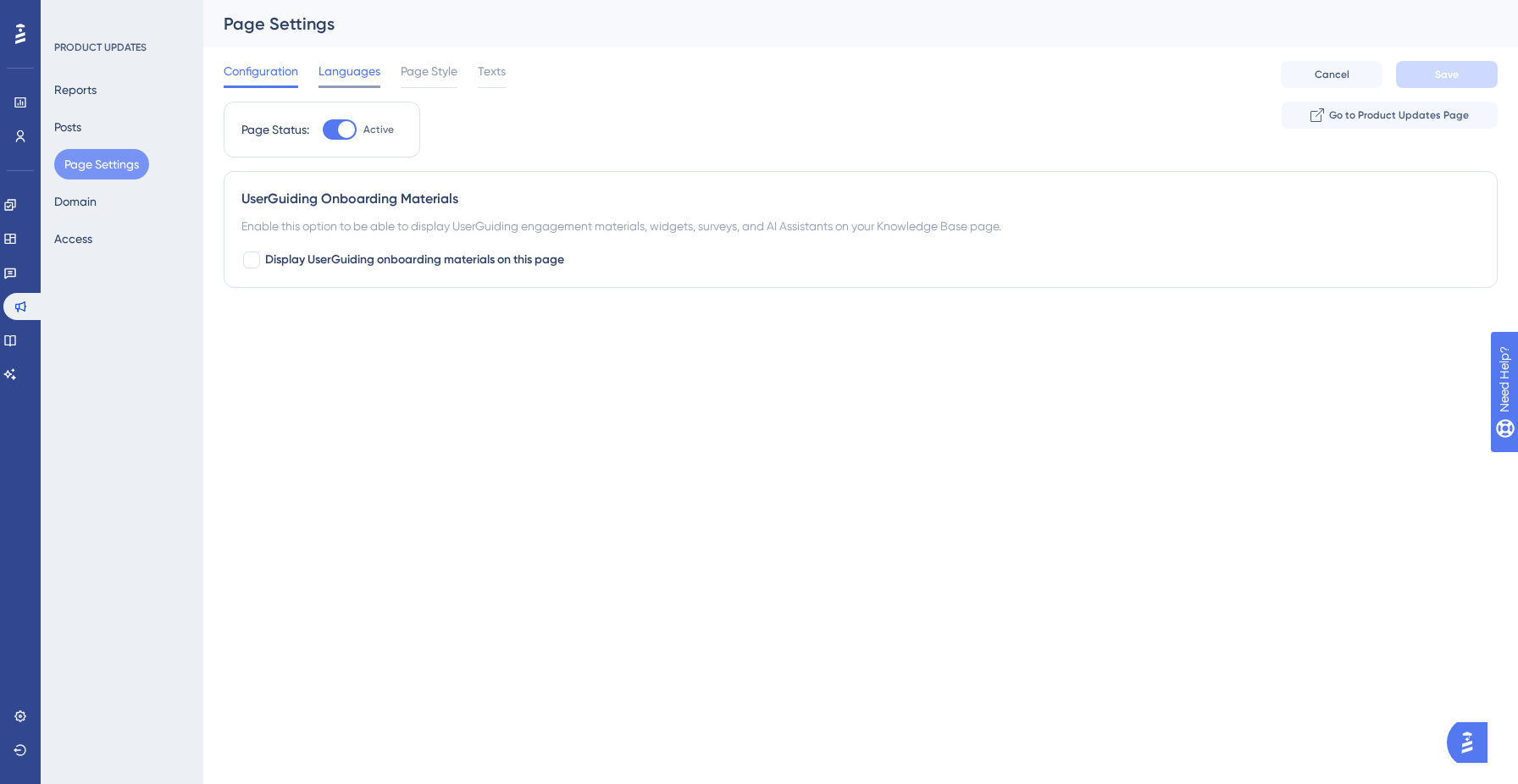
click at [330, 69] on span "Languages" at bounding box center [349, 71] width 62 height 21
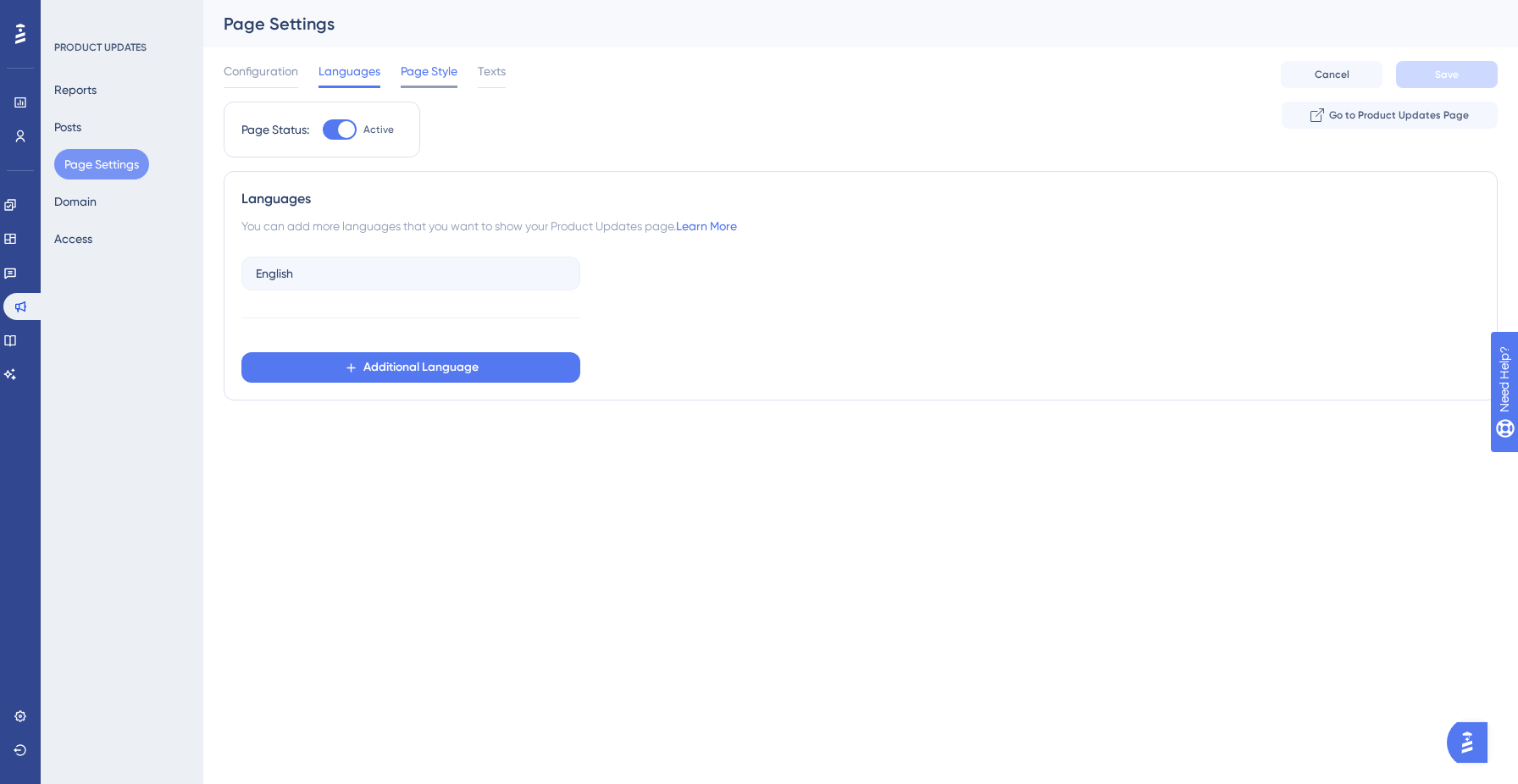
click at [426, 68] on span "Page Style" at bounding box center [429, 71] width 57 height 21
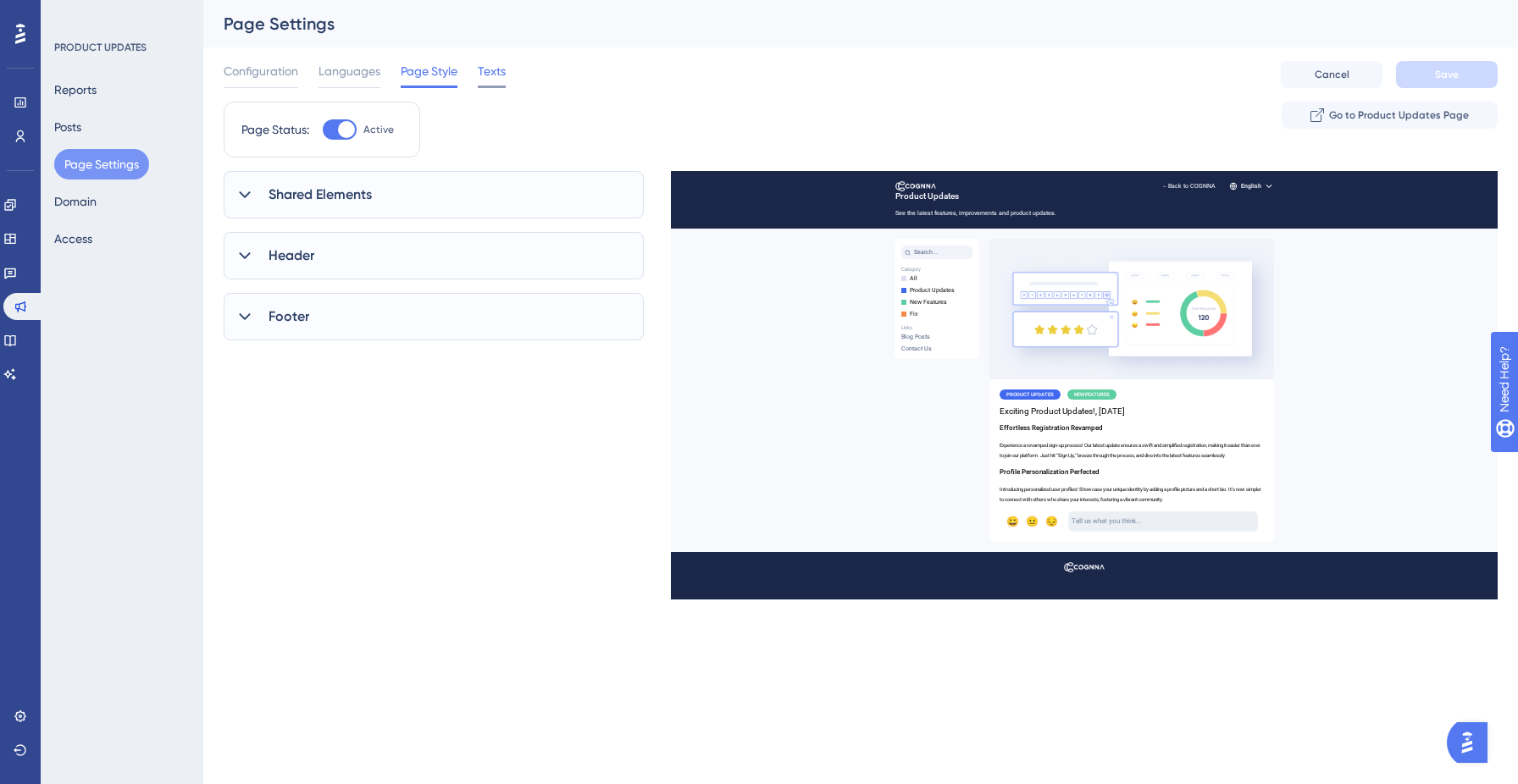
click at [482, 80] on span "Texts" at bounding box center [492, 71] width 28 height 21
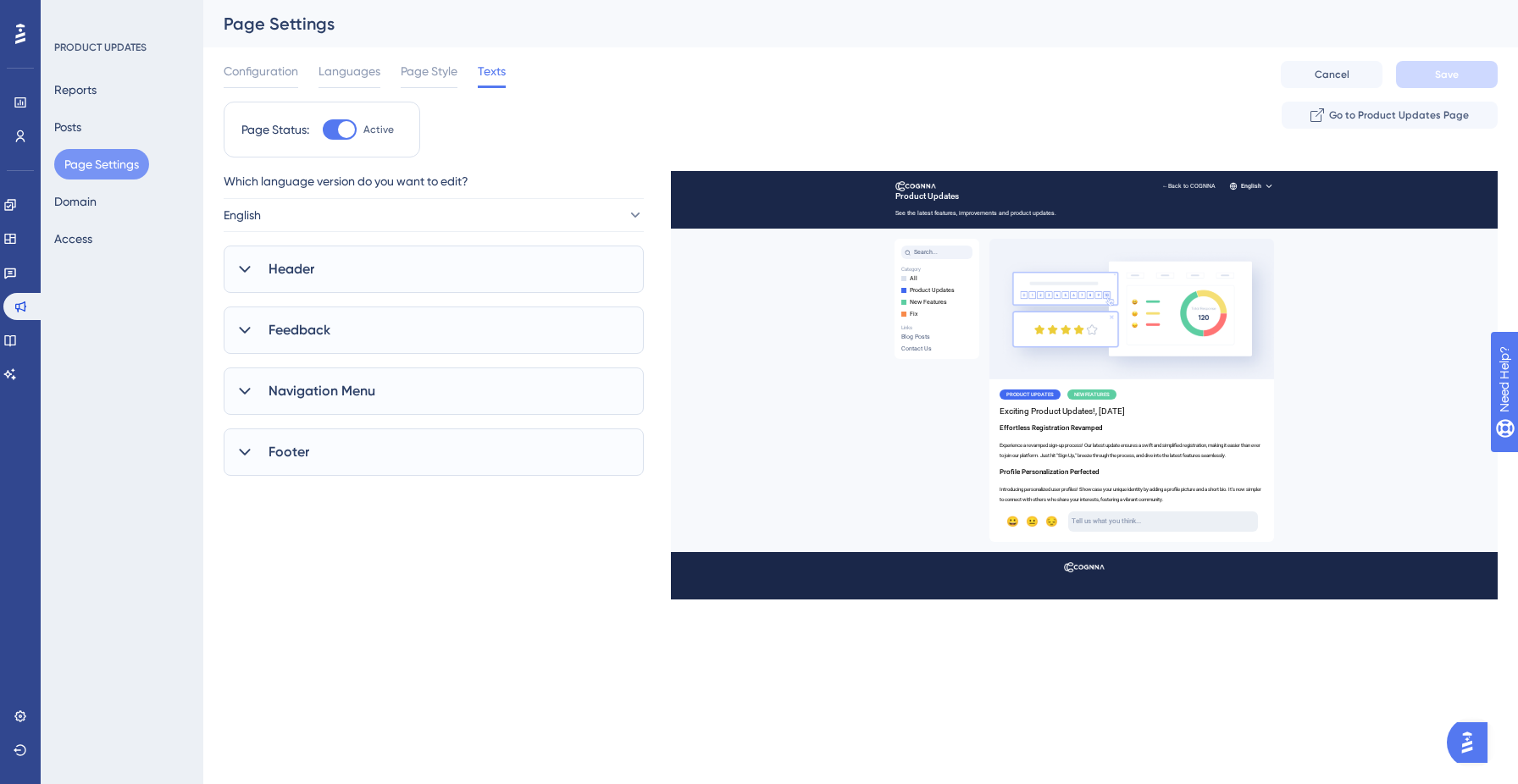
click at [332, 390] on span "Navigation Menu" at bounding box center [321, 391] width 107 height 21
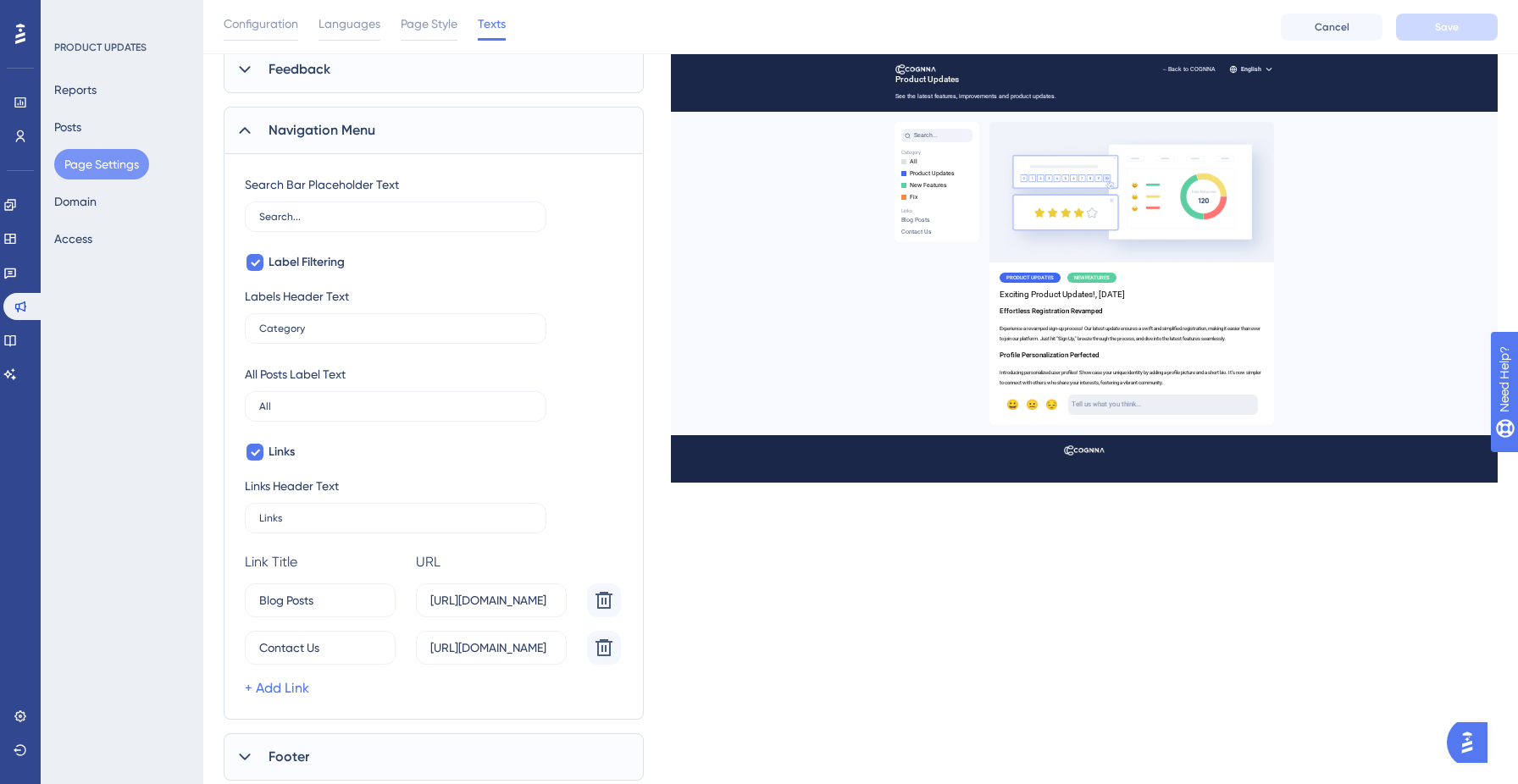
scroll to position [318, 0]
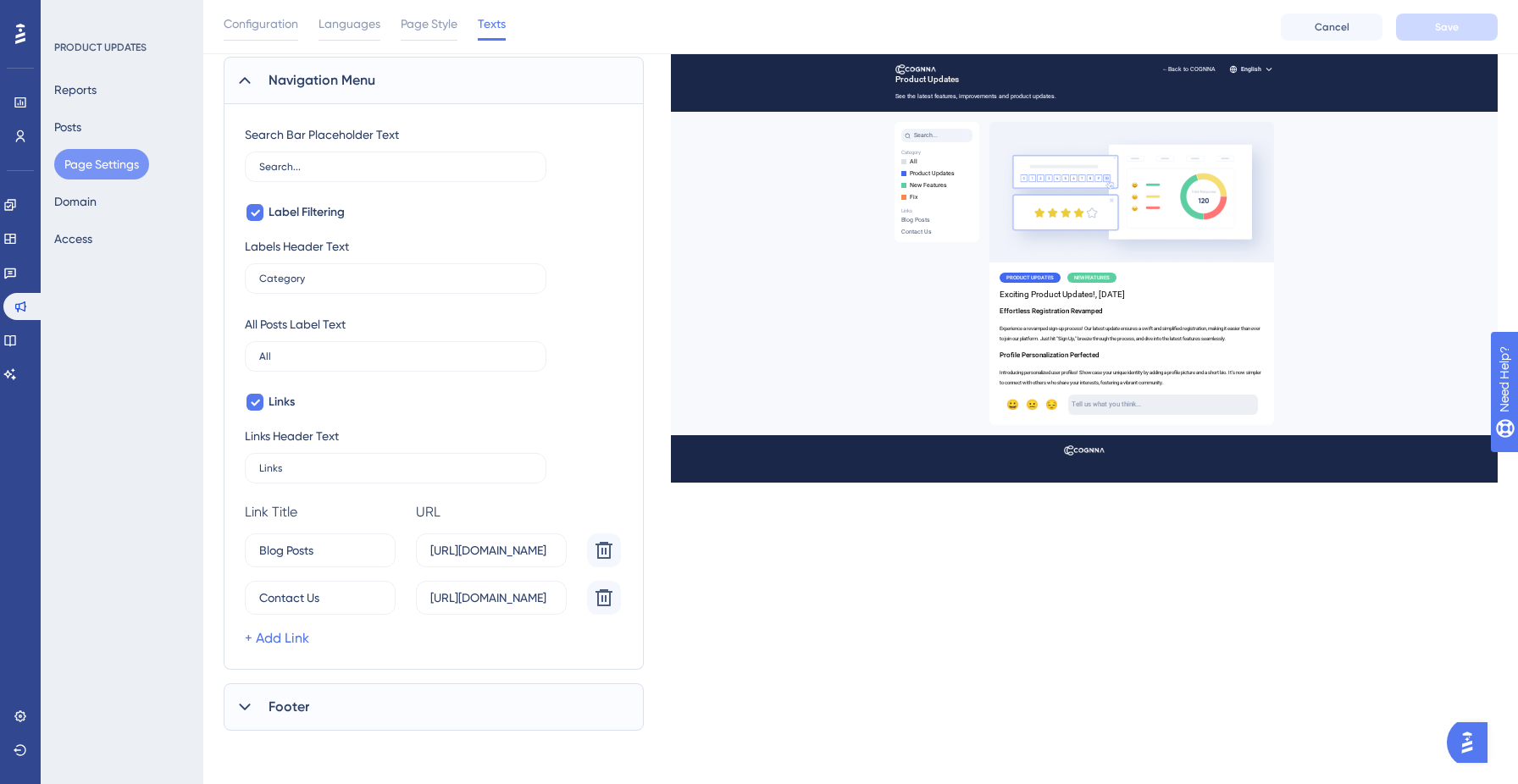
click at [303, 719] on div "Footer" at bounding box center [433, 707] width 420 height 48
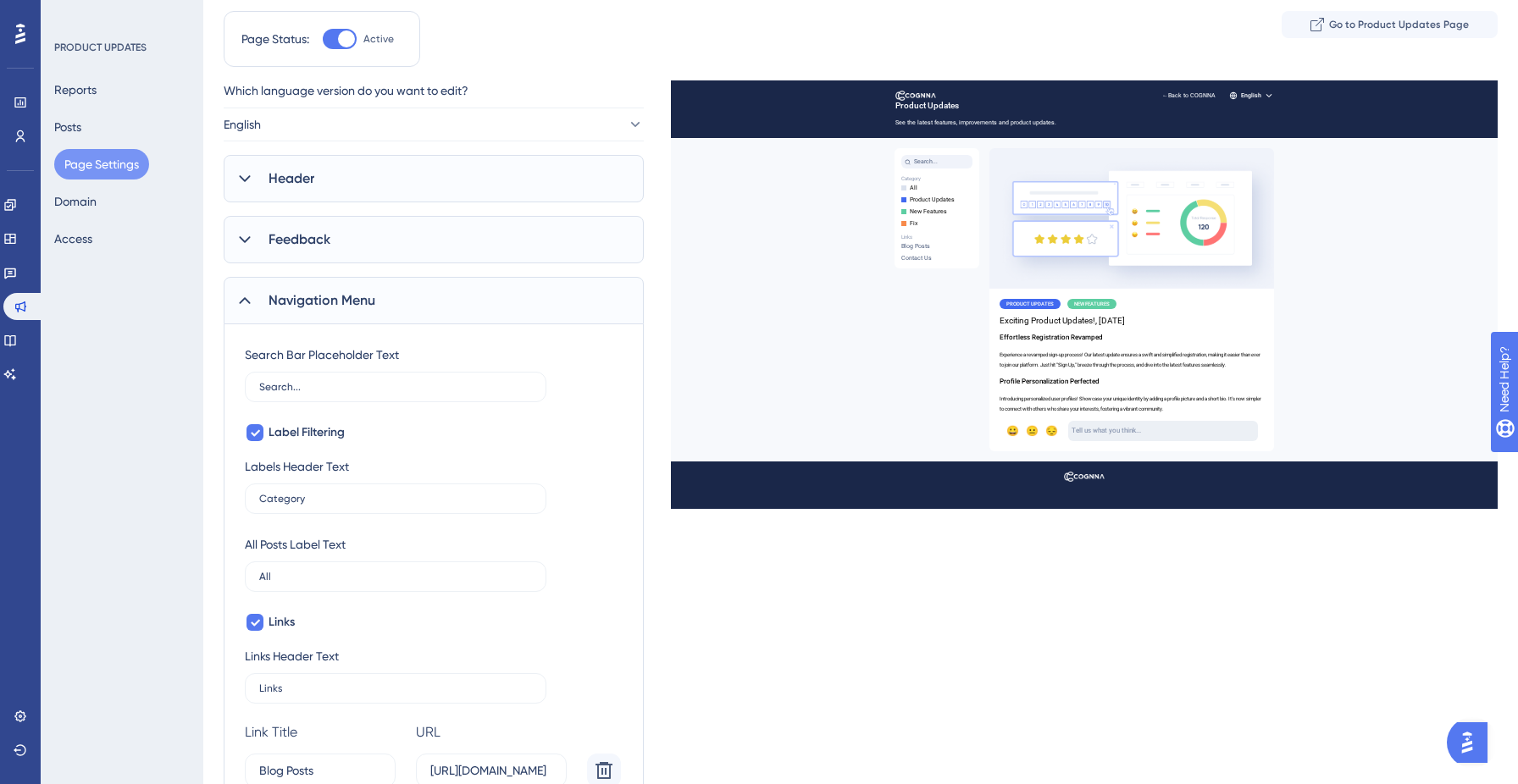
scroll to position [0, 0]
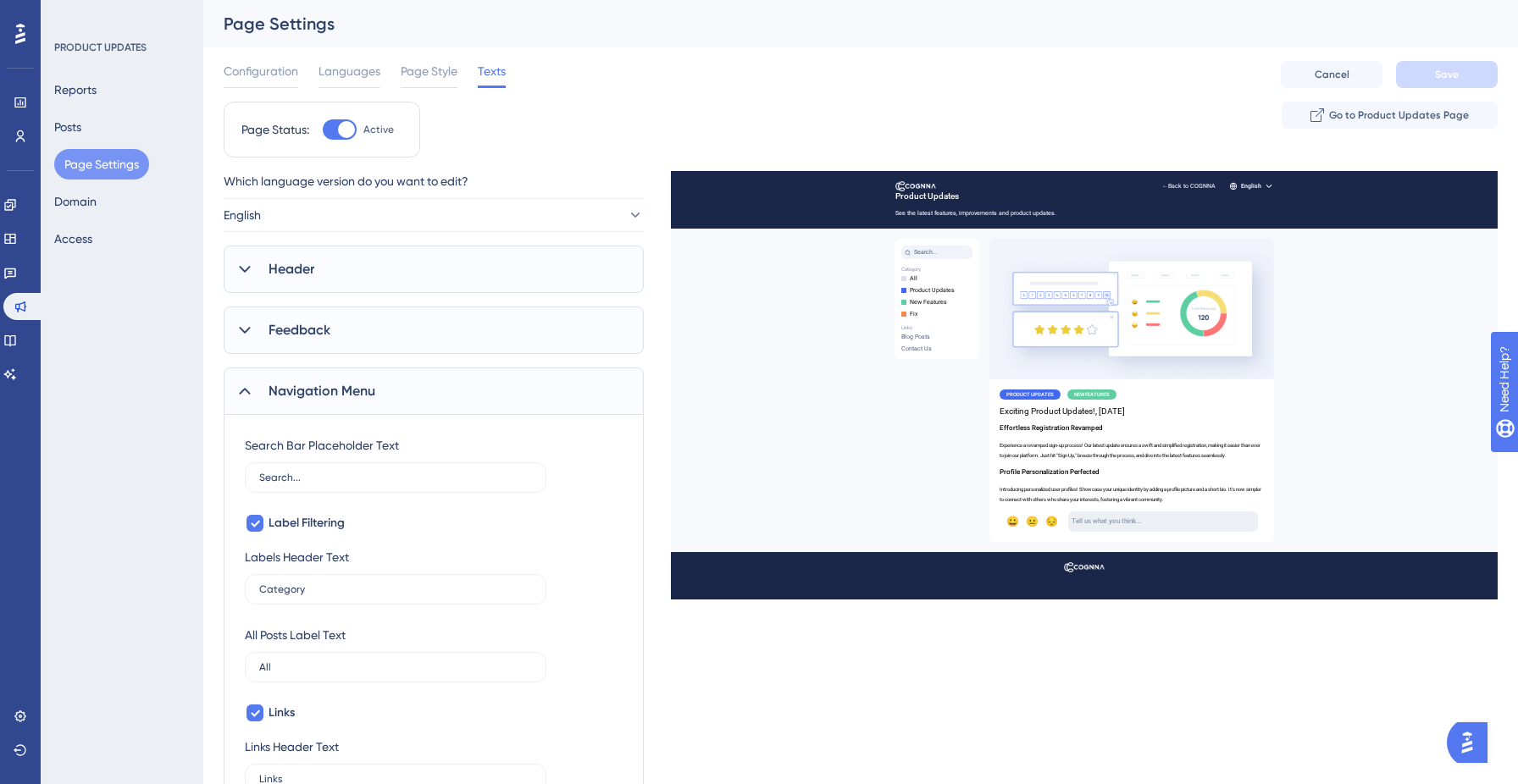
click at [268, 331] on span "Feedback" at bounding box center [299, 330] width 62 height 21
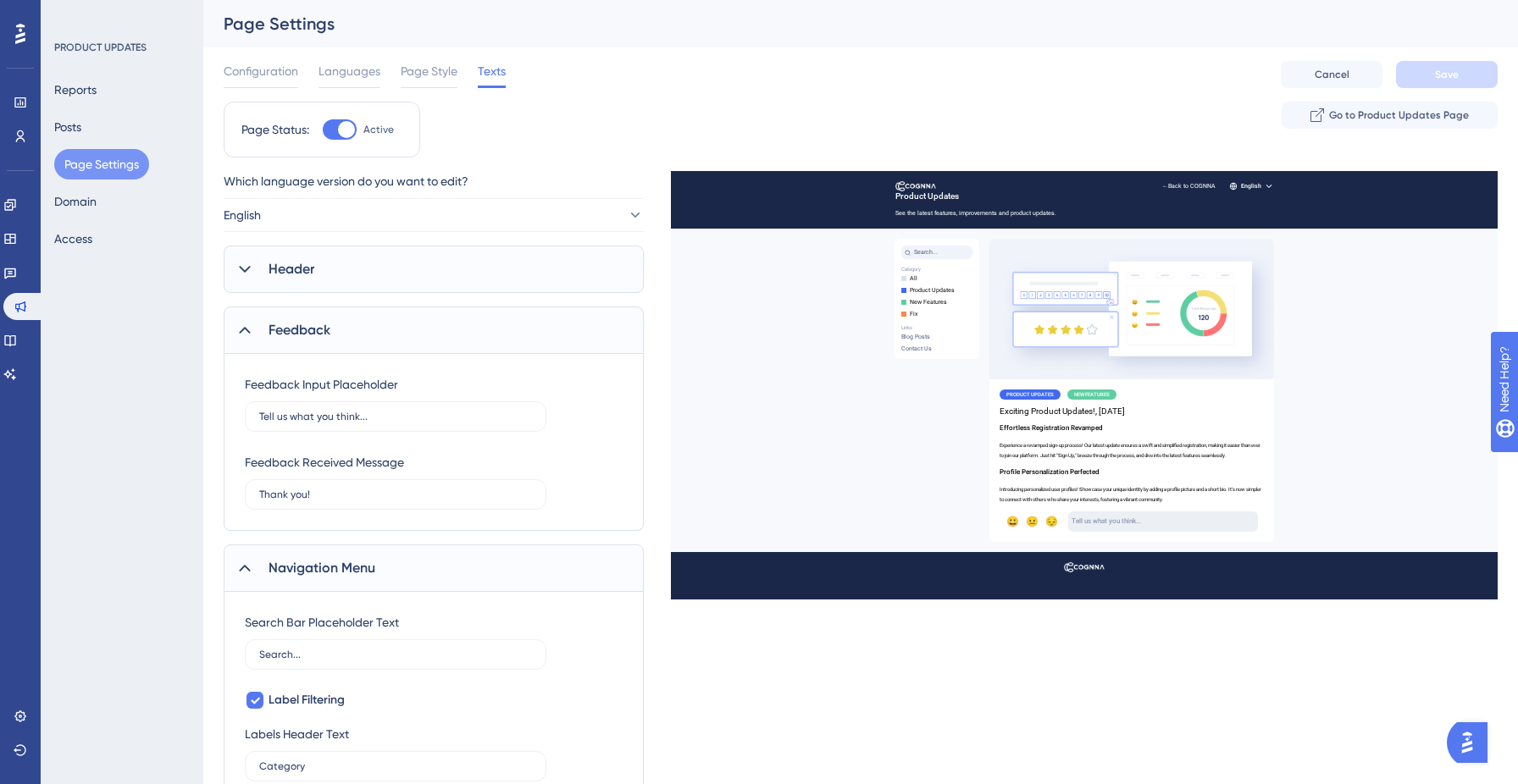
click at [293, 275] on span "Header" at bounding box center [291, 269] width 46 height 21
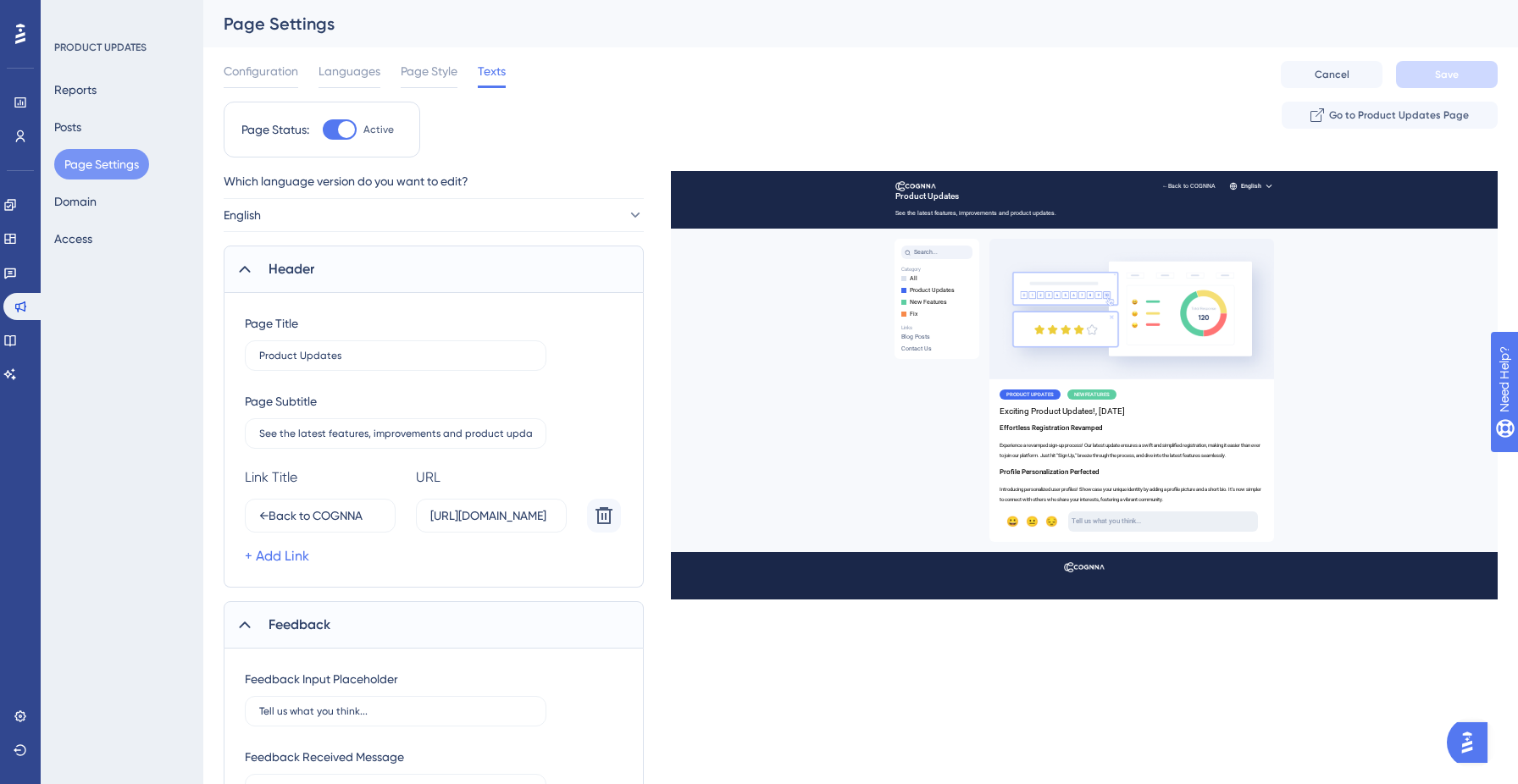
click at [248, 259] on div at bounding box center [245, 269] width 21 height 21
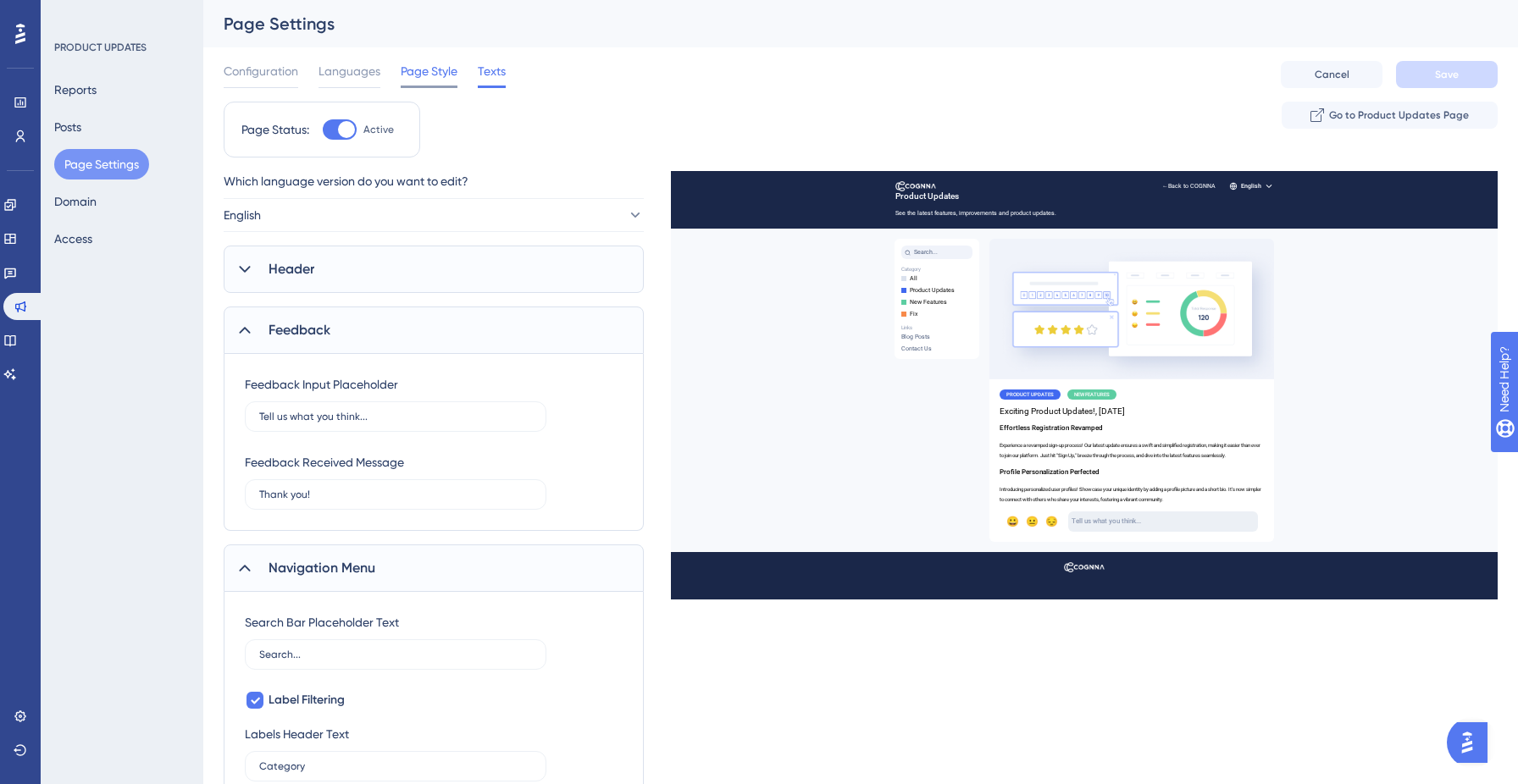
click at [419, 81] on div "Page Style" at bounding box center [429, 75] width 57 height 27
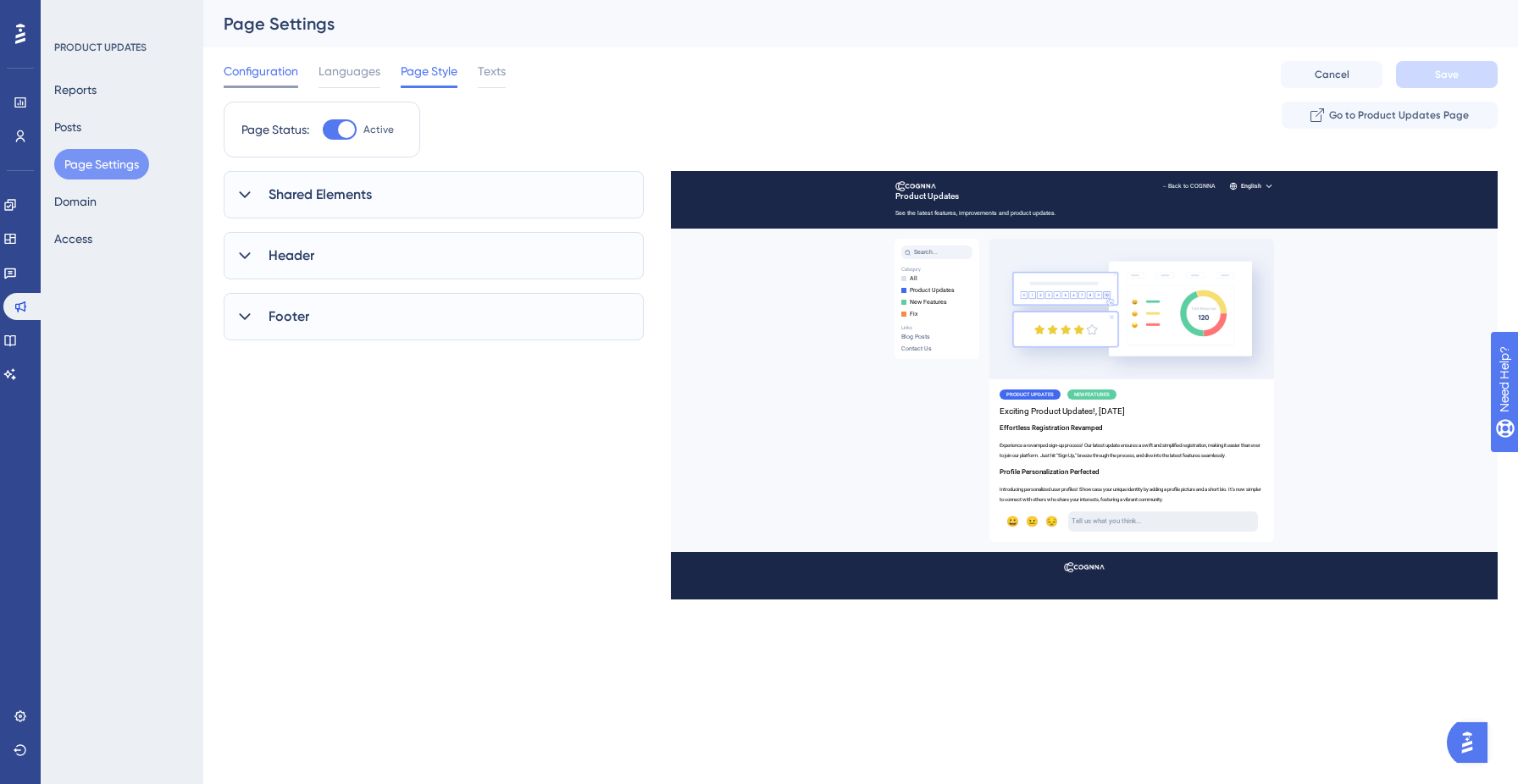
click at [243, 82] on div "Configuration" at bounding box center [260, 75] width 75 height 27
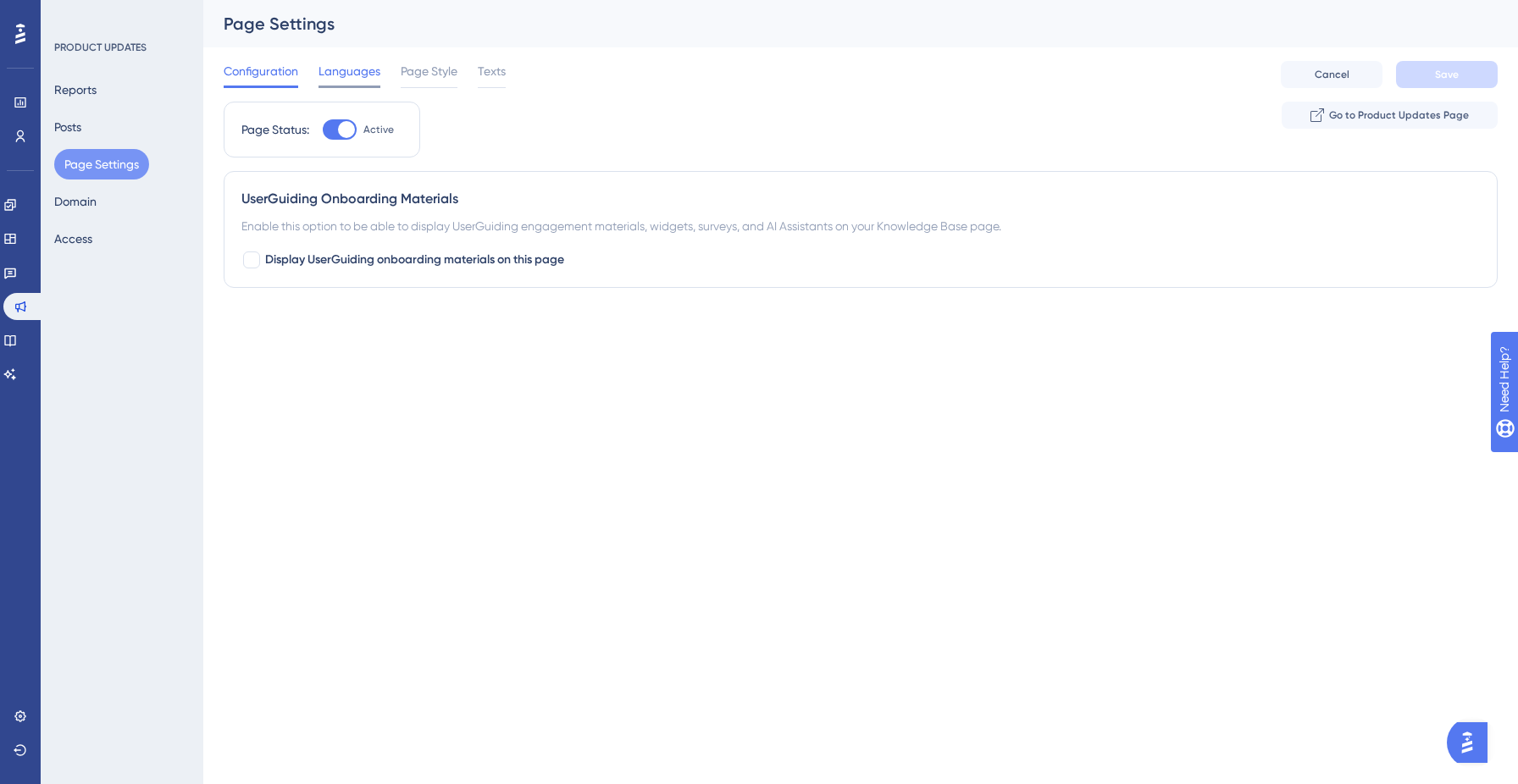
click at [343, 73] on span "Languages" at bounding box center [349, 71] width 62 height 21
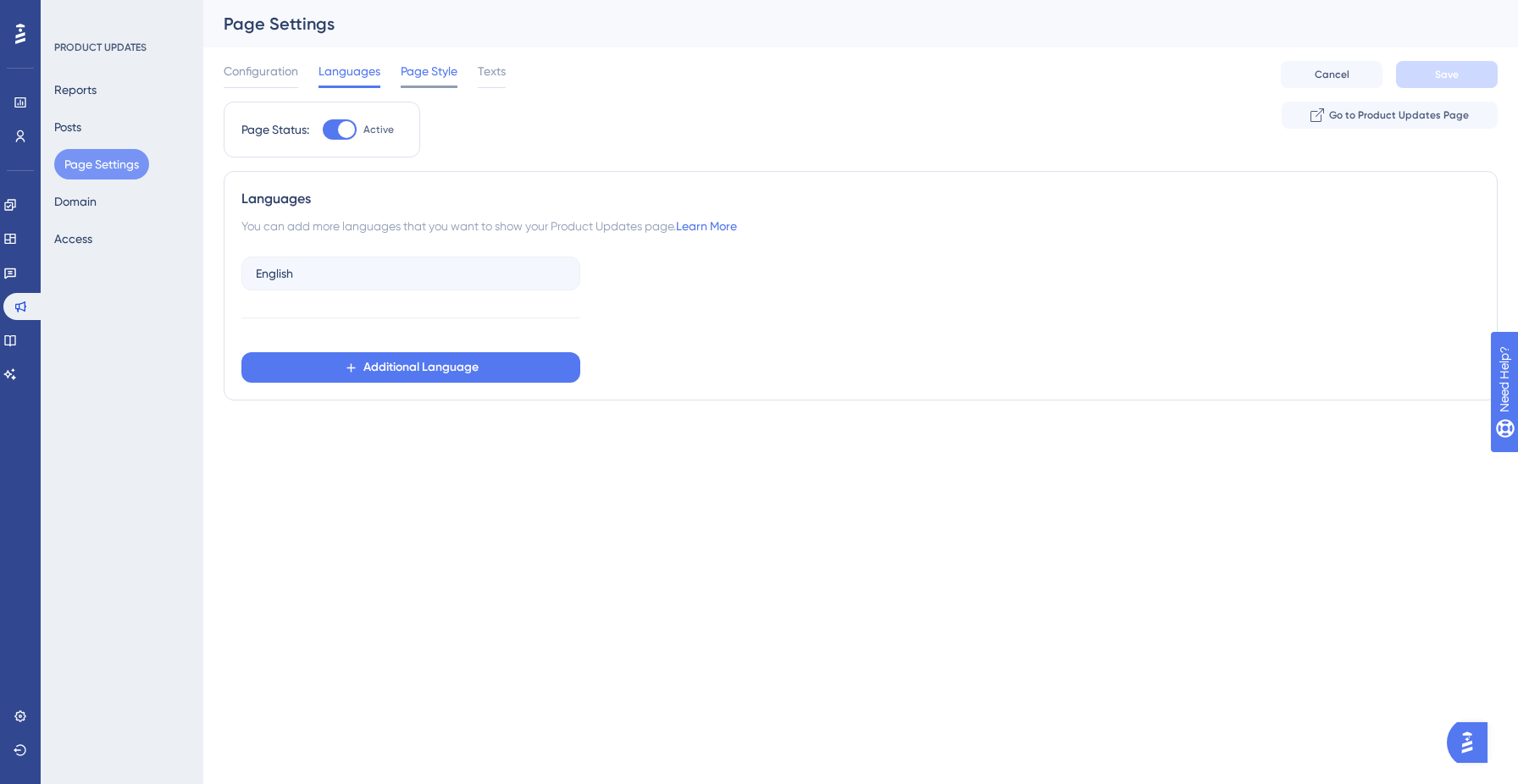
click at [404, 77] on span "Page Style" at bounding box center [429, 71] width 57 height 21
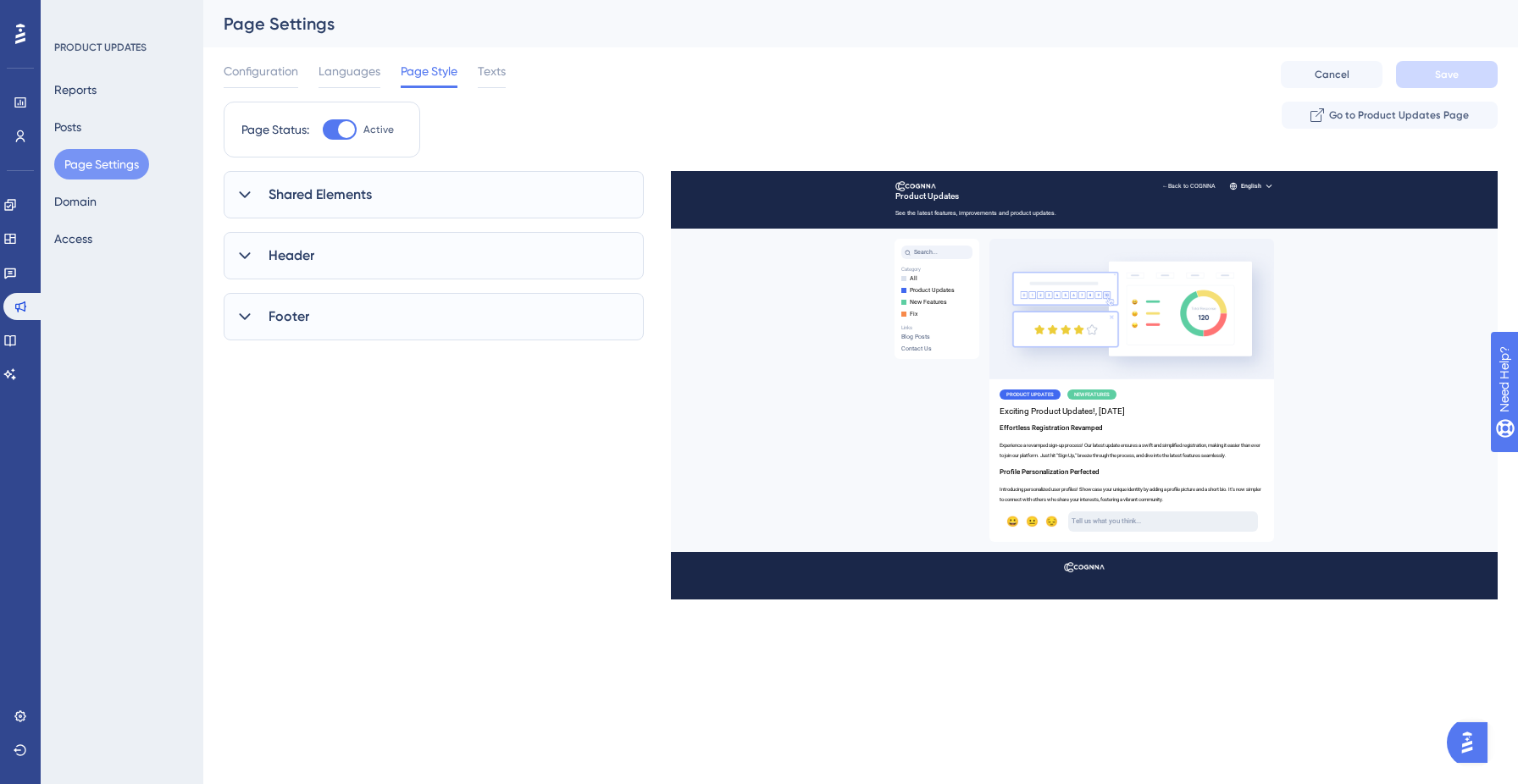
click at [252, 192] on icon at bounding box center [244, 194] width 17 height 17
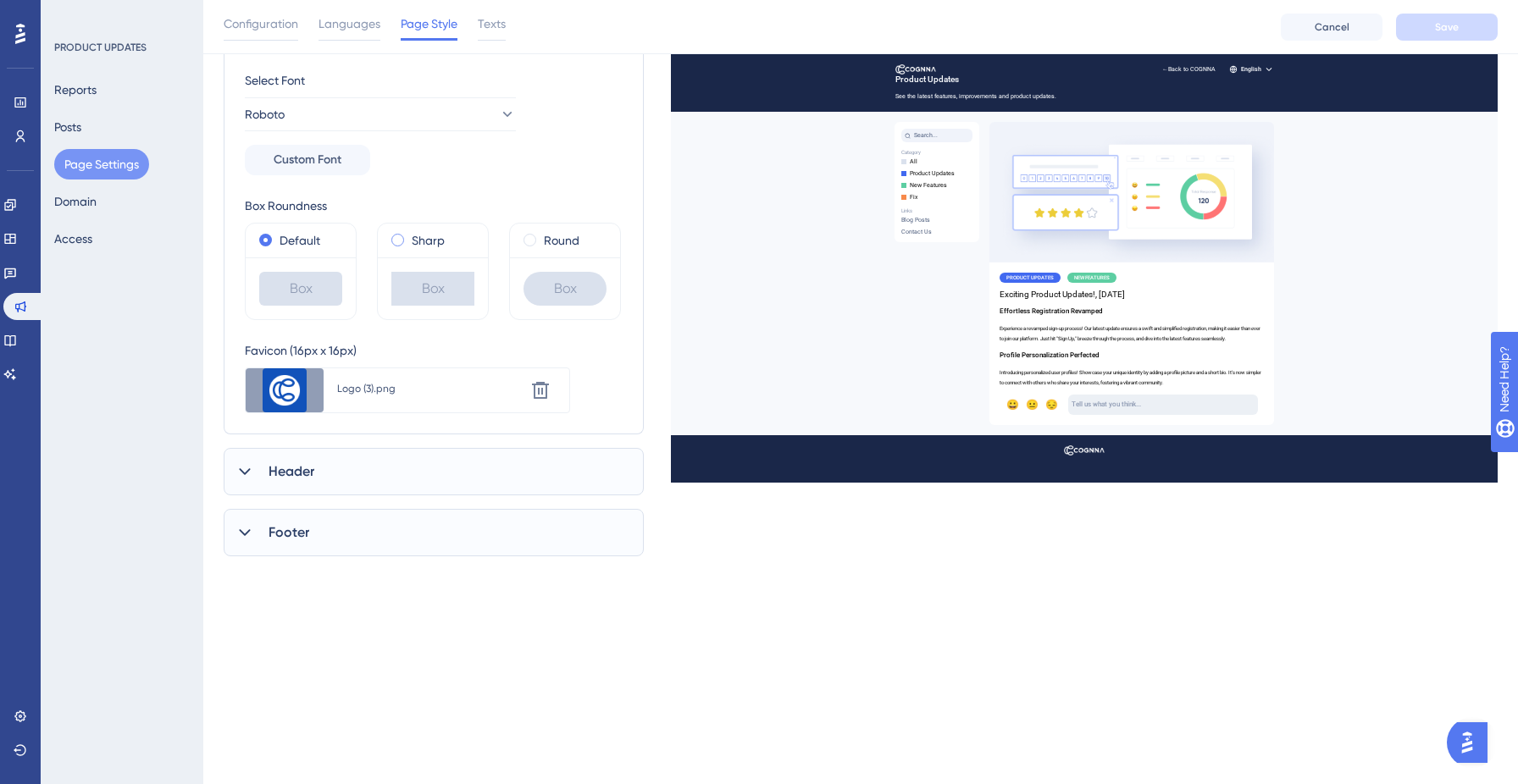
scroll to position [230, 0]
click at [343, 469] on div "Header" at bounding box center [433, 471] width 420 height 48
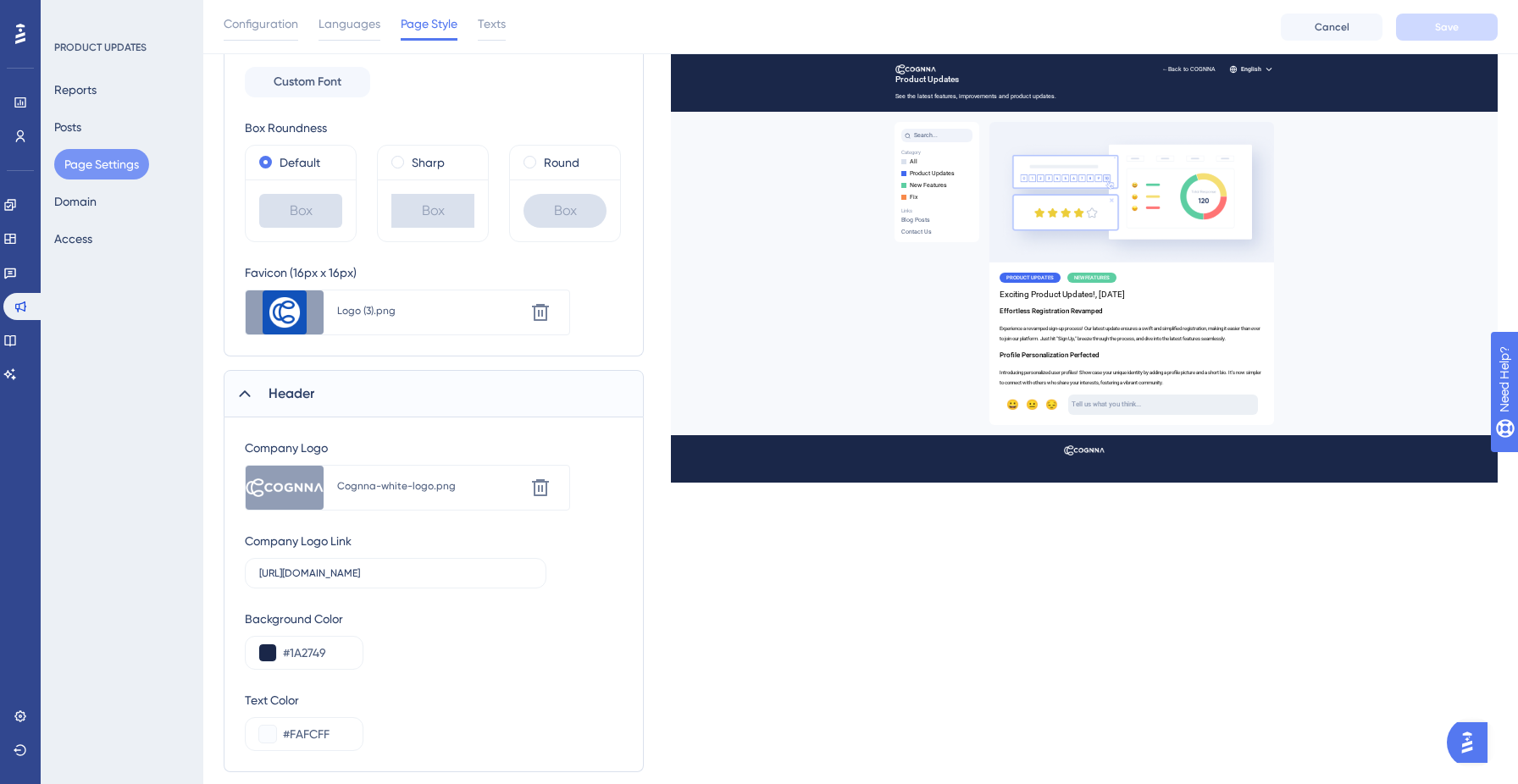
scroll to position [309, 0]
click at [420, 567] on input "[URL][DOMAIN_NAME]" at bounding box center [395, 571] width 273 height 12
paste input "updates"
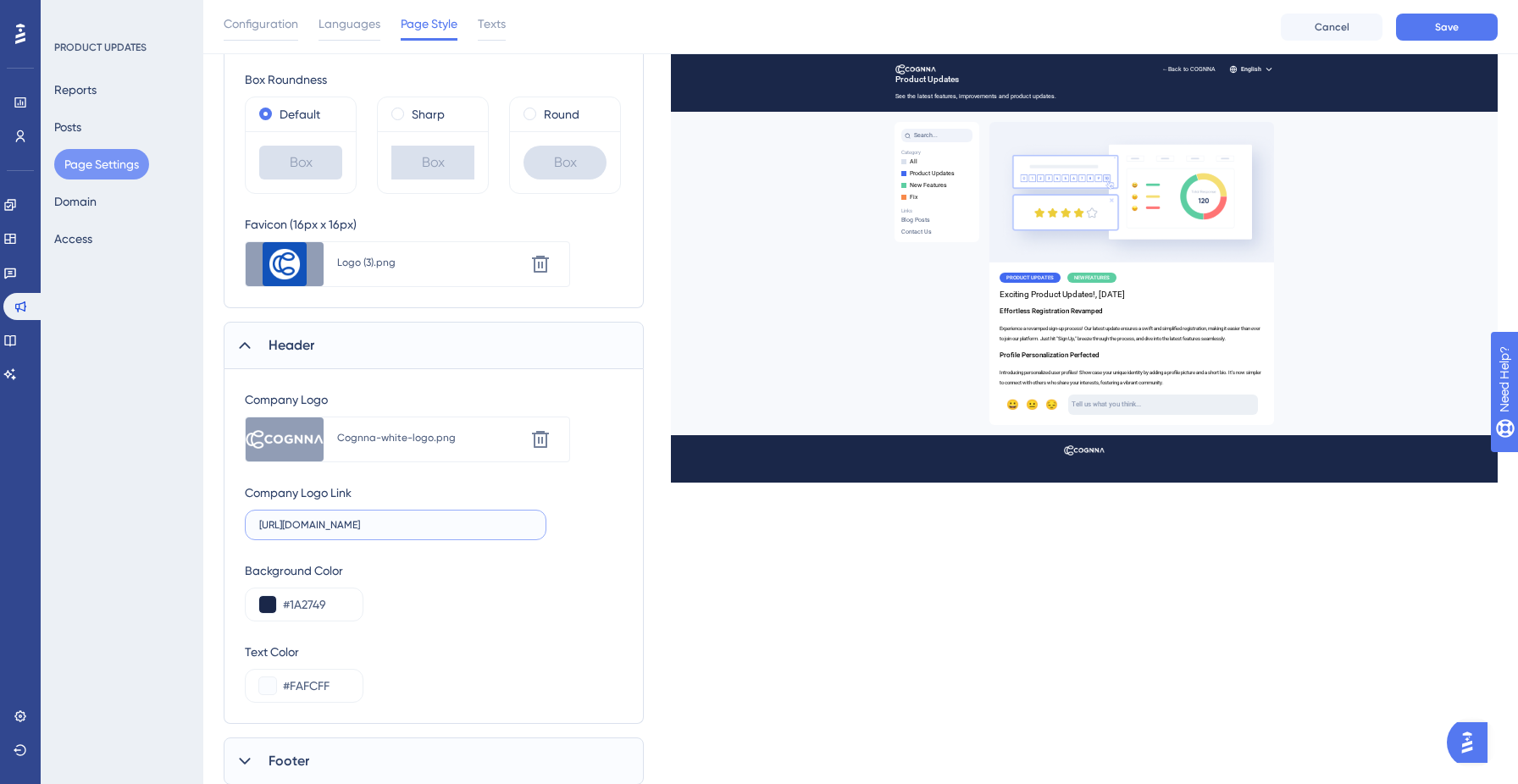
scroll to position [410, 0]
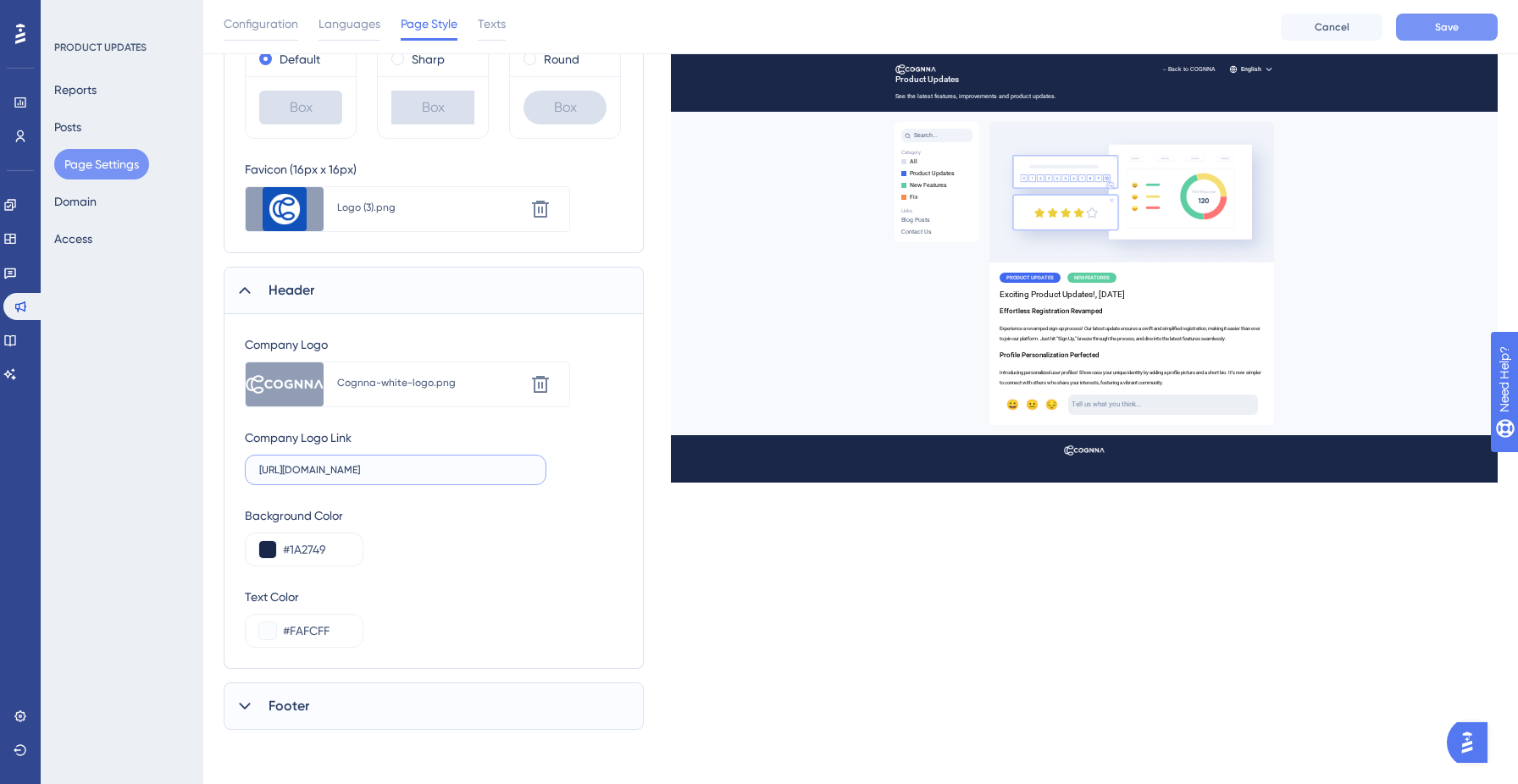
type input "[URL][DOMAIN_NAME]"
click at [1472, 27] on button "Save" at bounding box center [1446, 27] width 102 height 27
click at [15, 345] on icon at bounding box center [10, 341] width 11 height 11
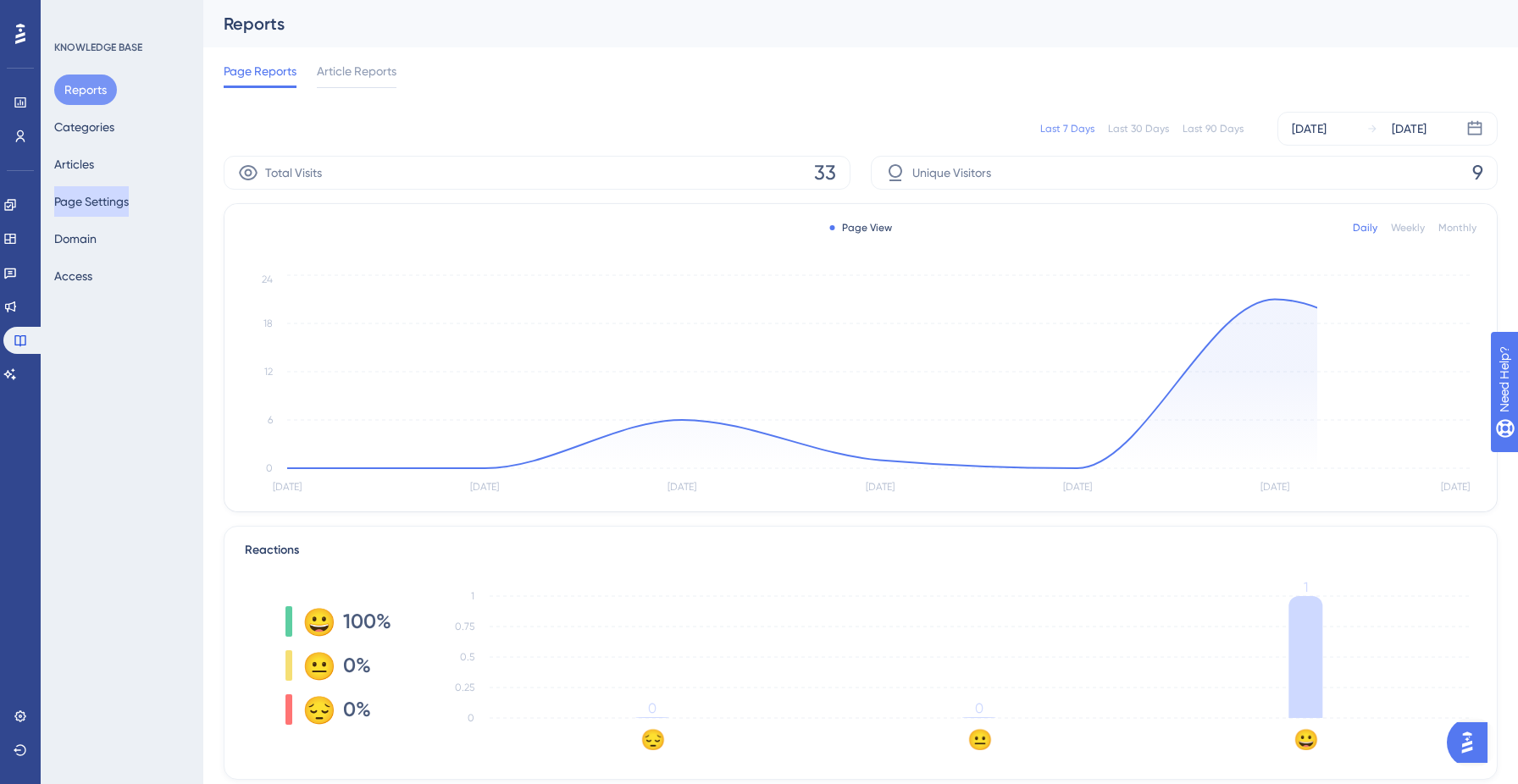
click at [113, 191] on button "Page Settings" at bounding box center [91, 202] width 75 height 31
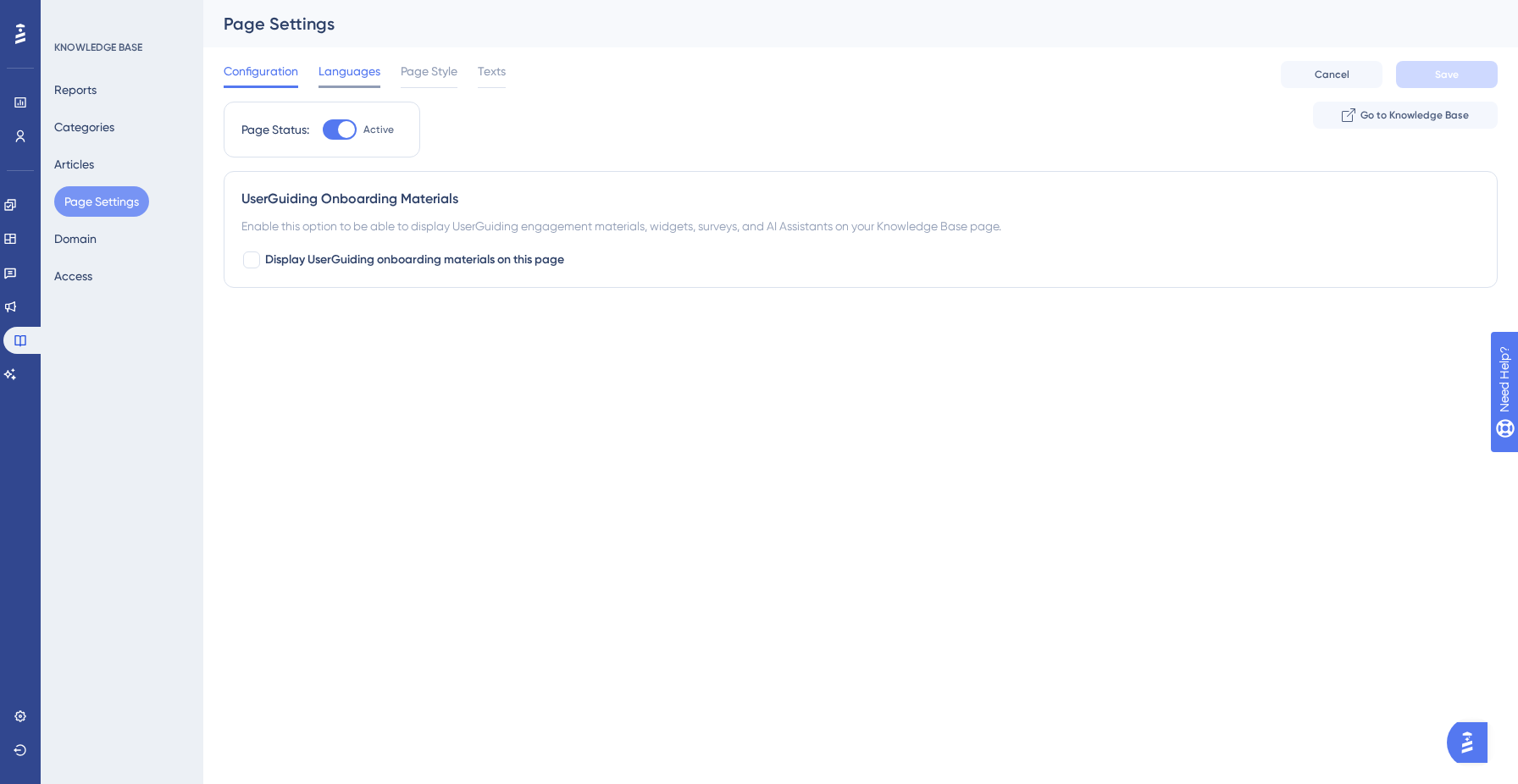
click at [338, 71] on span "Languages" at bounding box center [349, 71] width 62 height 21
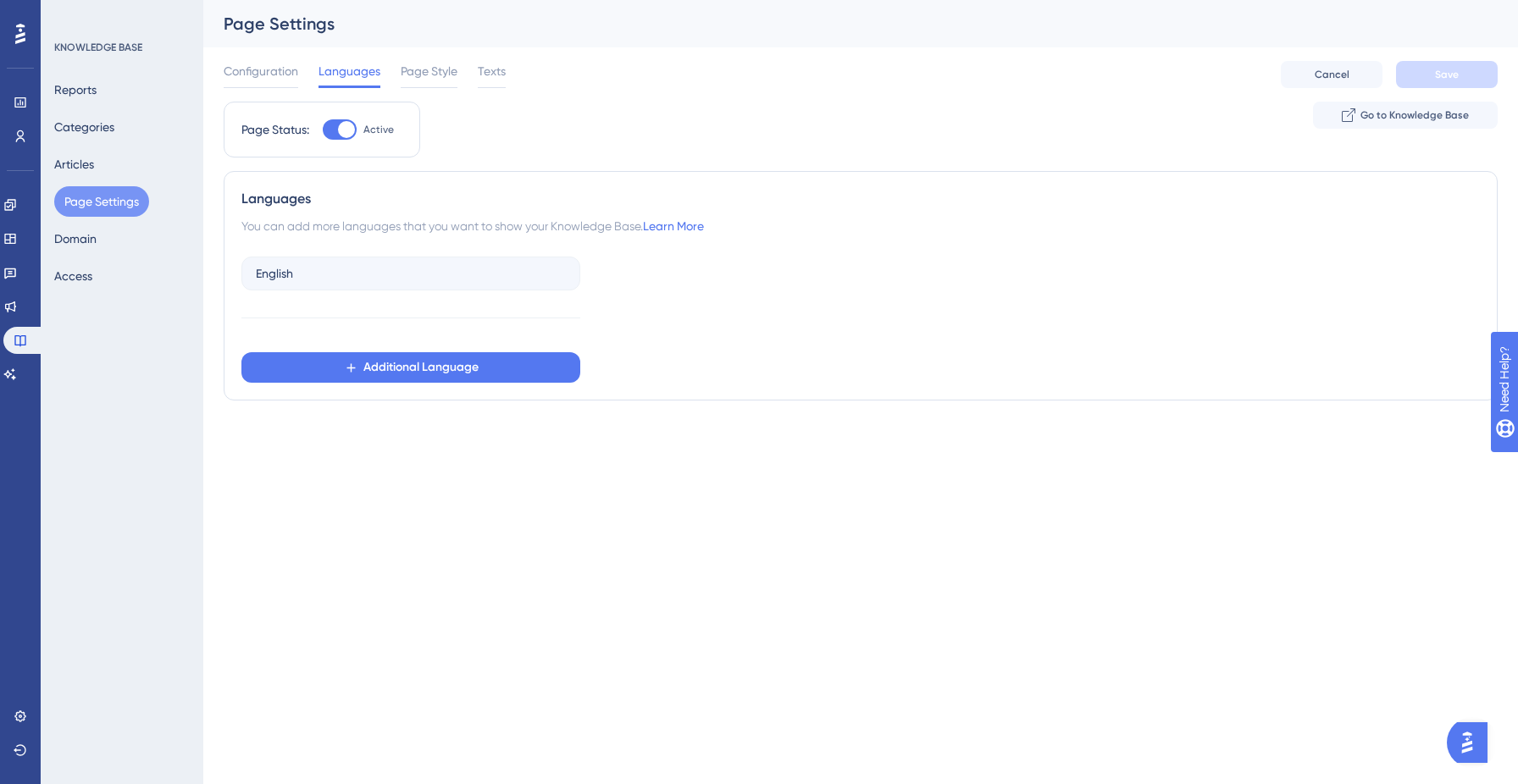
click at [460, 83] on div "Configuration Languages Page Style Texts" at bounding box center [364, 75] width 282 height 27
click at [437, 73] on span "Page Style" at bounding box center [429, 71] width 57 height 21
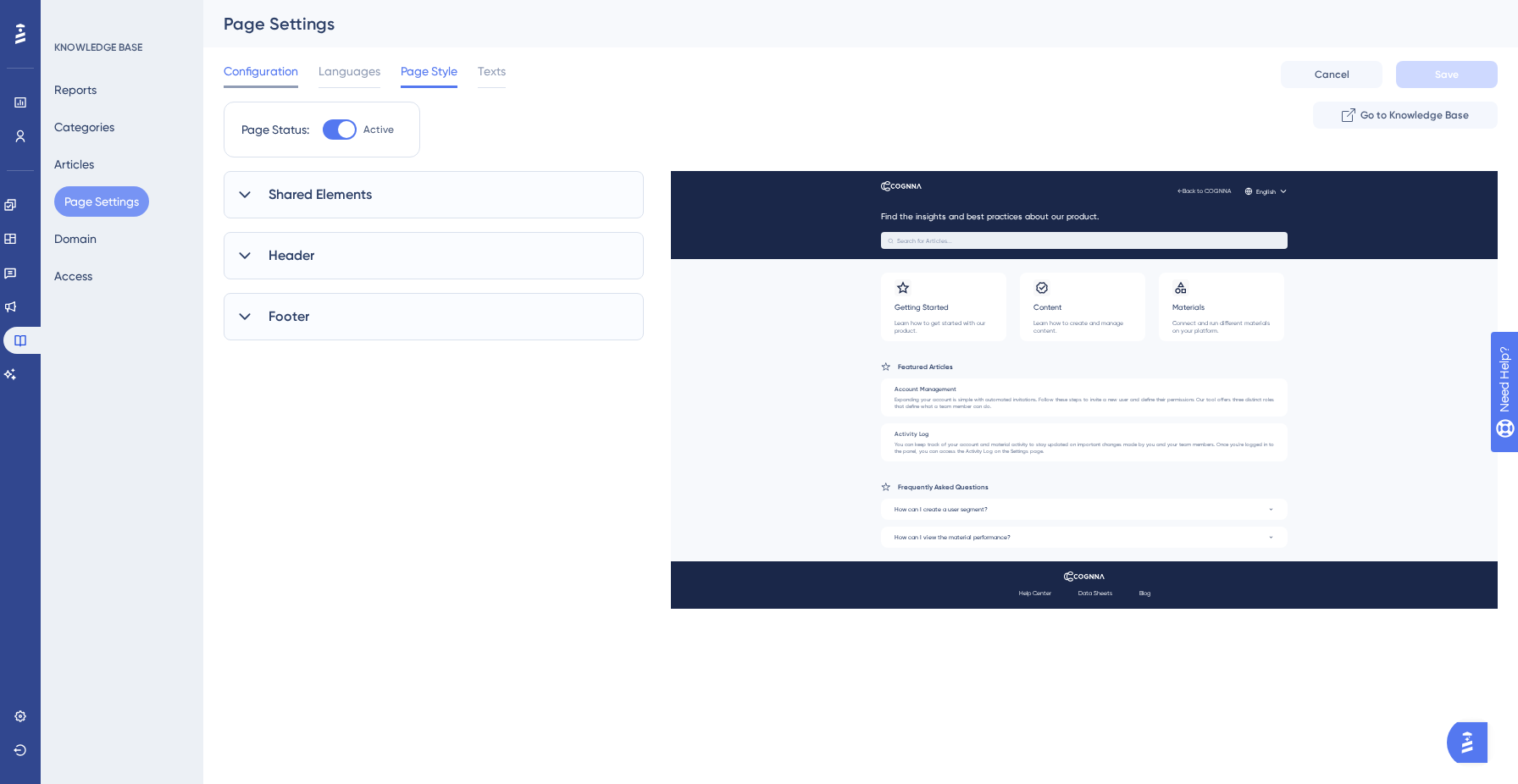
click at [276, 77] on span "Configuration" at bounding box center [260, 71] width 75 height 21
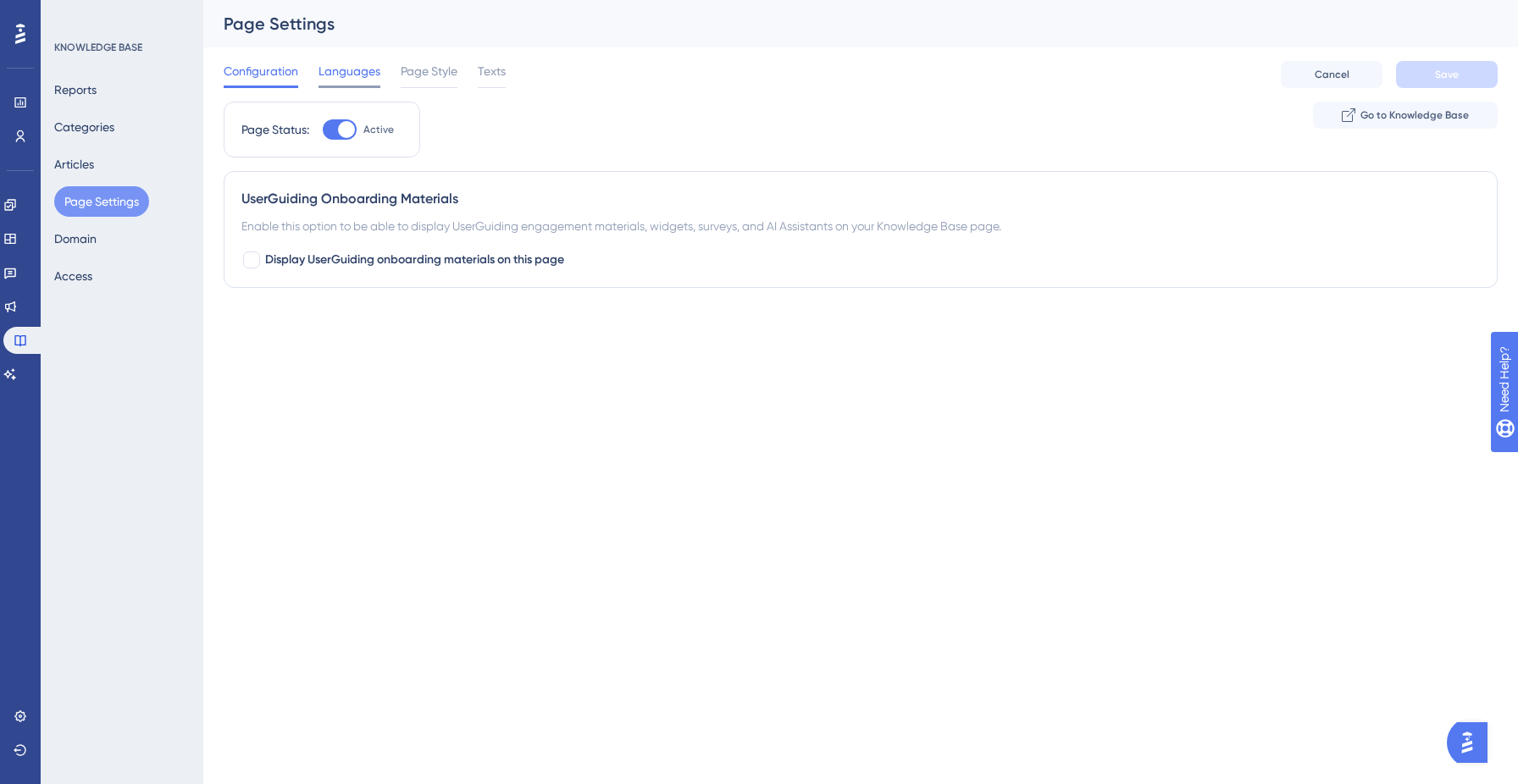
click at [344, 78] on span "Languages" at bounding box center [349, 71] width 62 height 21
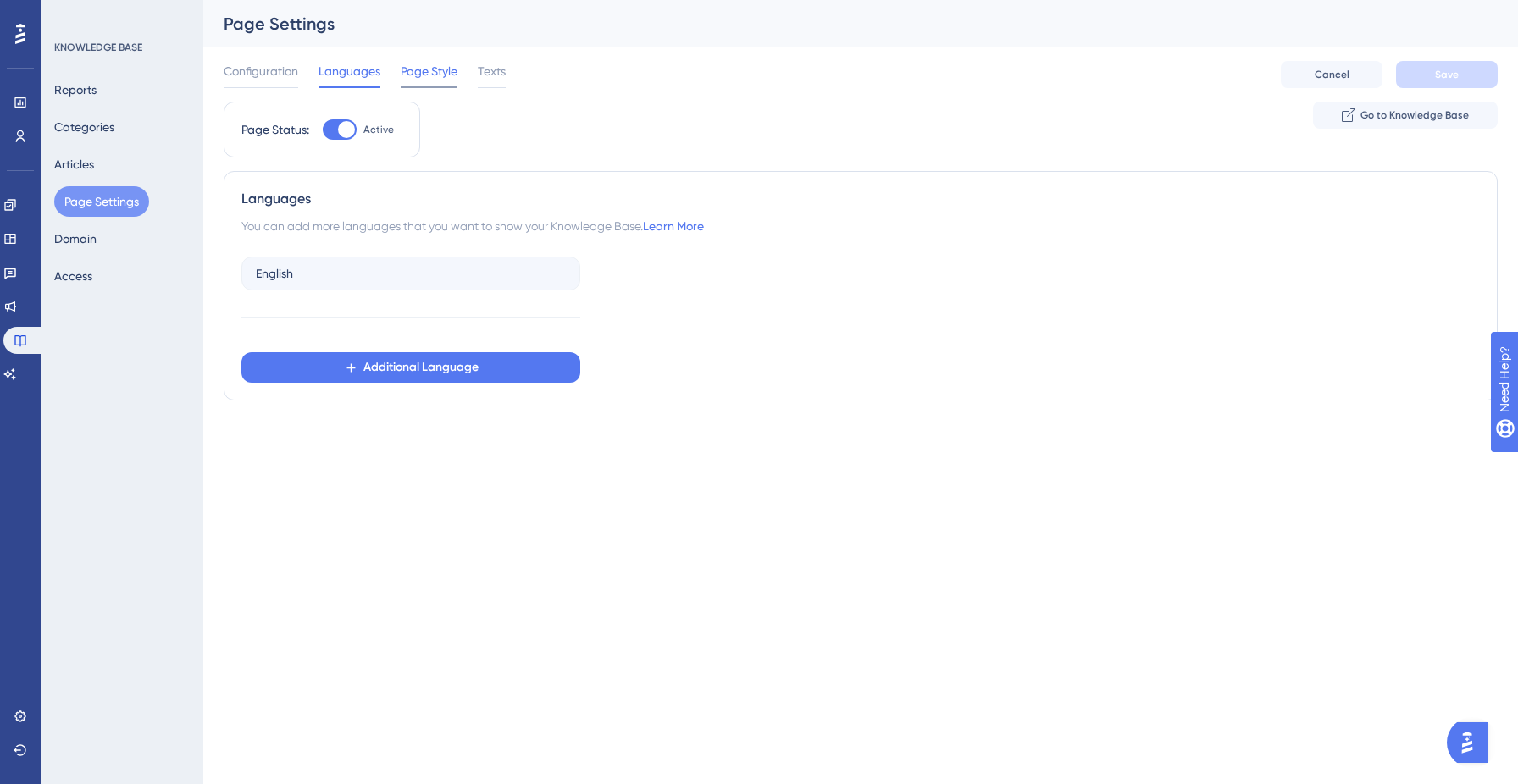
click at [420, 74] on span "Page Style" at bounding box center [429, 71] width 57 height 21
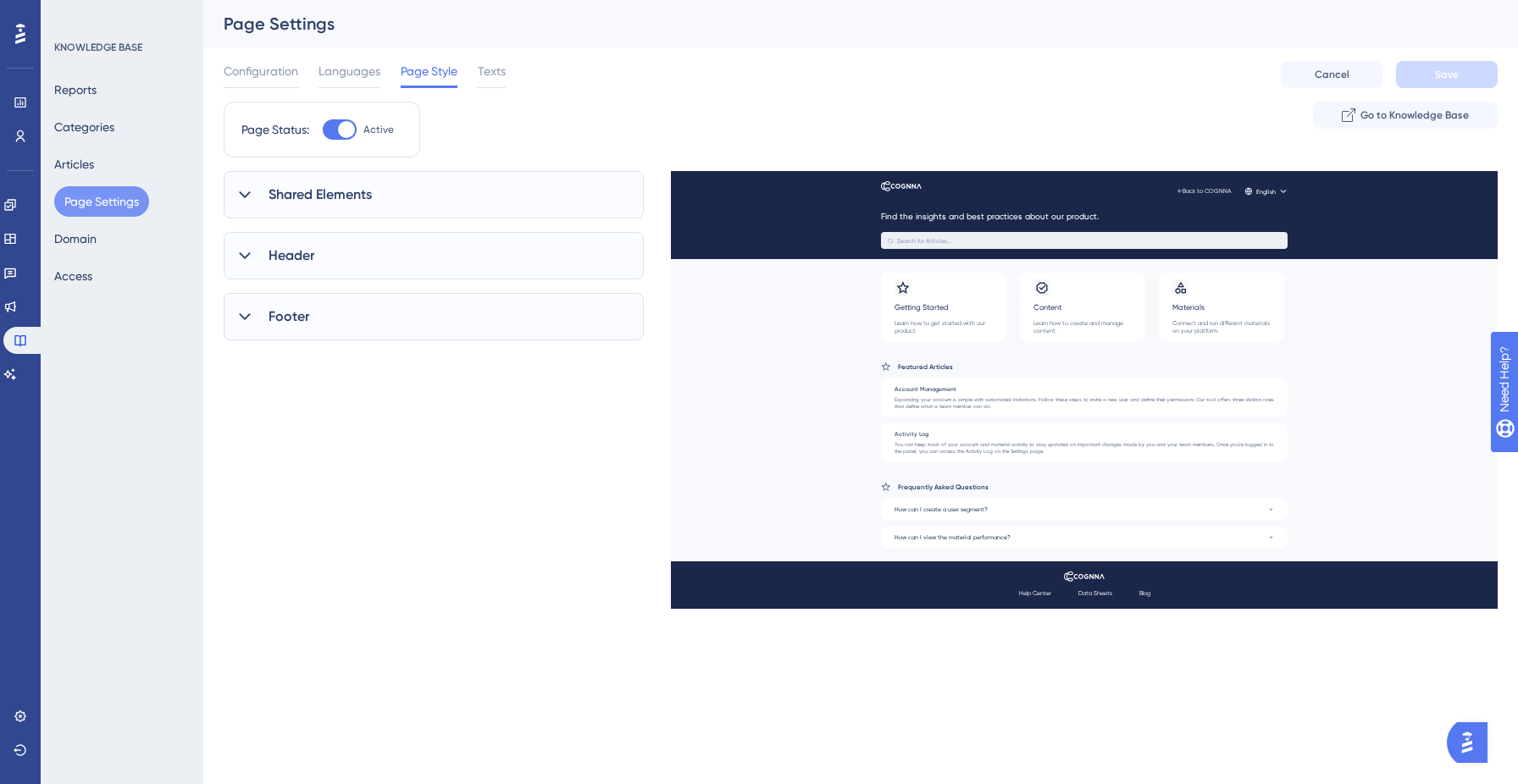
click at [261, 198] on div "Shared Elements" at bounding box center [433, 194] width 420 height 48
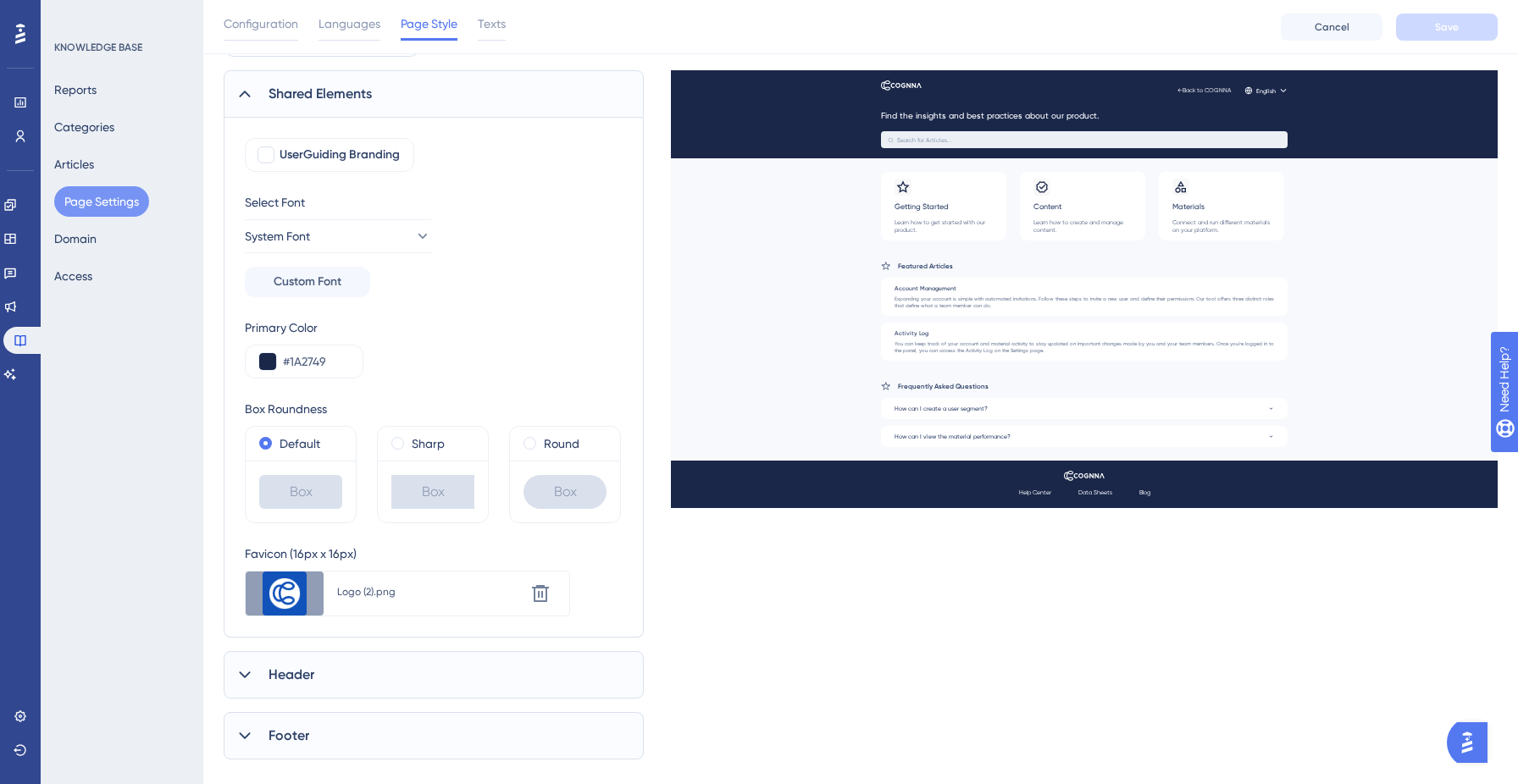
scroll to position [137, 0]
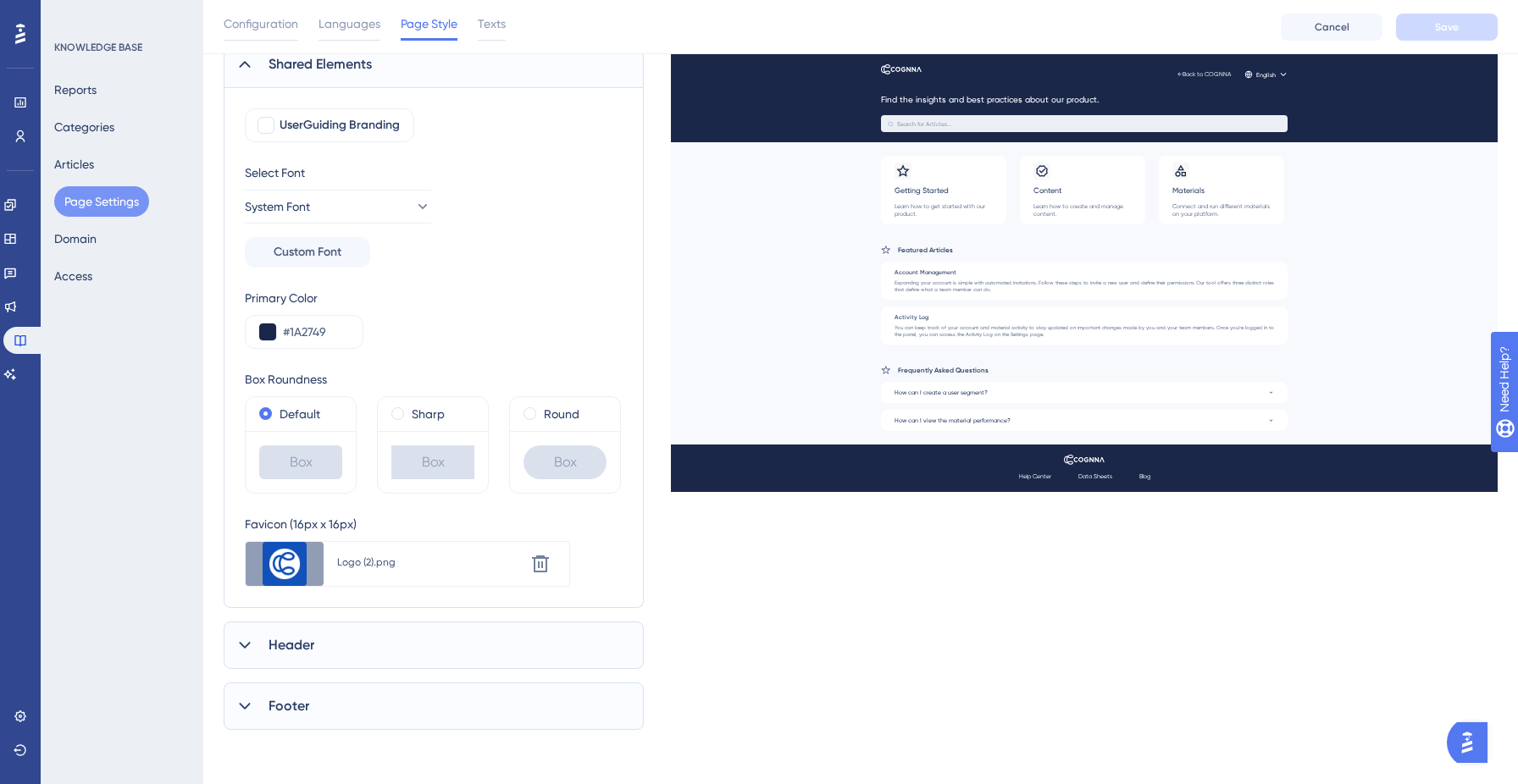
click at [308, 631] on div "Header" at bounding box center [433, 644] width 420 height 48
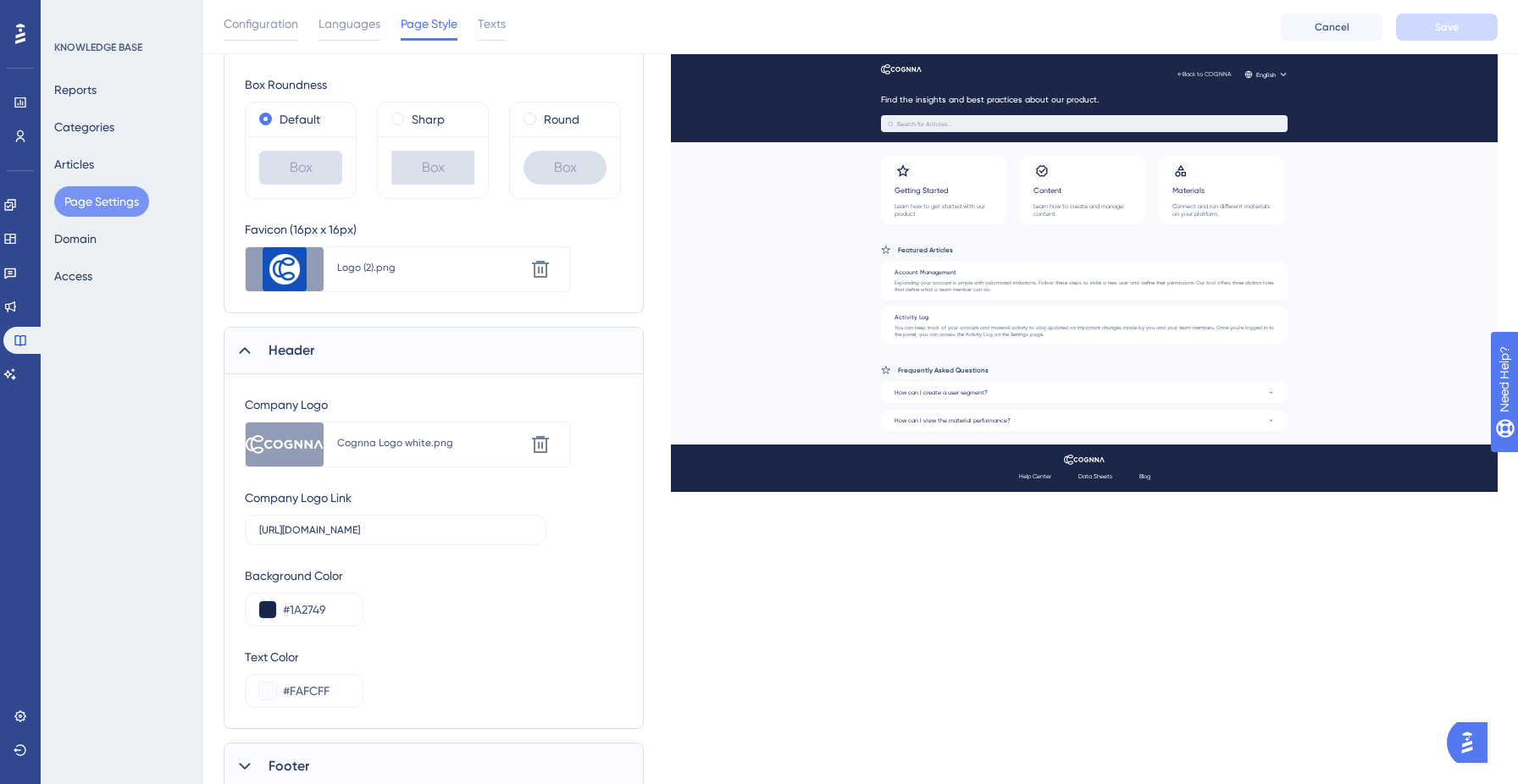
scroll to position [492, 0]
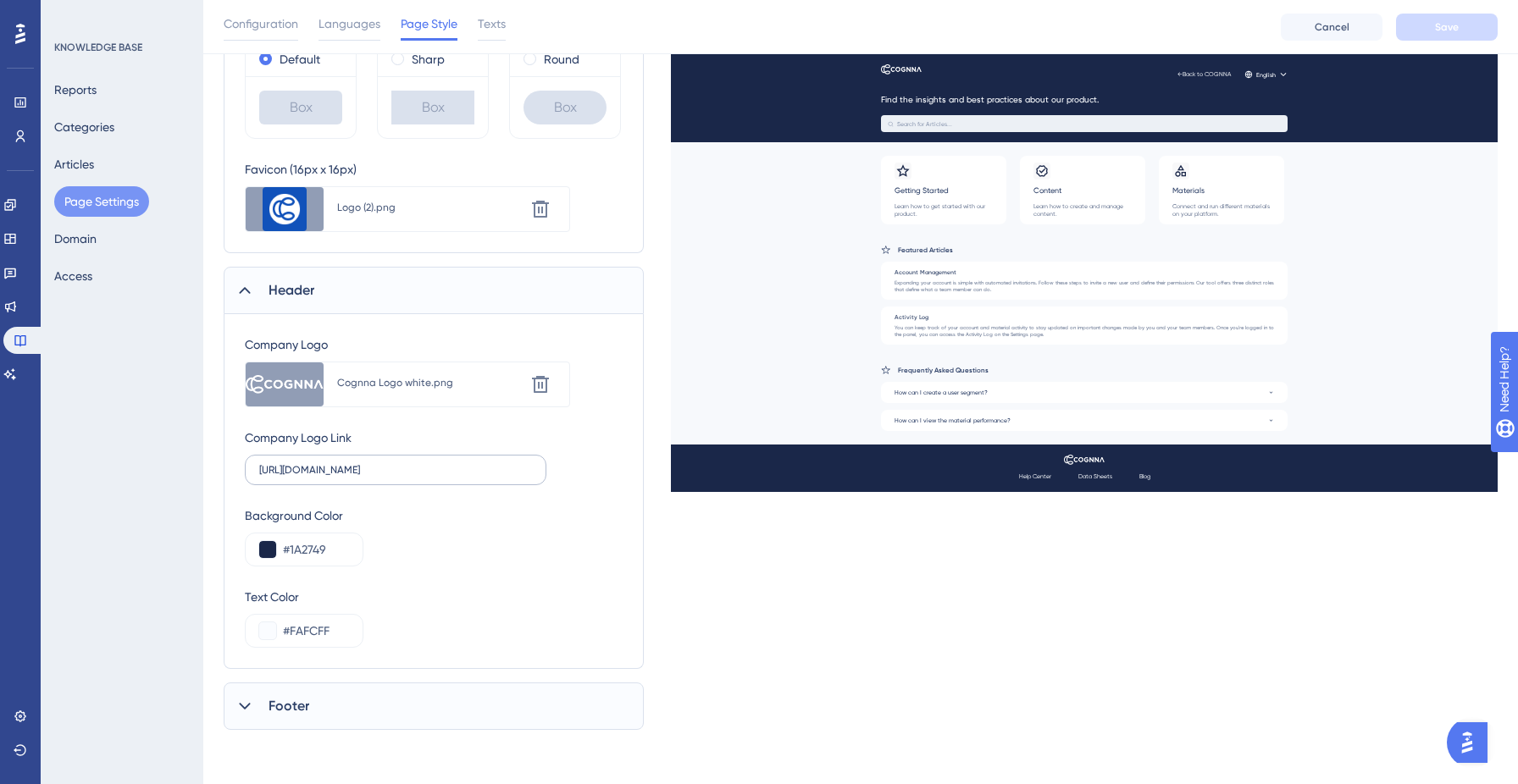
click at [428, 476] on label "[URL][DOMAIN_NAME]" at bounding box center [395, 470] width 302 height 31
click at [428, 476] on input "[URL][DOMAIN_NAME]" at bounding box center [395, 470] width 273 height 12
paste input "text"
click at [317, 465] on input "[URL][DOMAIN_NAME]" at bounding box center [395, 470] width 273 height 12
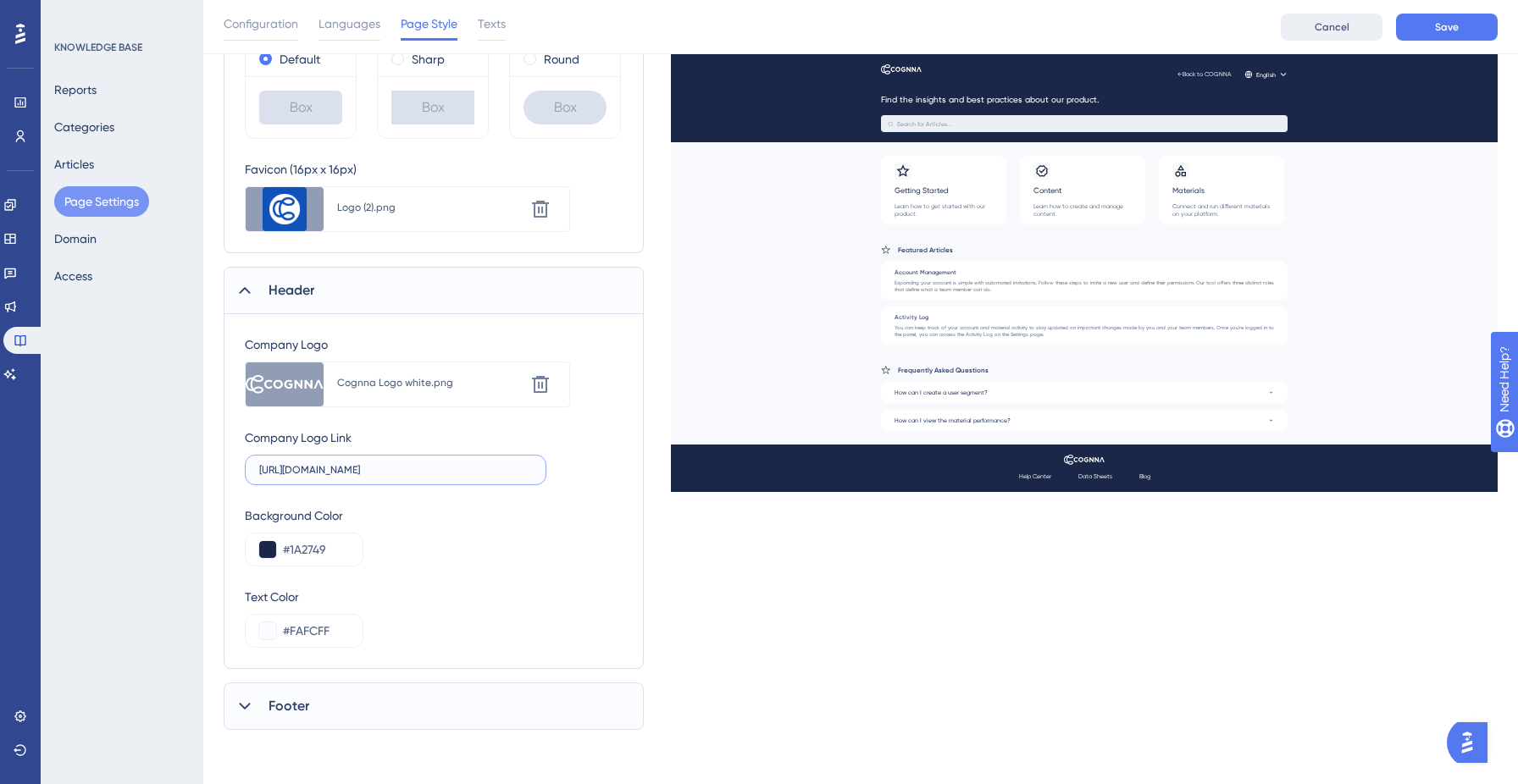
type input "[URL][DOMAIN_NAME]"
click at [1342, 28] on span "Cancel" at bounding box center [1332, 27] width 35 height 14
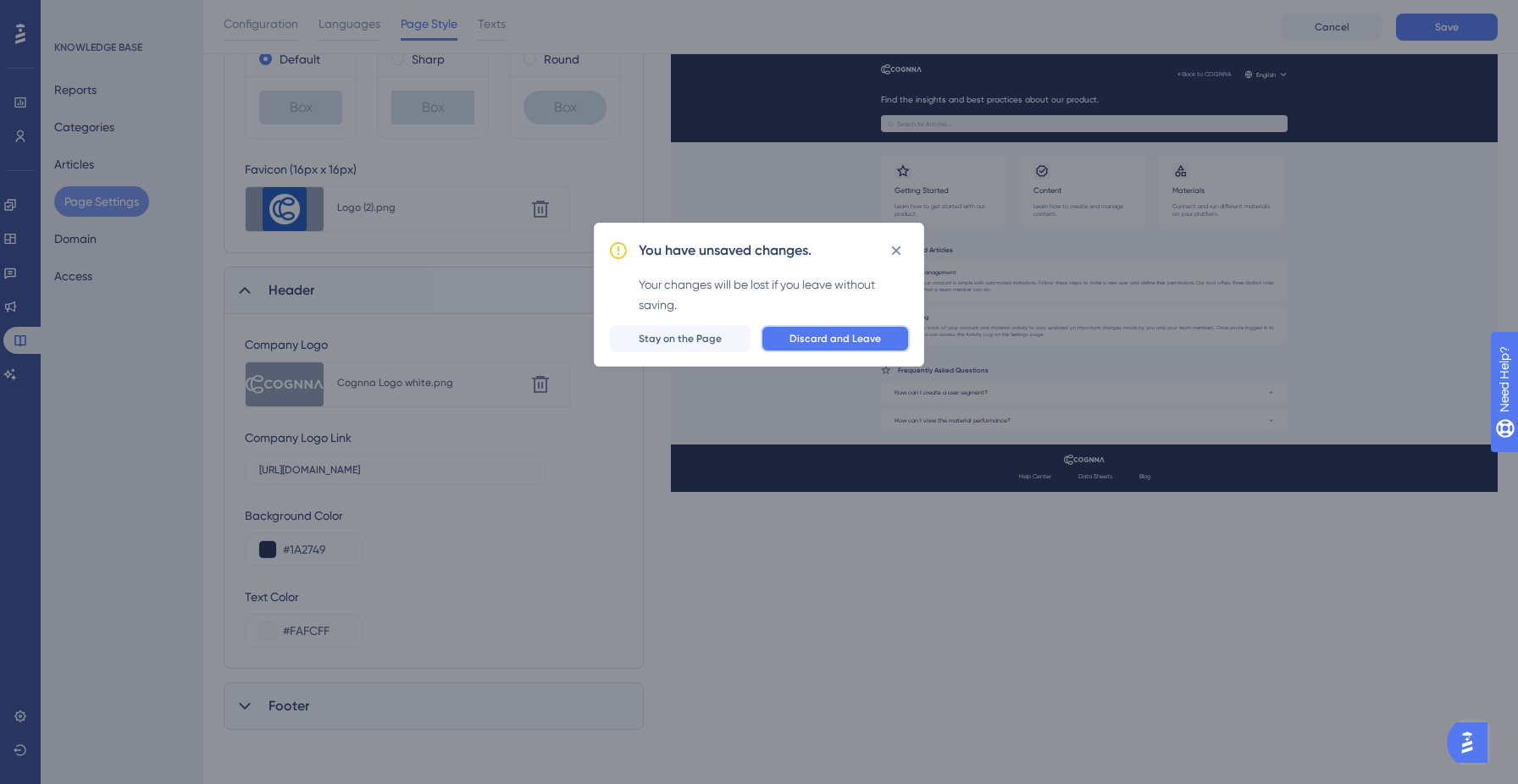
click at [807, 341] on span "Discard and Leave" at bounding box center [836, 338] width 92 height 14
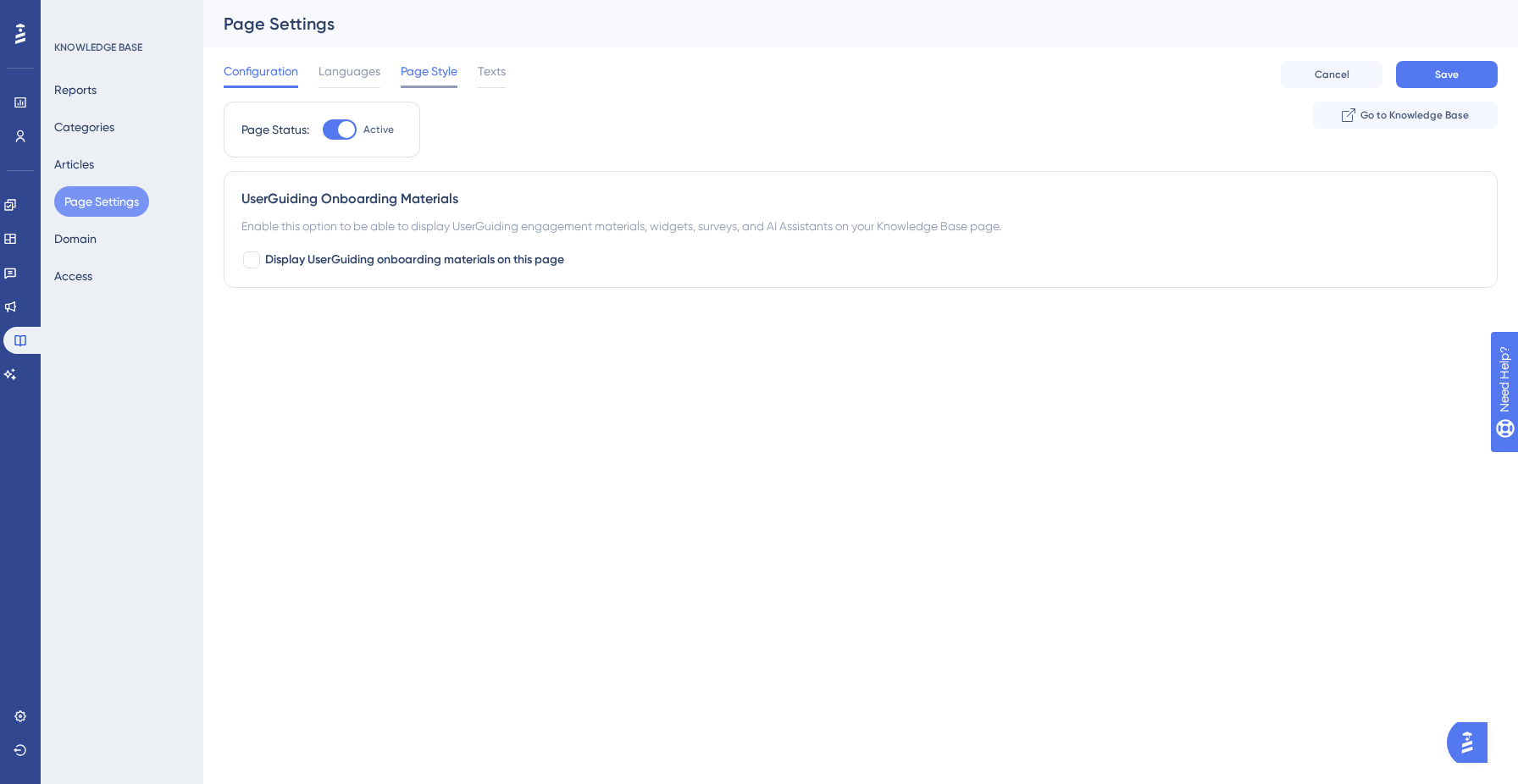
click at [414, 66] on span "Page Style" at bounding box center [429, 71] width 57 height 21
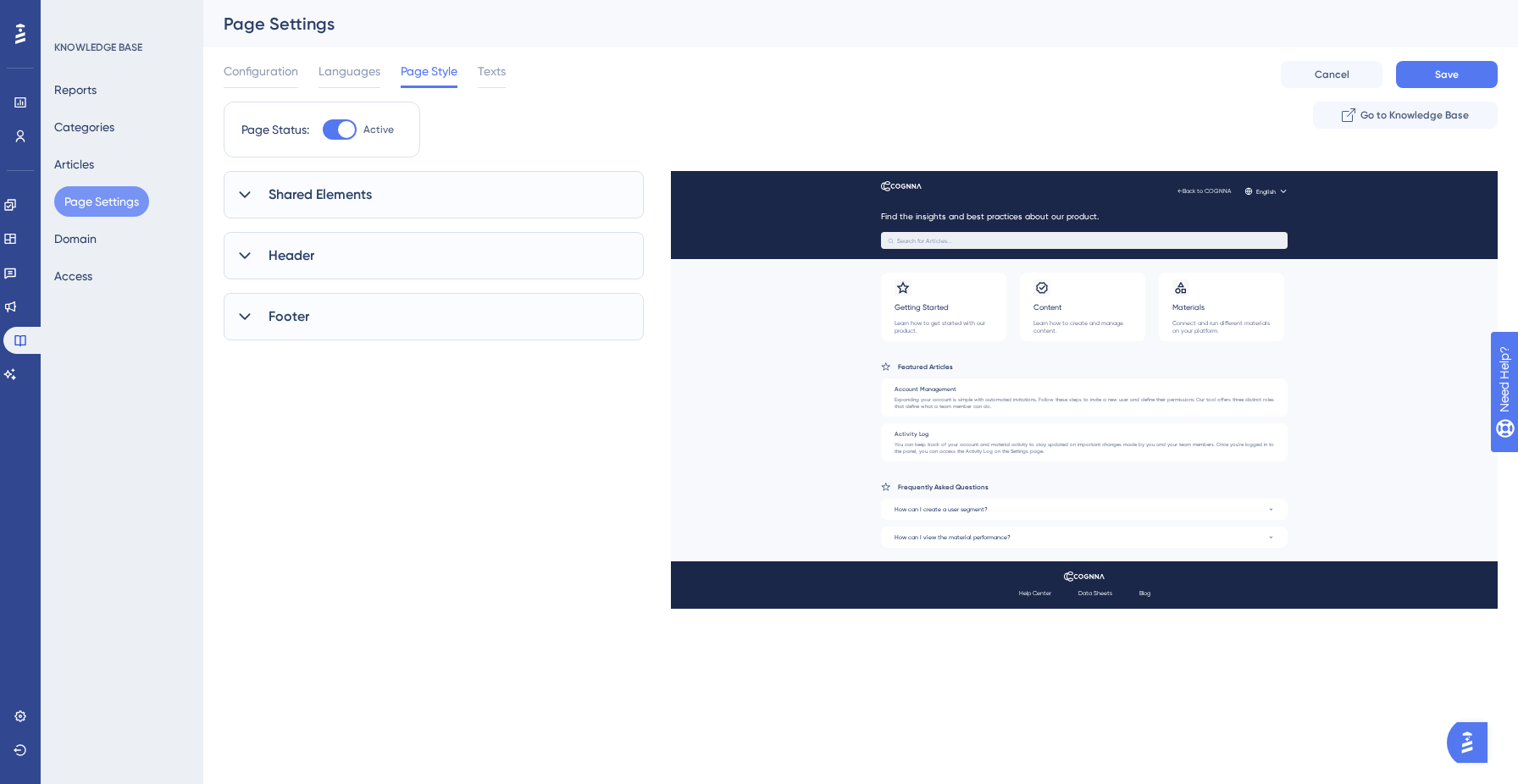
click at [242, 193] on icon at bounding box center [244, 195] width 11 height 7
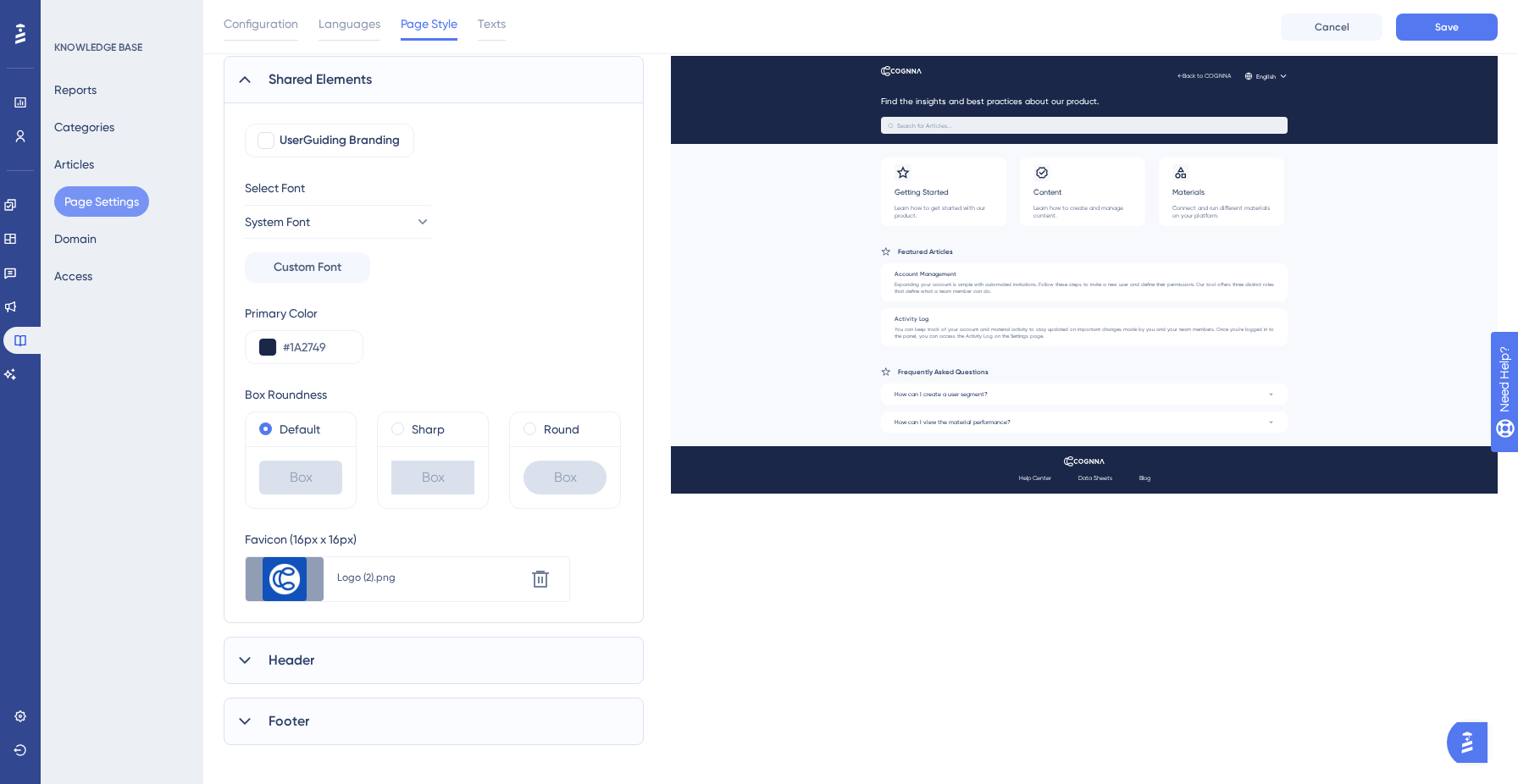
click at [321, 656] on div "Header" at bounding box center [433, 660] width 420 height 48
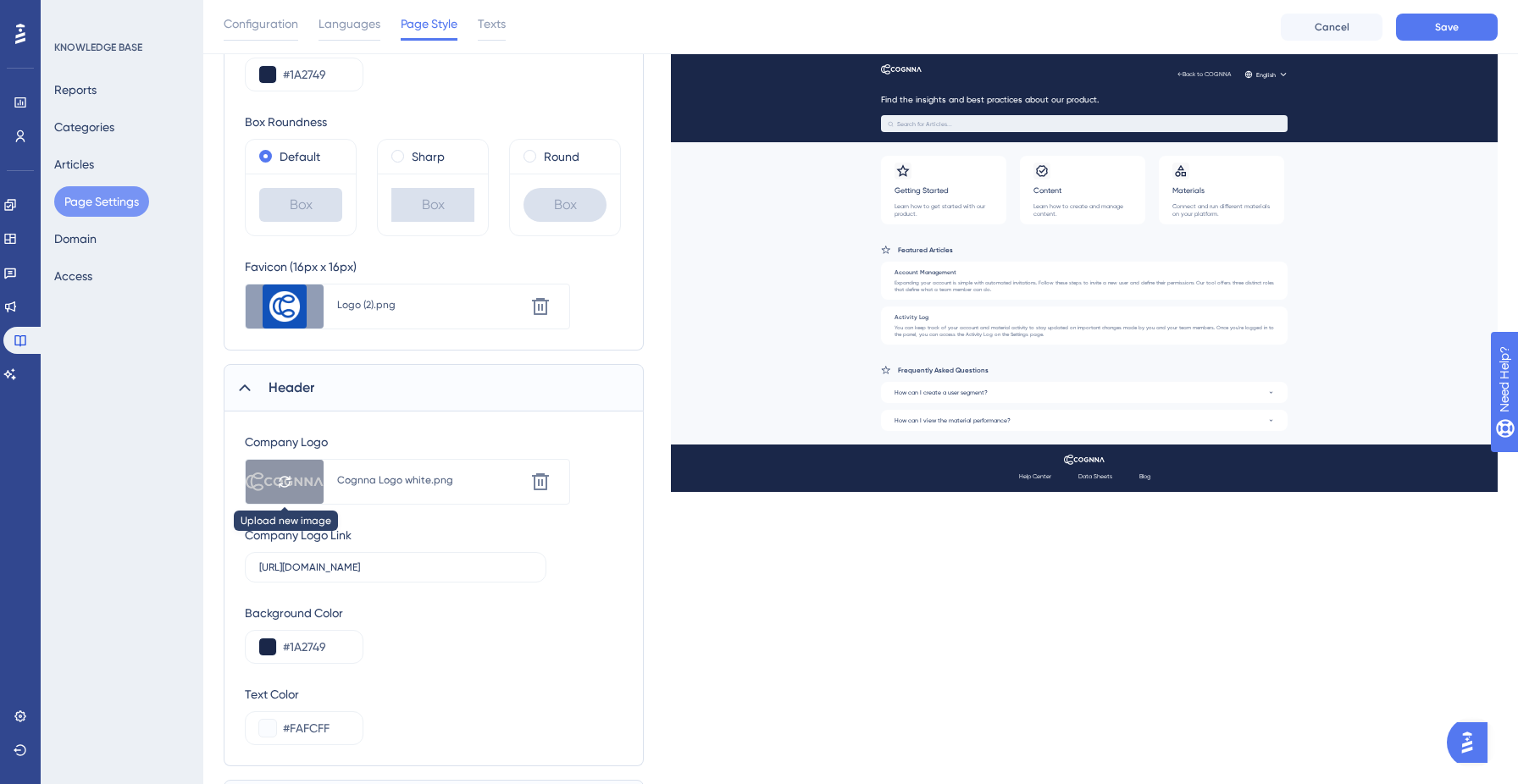
scroll to position [492, 0]
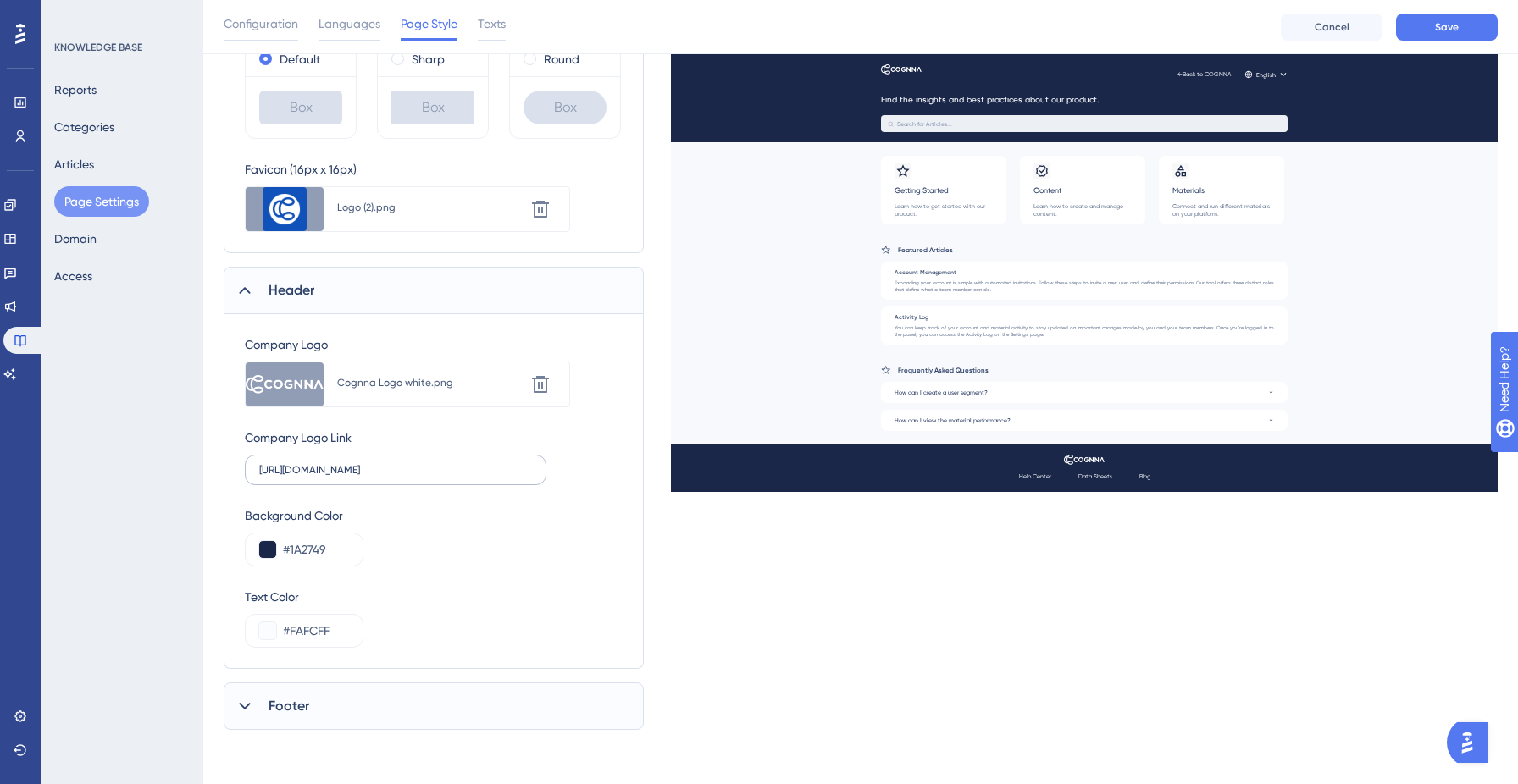
click at [403, 478] on label "[URL][DOMAIN_NAME]" at bounding box center [395, 470] width 302 height 31
click at [403, 476] on input "[URL][DOMAIN_NAME]" at bounding box center [395, 470] width 273 height 12
paste input "text"
click at [307, 468] on input "[URL][DOMAIN_NAME]" at bounding box center [395, 470] width 273 height 12
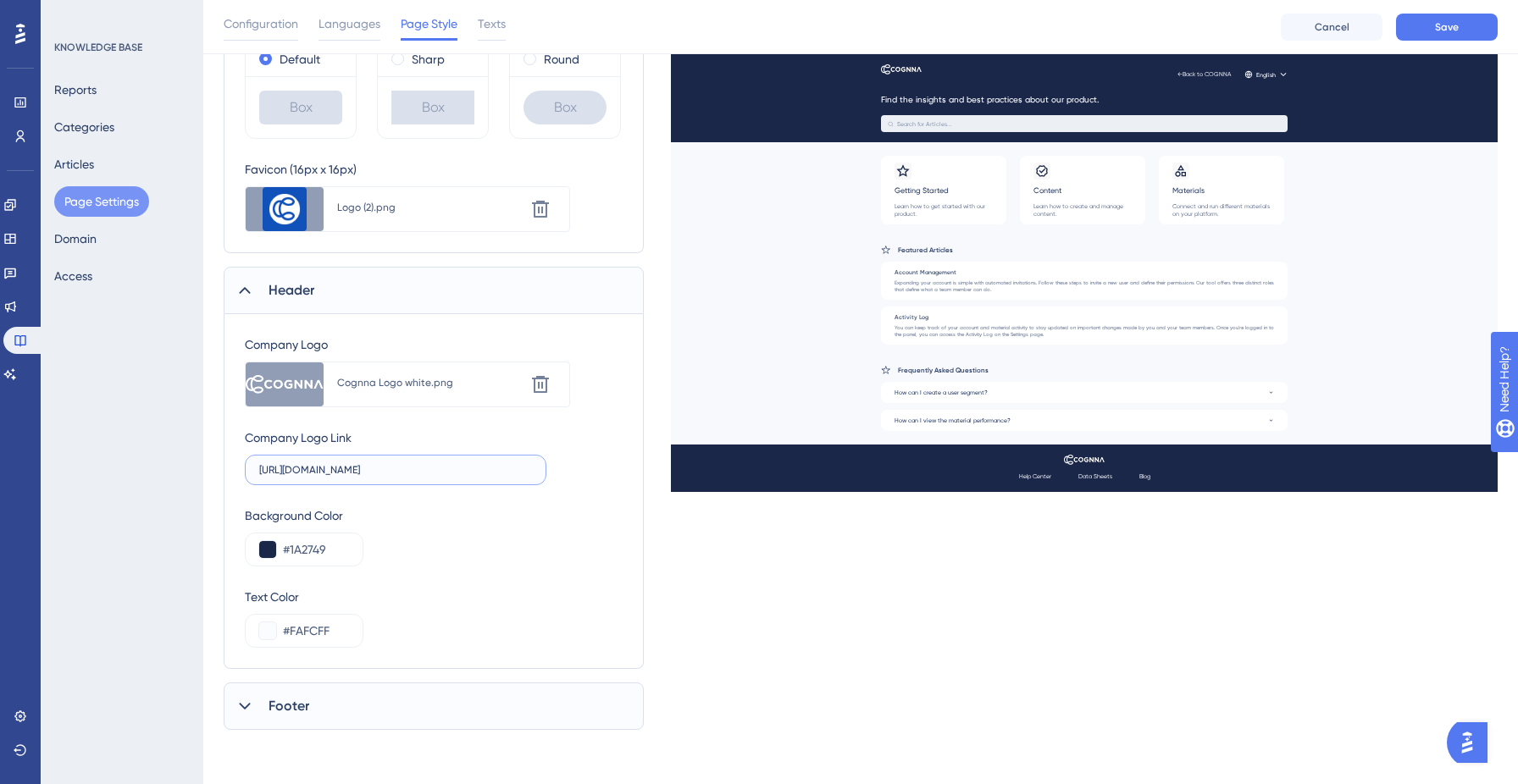
click at [299, 468] on input "[URL][DOMAIN_NAME]" at bounding box center [395, 470] width 273 height 12
click at [307, 469] on input "[URL][DOMAIN_NAME]" at bounding box center [395, 470] width 273 height 12
click at [310, 468] on input "[URL][DOMAIN_NAME]" at bounding box center [395, 470] width 273 height 12
type input "[URL][DOMAIN_NAME]"
click at [1433, 31] on button "Save" at bounding box center [1446, 27] width 102 height 27
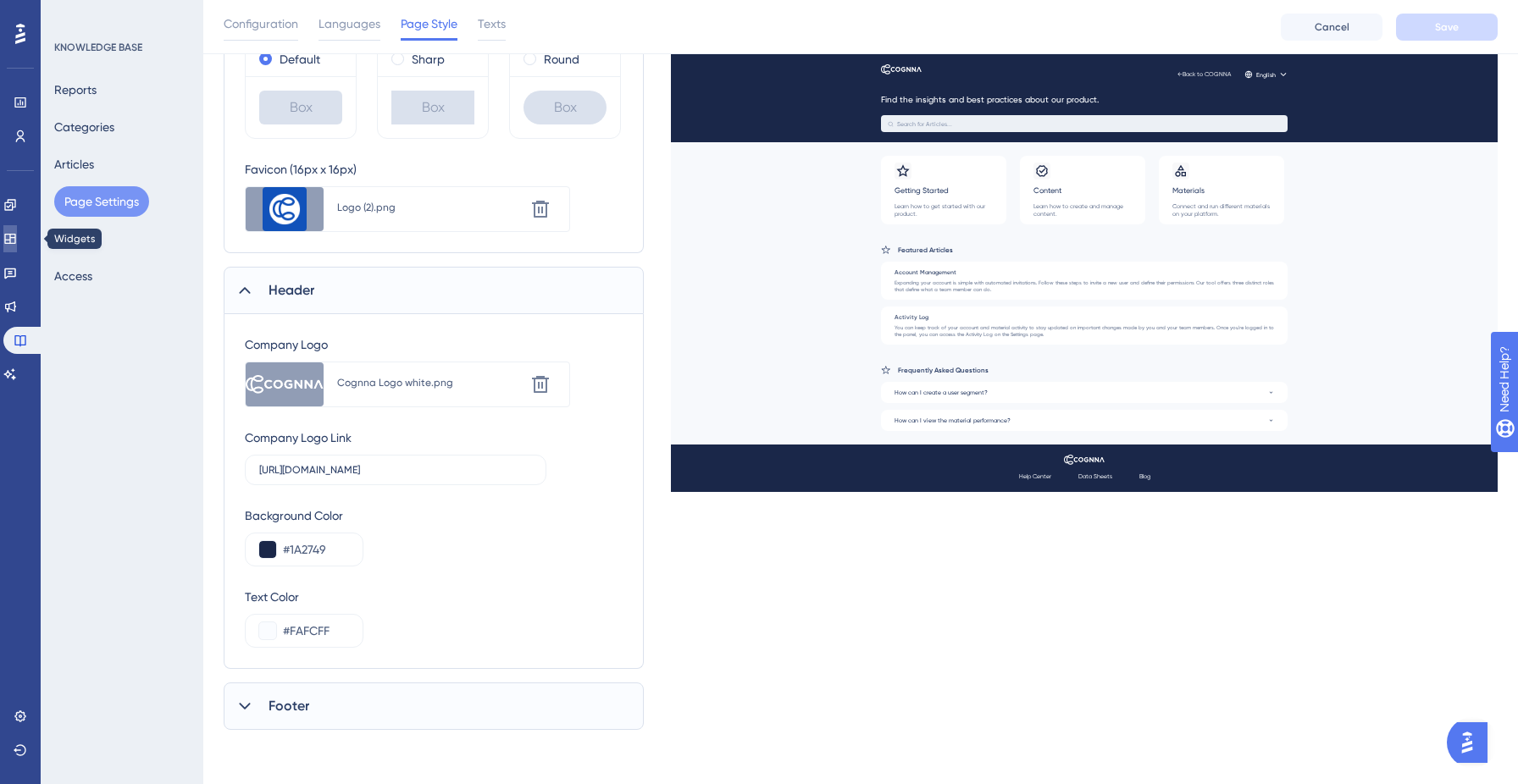
click at [17, 241] on icon at bounding box center [10, 239] width 14 height 14
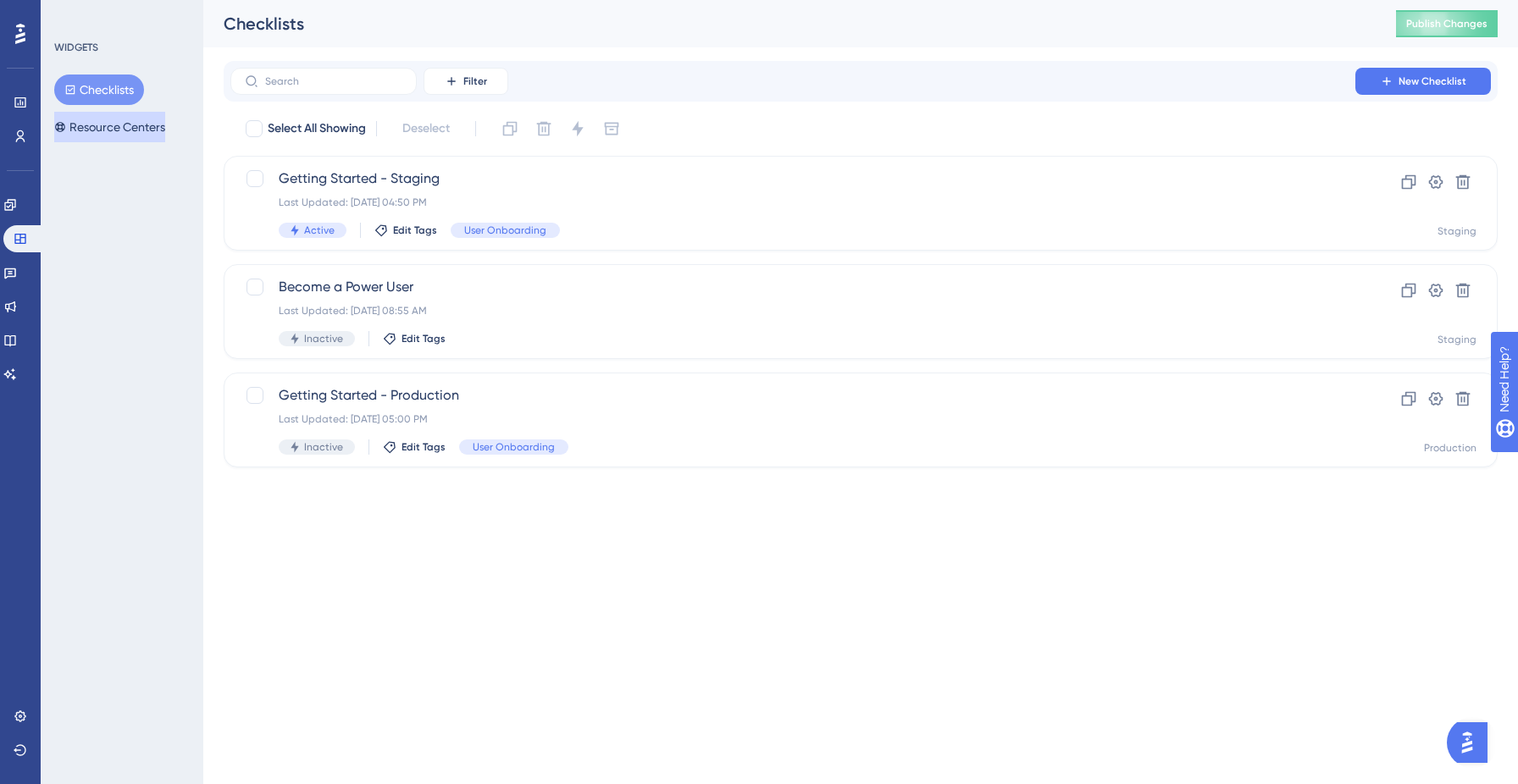
click at [130, 124] on button "Resource Centers" at bounding box center [109, 127] width 111 height 31
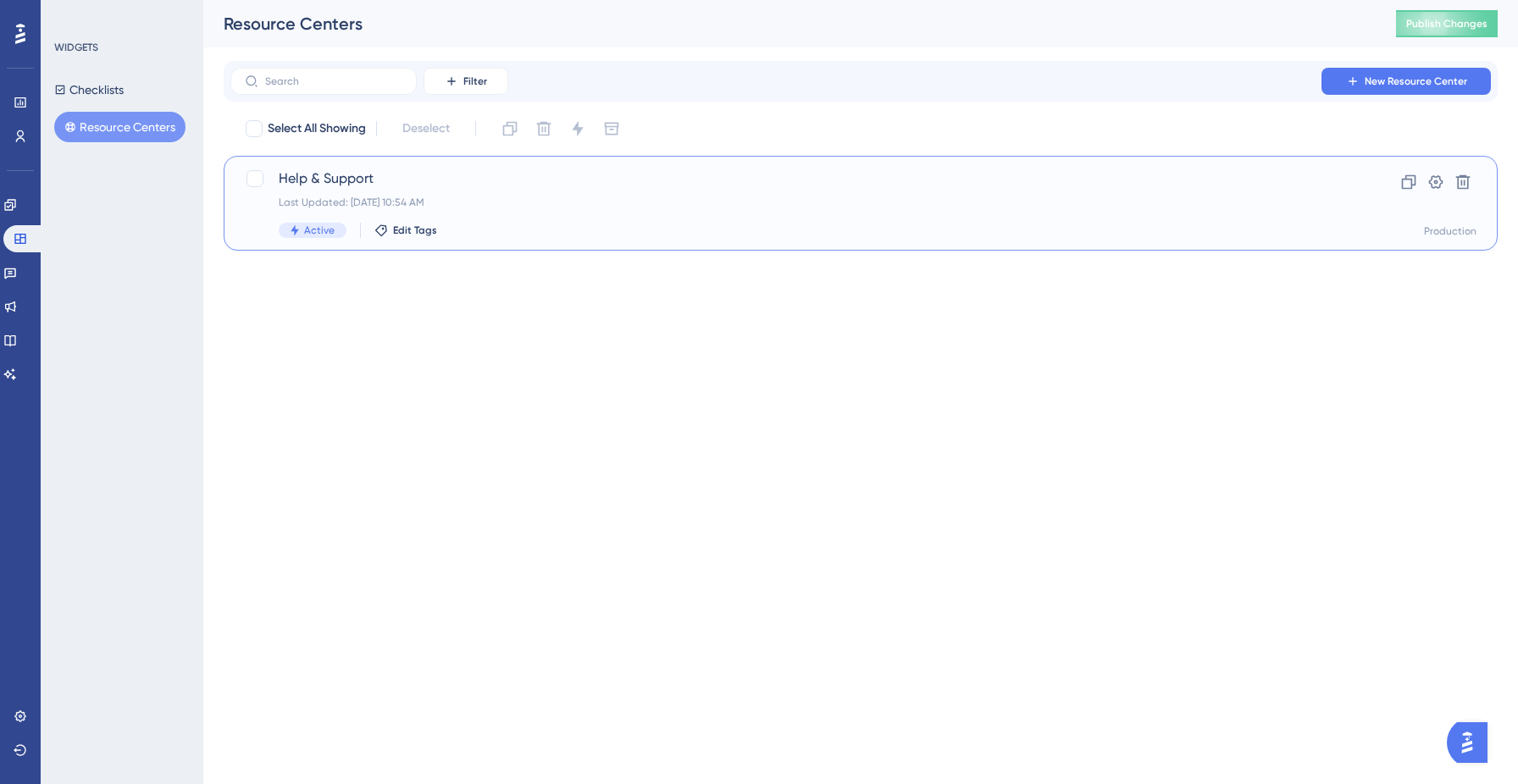
click at [564, 190] on div "Help & Support Last Updated: [DATE] 10:54 AM Active Edit Tags" at bounding box center [792, 203] width 1028 height 69
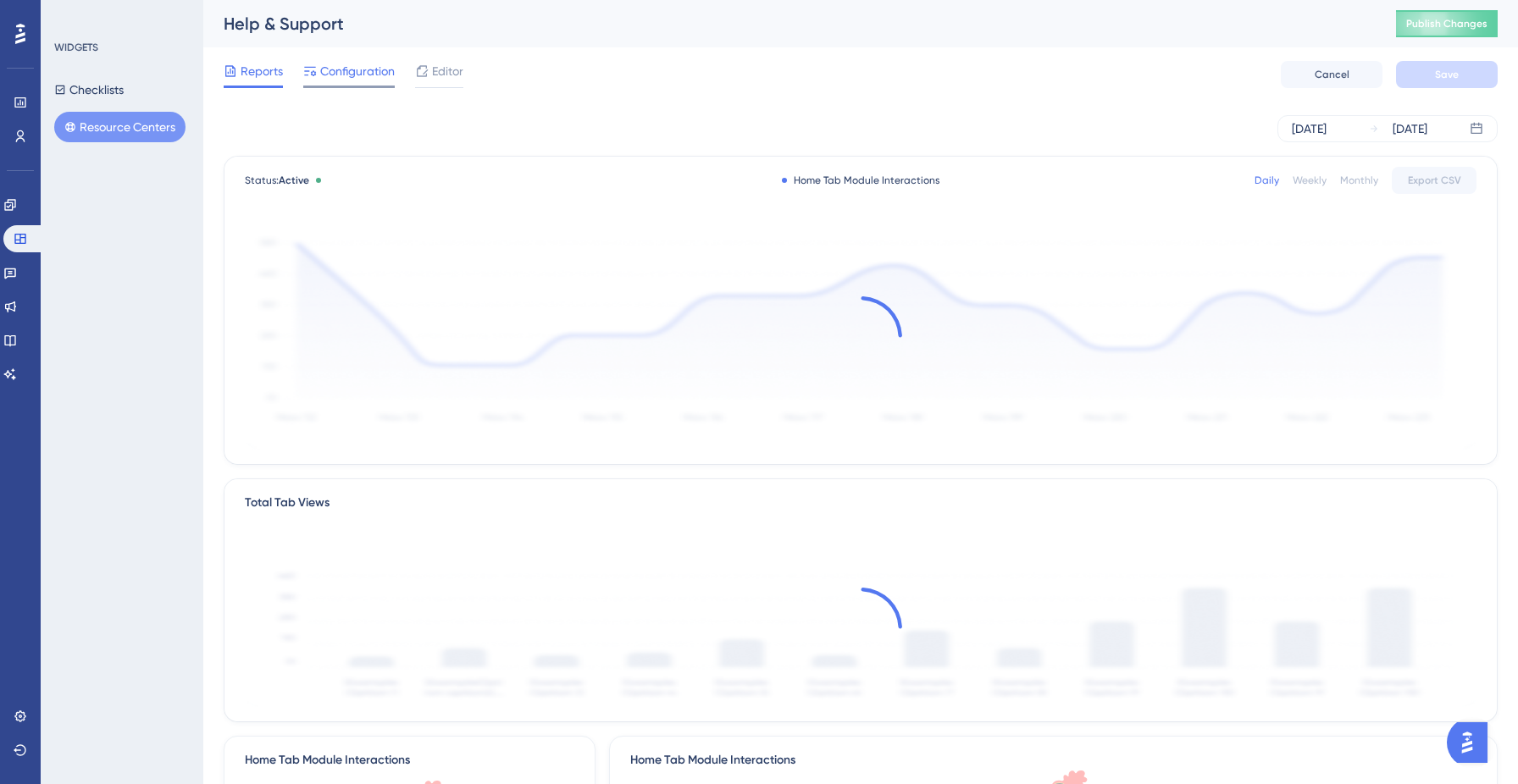
click at [377, 72] on span "Configuration" at bounding box center [357, 71] width 75 height 21
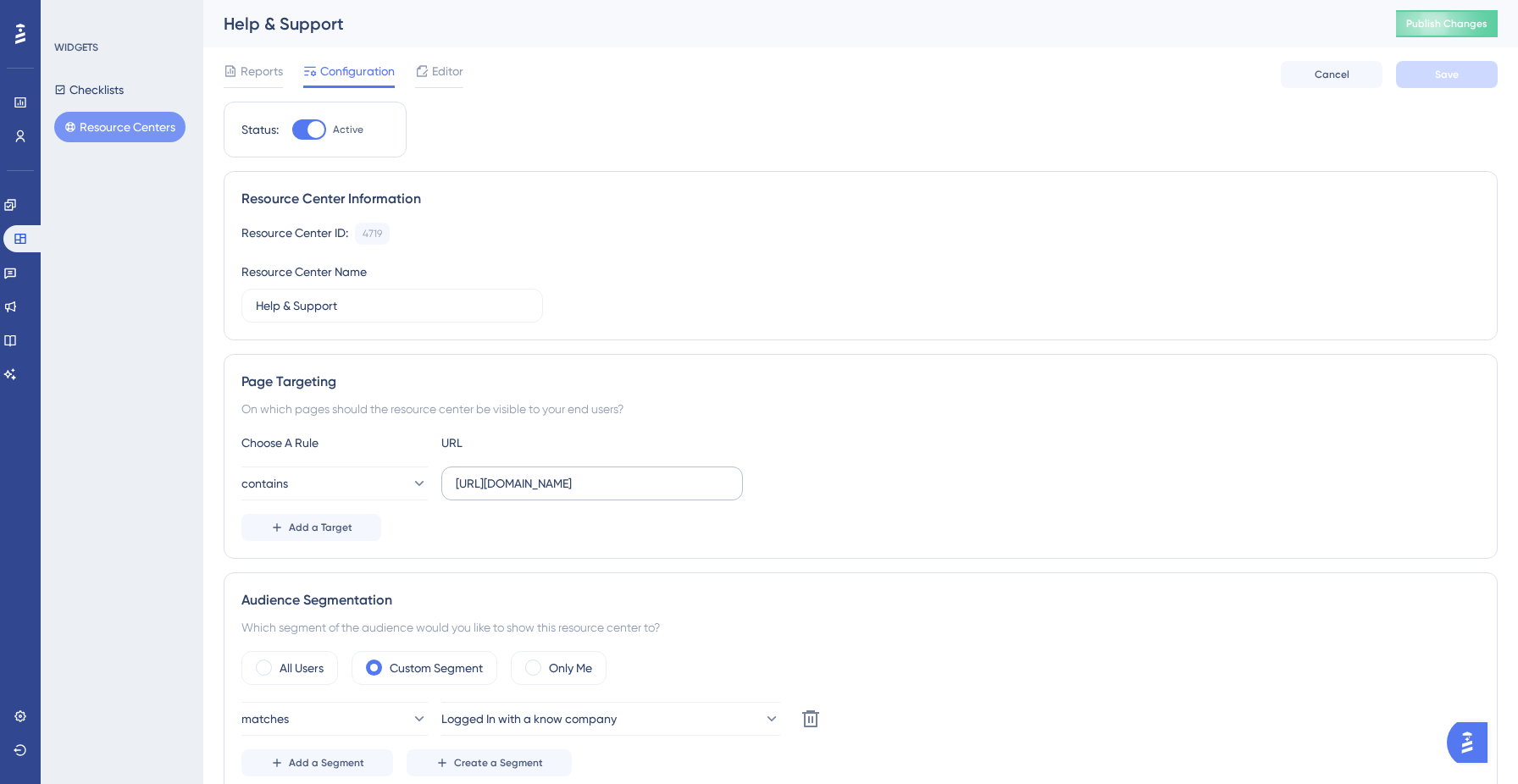
scroll to position [3, 0]
click at [447, 72] on span "Editor" at bounding box center [447, 68] width 32 height 21
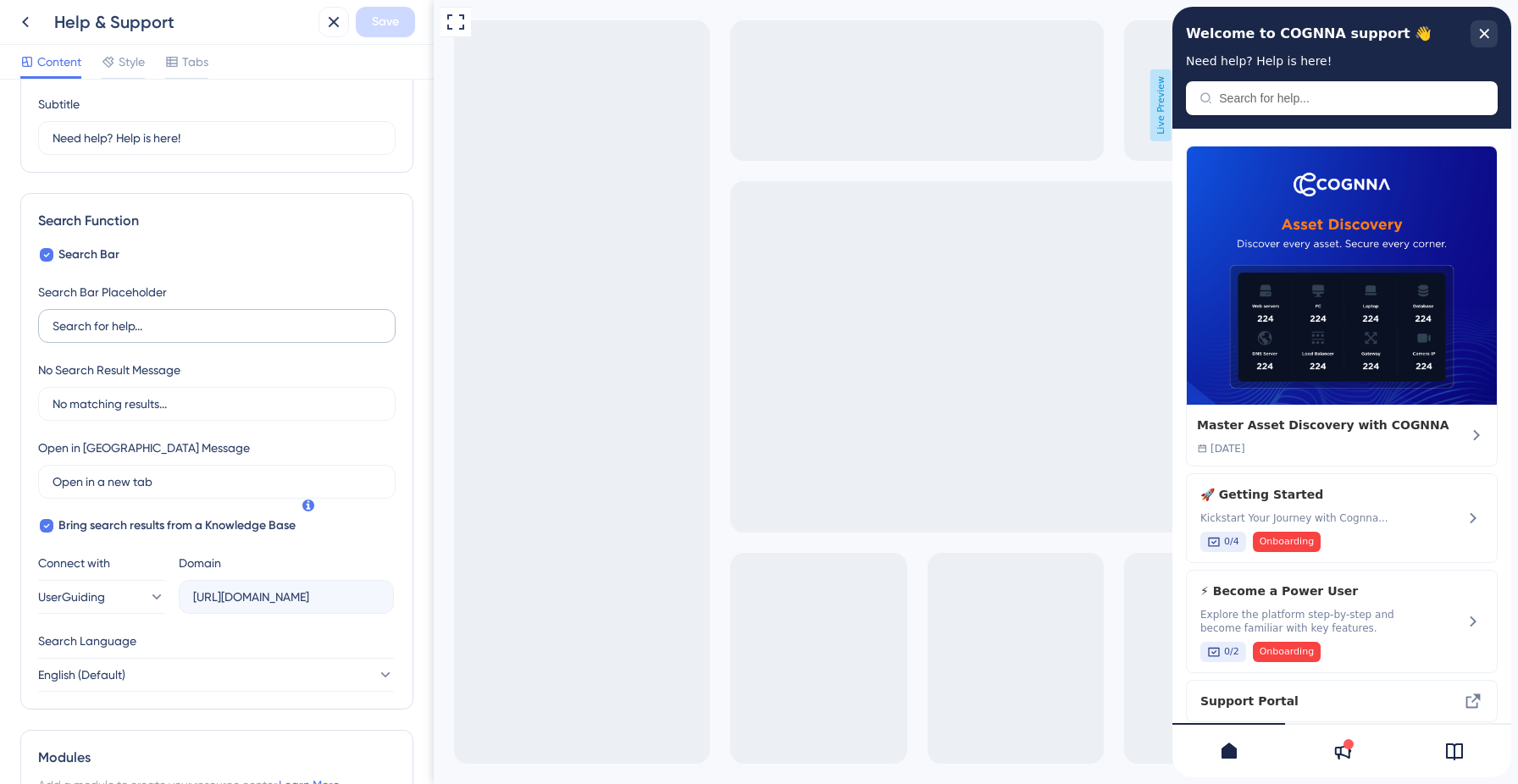
scroll to position [161, 0]
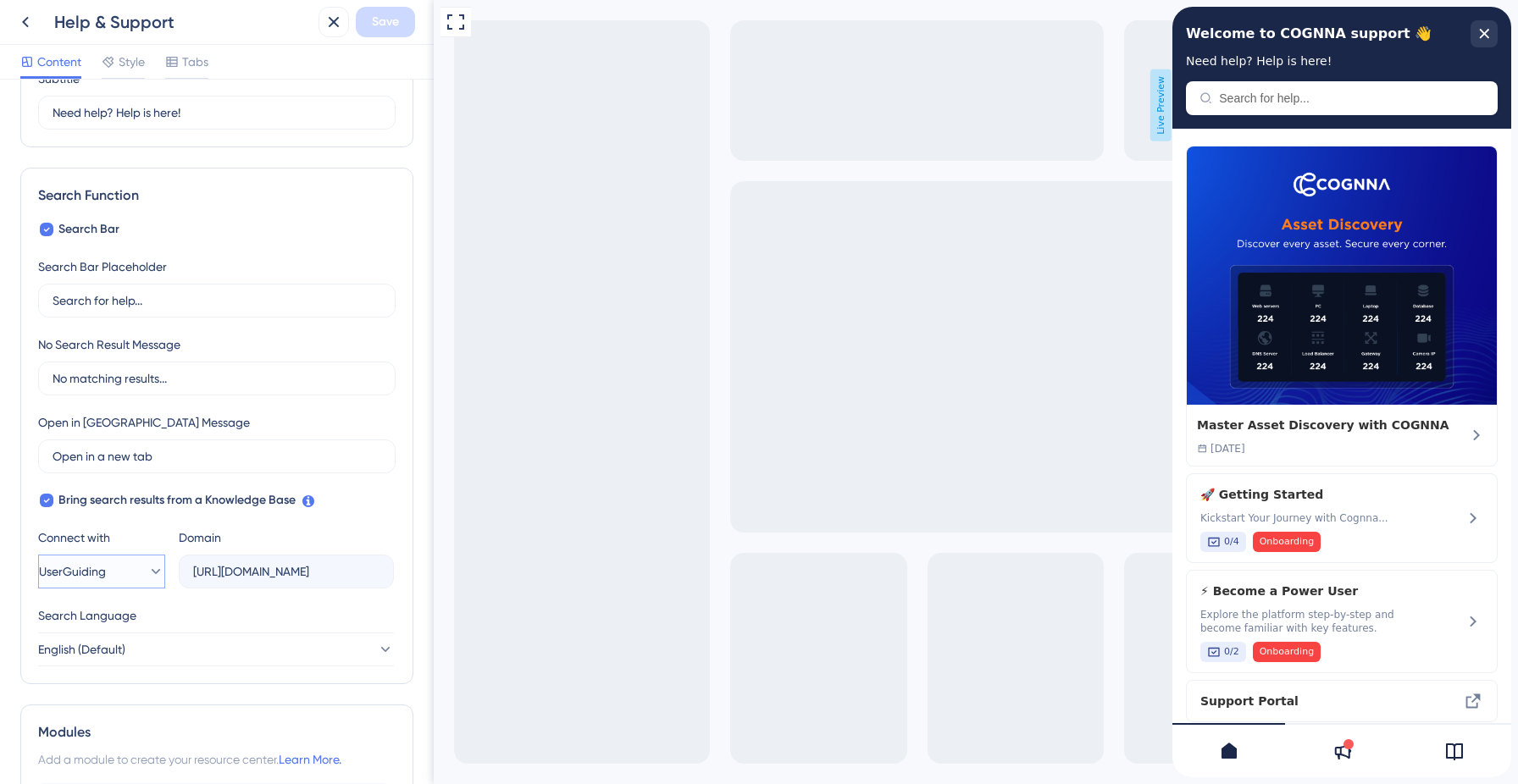
click at [133, 573] on button "UserGuiding" at bounding box center [101, 572] width 127 height 34
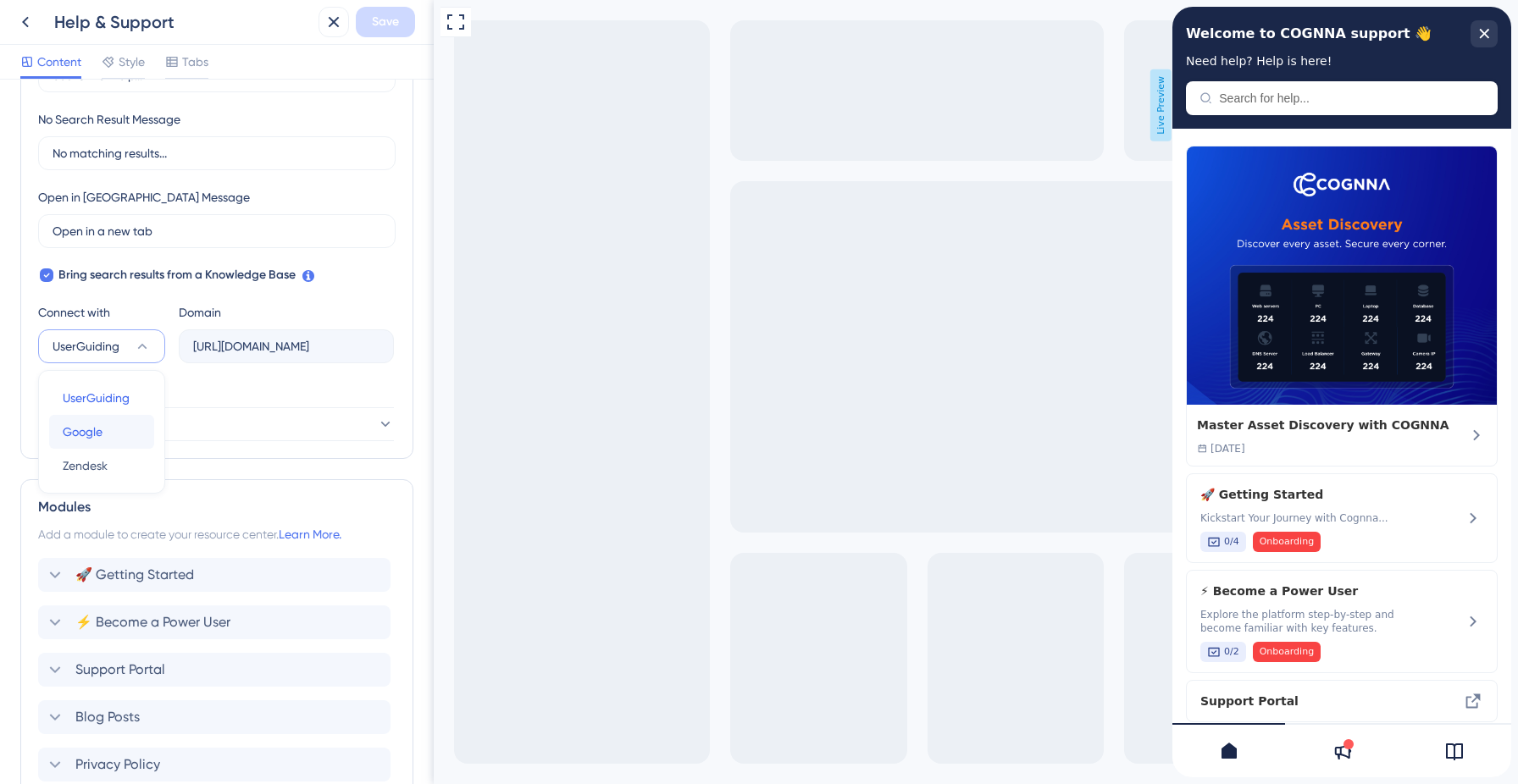
click at [116, 428] on button "Google Google" at bounding box center [102, 432] width 105 height 34
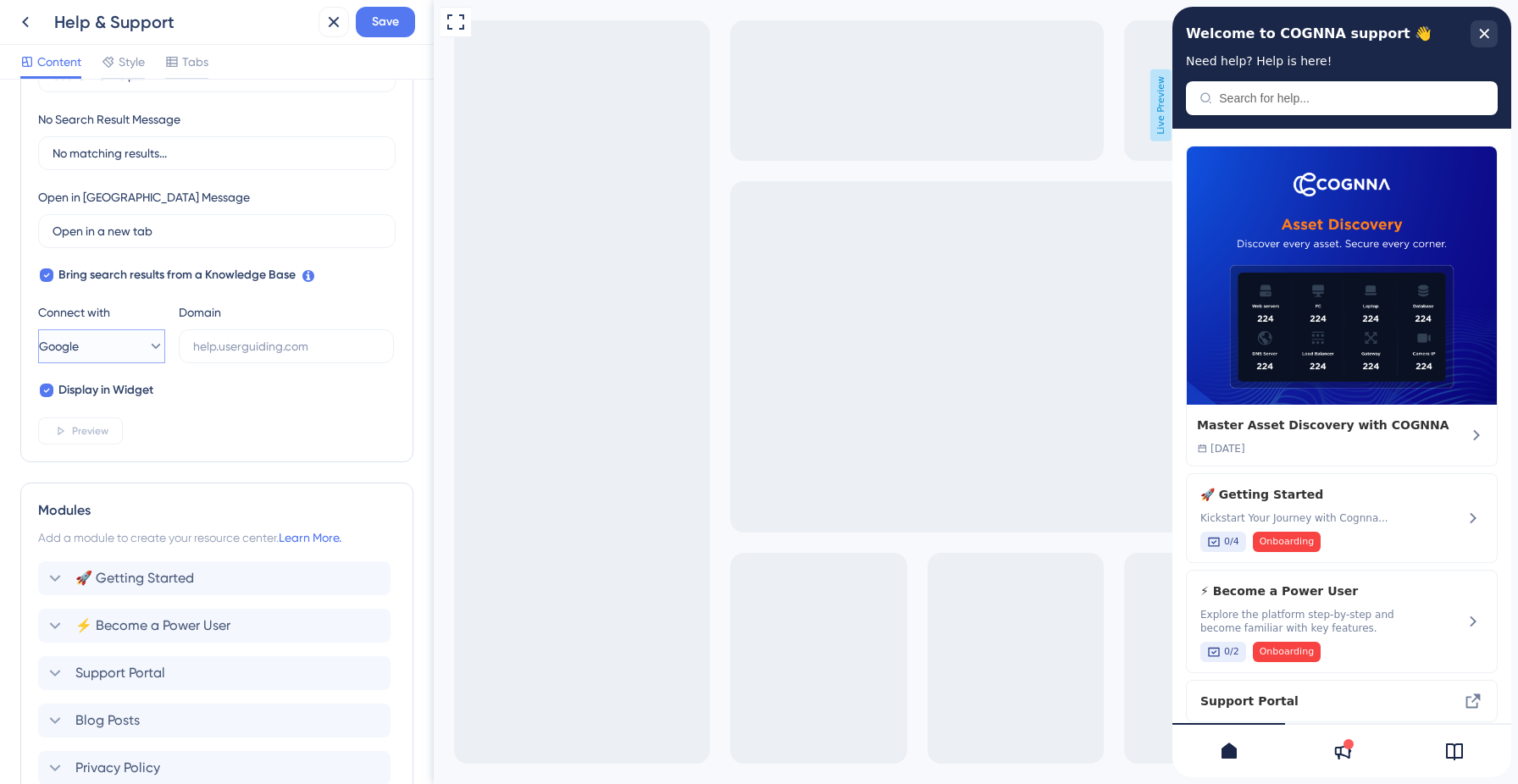
click at [133, 340] on button "Google" at bounding box center [101, 347] width 127 height 34
click at [107, 393] on span "UserGuiding" at bounding box center [96, 398] width 67 height 21
type input "[URL][DOMAIN_NAME]"
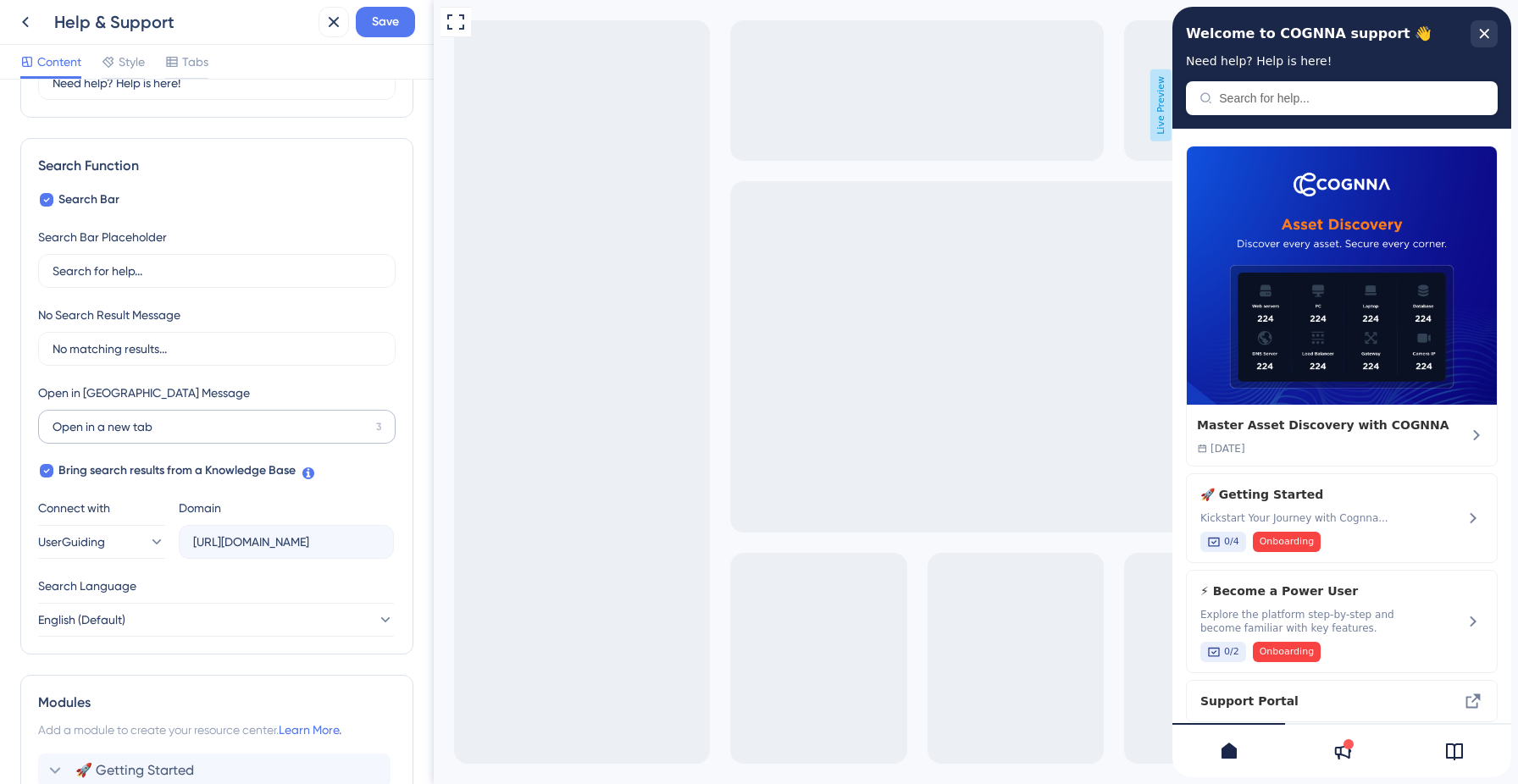
scroll to position [185, 0]
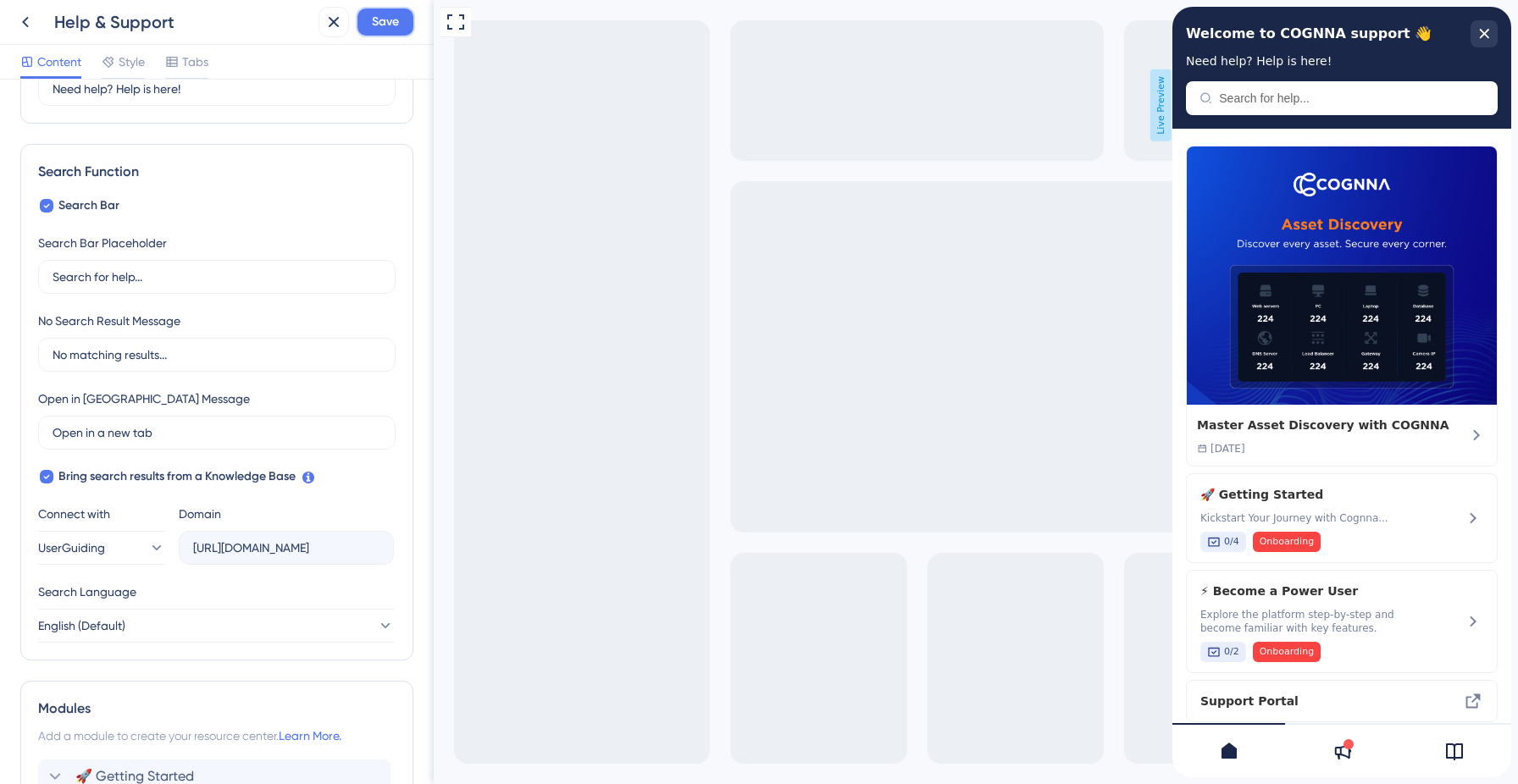
click at [387, 29] on span "Save" at bounding box center [385, 22] width 27 height 21
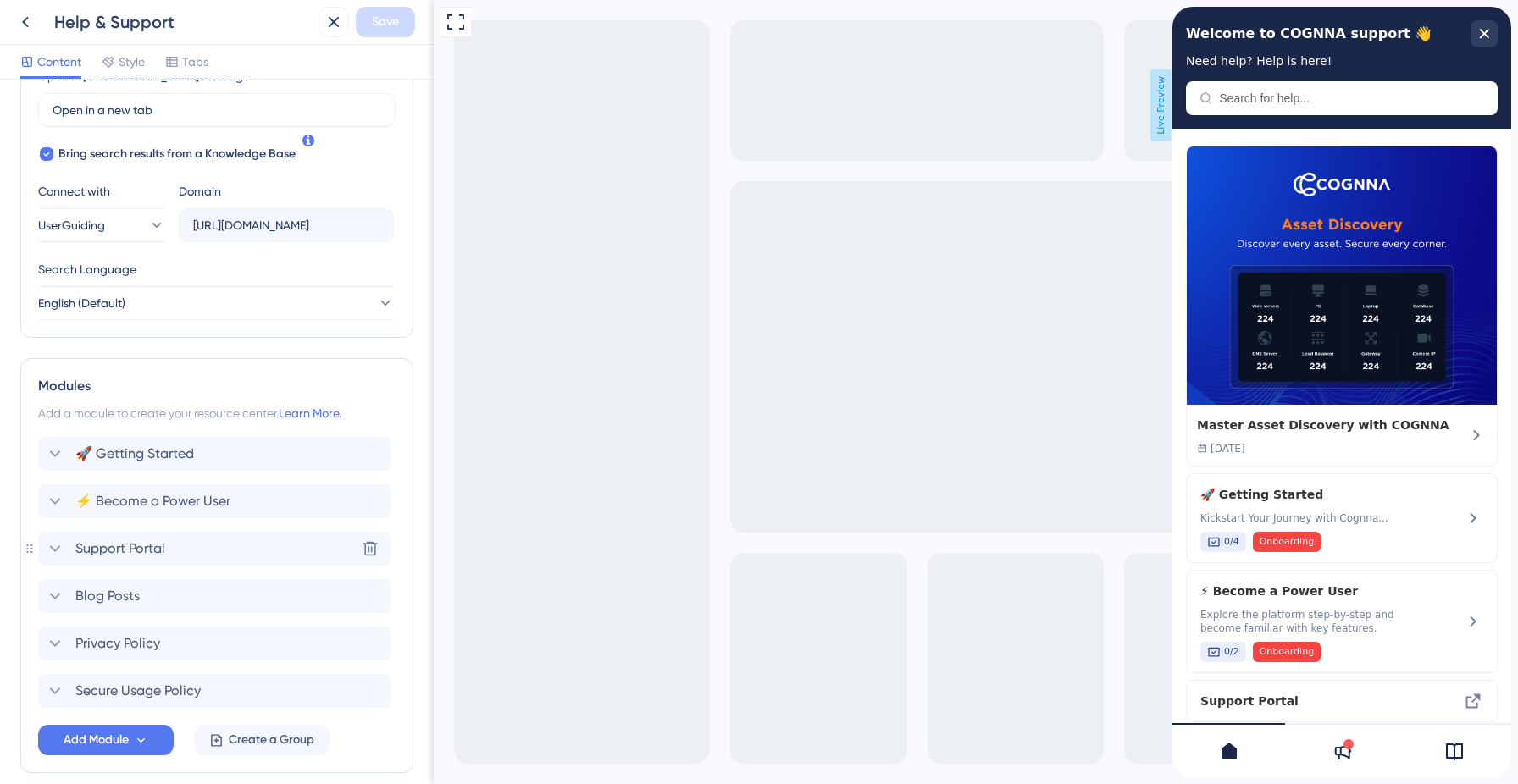
scroll to position [527, 0]
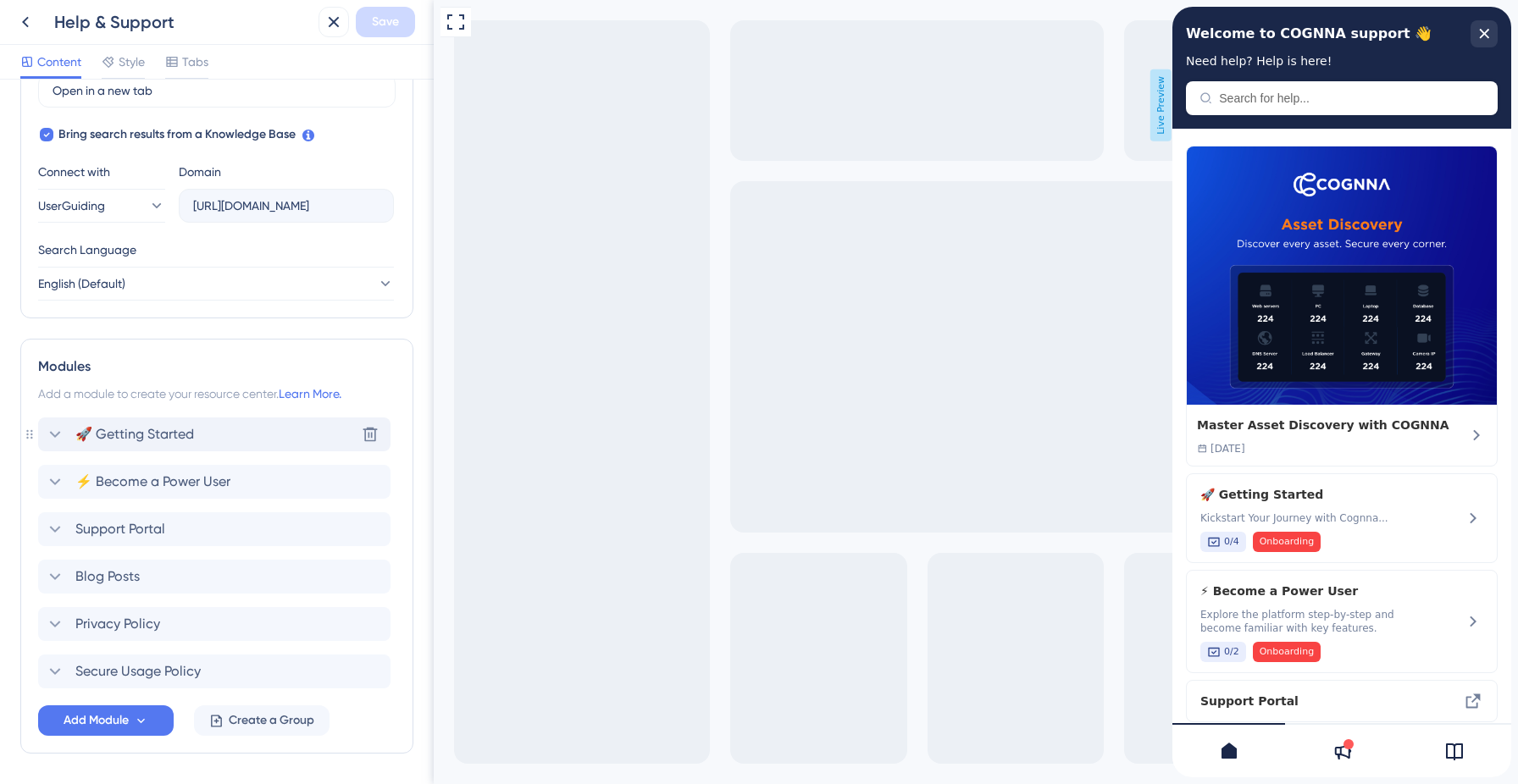
click at [38, 427] on div "🚀 Getting Started Delete" at bounding box center [213, 435] width 352 height 34
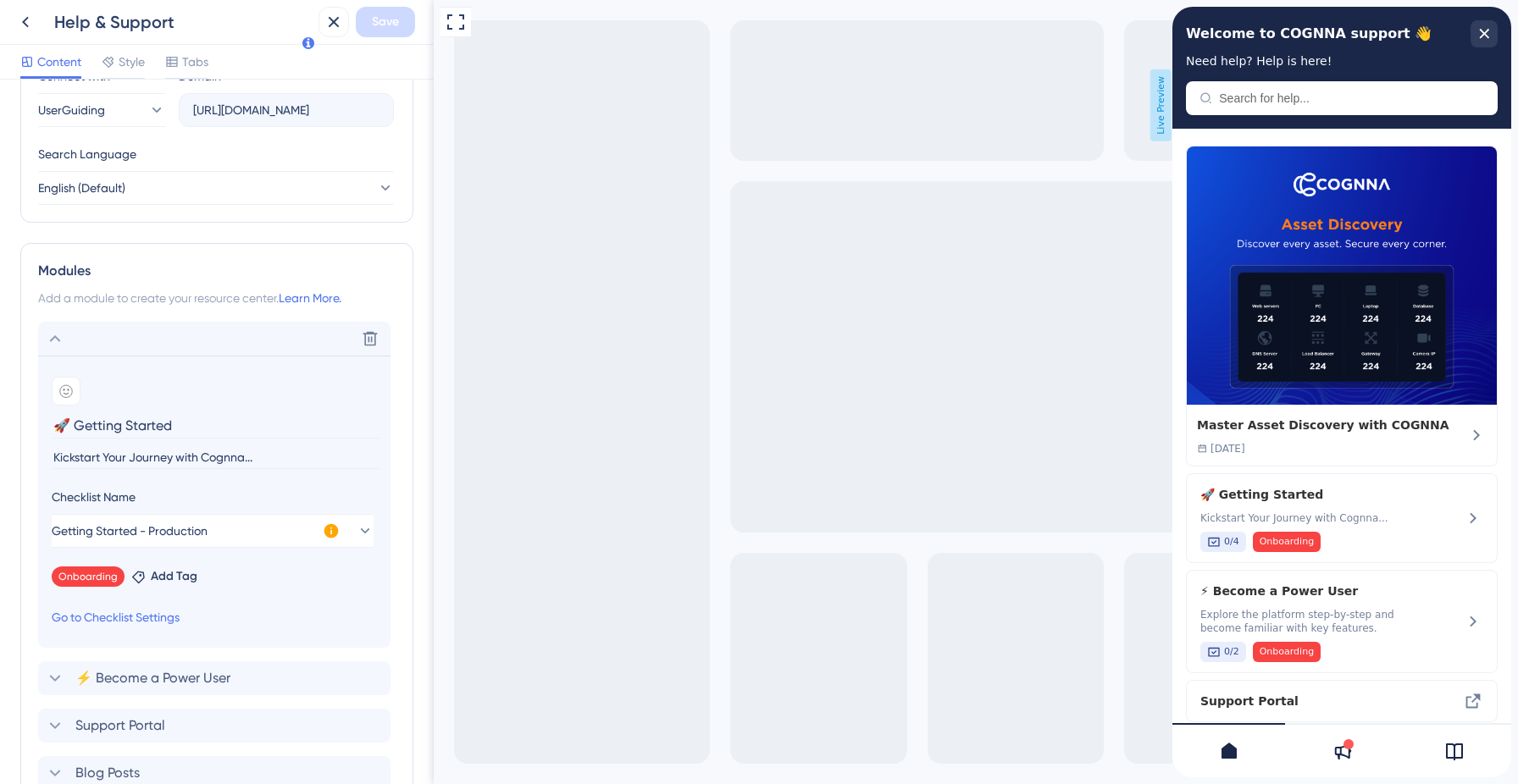
scroll to position [628, 0]
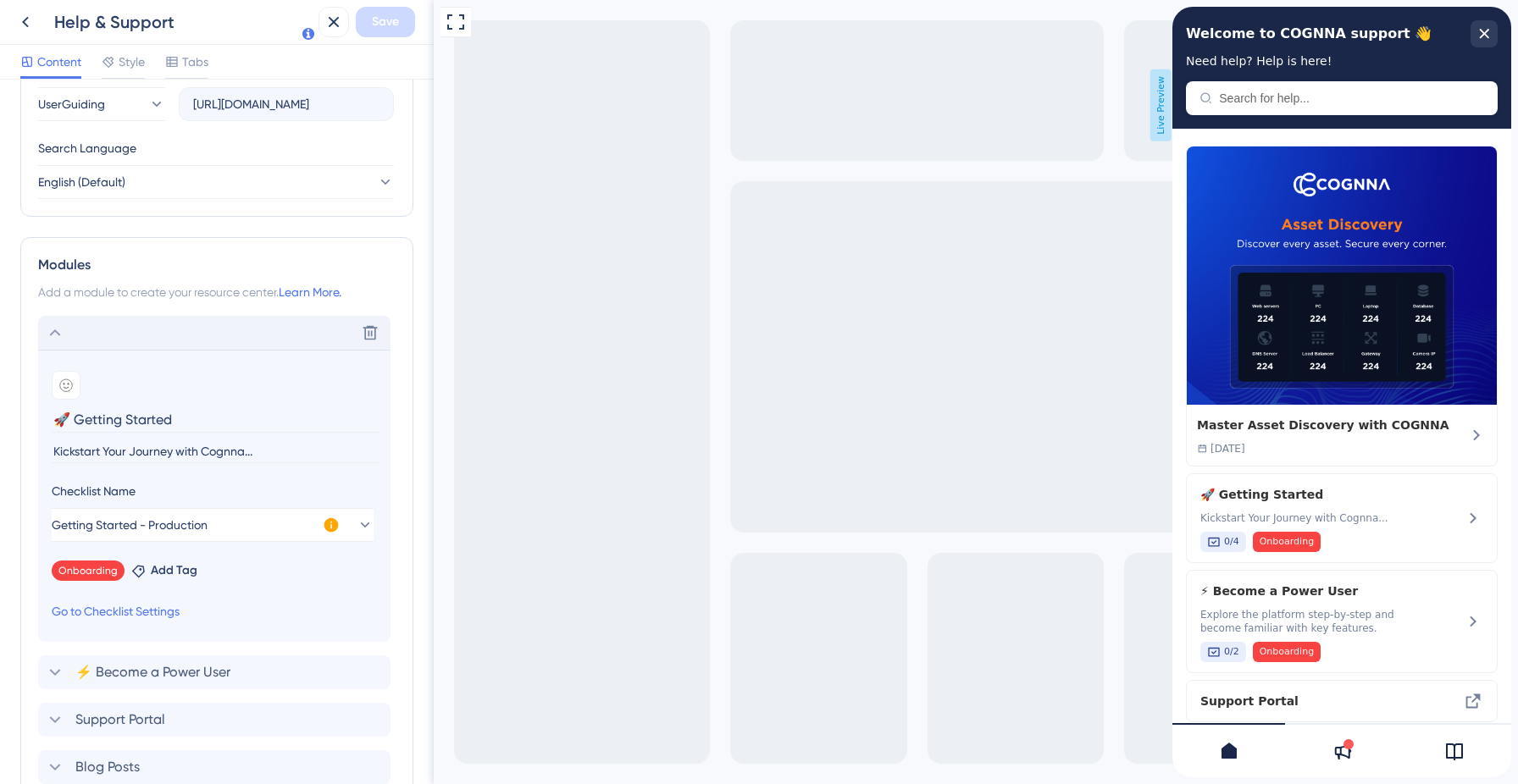
click at [78, 336] on div "Delete" at bounding box center [213, 333] width 352 height 34
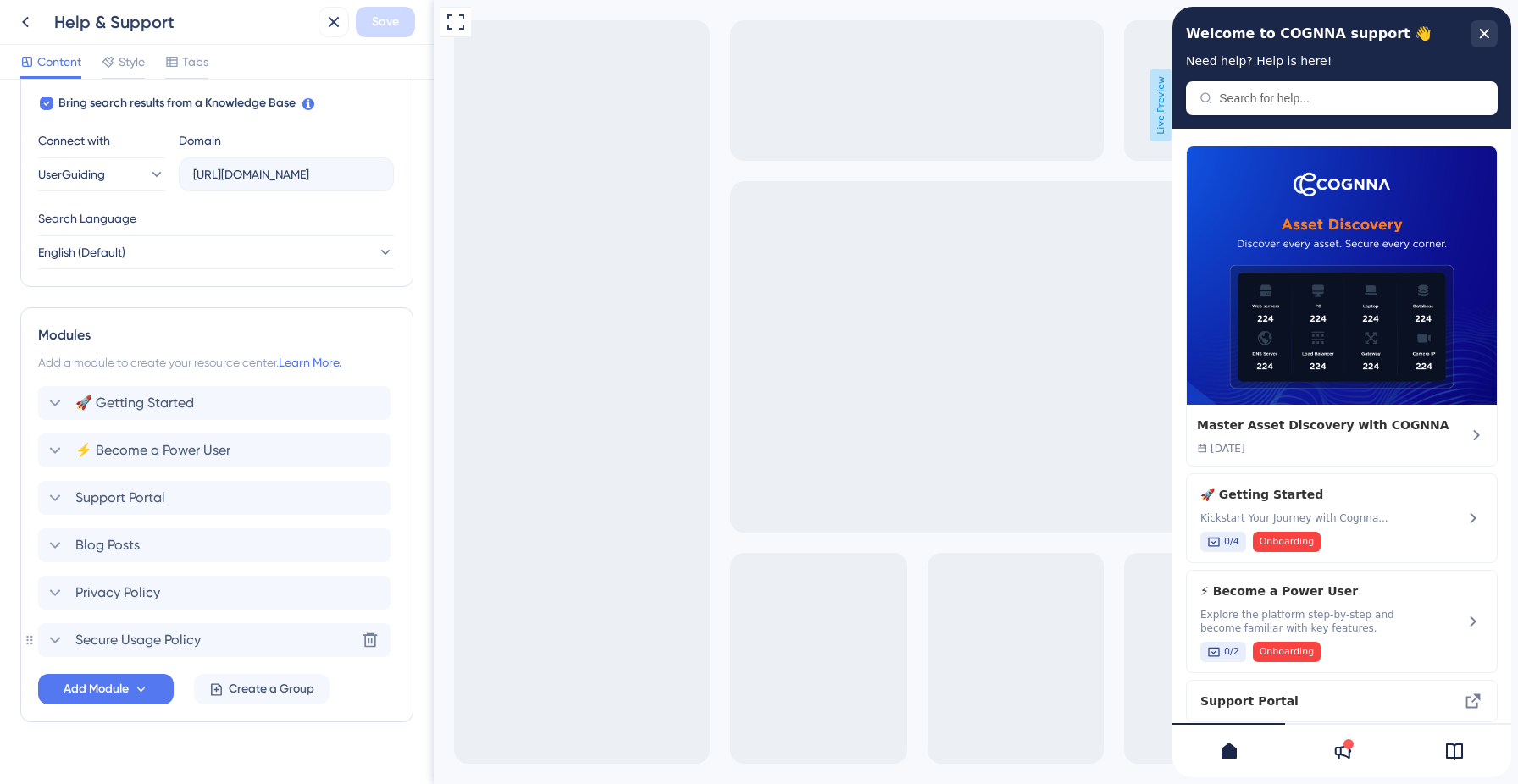
scroll to position [584, 0]
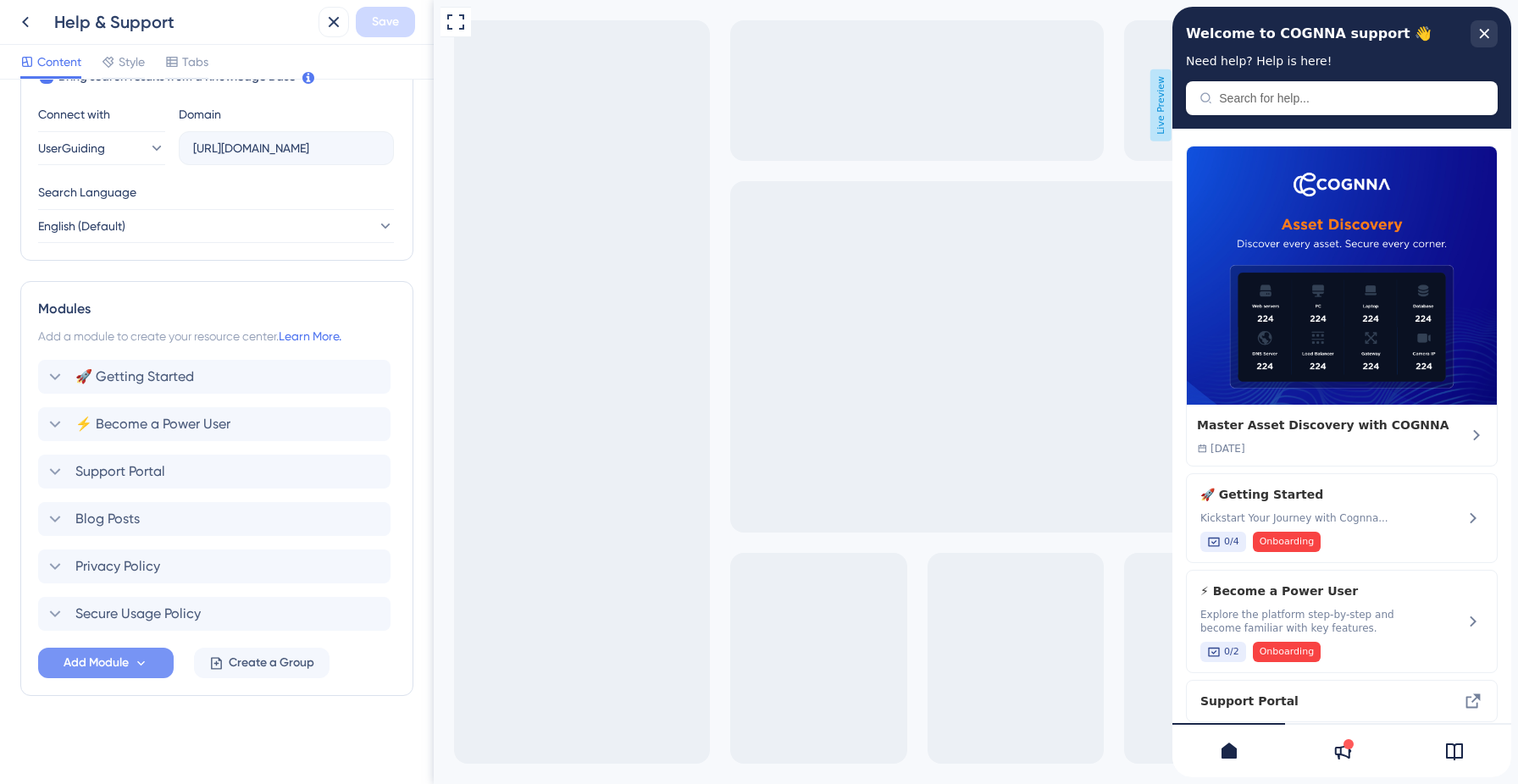
click at [135, 669] on icon at bounding box center [141, 663] width 14 height 14
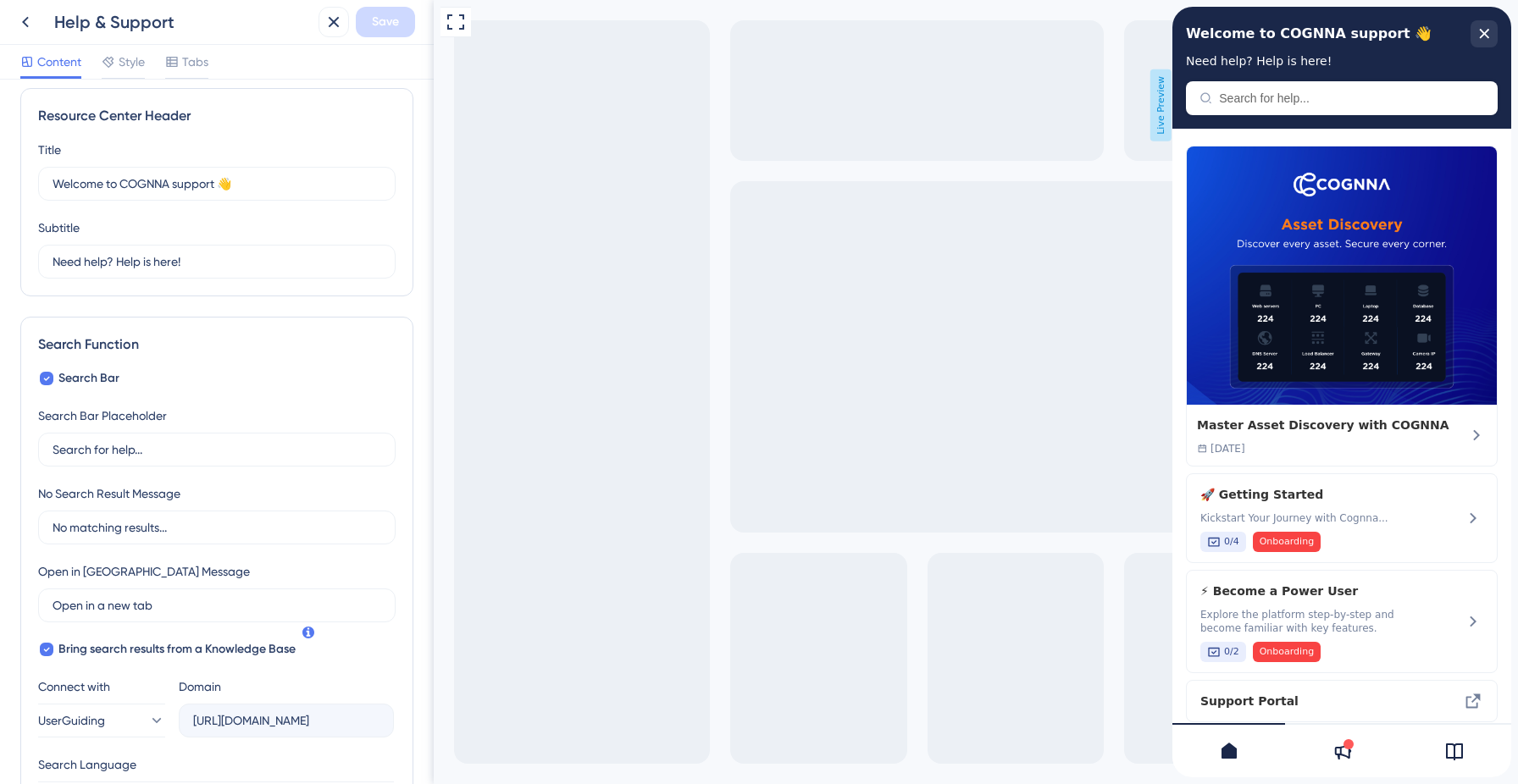
scroll to position [0, 0]
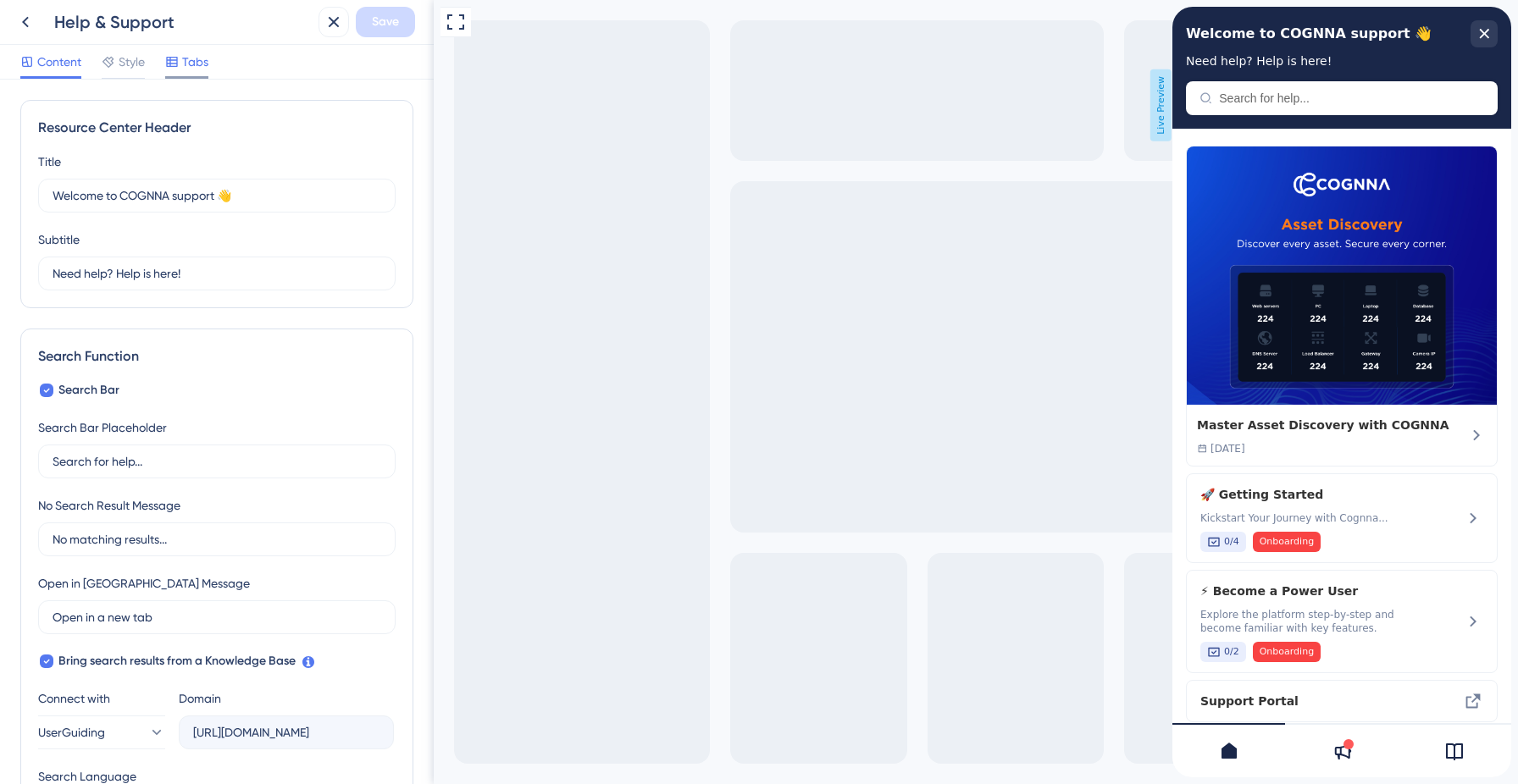
click at [177, 61] on icon at bounding box center [171, 61] width 11 height 10
